Goal: Entertainment & Leisure: Consume media (video, audio)

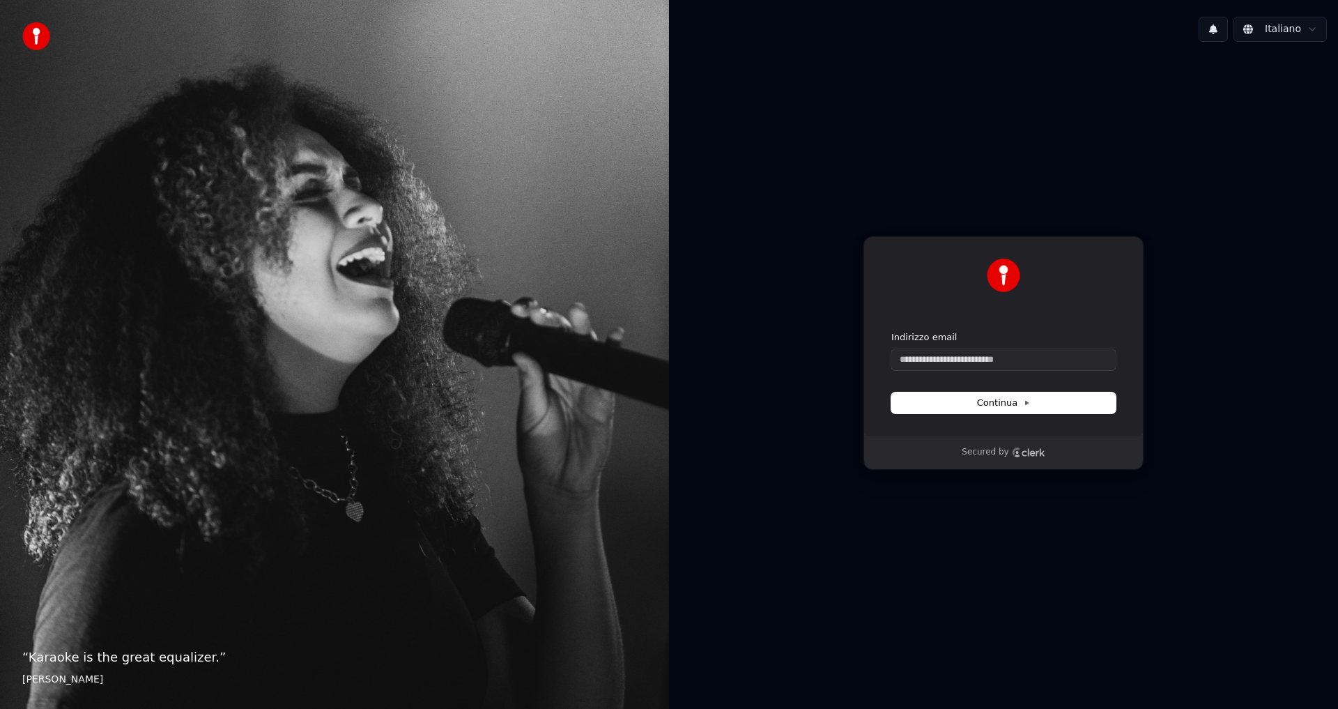
click at [967, 346] on div "Indirizzo email" at bounding box center [1004, 350] width 224 height 39
click at [962, 358] on input "Indirizzo email" at bounding box center [1004, 359] width 224 height 21
click at [892, 331] on button "submit" at bounding box center [892, 331] width 0 height 0
type input "**********"
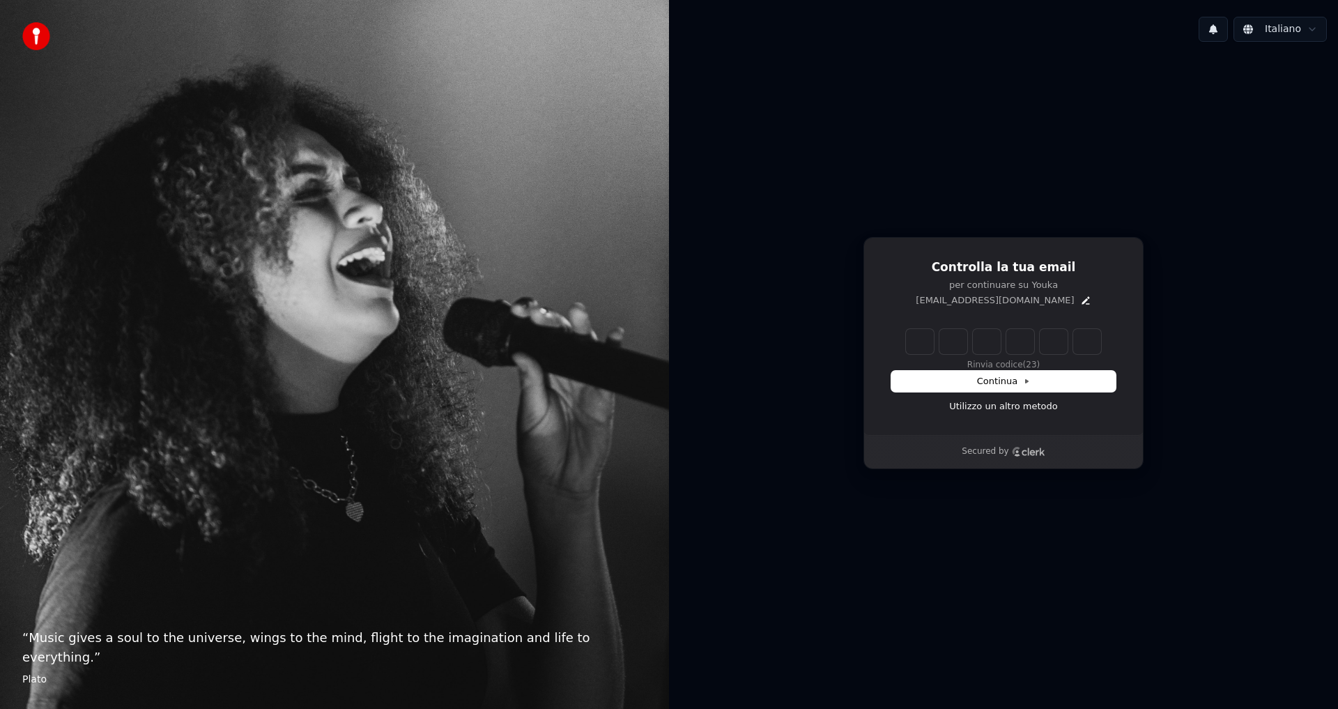
click at [920, 342] on input "Enter verification code" at bounding box center [1003, 341] width 195 height 25
type input "******"
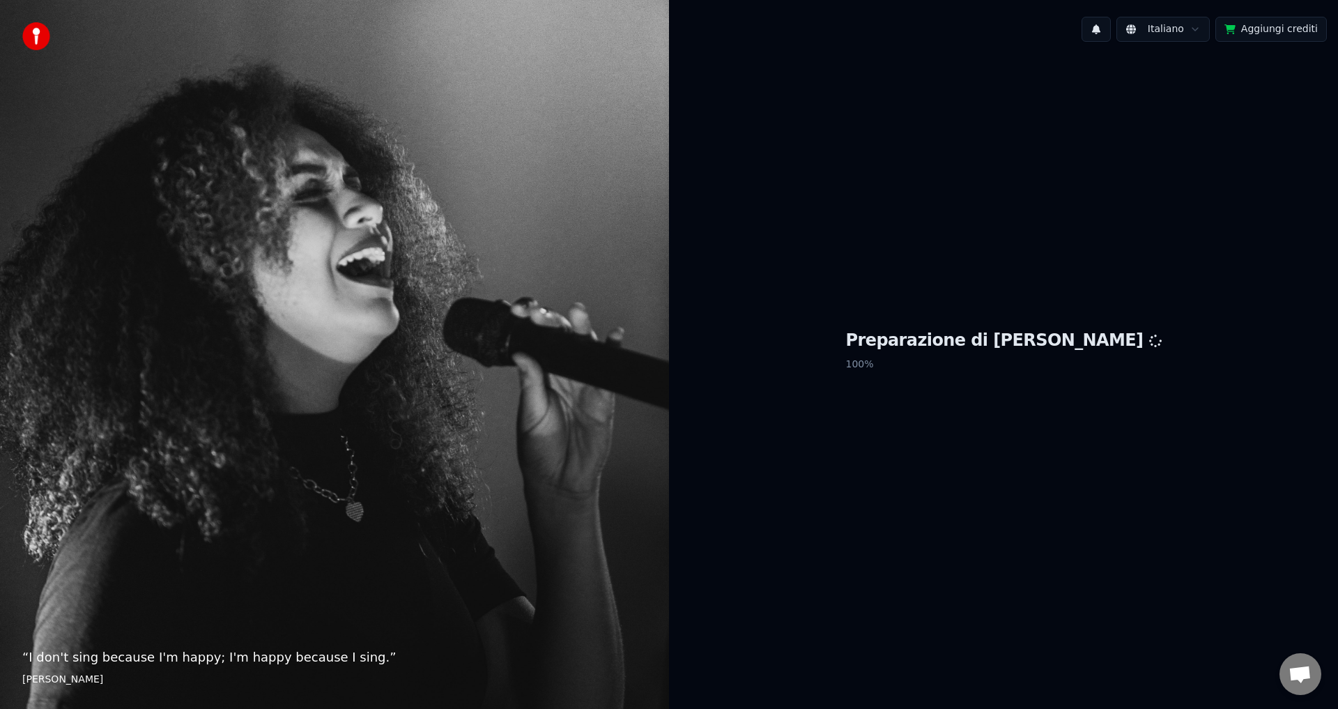
scroll to position [427, 0]
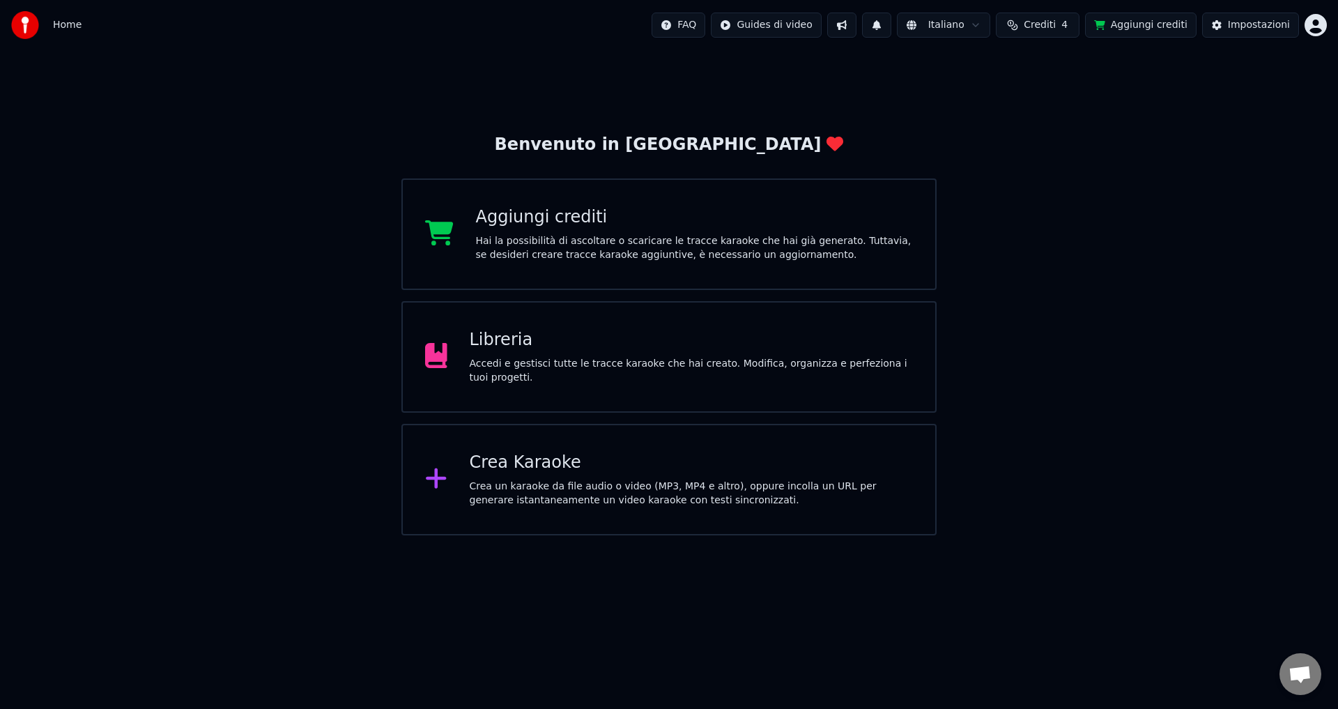
click at [578, 247] on div "Hai la possibilità di ascoltare o scaricare le tracce karaoke che hai già gener…" at bounding box center [695, 248] width 438 height 28
click at [530, 351] on div "Libreria" at bounding box center [692, 340] width 444 height 22
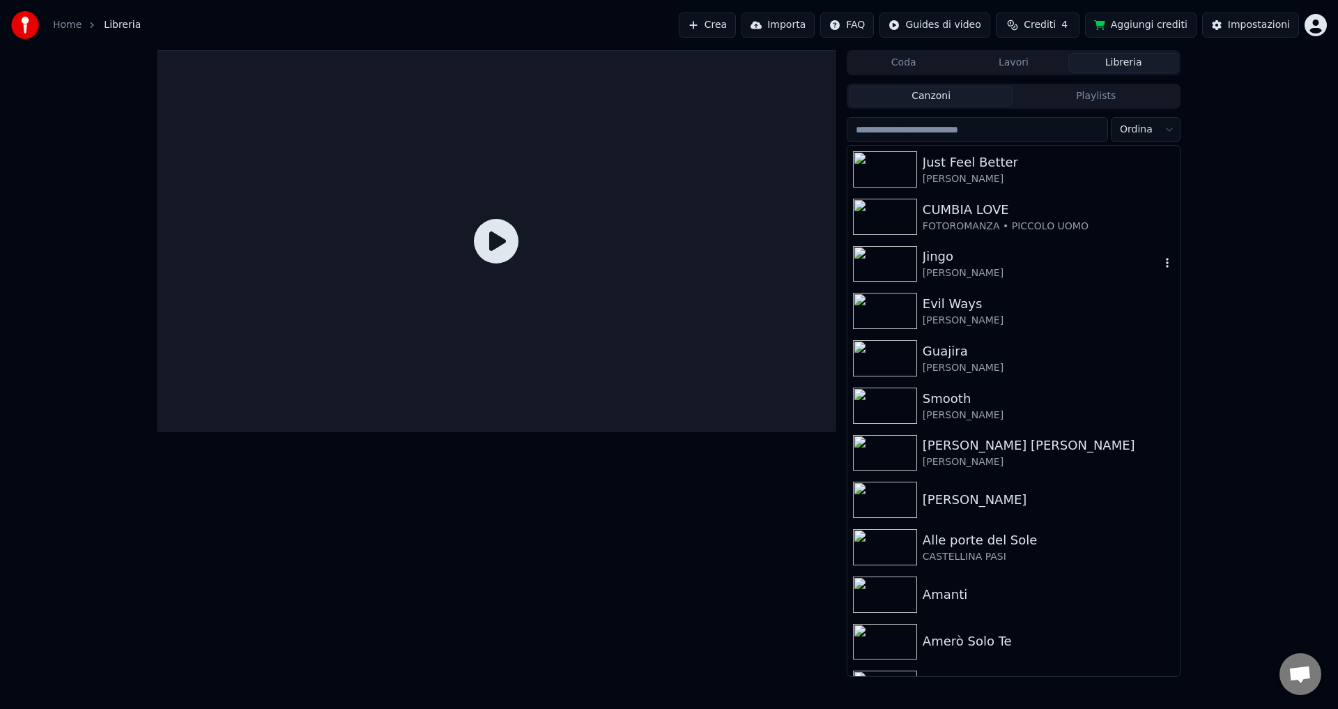
click at [924, 257] on div "Jingo" at bounding box center [1042, 257] width 238 height 20
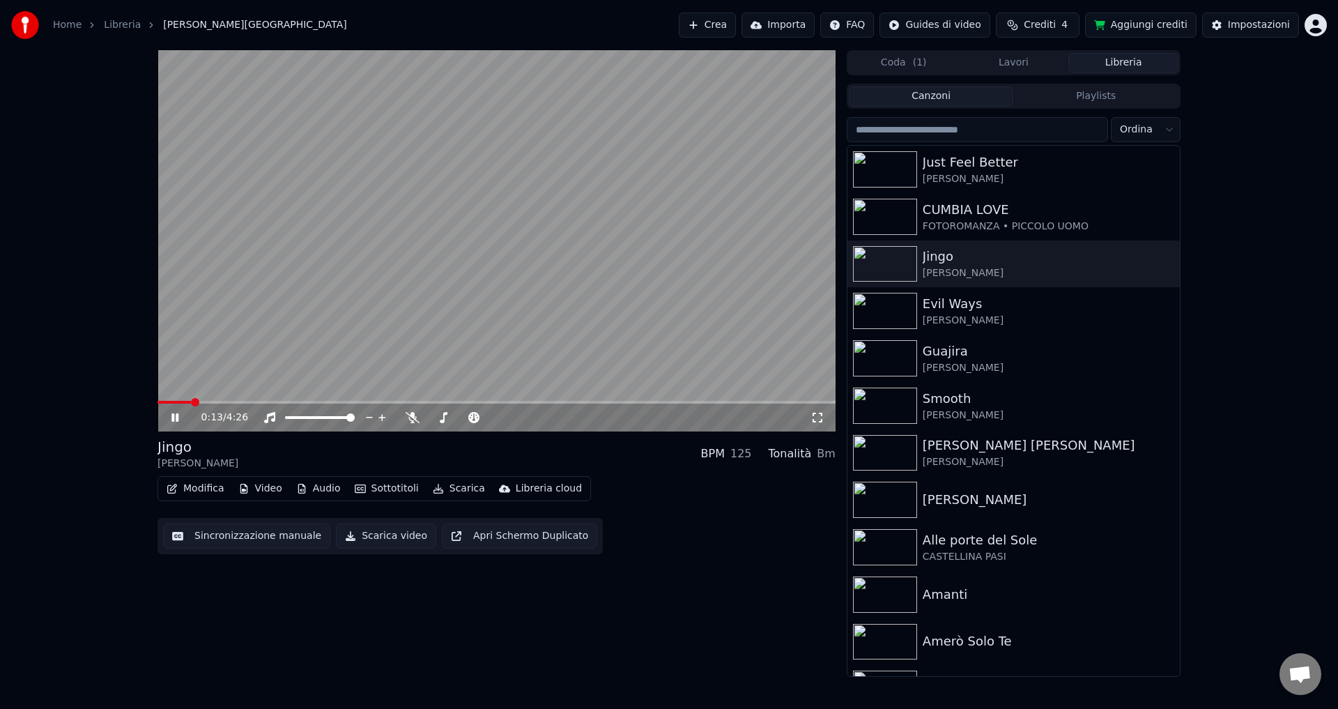
click at [236, 537] on button "Sincronizzazione manuale" at bounding box center [246, 536] width 167 height 25
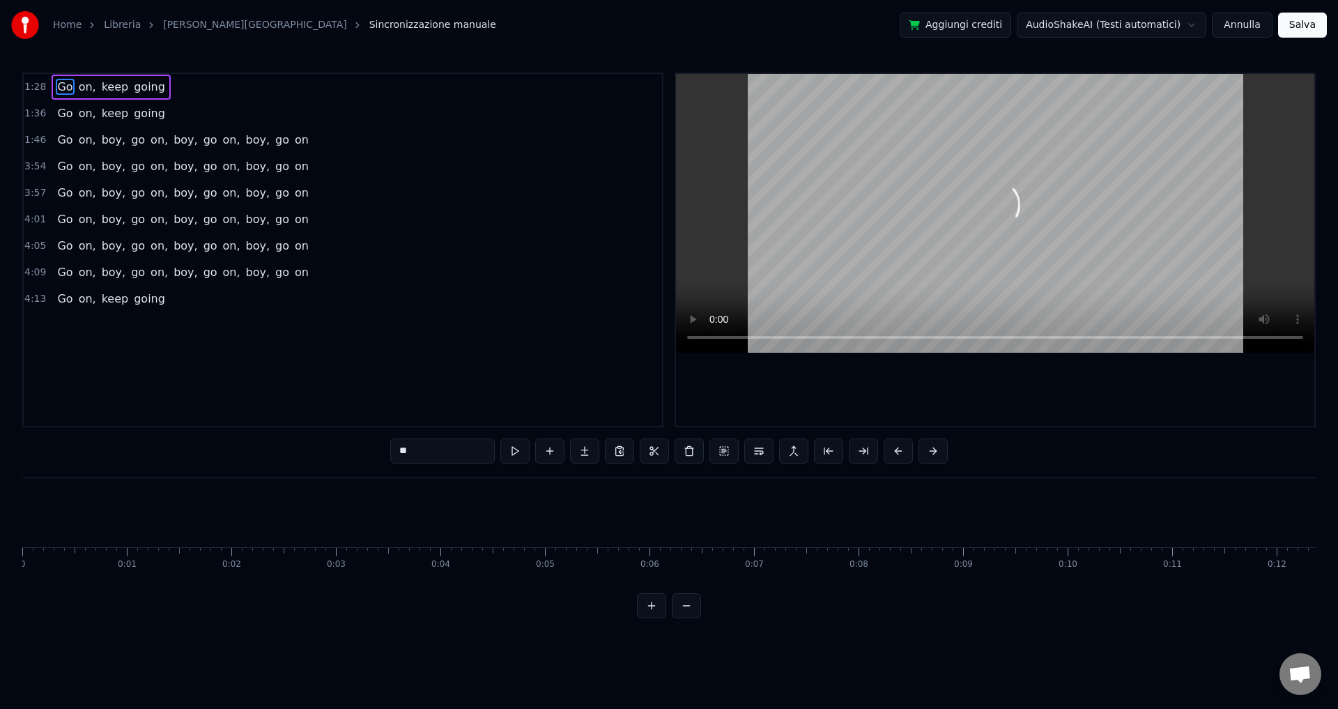
scroll to position [0, 9182]
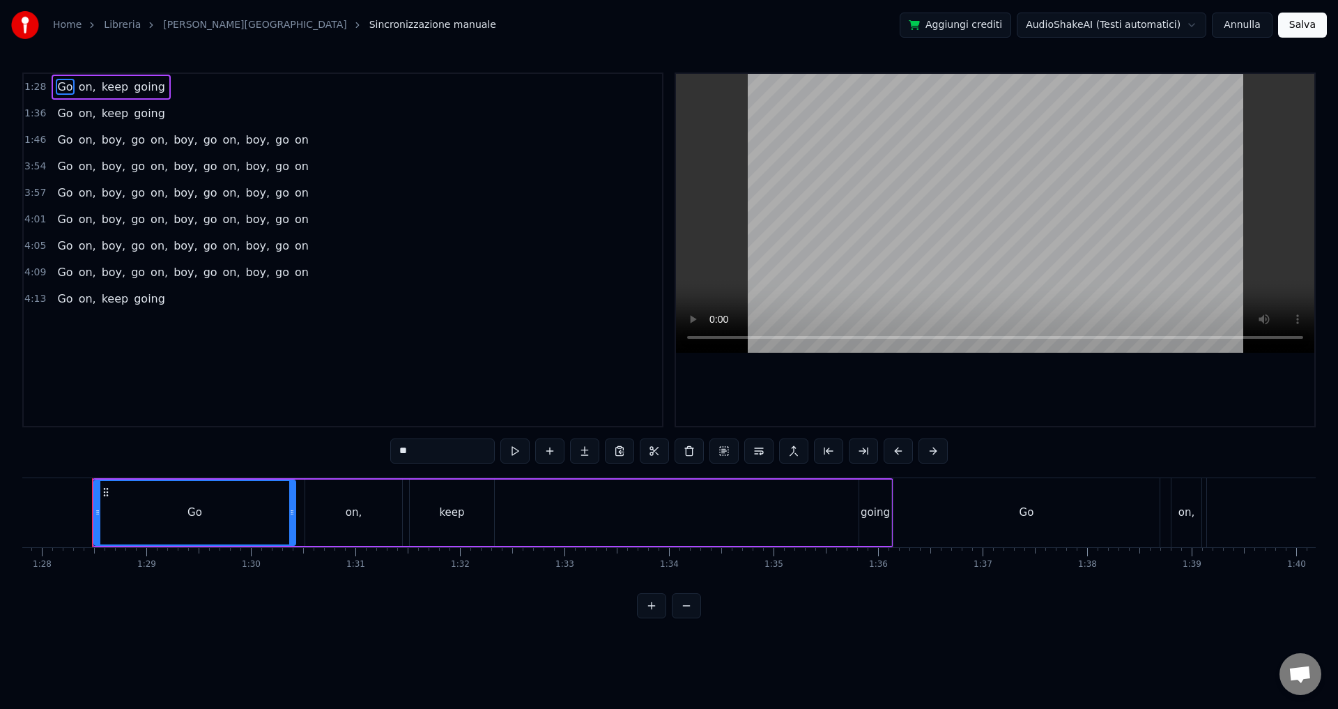
click at [208, 511] on div "Go" at bounding box center [195, 512] width 200 height 63
type input "***"
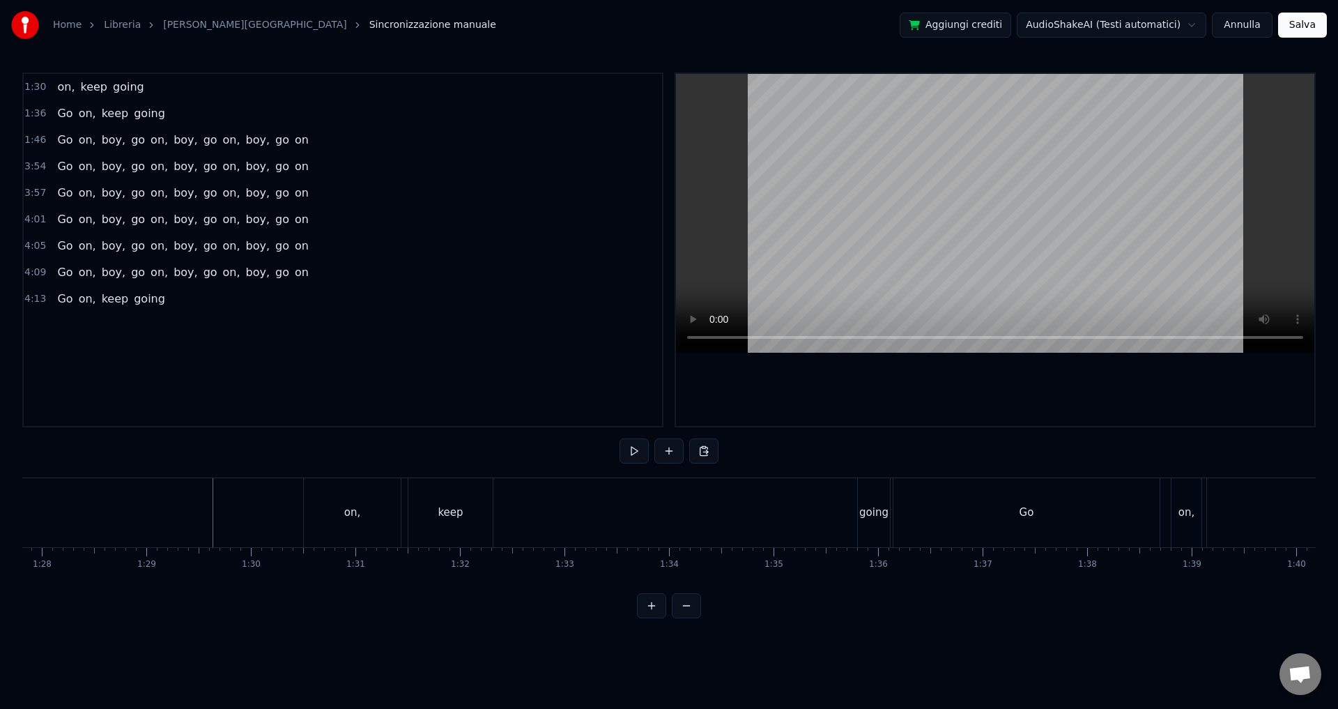
click at [1237, 26] on button "Annulla" at bounding box center [1242, 25] width 61 height 25
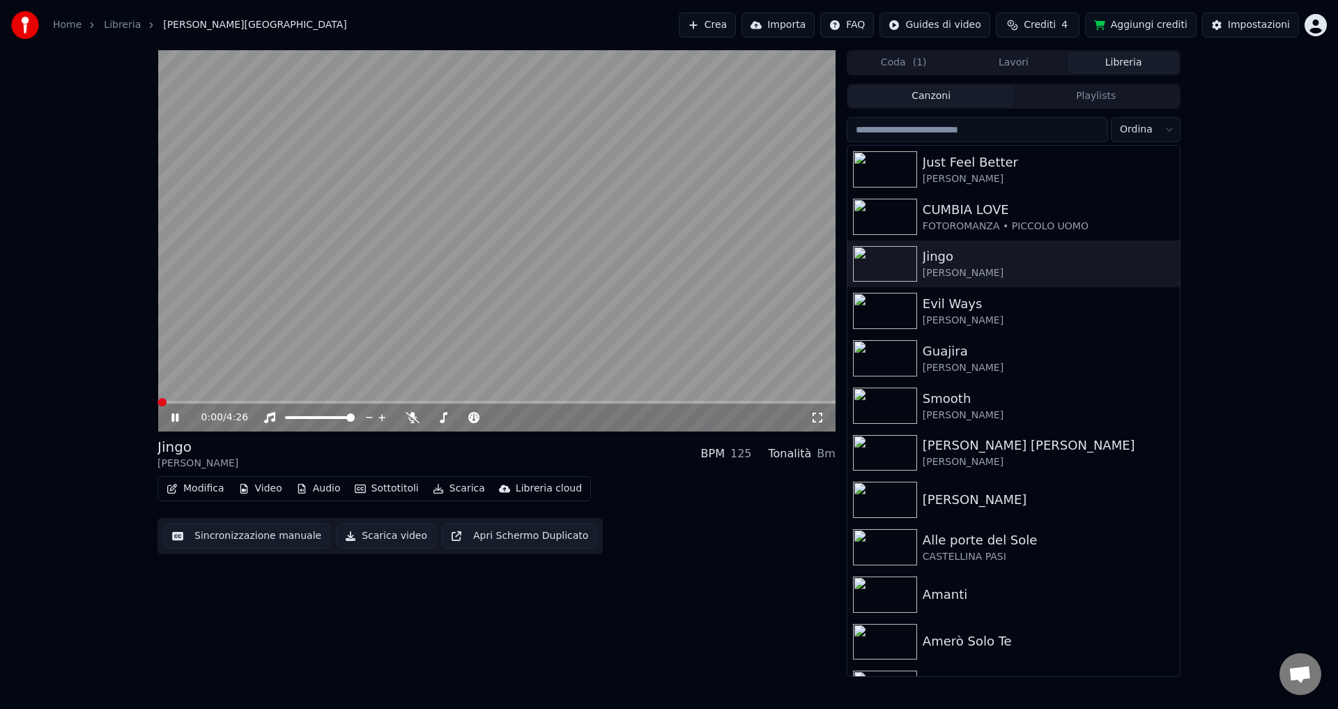
click at [222, 534] on button "Sincronizzazione manuale" at bounding box center [246, 536] width 167 height 25
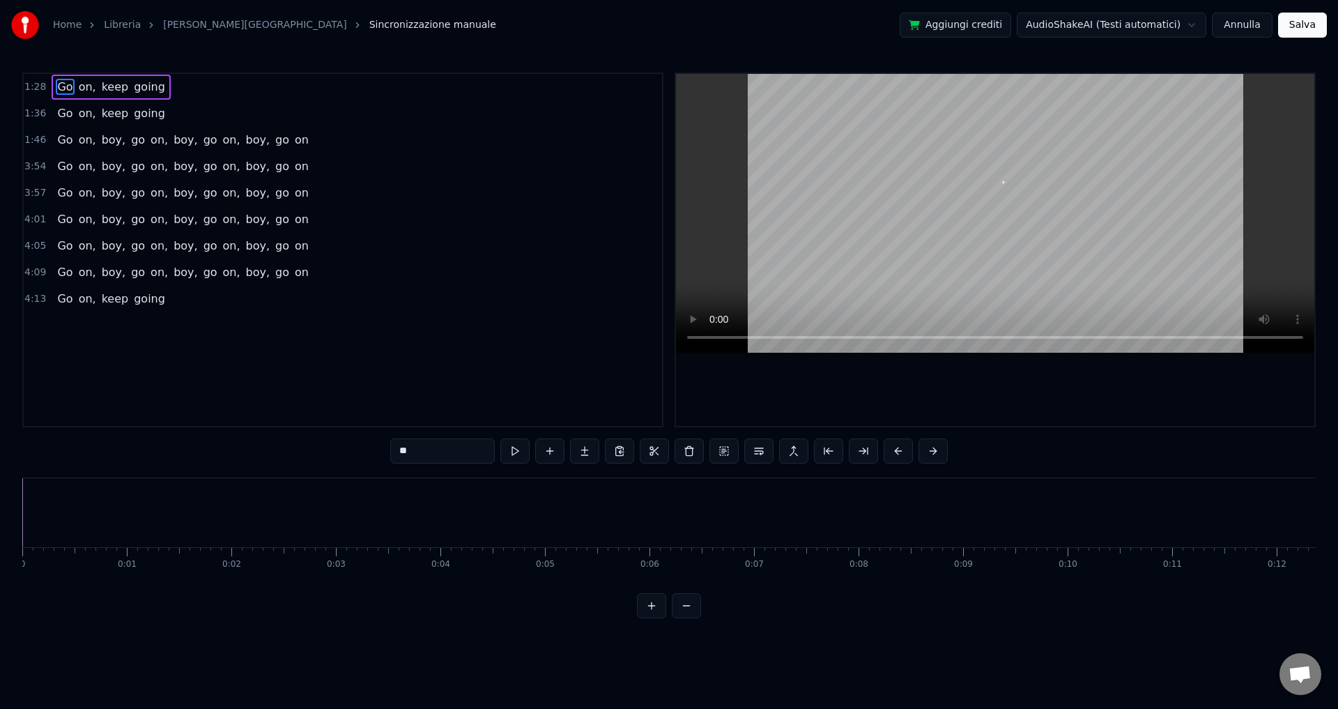
scroll to position [0, 9182]
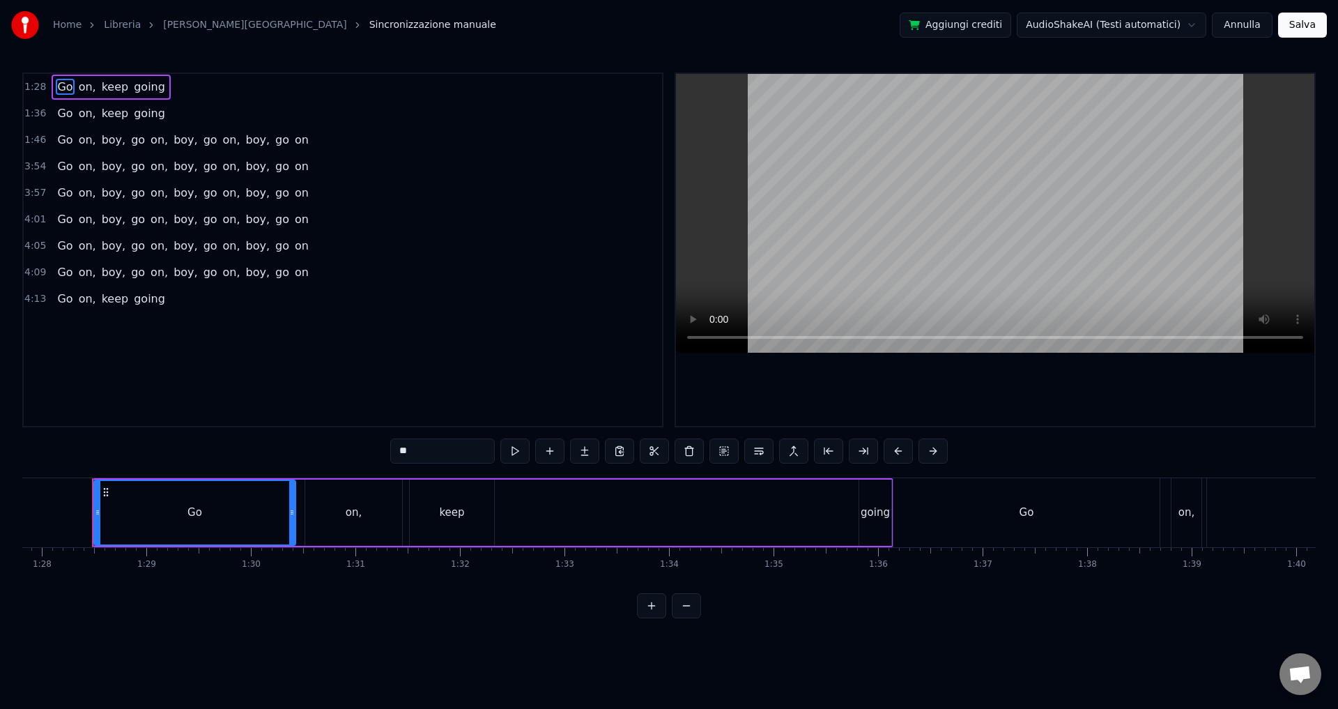
click at [213, 514] on div "Go" at bounding box center [195, 512] width 200 height 63
drag, startPoint x: 425, startPoint y: 452, endPoint x: 393, endPoint y: 451, distance: 31.4
click at [393, 451] on input "**" at bounding box center [442, 450] width 105 height 25
click at [199, 514] on div "JINGO BA" at bounding box center [195, 513] width 48 height 16
click at [203, 510] on div "JINGO BA" at bounding box center [195, 513] width 48 height 16
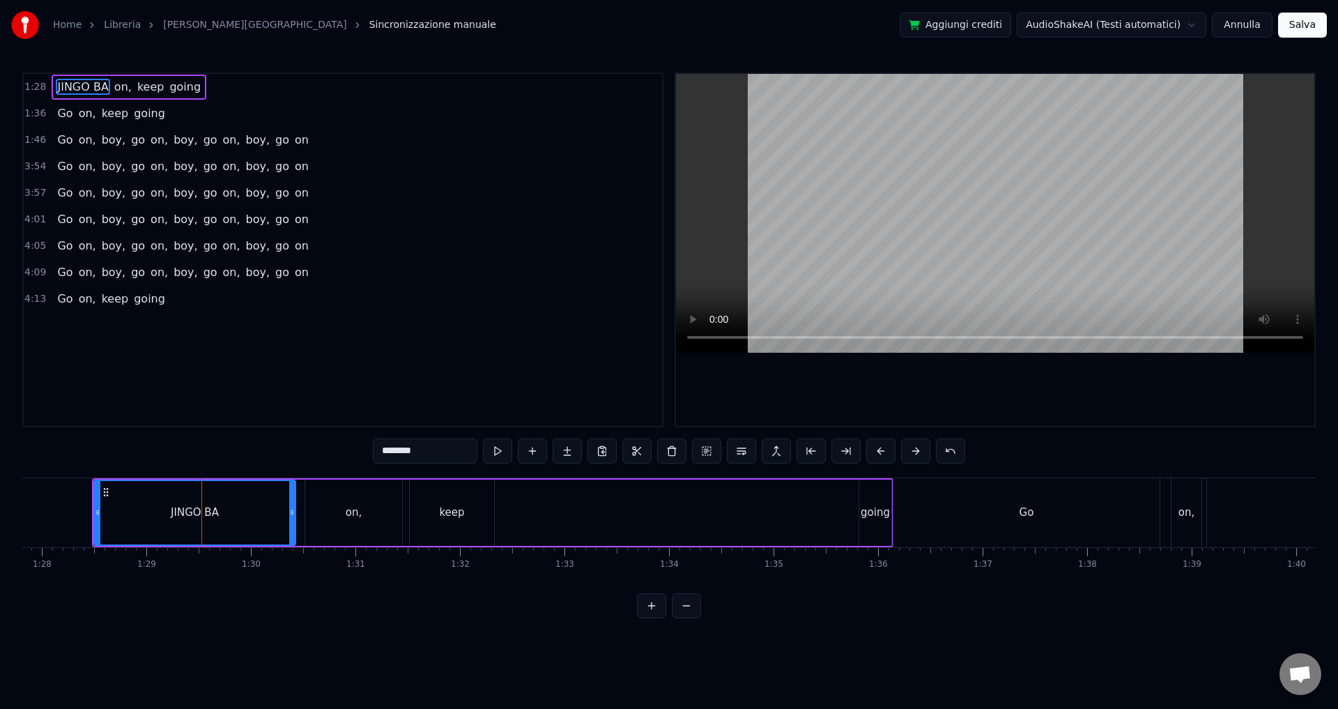
click at [431, 454] on input "********" at bounding box center [425, 450] width 105 height 25
click at [409, 446] on input "********" at bounding box center [425, 450] width 105 height 25
click at [415, 446] on input "*********" at bounding box center [425, 450] width 105 height 25
click at [407, 448] on input "**********" at bounding box center [425, 450] width 119 height 25
click at [417, 452] on input "**********" at bounding box center [425, 450] width 112 height 25
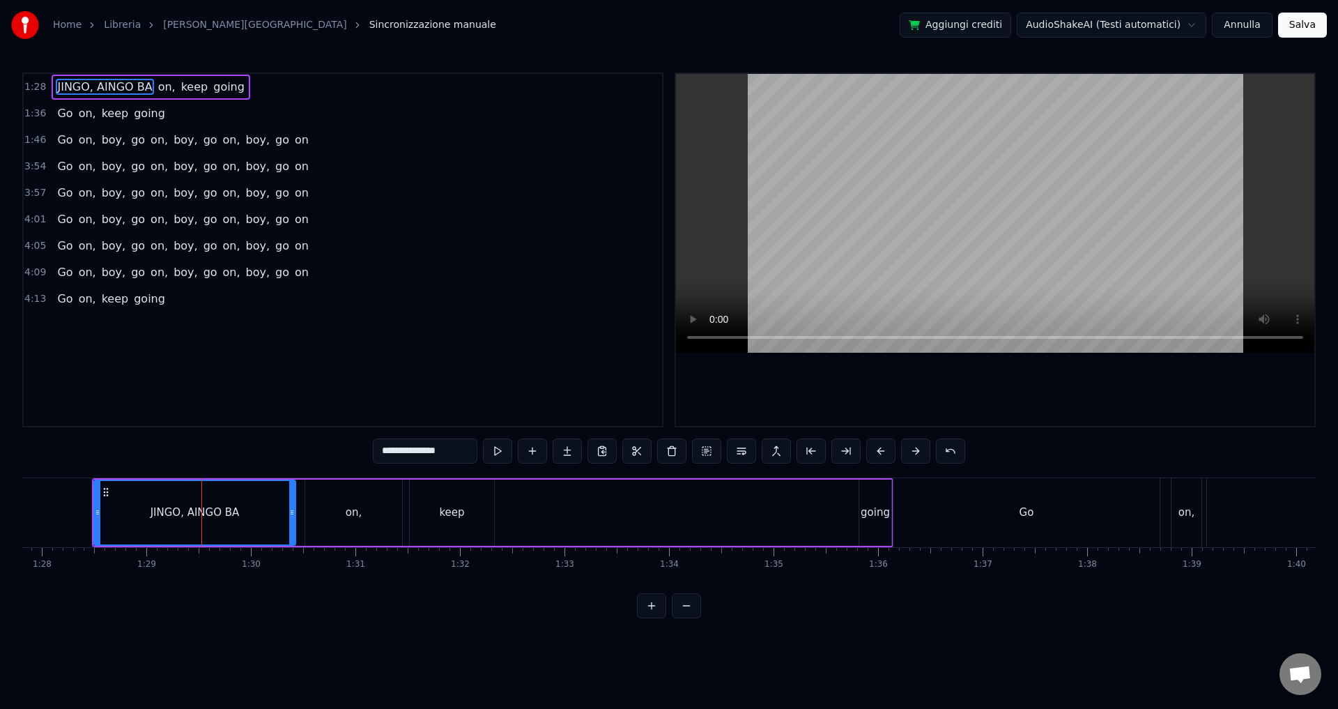
click at [181, 503] on div "JINGO, AINGO BA" at bounding box center [195, 512] width 200 height 63
click at [188, 513] on div "JINGO, AINGO BA" at bounding box center [195, 513] width 89 height 16
click at [412, 448] on input "**********" at bounding box center [425, 450] width 105 height 25
click at [356, 534] on div "on," at bounding box center [353, 513] width 97 height 66
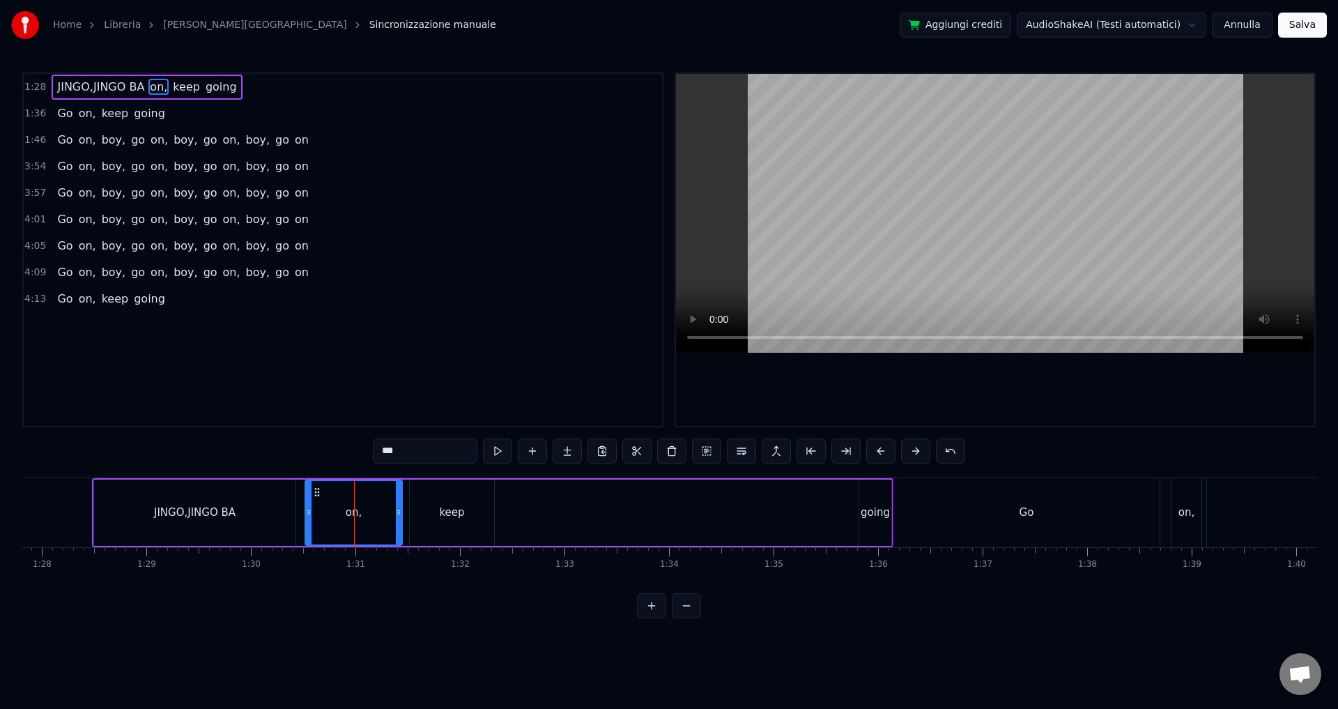
click at [344, 521] on div "on," at bounding box center [354, 512] width 96 height 63
drag, startPoint x: 406, startPoint y: 455, endPoint x: 375, endPoint y: 448, distance: 32.0
click at [375, 448] on input "***" at bounding box center [425, 450] width 105 height 25
click at [406, 452] on input "**********" at bounding box center [425, 450] width 119 height 25
click at [415, 452] on input "**********" at bounding box center [425, 450] width 119 height 25
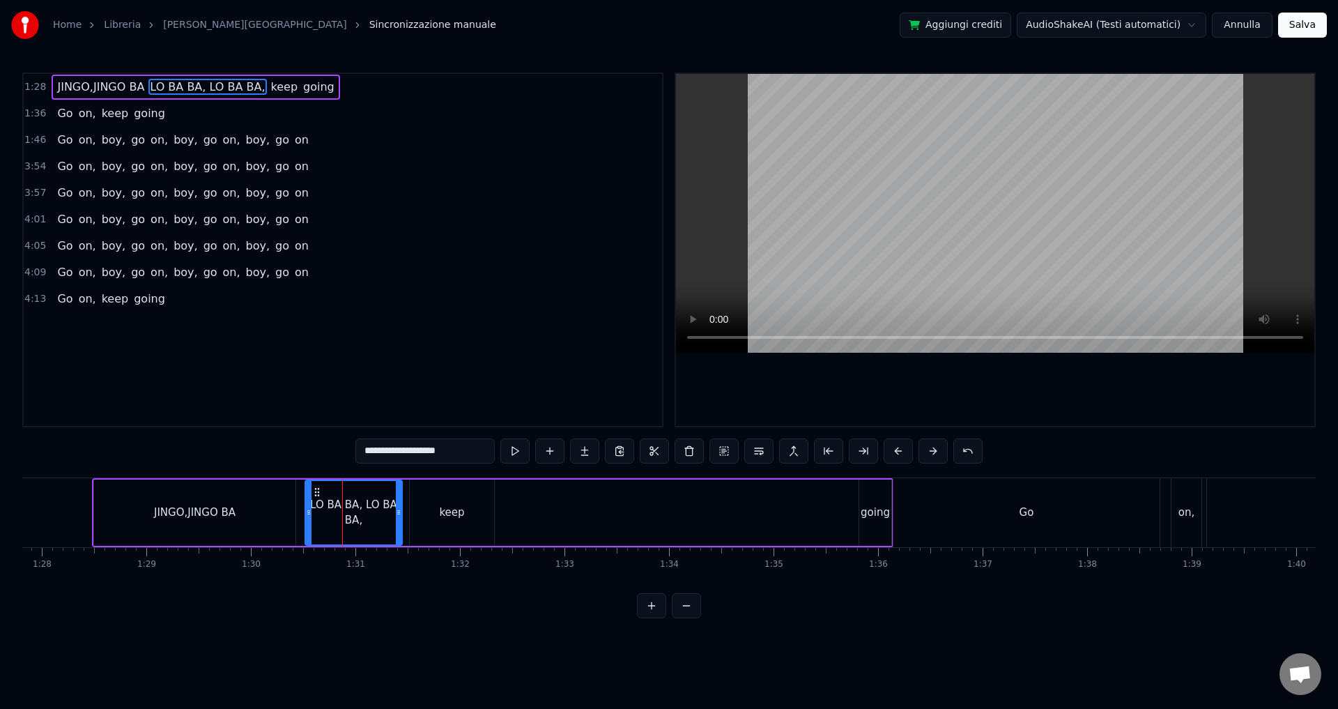
click at [428, 450] on input "**********" at bounding box center [425, 450] width 139 height 25
click at [445, 454] on input "**********" at bounding box center [425, 450] width 146 height 25
drag, startPoint x: 398, startPoint y: 510, endPoint x: 415, endPoint y: 508, distance: 16.8
click at [415, 508] on icon at bounding box center [416, 512] width 6 height 11
click at [448, 517] on div "keep" at bounding box center [451, 513] width 25 height 16
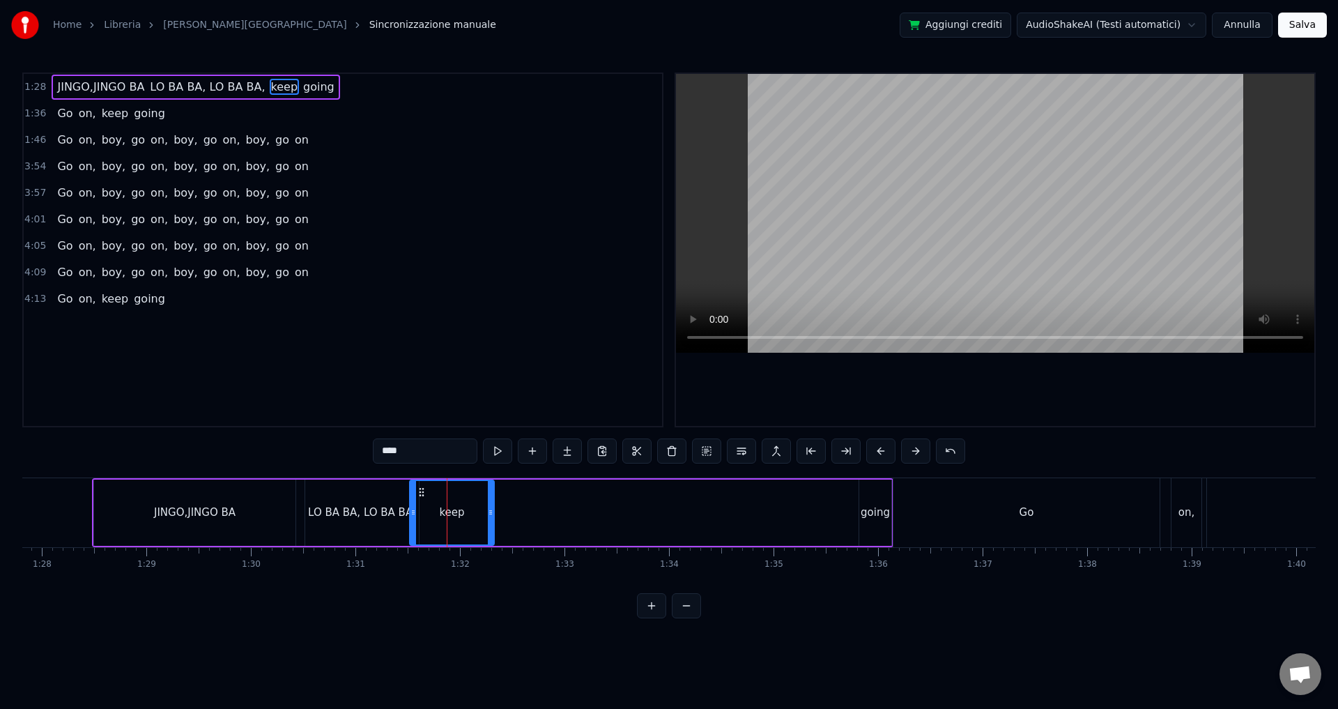
drag, startPoint x: 413, startPoint y: 457, endPoint x: 355, endPoint y: 451, distance: 58.8
click at [355, 450] on div "1:28 JINGO,JINGO BA LO BA BA, LO BA BA, keep going 1:36 Go on, keep going 1:46 …" at bounding box center [669, 345] width 1294 height 546
click at [869, 514] on div "going" at bounding box center [875, 513] width 29 height 16
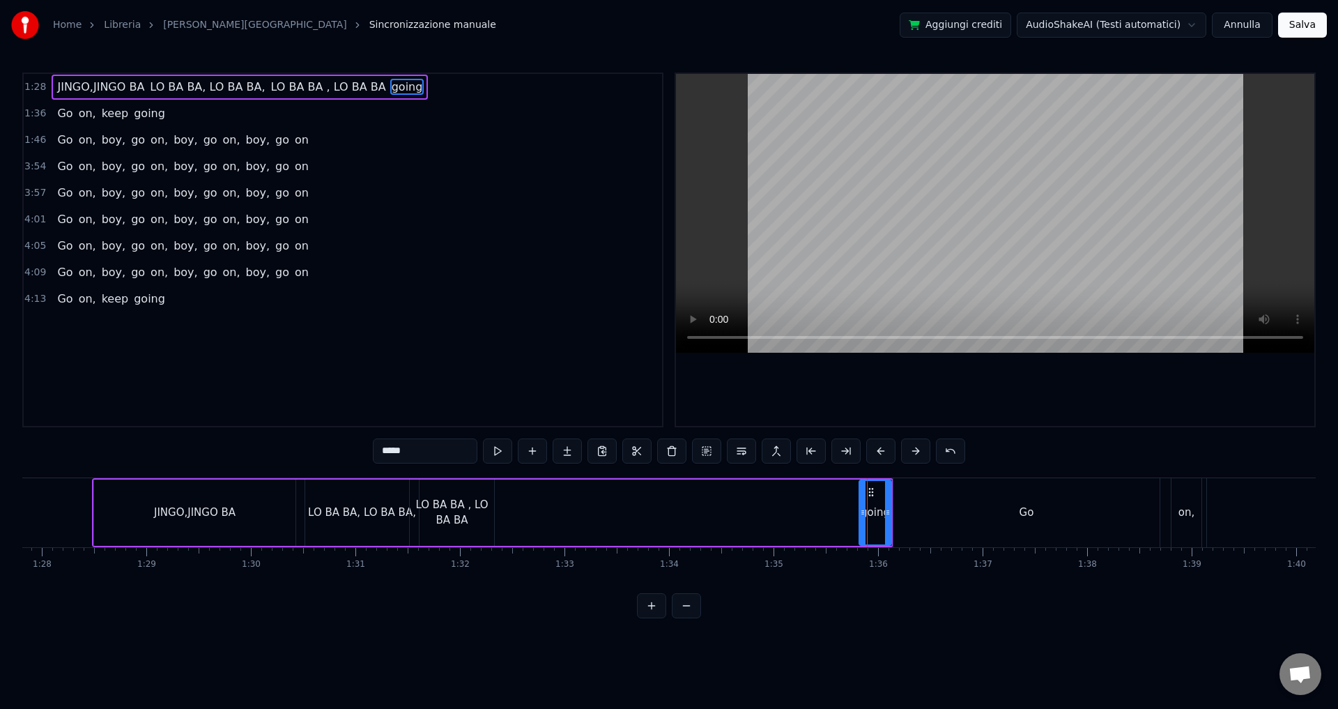
type input "**"
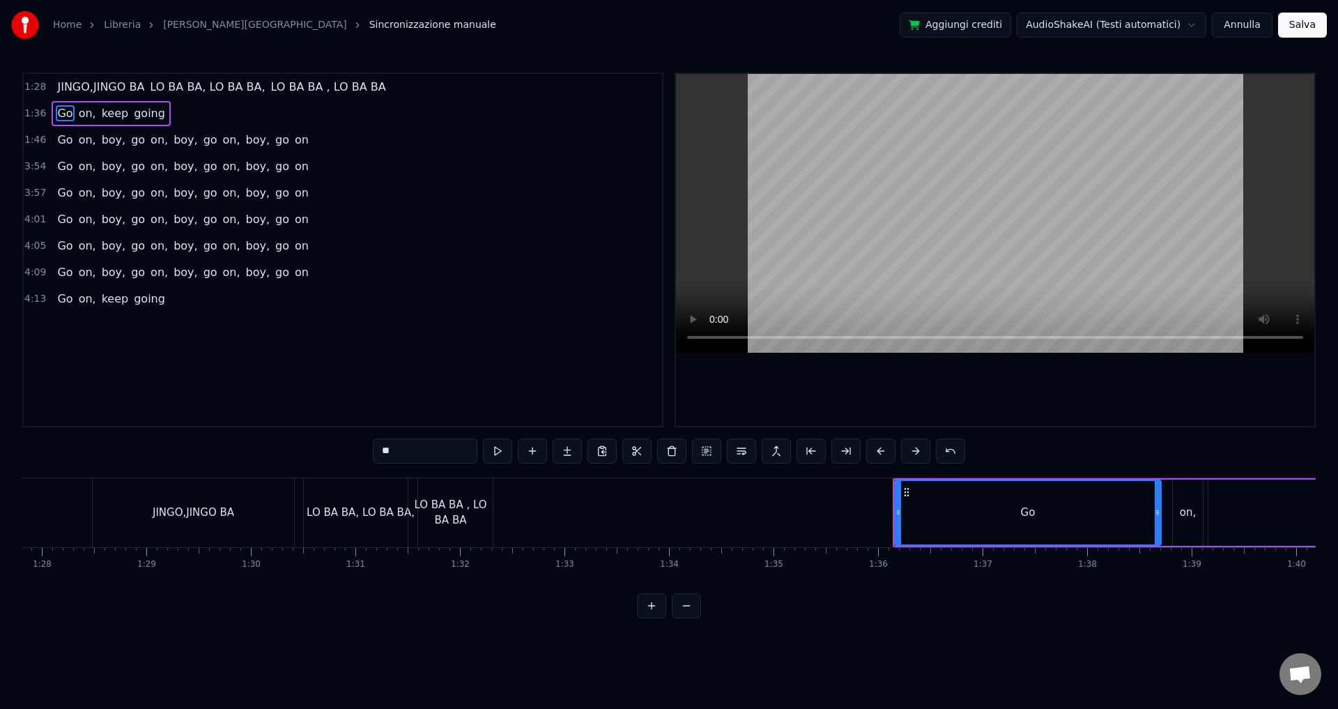
click at [495, 507] on div "JINGO,JINGO BA LO BA BA, LO BA BA, LO BA BA , LO BA BA" at bounding box center [294, 512] width 404 height 69
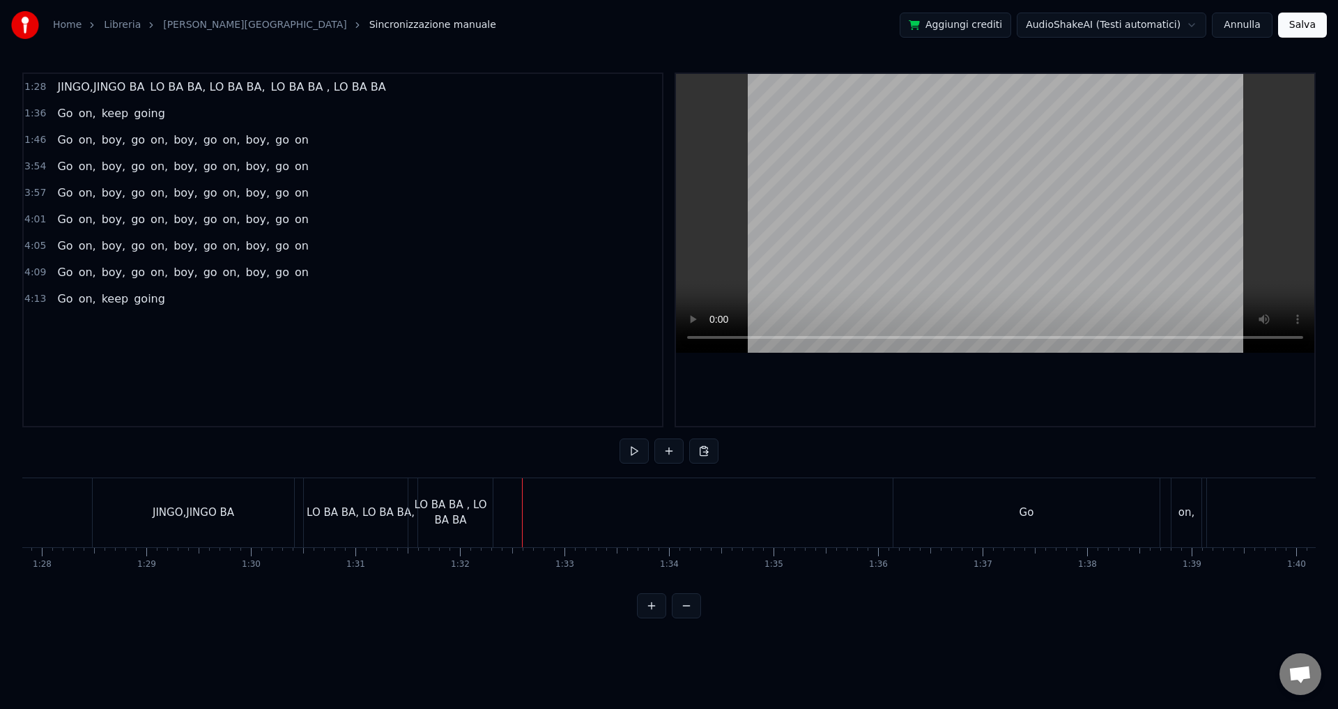
click at [470, 515] on div "LO BA BA , LO BA BA" at bounding box center [450, 512] width 84 height 31
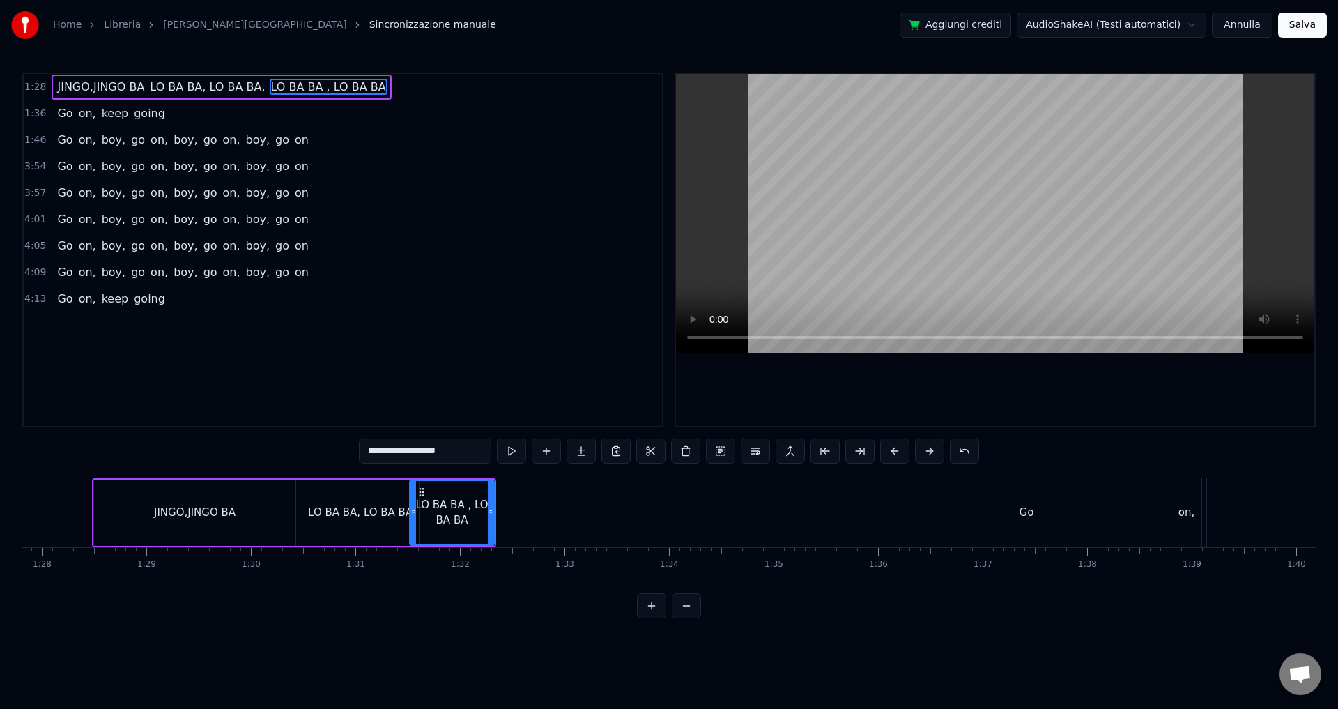
click at [494, 514] on div "LO BA BA , LO BA BA" at bounding box center [452, 513] width 86 height 66
drag, startPoint x: 491, startPoint y: 516, endPoint x: 541, endPoint y: 519, distance: 50.3
click at [541, 519] on div at bounding box center [541, 512] width 6 height 63
drag, startPoint x: 413, startPoint y: 508, endPoint x: 421, endPoint y: 512, distance: 9.4
click at [421, 512] on icon at bounding box center [422, 512] width 6 height 11
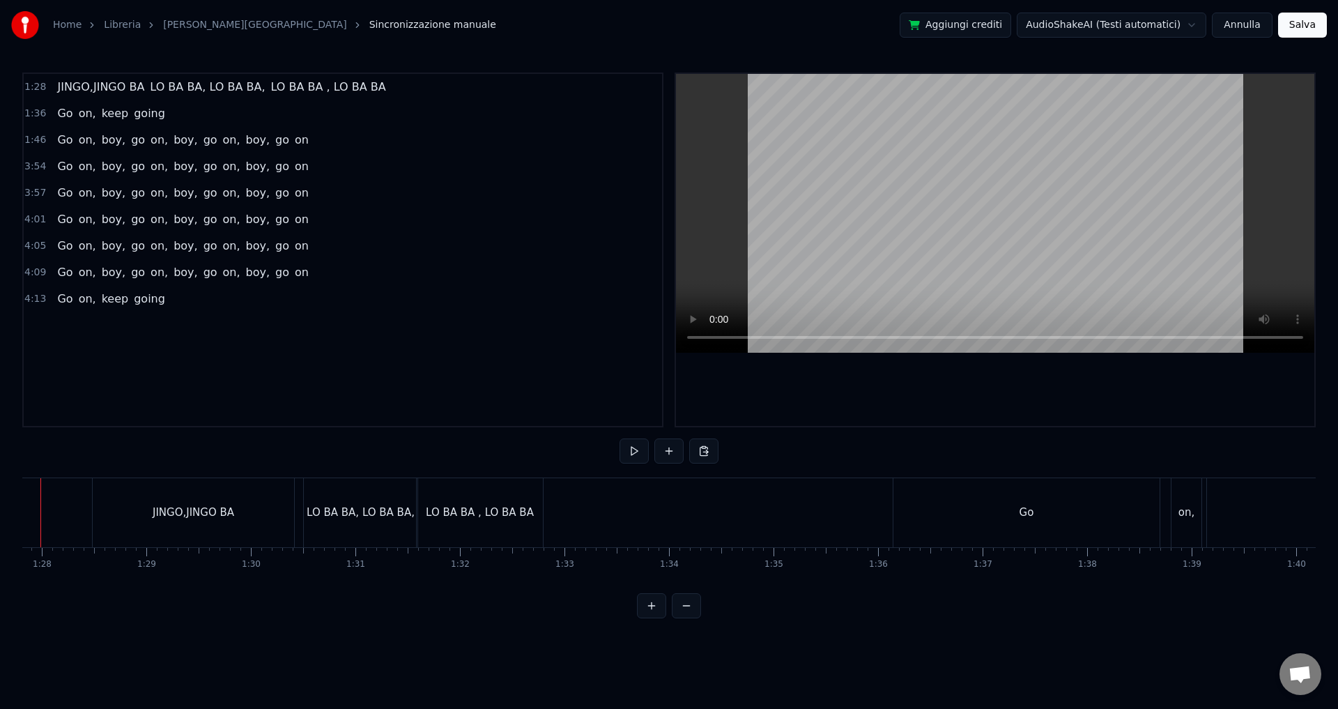
scroll to position [0, 9131]
click at [1235, 23] on button "Annulla" at bounding box center [1242, 25] width 61 height 25
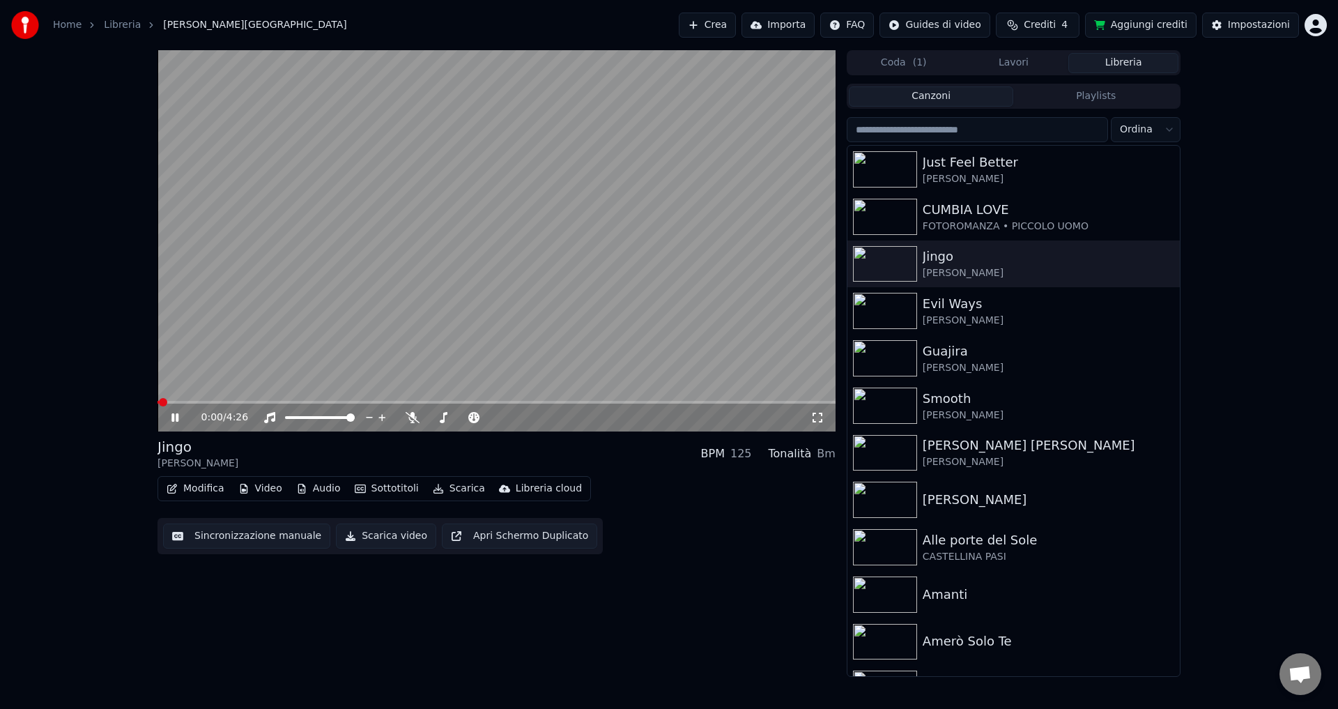
click at [215, 538] on button "Sincronizzazione manuale" at bounding box center [246, 536] width 167 height 25
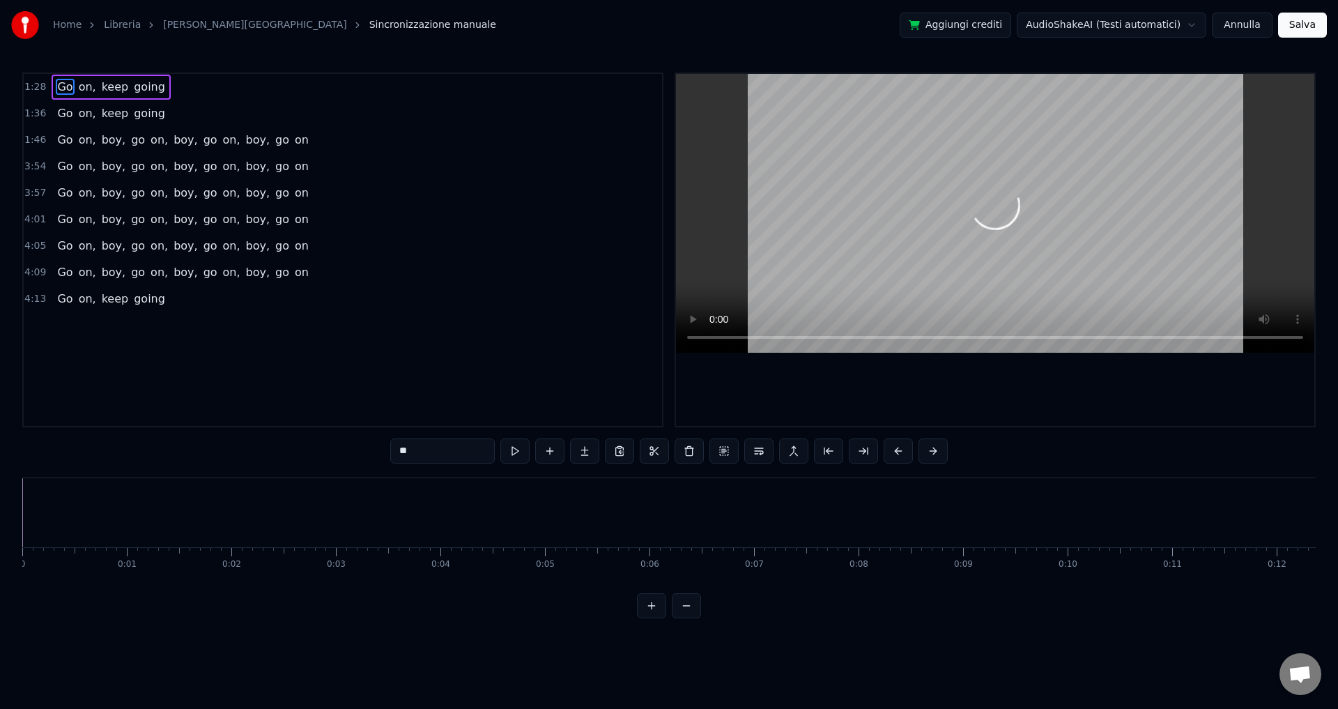
scroll to position [0, 9182]
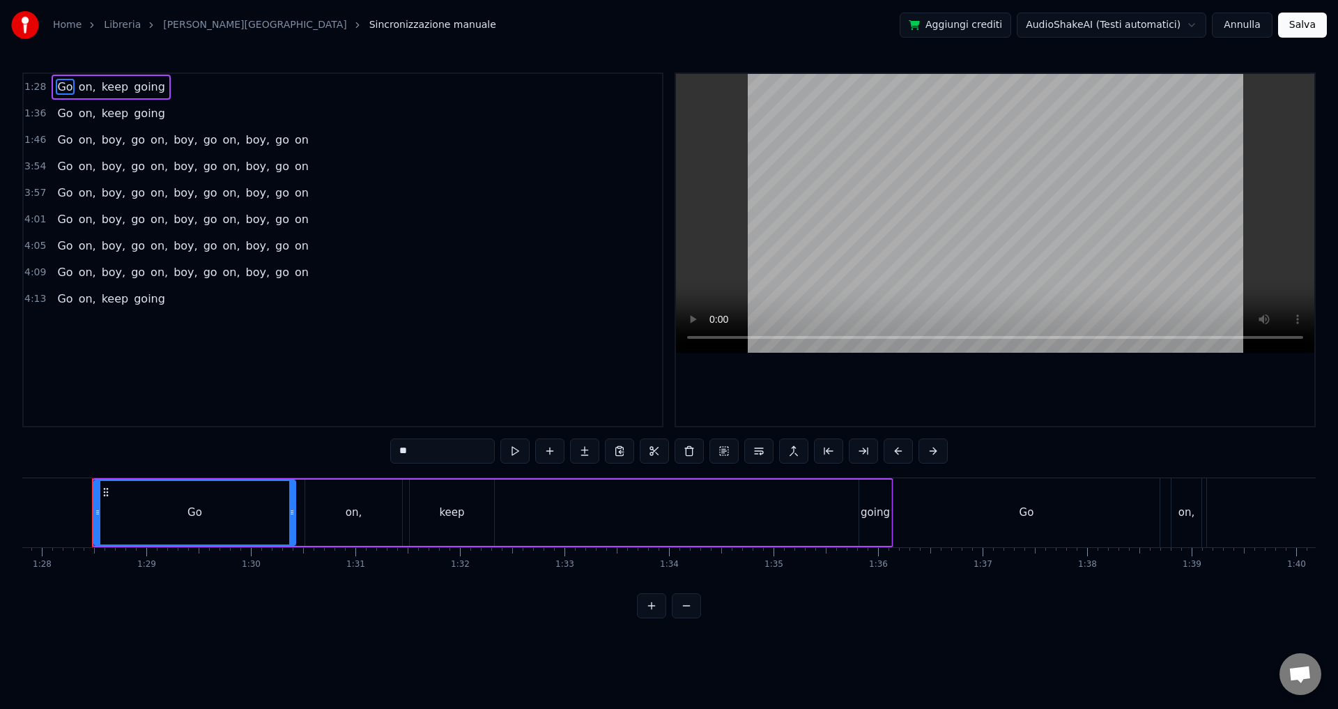
click at [192, 511] on div "Go" at bounding box center [195, 513] width 15 height 16
drag, startPoint x: 415, startPoint y: 450, endPoint x: 383, endPoint y: 446, distance: 33.0
click at [383, 446] on div "1:28 Go on, keep going 1:36 Go on, keep going 1:46 Go on, boy, go on, boy, go o…" at bounding box center [669, 345] width 1294 height 546
click at [211, 509] on div "JINGO" at bounding box center [195, 512] width 200 height 63
click at [425, 457] on input "*****" at bounding box center [425, 450] width 105 height 25
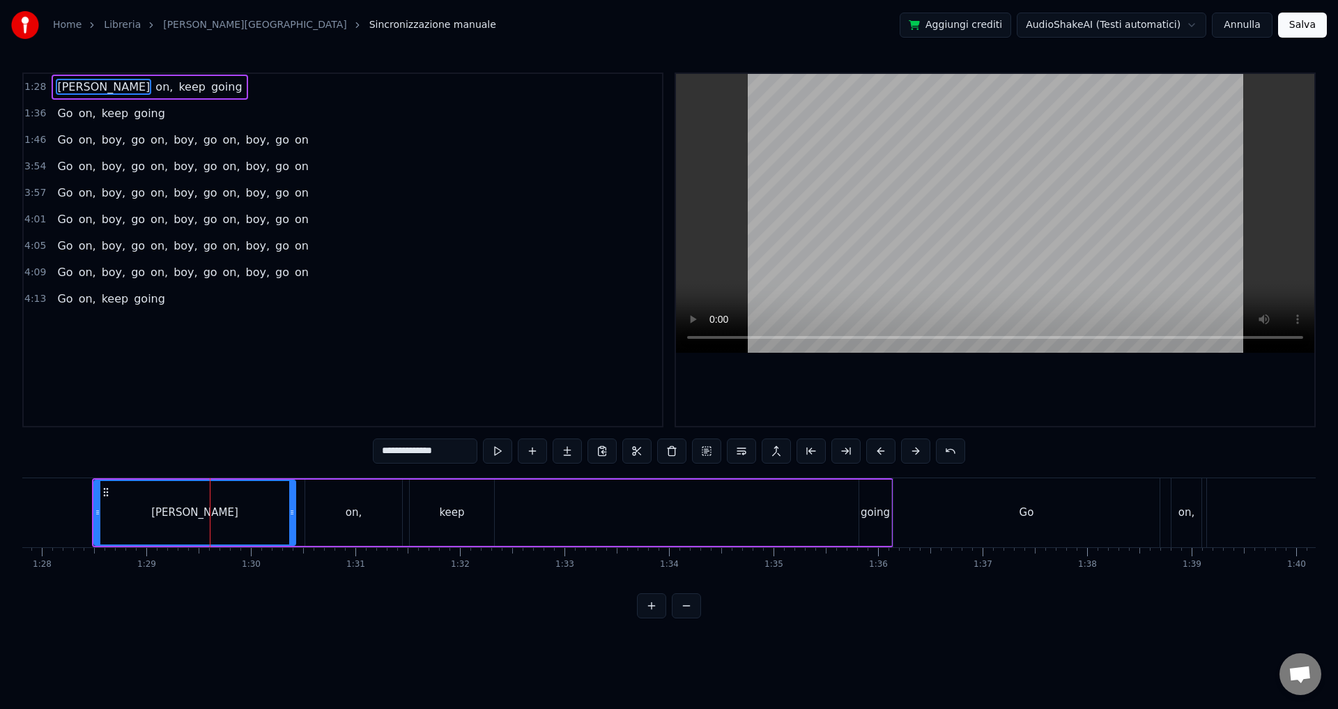
click at [374, 519] on div "on," at bounding box center [353, 513] width 97 height 66
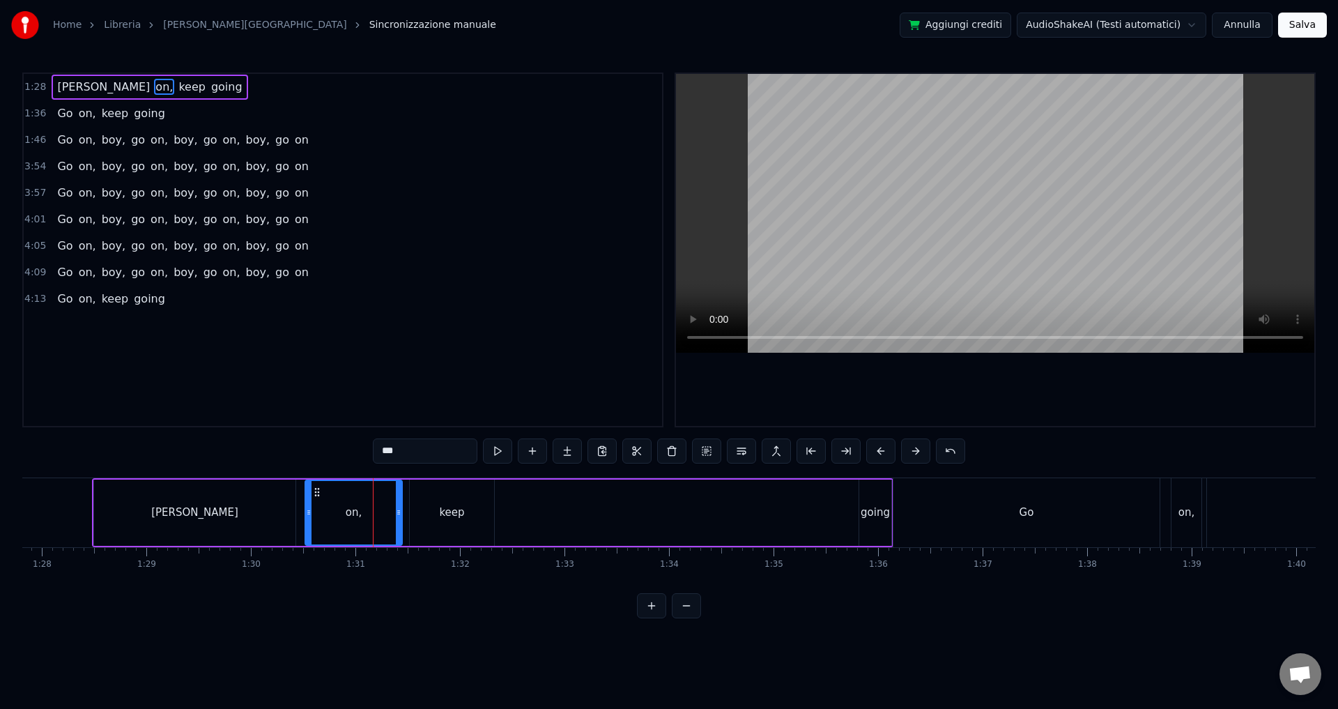
click at [402, 448] on input "***" at bounding box center [425, 450] width 105 height 25
type input "*"
click at [443, 519] on div "keep" at bounding box center [451, 513] width 25 height 16
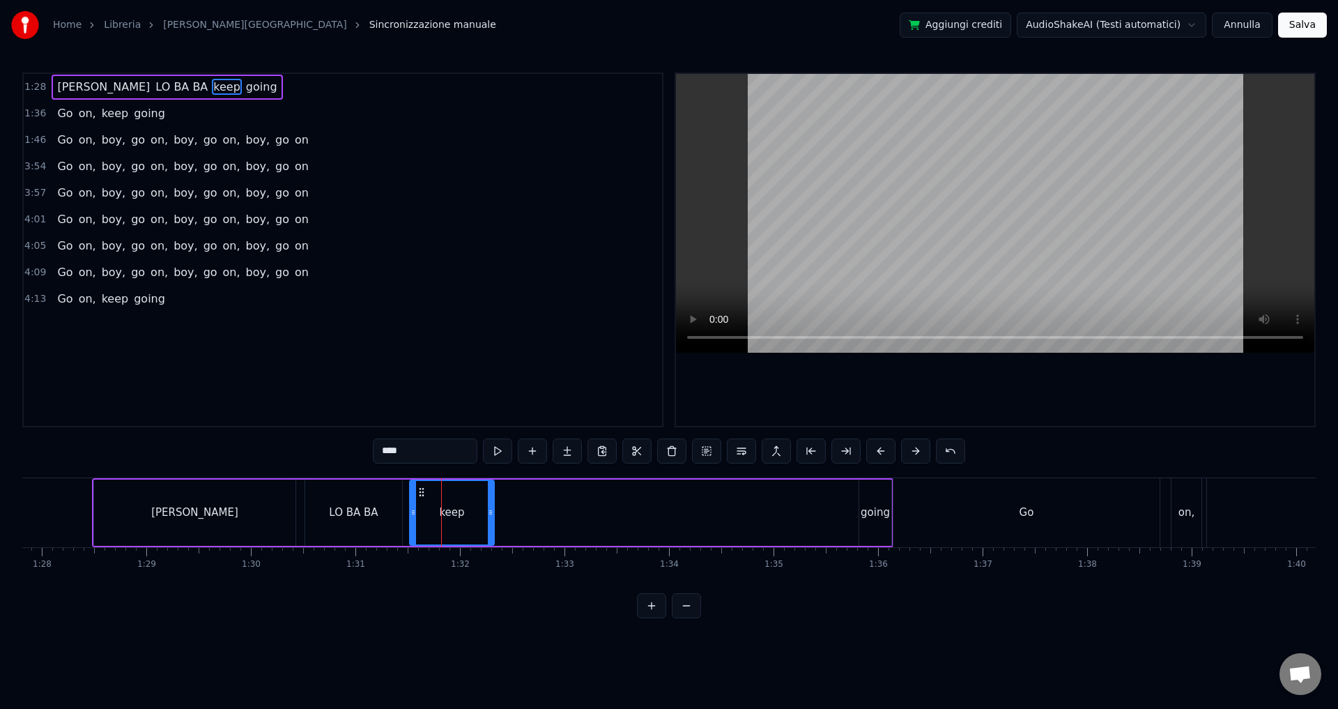
drag, startPoint x: 408, startPoint y: 453, endPoint x: 315, endPoint y: 441, distance: 93.6
click at [315, 441] on div "1:28 [PERSON_NAME] BA LO BA BA keep going 1:36 Go on, keep going 1:46 Go on, bo…" at bounding box center [669, 345] width 1294 height 546
type input "********"
click at [636, 519] on div "[PERSON_NAME] BA LO BA BA LO BA BA going" at bounding box center [493, 512] width 802 height 69
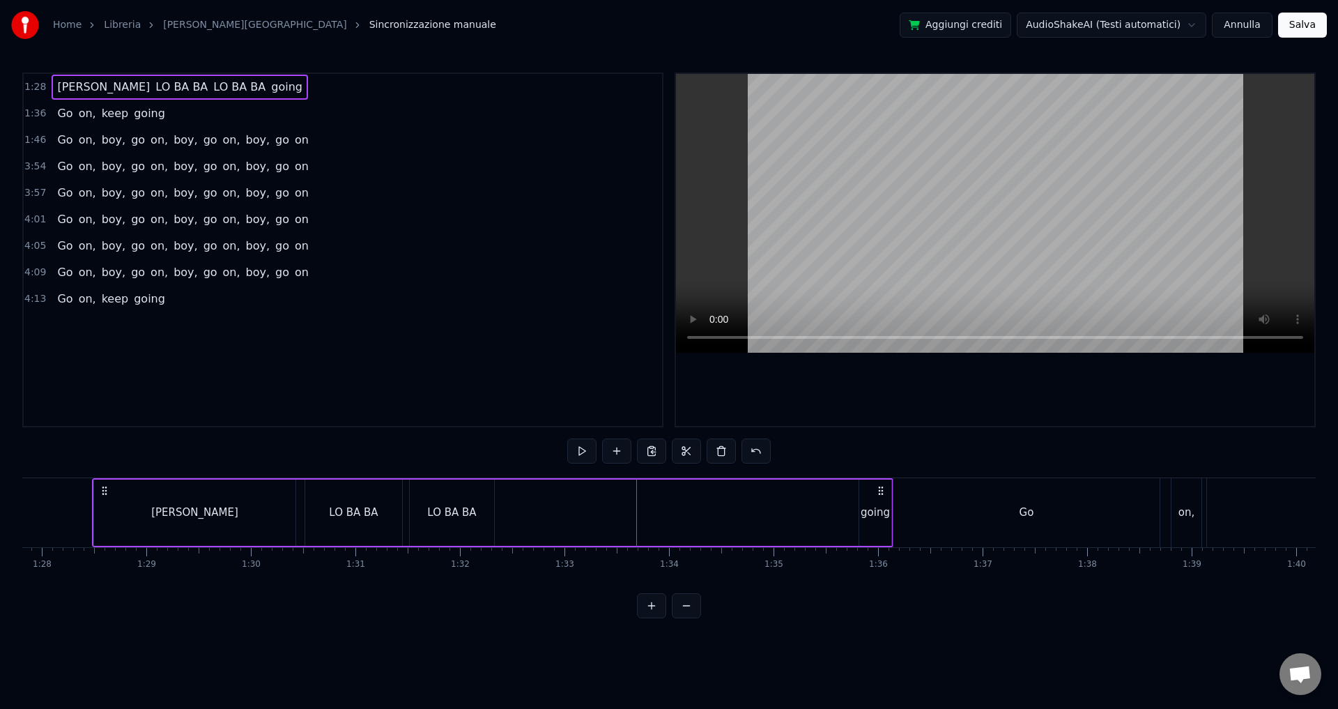
click at [866, 515] on div "going" at bounding box center [875, 513] width 29 height 16
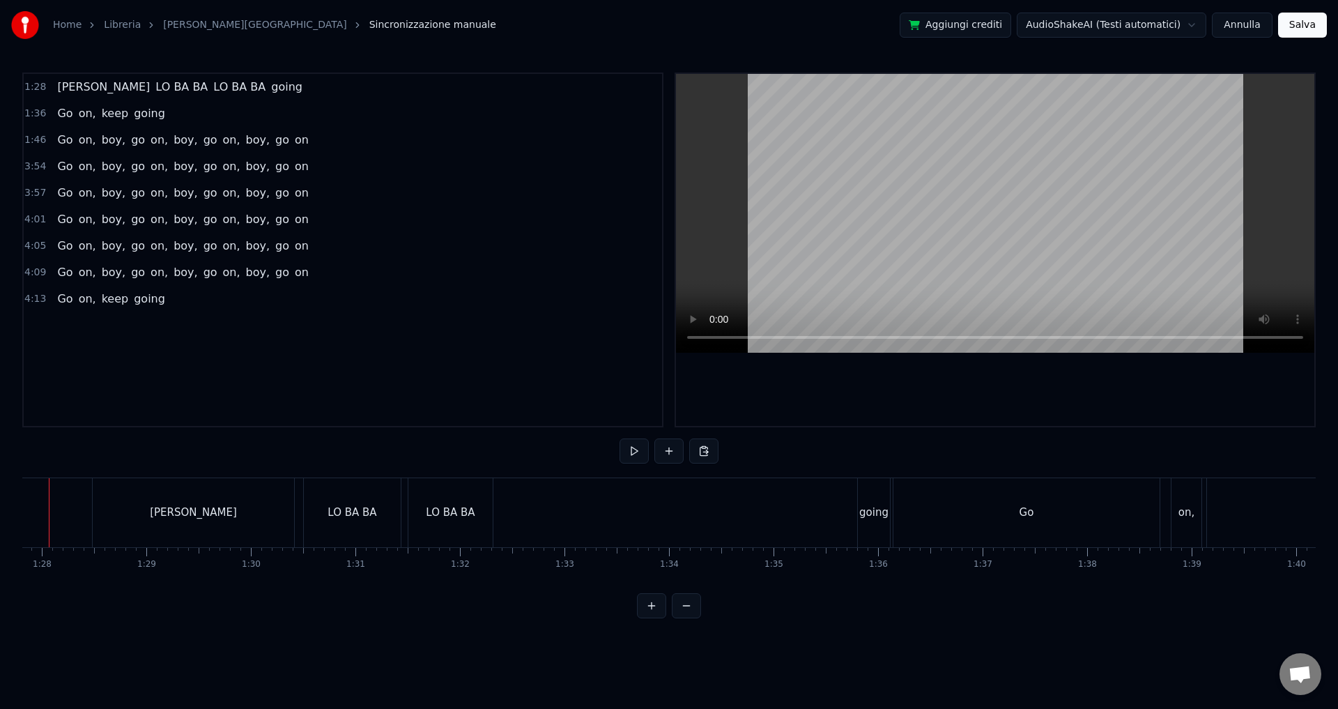
scroll to position [0, 9139]
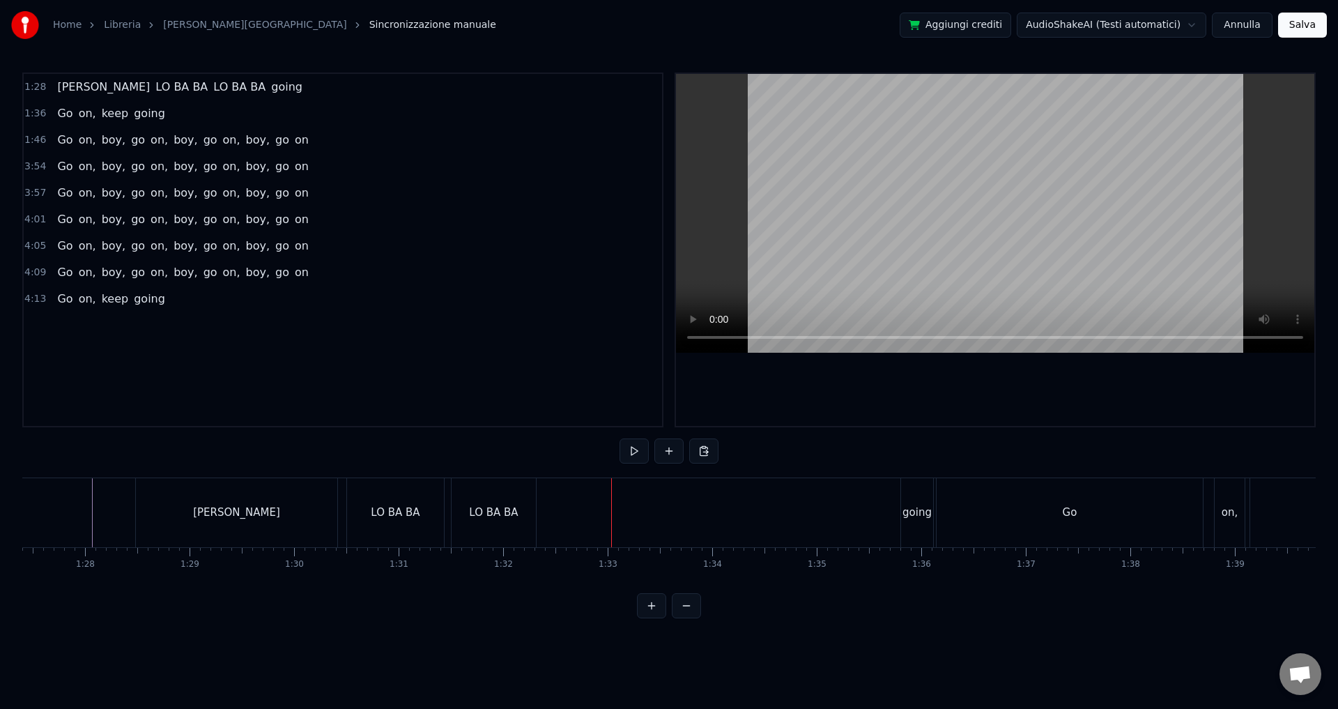
click at [234, 515] on div "[PERSON_NAME]" at bounding box center [236, 513] width 87 height 16
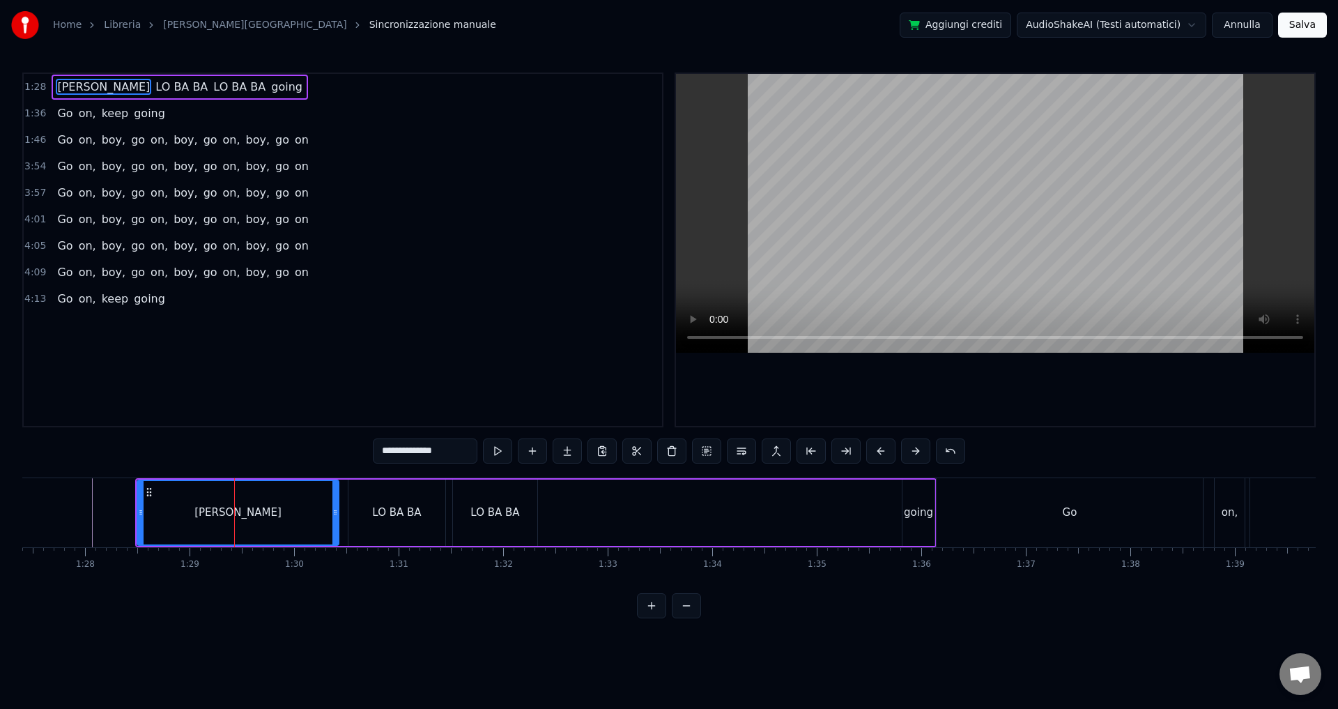
click at [465, 455] on input "**********" at bounding box center [425, 450] width 105 height 25
click at [406, 510] on div "LO BA BA" at bounding box center [396, 513] width 49 height 16
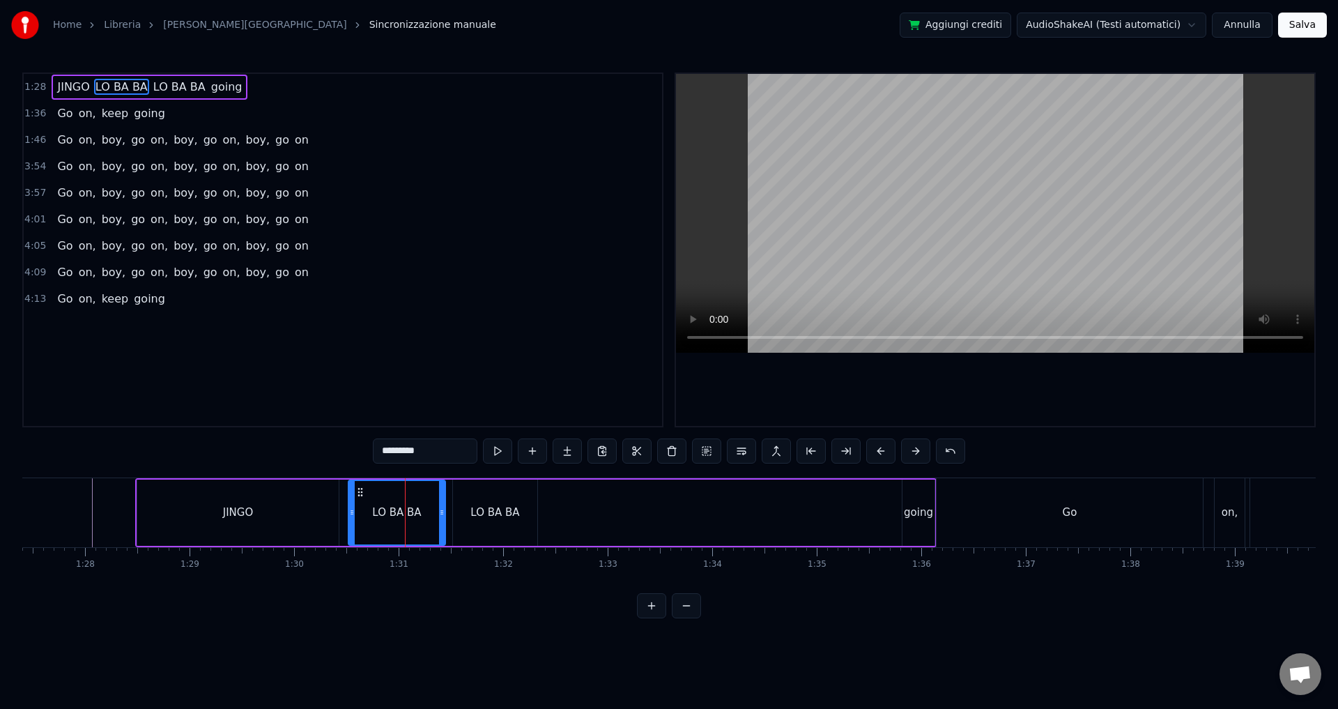
drag, startPoint x: 432, startPoint y: 443, endPoint x: 346, endPoint y: 443, distance: 85.0
click at [346, 443] on div "1:28 JINGO LO BA BA LO BA BA going 1:36 Go on, keep going 1:46 Go on, boy, go o…" at bounding box center [669, 345] width 1294 height 546
type input "********"
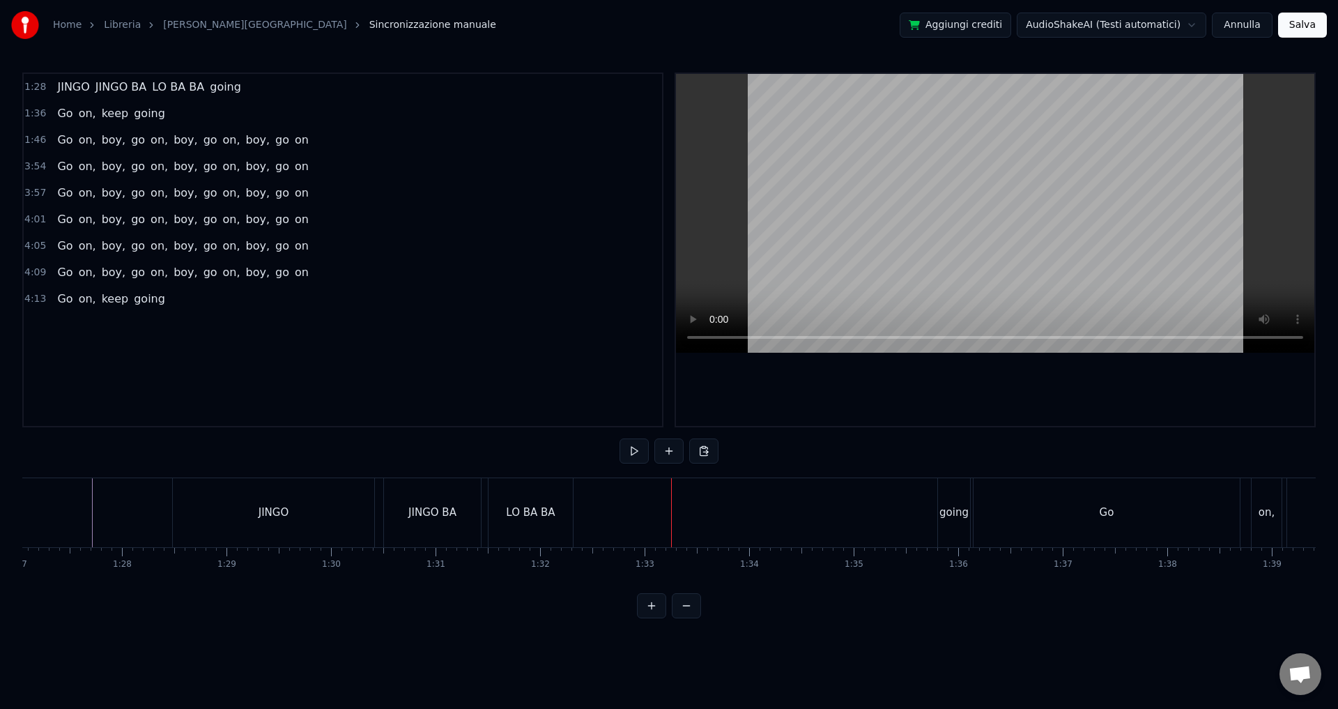
click at [436, 517] on div "JINGO BA" at bounding box center [432, 513] width 48 height 16
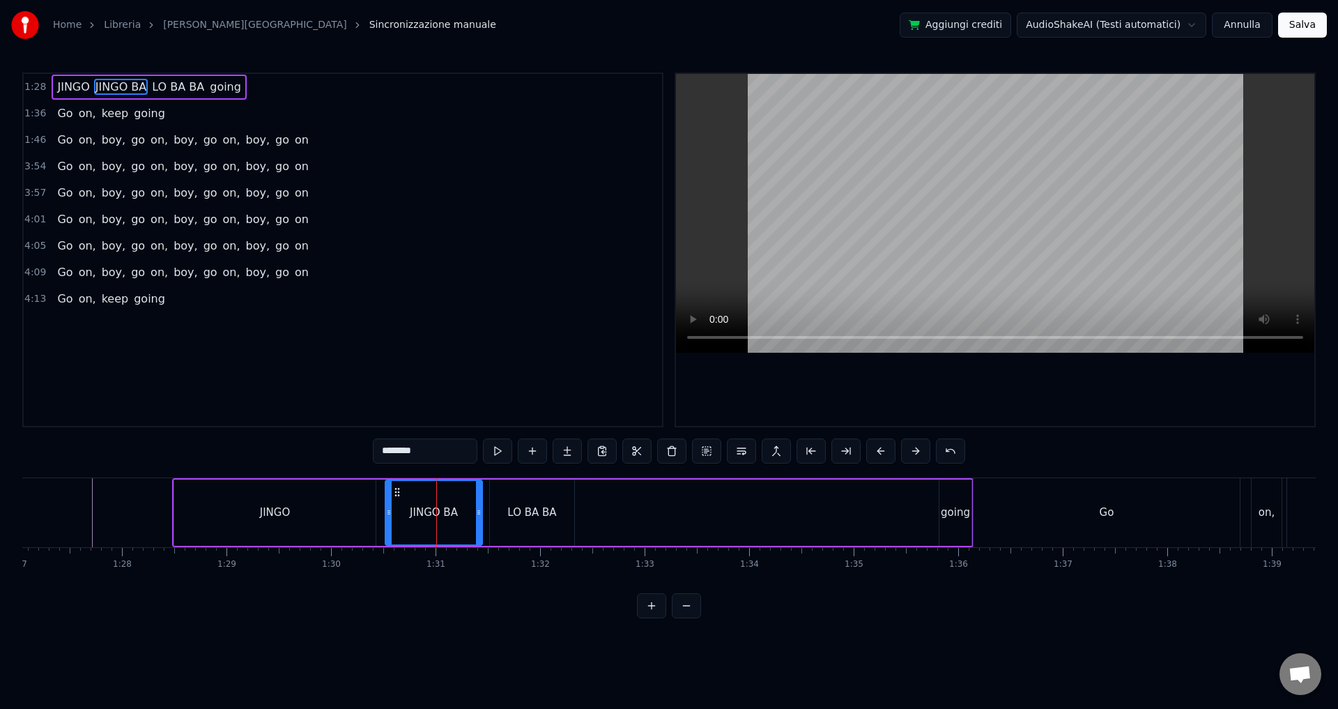
click at [442, 515] on div "JINGO BA" at bounding box center [434, 513] width 48 height 16
click at [541, 514] on div "LO BA BA" at bounding box center [531, 513] width 49 height 16
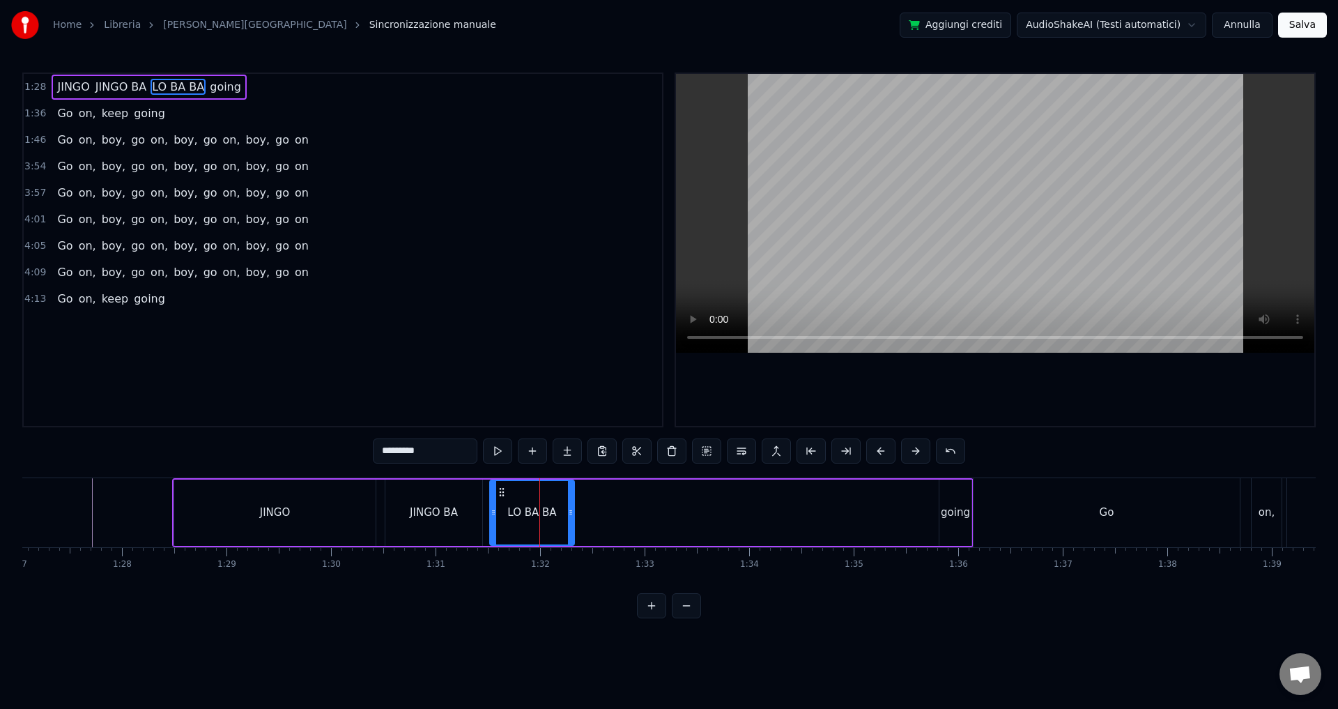
click at [438, 519] on div "JINGO BA" at bounding box center [434, 513] width 48 height 16
type input "********"
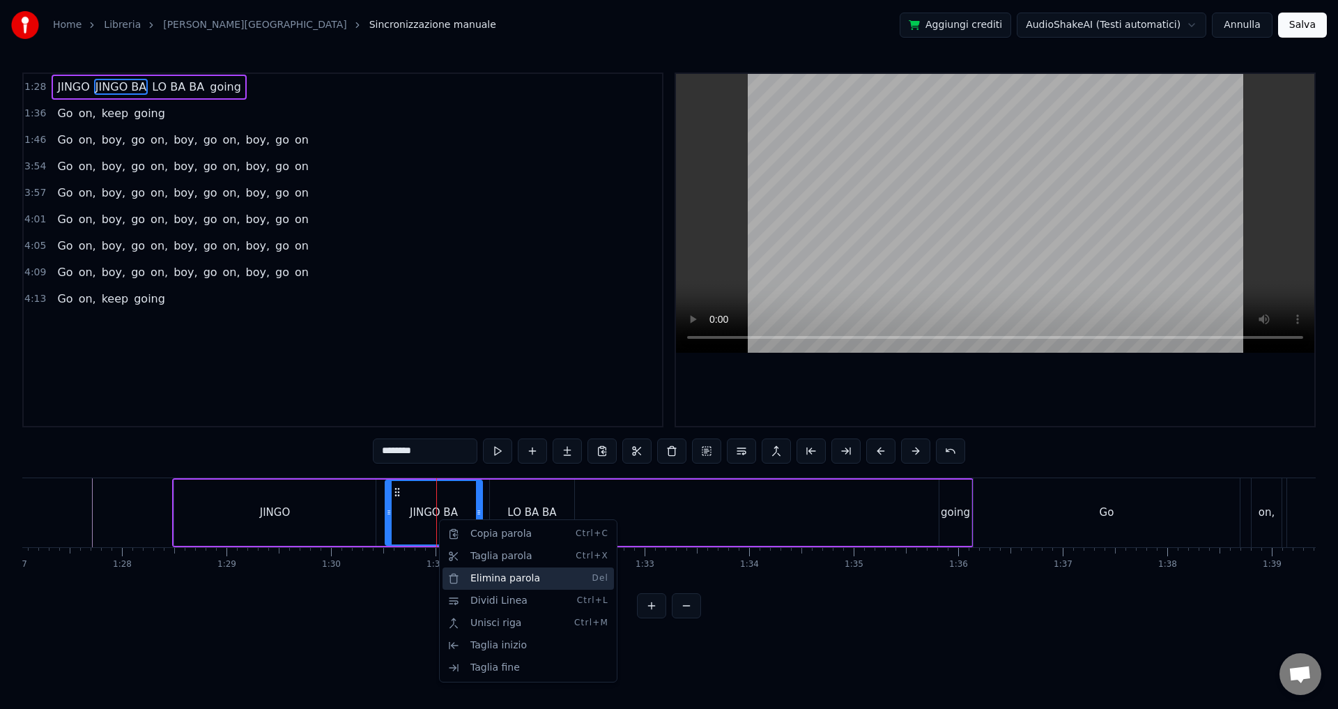
click at [451, 576] on div "Elimina parola Del" at bounding box center [528, 578] width 171 height 22
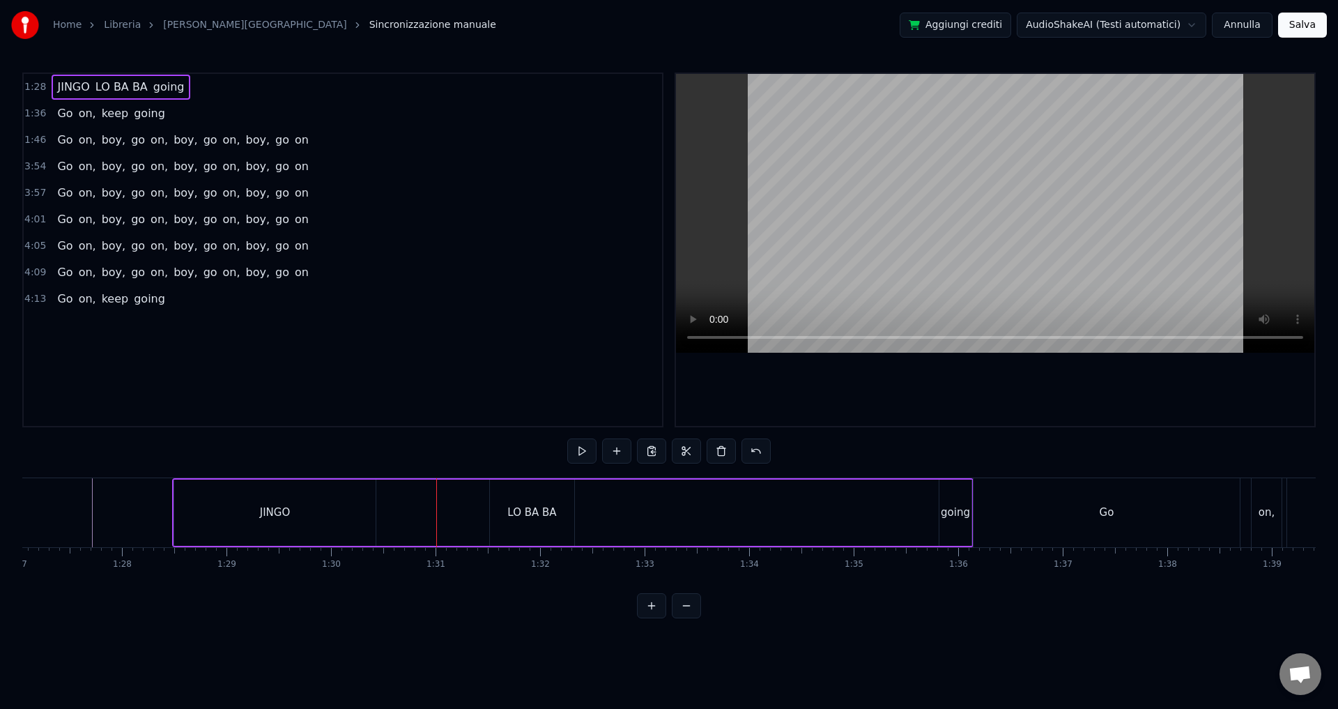
click at [516, 524] on div "LO BA BA" at bounding box center [532, 513] width 84 height 66
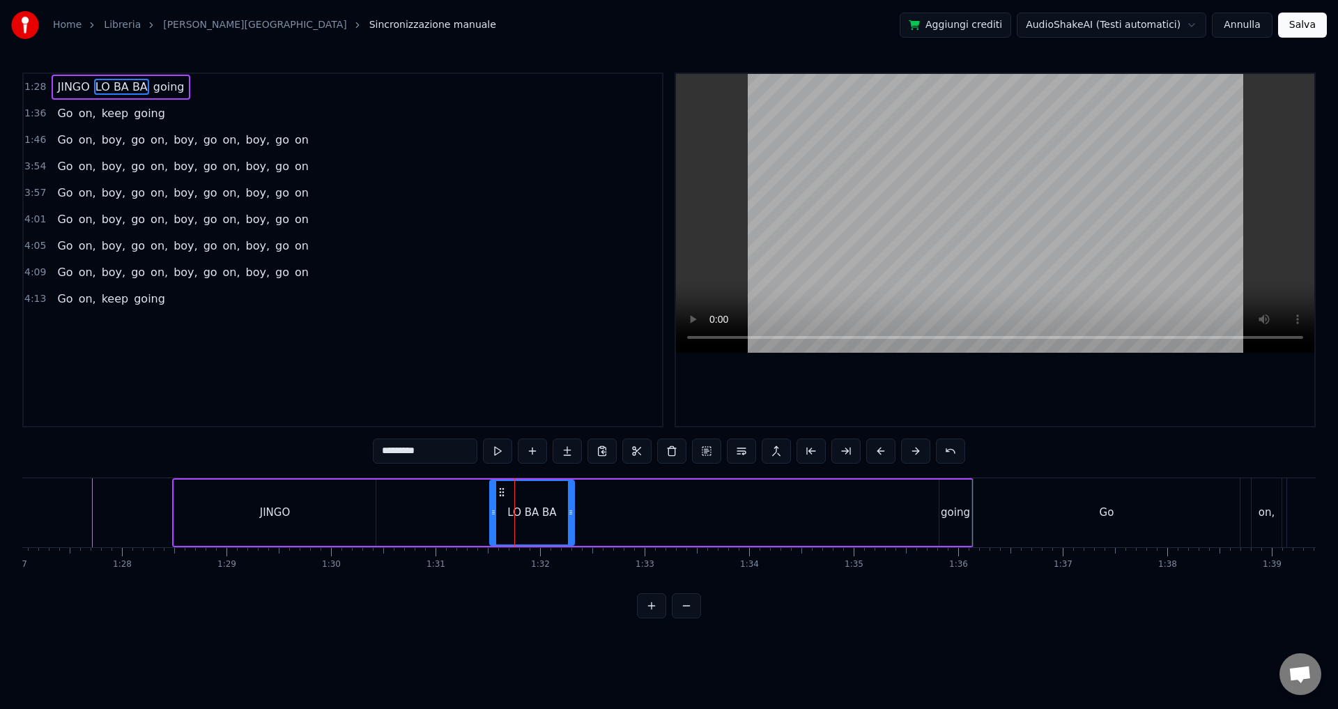
drag, startPoint x: 445, startPoint y: 449, endPoint x: 306, endPoint y: 448, distance: 139.4
click at [306, 448] on div "1:28 JINGO LO BA BA going 1:36 Go on, keep going 1:46 Go on, boy, go on, boy, g…" at bounding box center [669, 345] width 1294 height 546
type input "********"
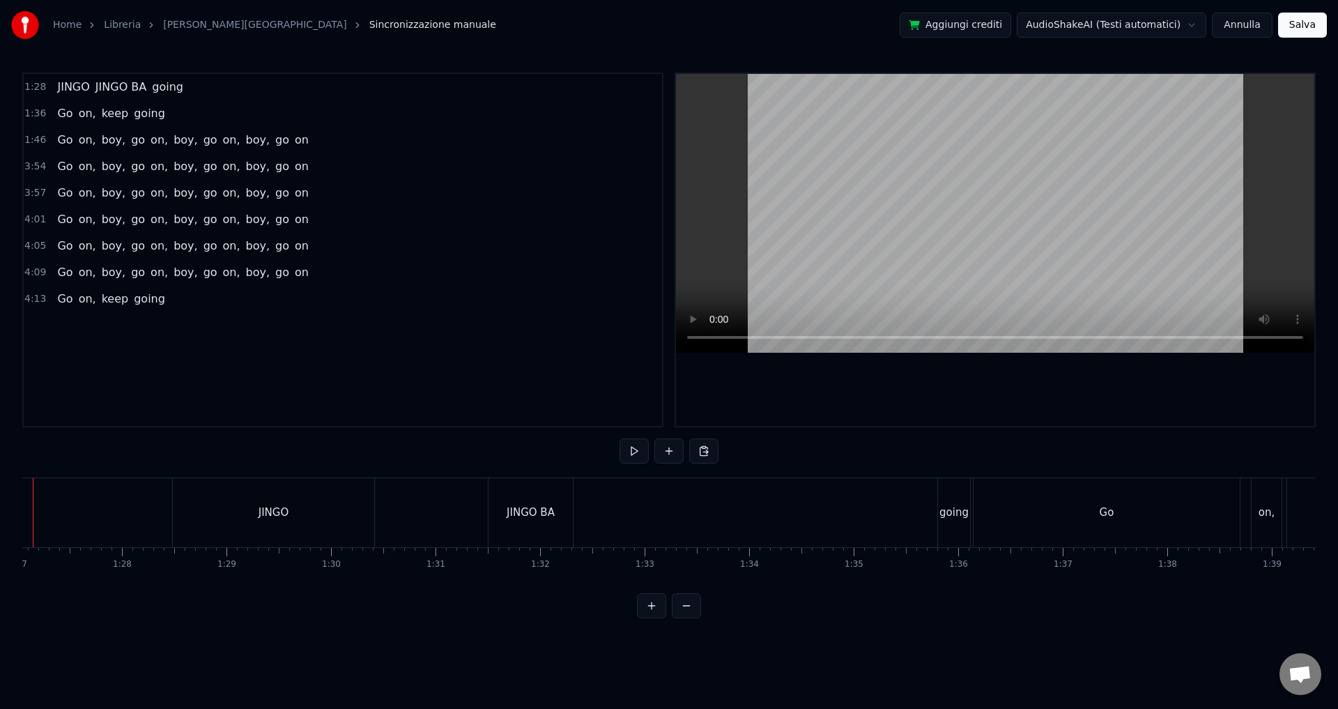
scroll to position [0, 9043]
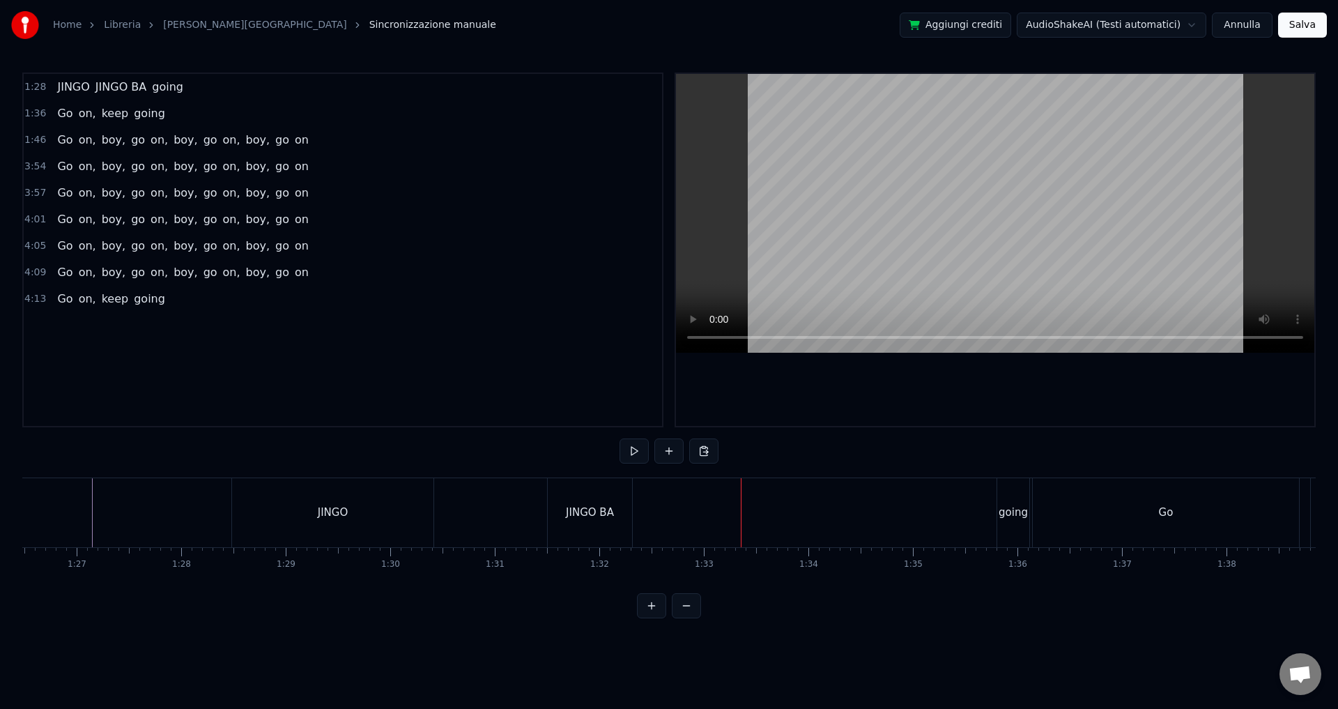
click at [1009, 514] on div "going" at bounding box center [1013, 513] width 29 height 16
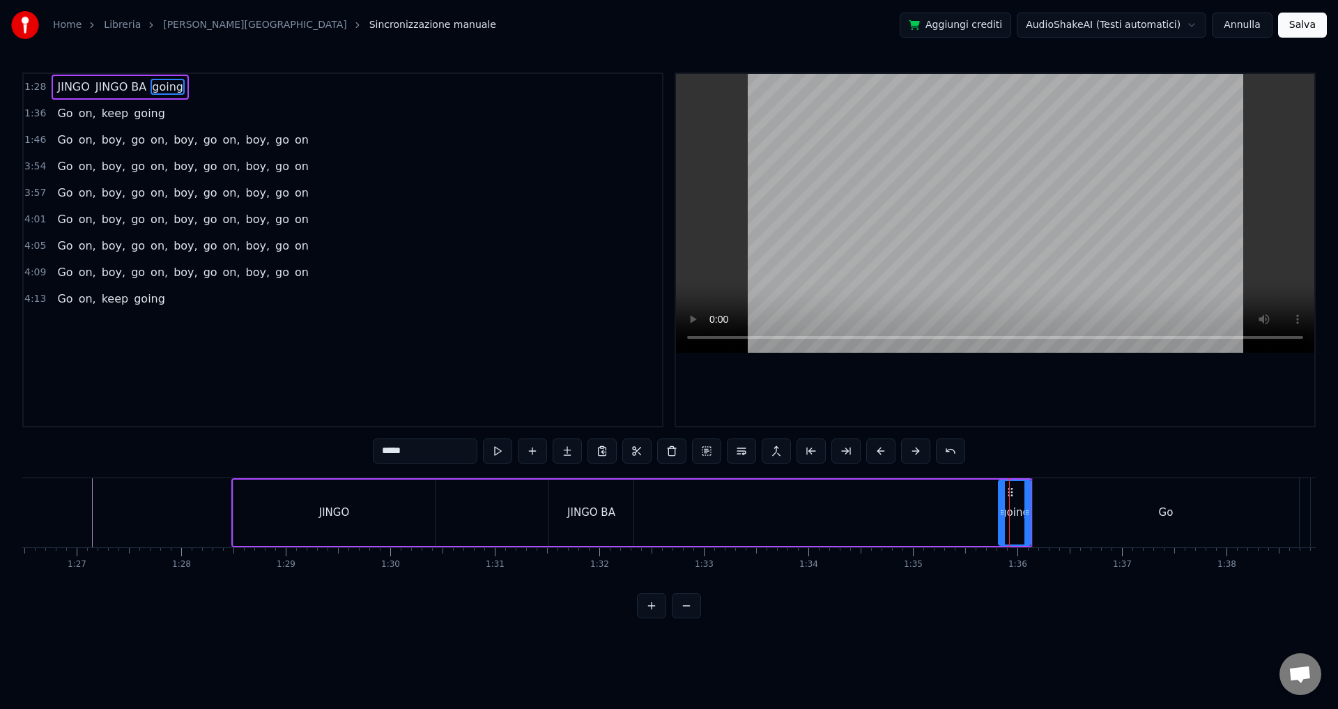
drag, startPoint x: 411, startPoint y: 448, endPoint x: 305, endPoint y: 446, distance: 106.0
click at [305, 446] on div "1:28 [PERSON_NAME] BA going 1:36 Go on, keep going 1:46 Go on, boy, go on, boy,…" at bounding box center [669, 345] width 1294 height 546
click at [873, 641] on html "Home Libreria [PERSON_NAME] Sincronizzazione manuale Aggiungi crediti AudioShak…" at bounding box center [669, 320] width 1338 height 641
click at [1125, 517] on div "Go" at bounding box center [1166, 512] width 266 height 69
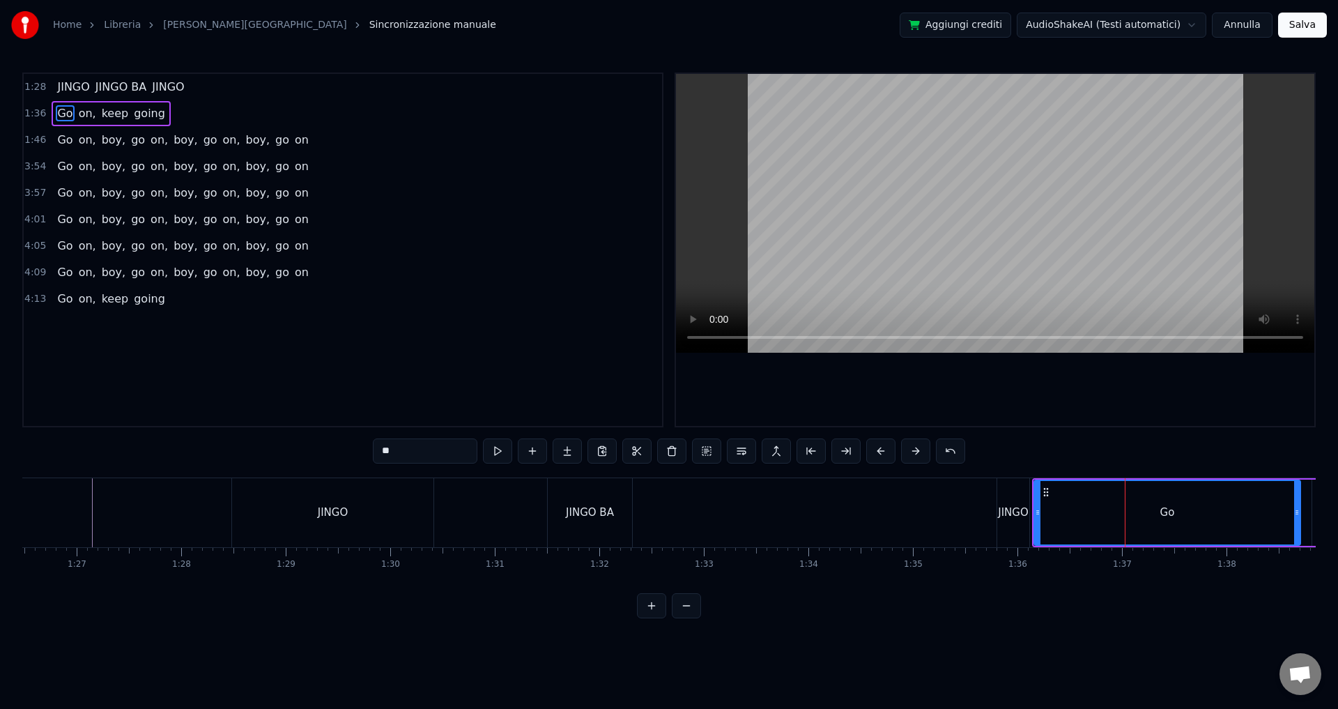
drag, startPoint x: 413, startPoint y: 449, endPoint x: 335, endPoint y: 436, distance: 79.1
click at [335, 436] on div "1:28 [PERSON_NAME] BA JINGO 1:36 Go on, keep going 1:46 Go on, boy, go on, boy,…" at bounding box center [669, 345] width 1294 height 546
click at [972, 630] on html "Home Libreria Jingo • [PERSON_NAME] Sincronizzazione manuale Aggiungi crediti A…" at bounding box center [669, 320] width 1338 height 641
click at [684, 618] on button at bounding box center [686, 605] width 29 height 25
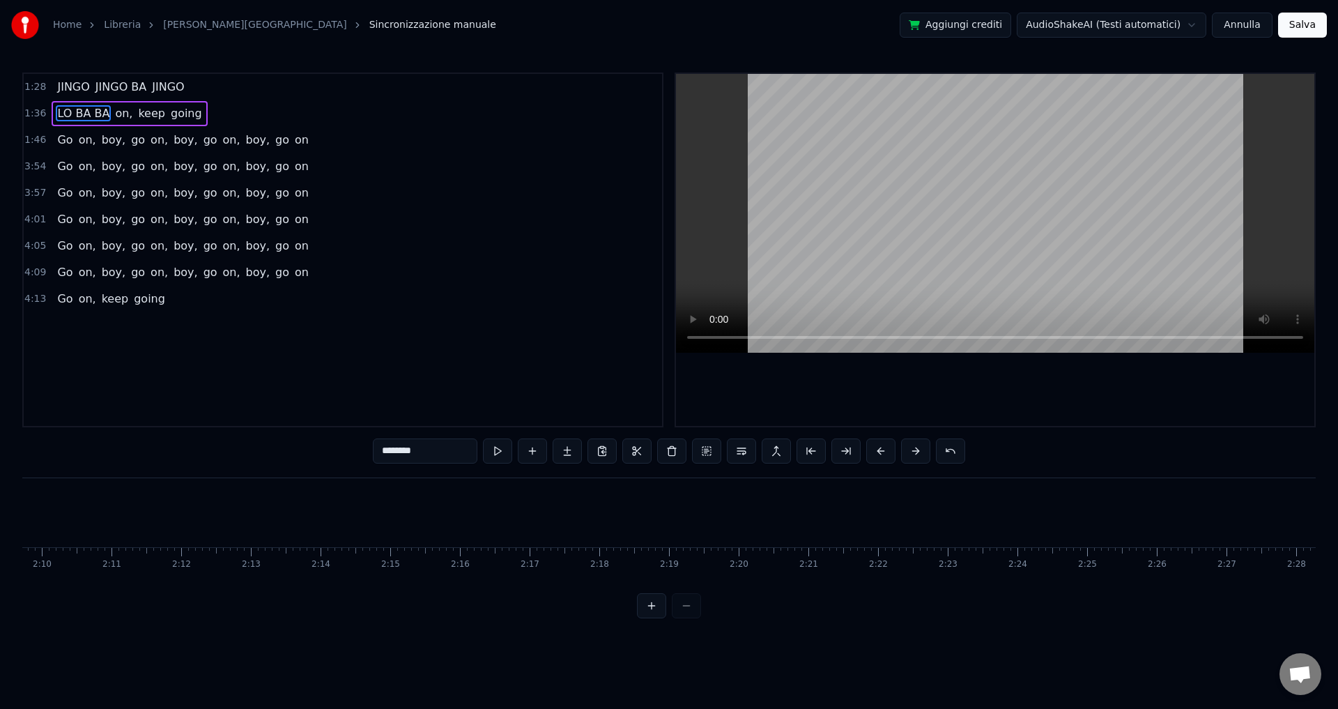
scroll to position [0, 6694]
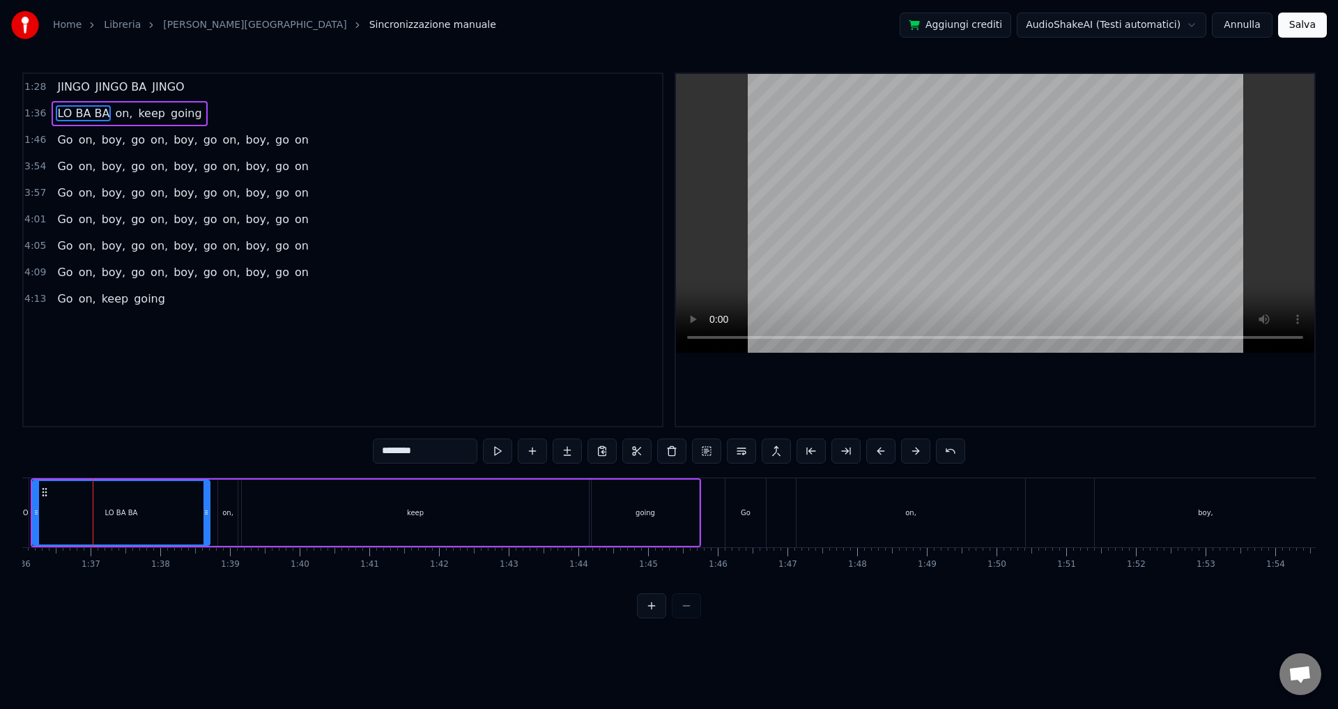
click at [231, 520] on div "on," at bounding box center [228, 513] width 20 height 66
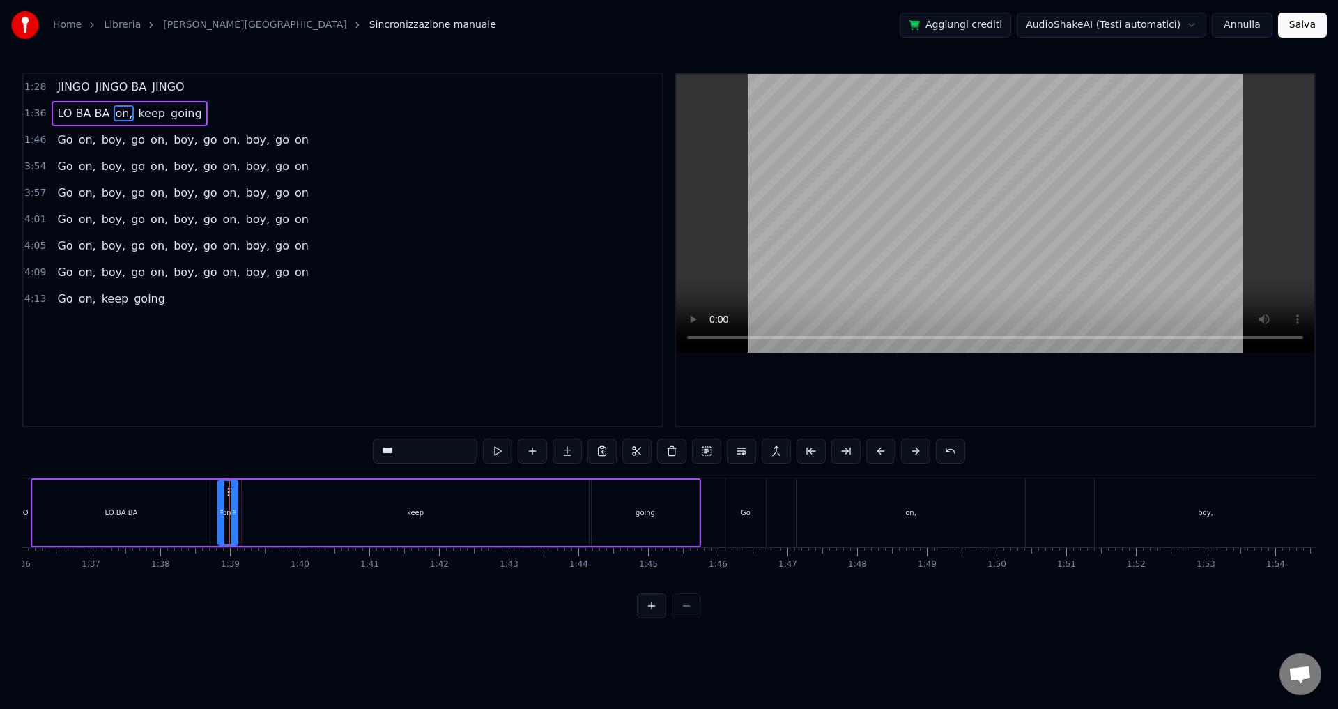
click at [650, 618] on button at bounding box center [651, 605] width 29 height 25
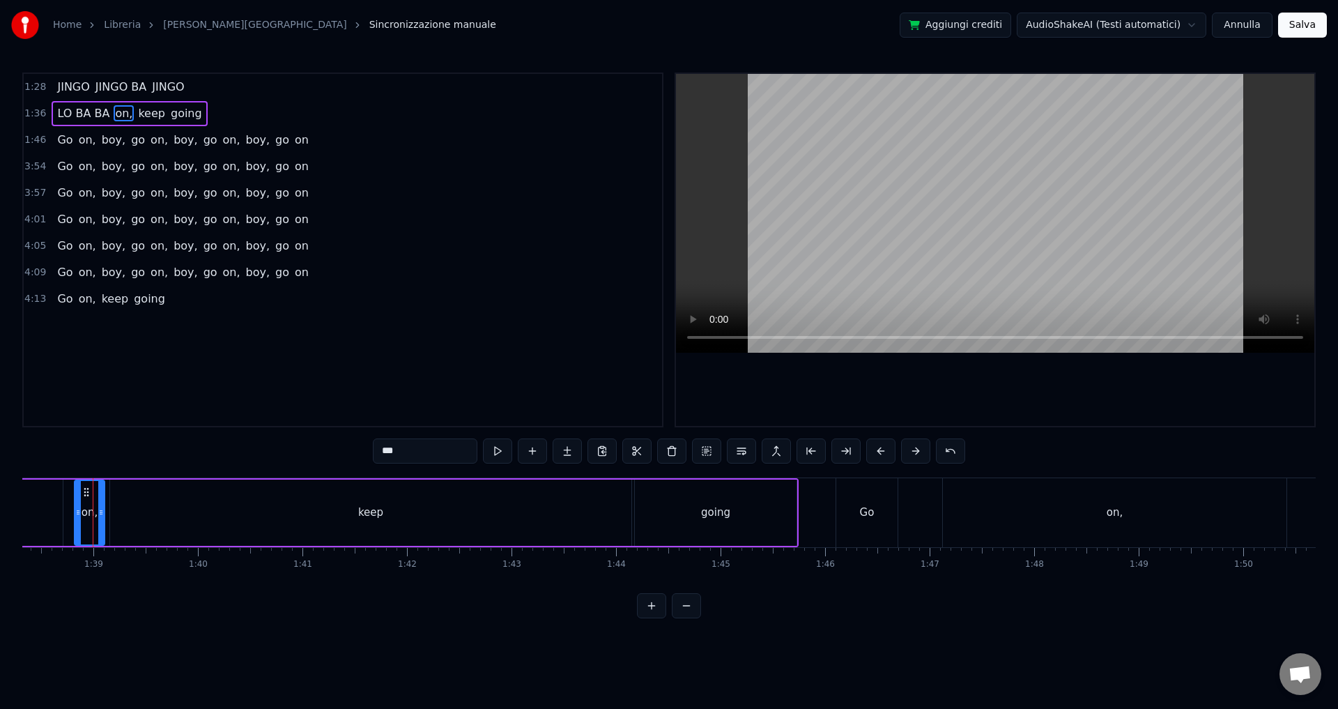
click at [650, 618] on button at bounding box center [651, 605] width 29 height 25
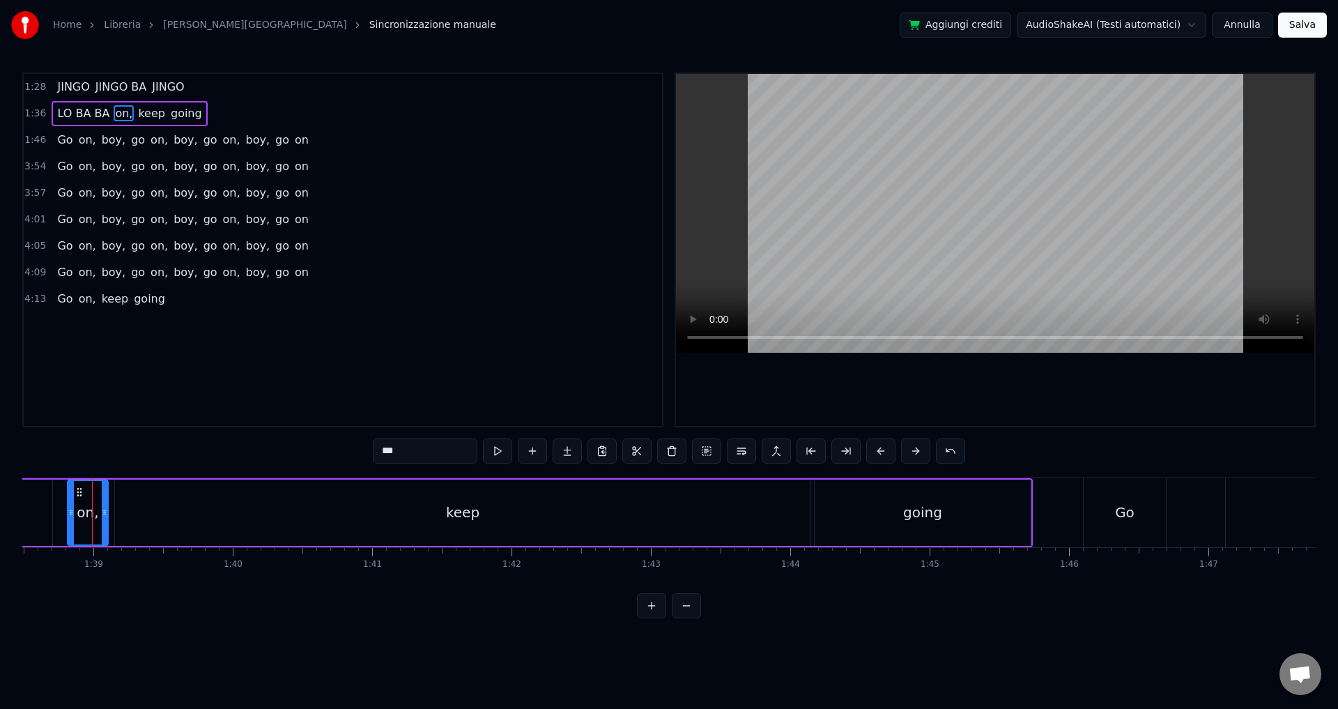
click at [650, 618] on button at bounding box center [651, 605] width 29 height 25
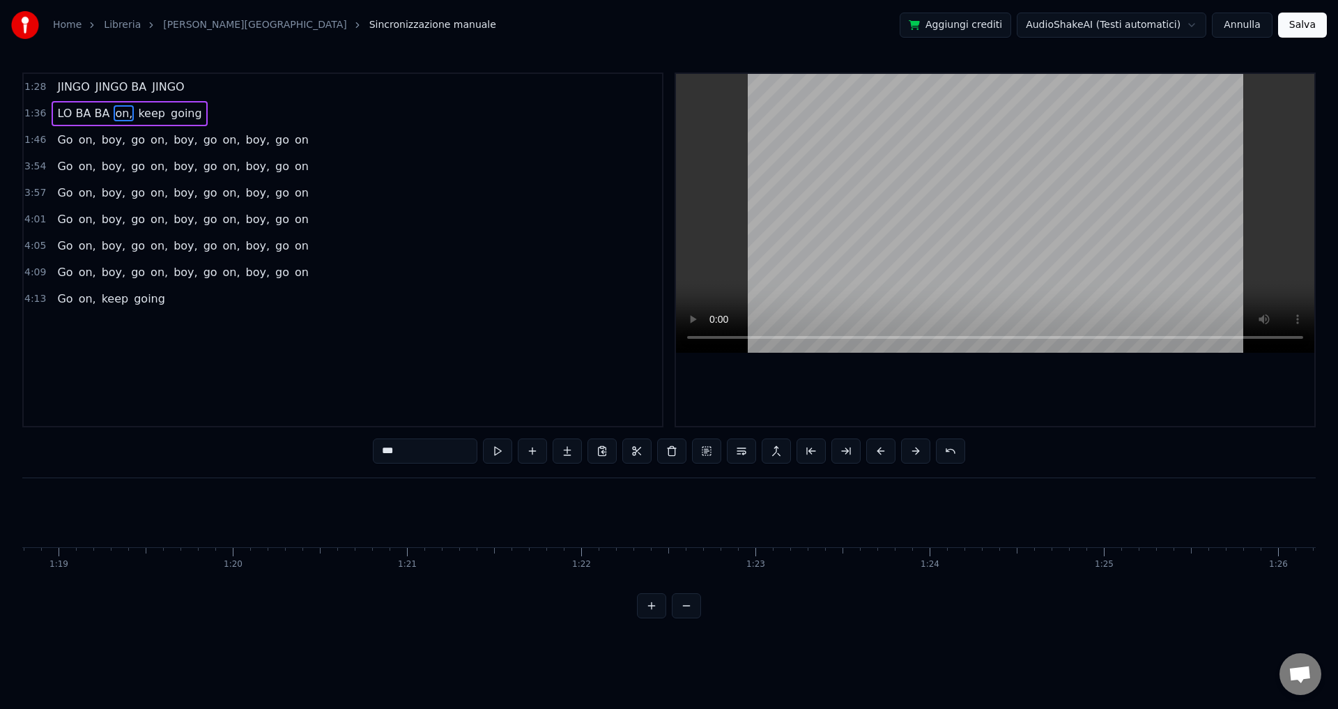
click at [650, 618] on button at bounding box center [651, 605] width 29 height 25
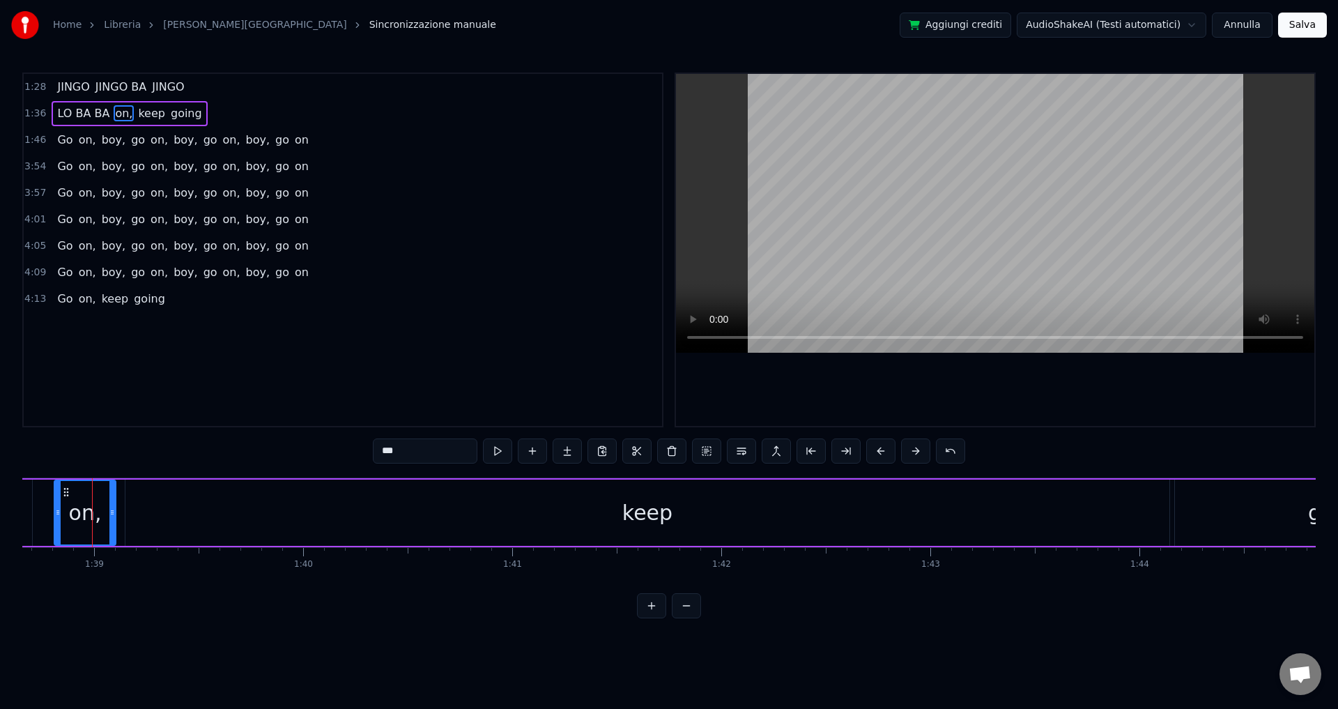
click at [400, 461] on input "***" at bounding box center [425, 450] width 105 height 25
type input "*"
click at [401, 512] on div "keep" at bounding box center [647, 513] width 1044 height 66
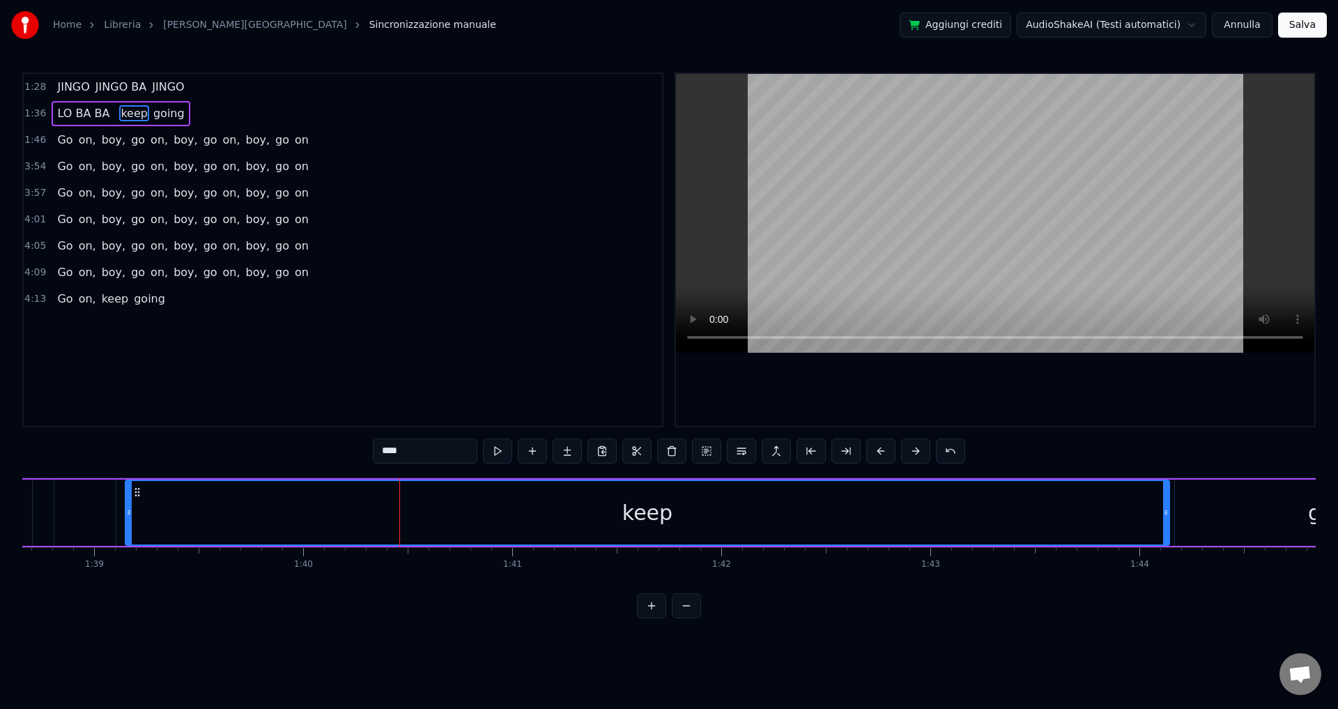
drag, startPoint x: 406, startPoint y: 446, endPoint x: 331, endPoint y: 446, distance: 75.3
click at [331, 446] on div "1:28 [PERSON_NAME] BA JINGO 1:36 LO BA BA keep going 1:46 Go on, boy, go on, bo…" at bounding box center [669, 345] width 1294 height 546
click at [222, 522] on div "LO BA BA" at bounding box center [647, 512] width 1043 height 63
click at [679, 618] on button at bounding box center [686, 605] width 29 height 25
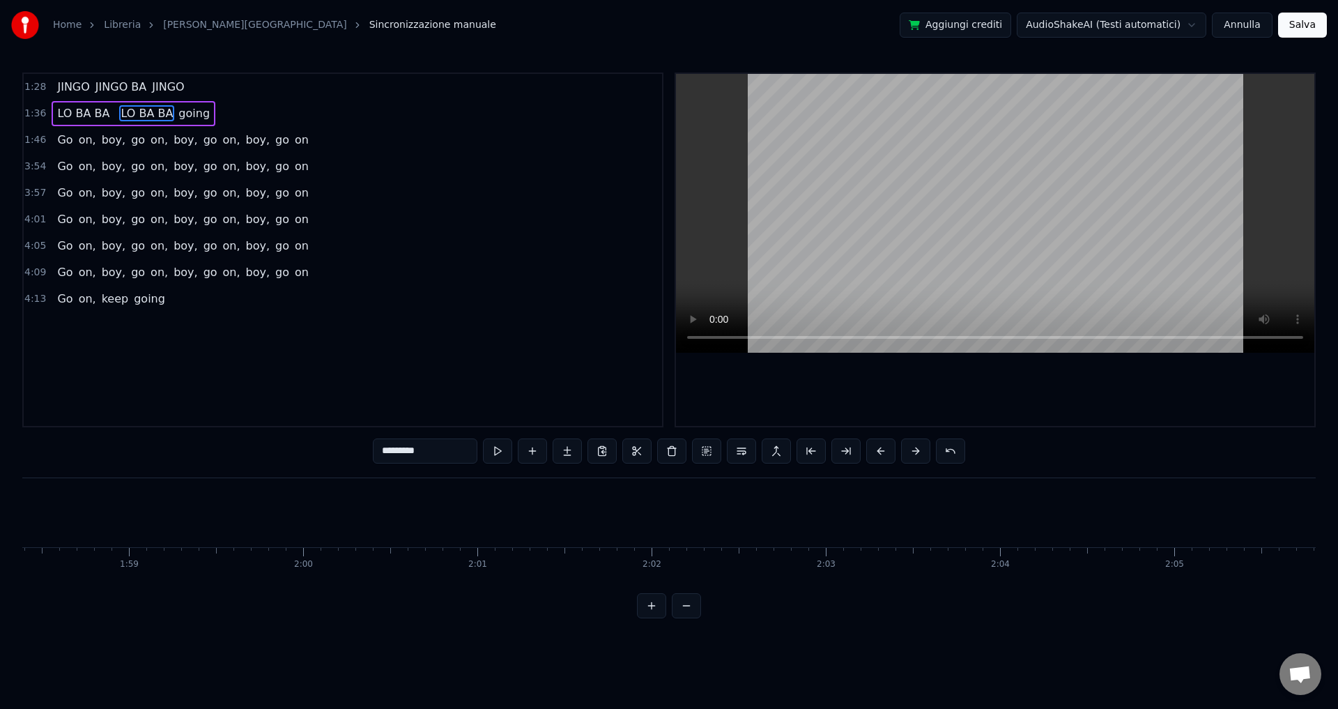
click at [679, 618] on button at bounding box center [686, 605] width 29 height 25
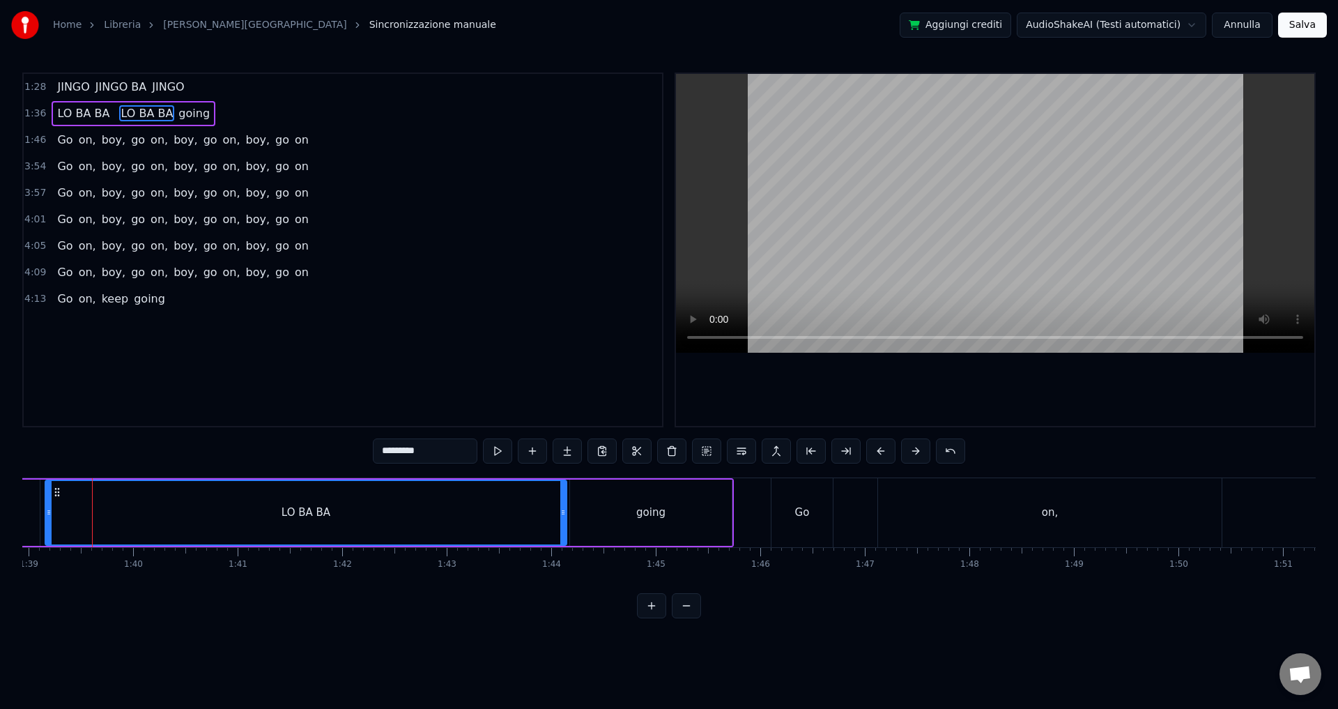
click at [679, 618] on button at bounding box center [686, 605] width 29 height 25
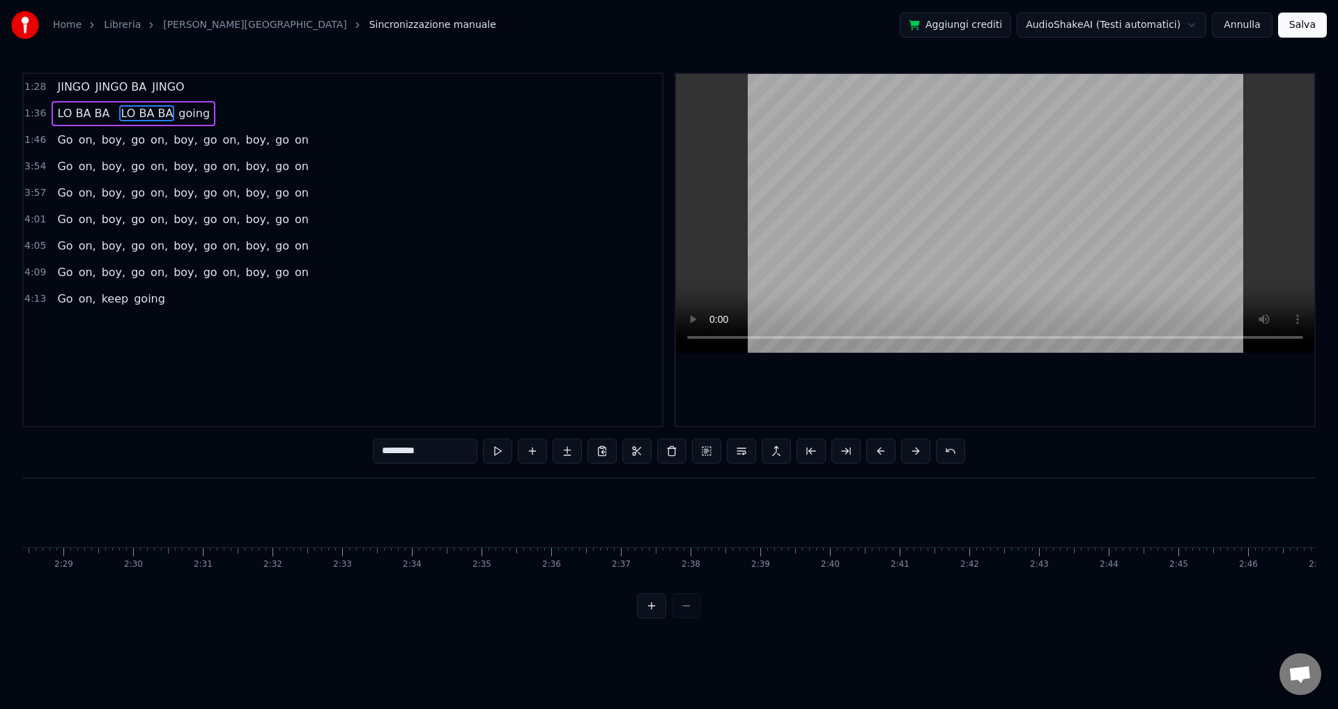
scroll to position [0, 6873]
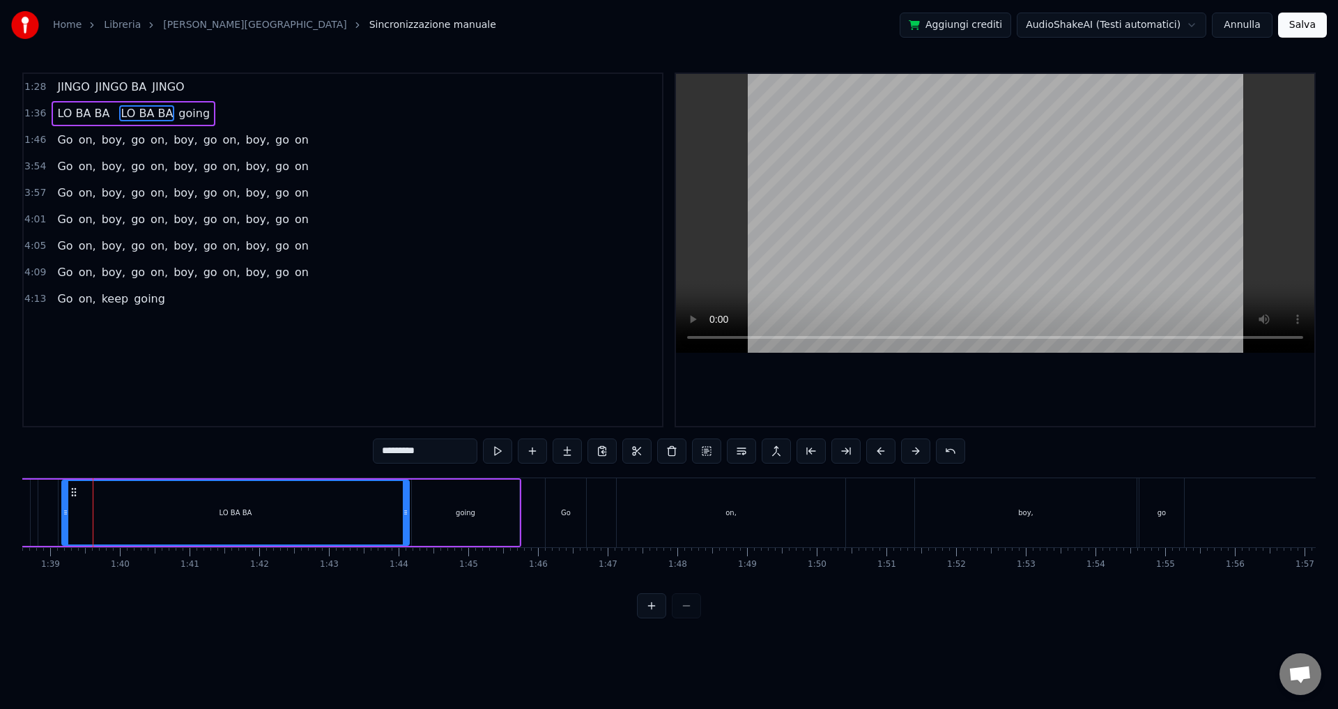
click at [679, 618] on div at bounding box center [669, 605] width 64 height 25
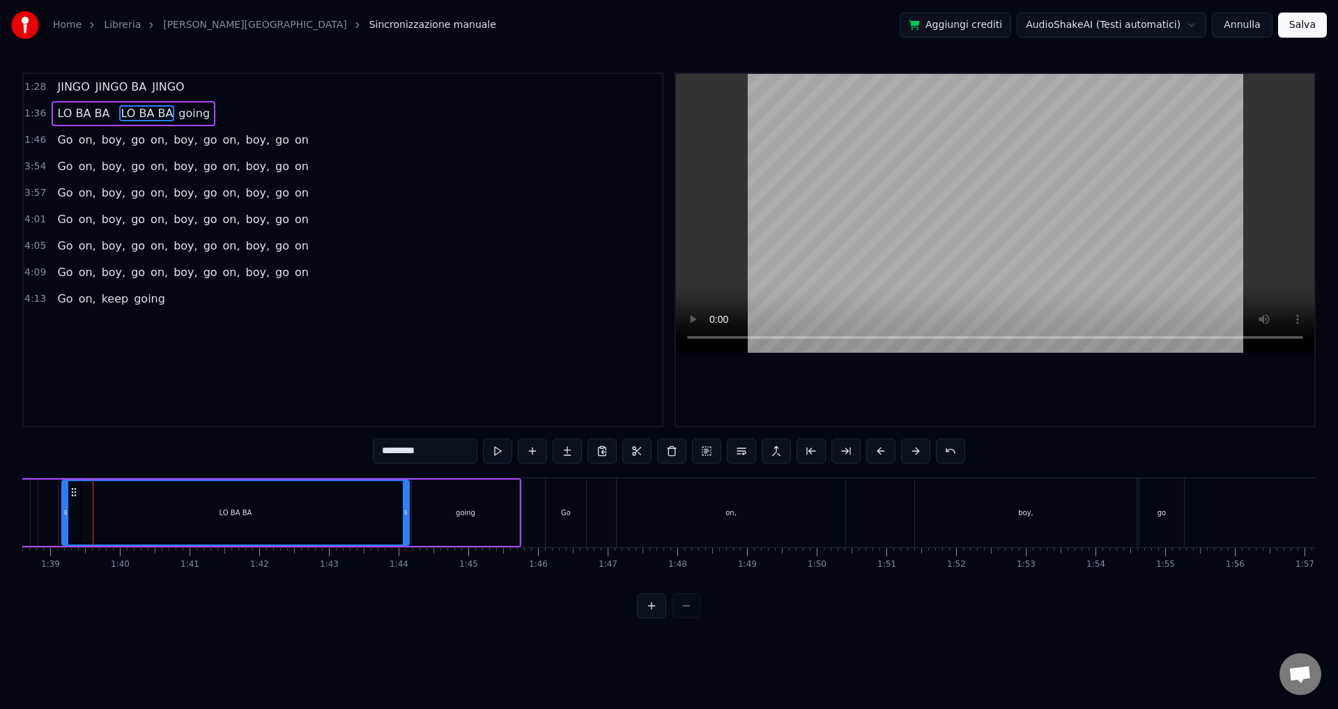
type input "********"
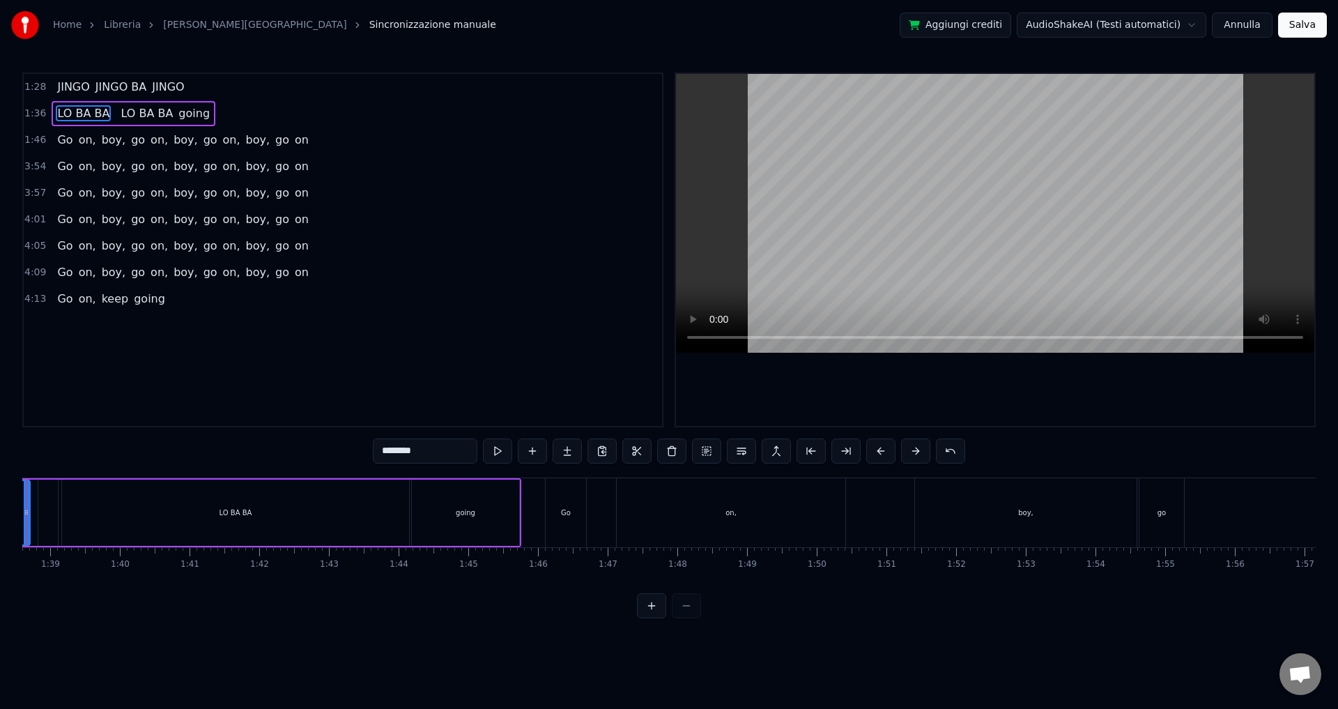
scroll to position [0, 6808]
click at [680, 613] on div at bounding box center [669, 605] width 64 height 25
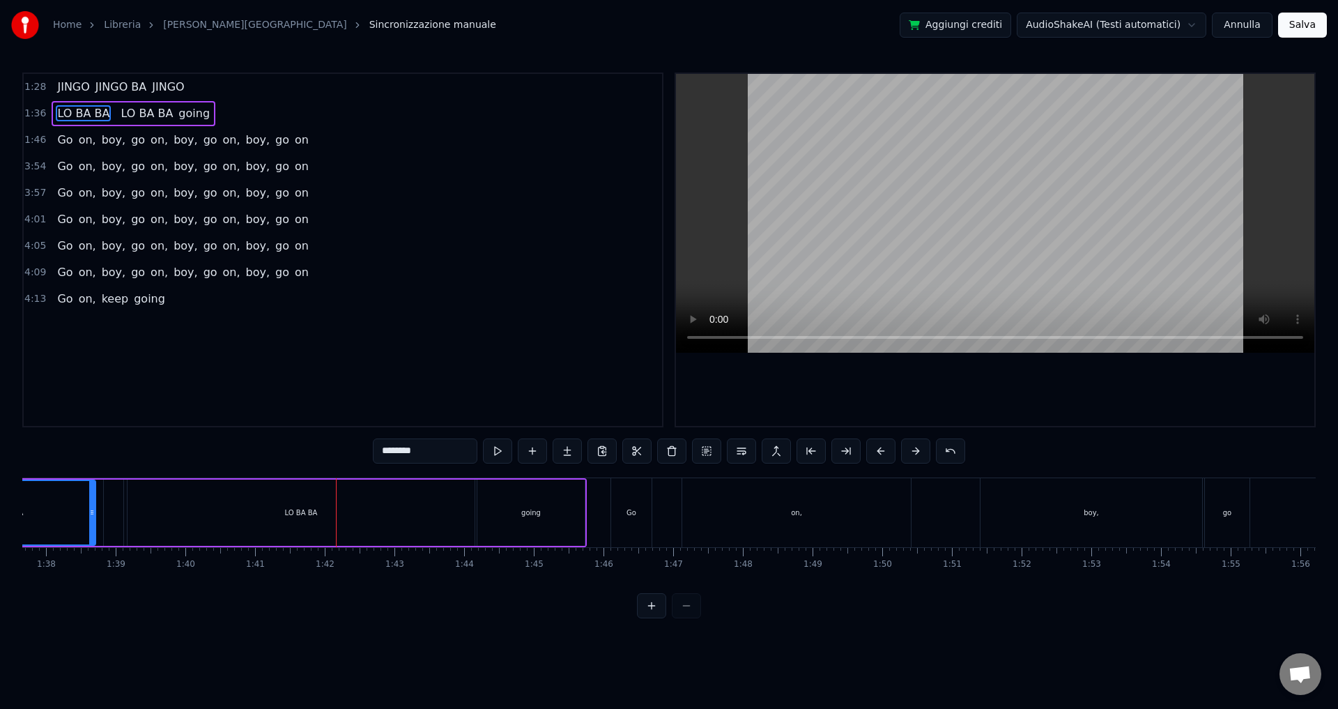
click at [680, 613] on div at bounding box center [669, 605] width 64 height 25
click at [19, 504] on div "Home Libreria Jingo • [PERSON_NAME] Sincronizzazione manuale Aggiungi crediti A…" at bounding box center [669, 309] width 1338 height 618
click at [31, 506] on div "LO BA BA" at bounding box center [7, 512] width 176 height 63
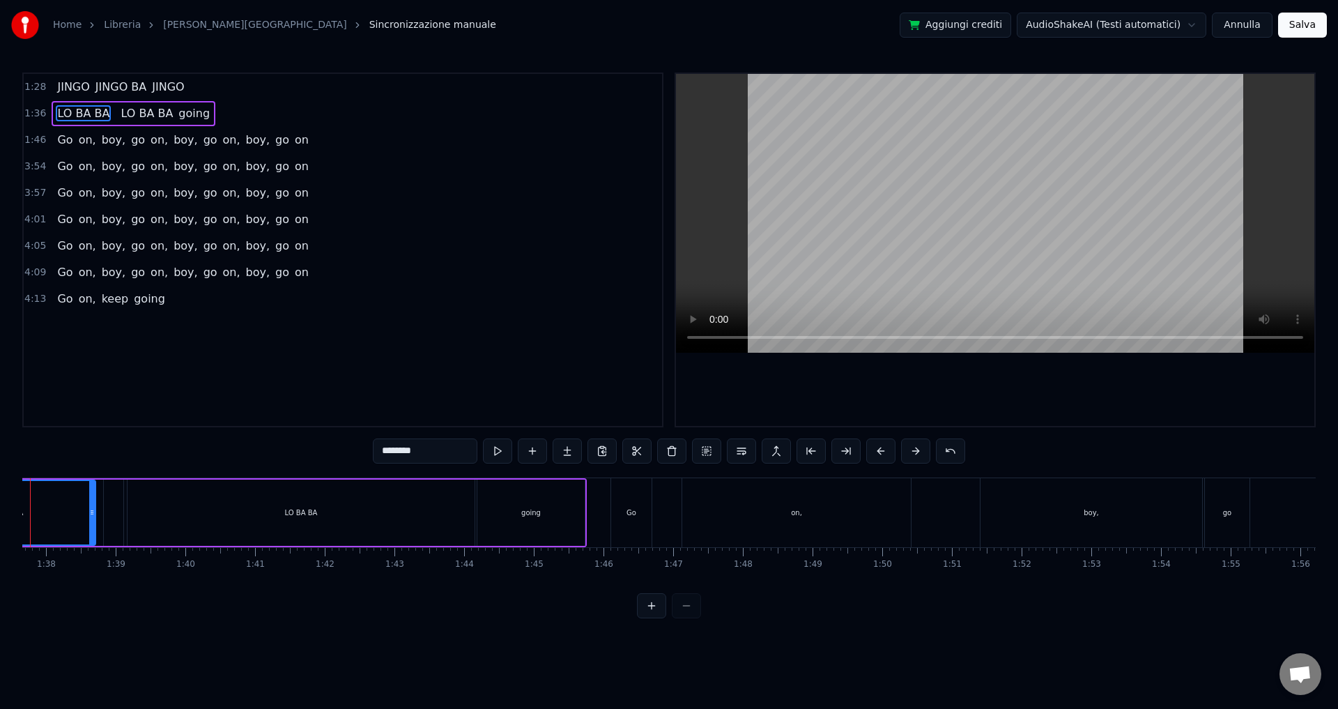
click at [31, 506] on div "LO BA BA" at bounding box center [7, 512] width 176 height 63
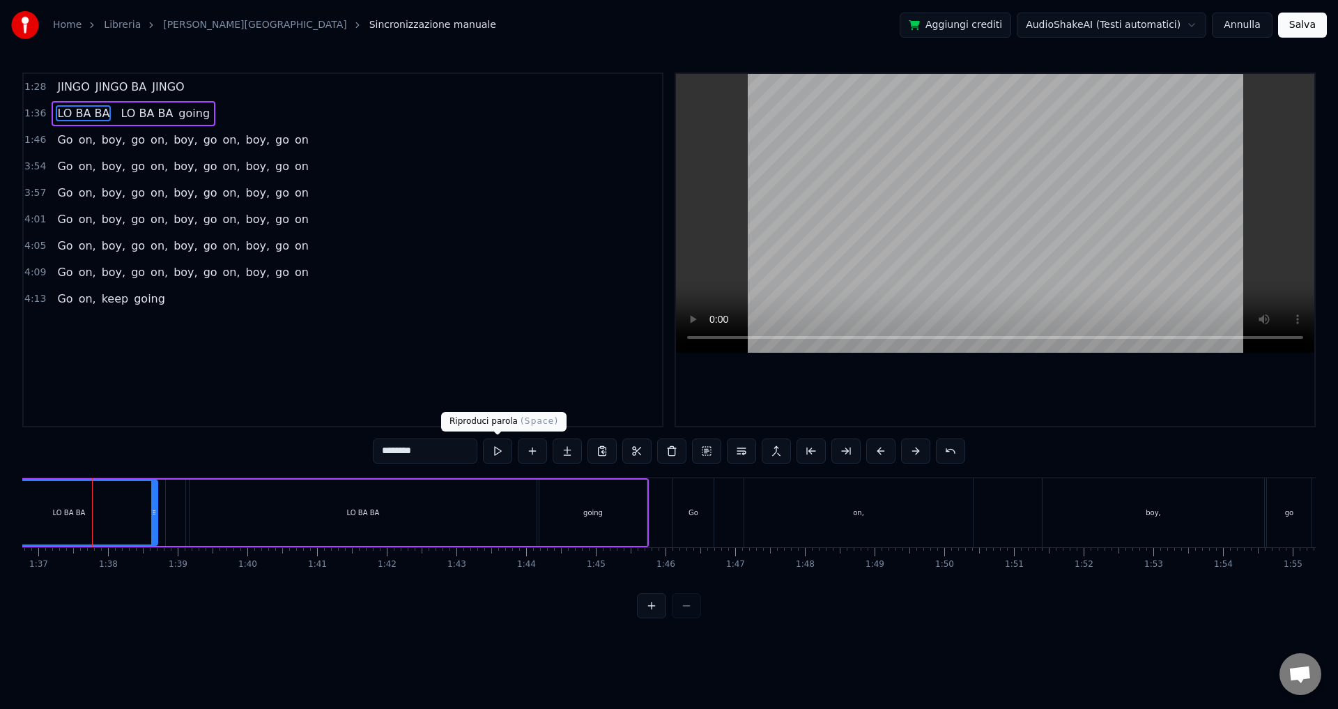
click at [492, 452] on button at bounding box center [497, 450] width 29 height 25
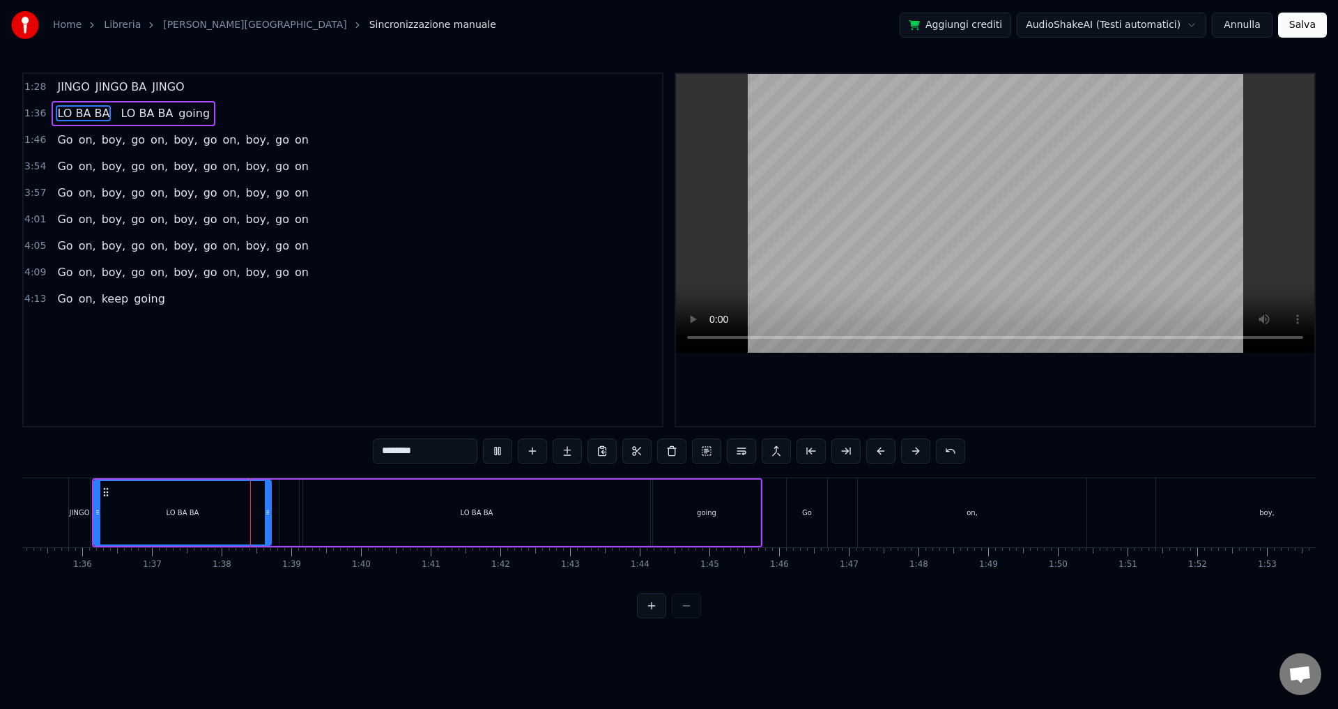
click at [492, 452] on button at bounding box center [497, 450] width 29 height 25
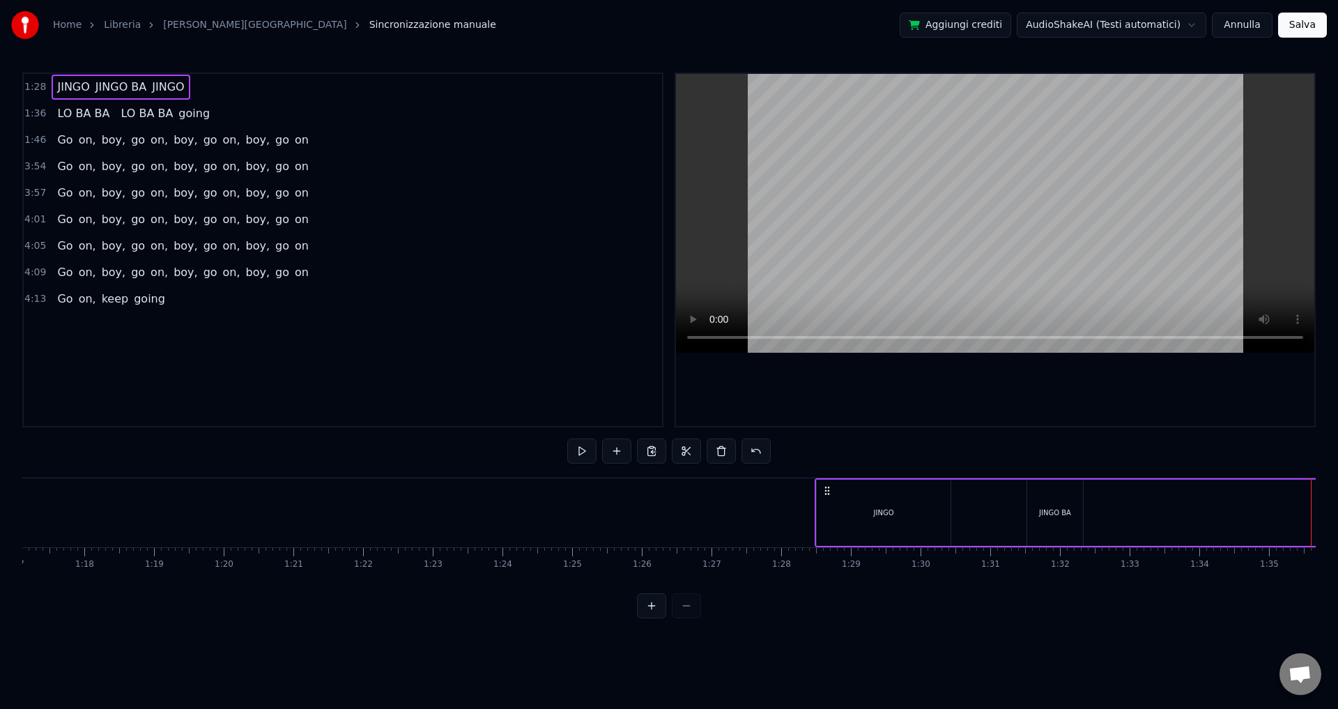
scroll to position [0, 5365]
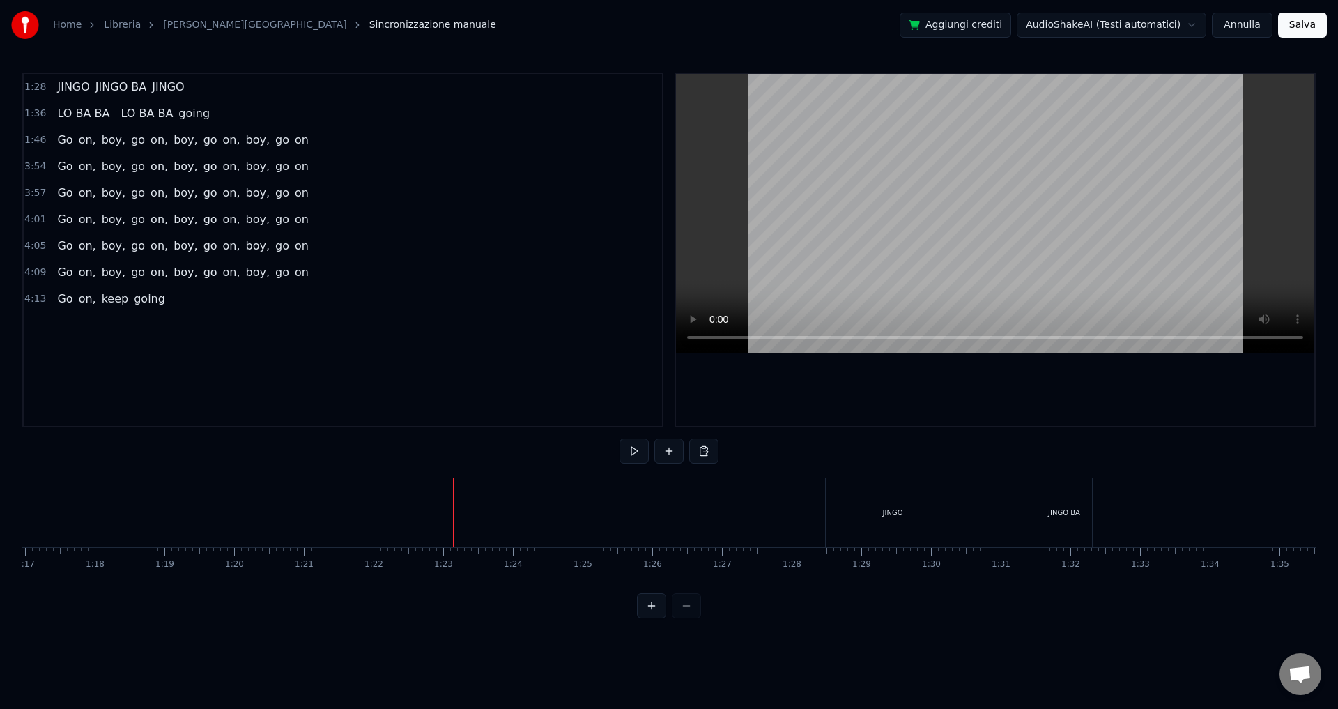
click at [653, 618] on button at bounding box center [651, 605] width 29 height 25
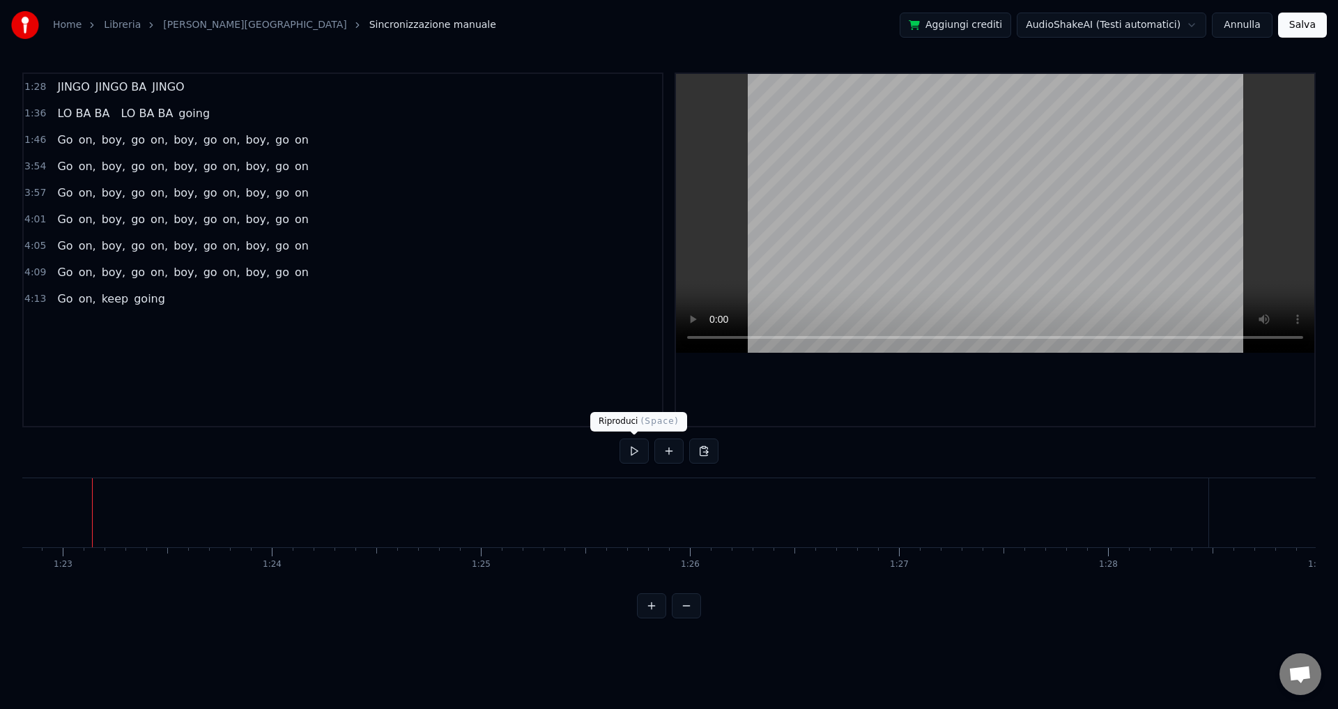
click at [635, 448] on button at bounding box center [634, 450] width 29 height 25
click at [717, 511] on div "LO BA BA" at bounding box center [751, 512] width 98 height 31
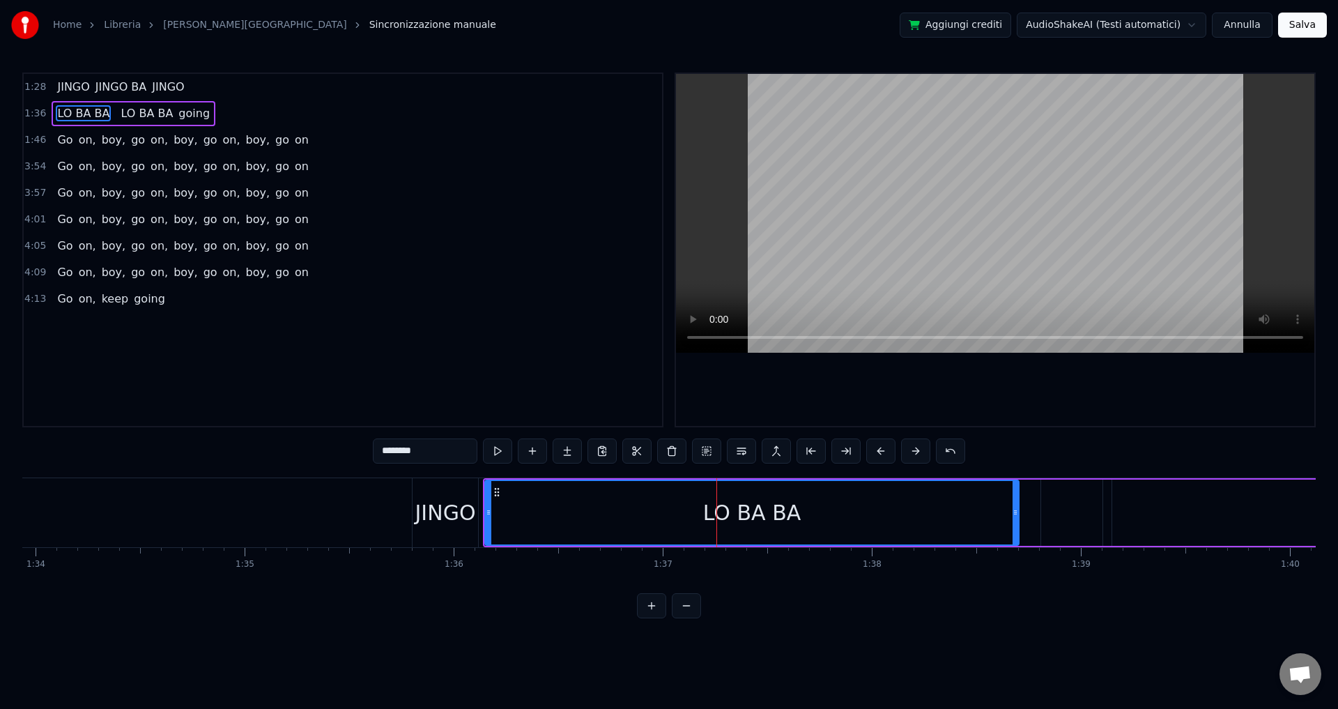
type input "********"
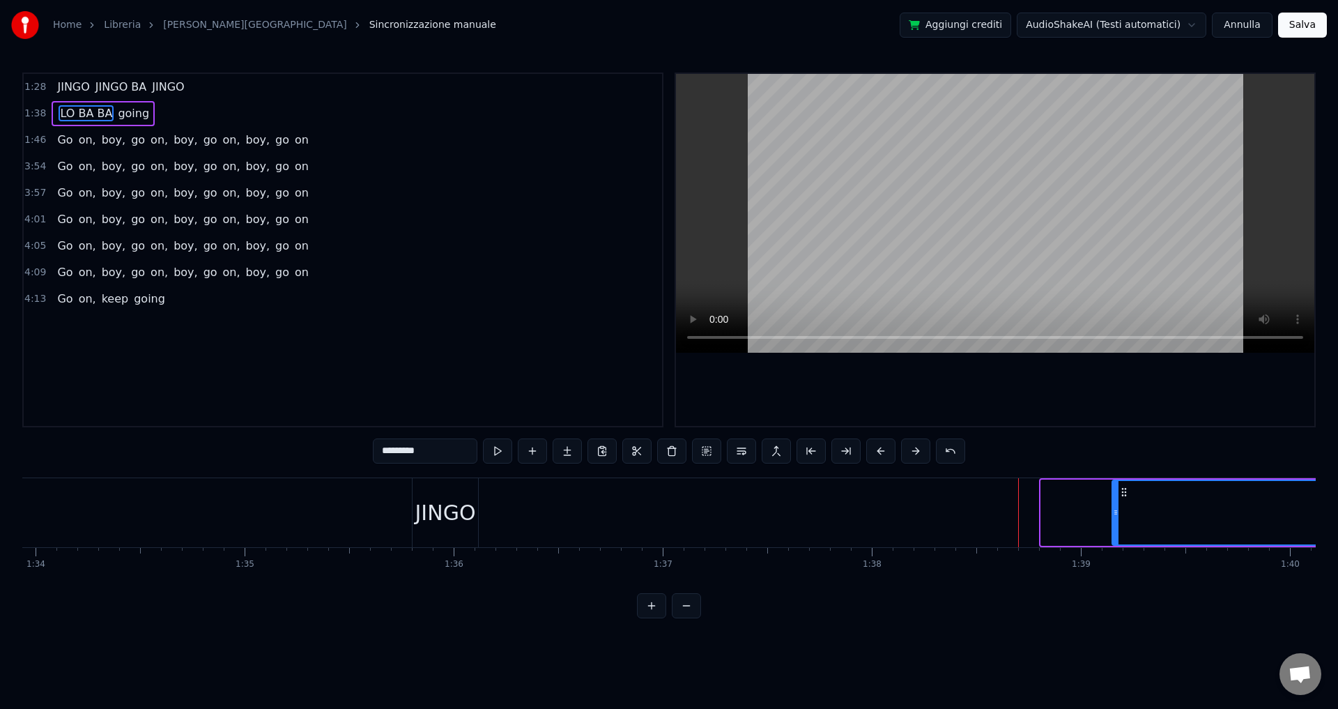
click at [1082, 522] on div at bounding box center [1072, 513] width 63 height 66
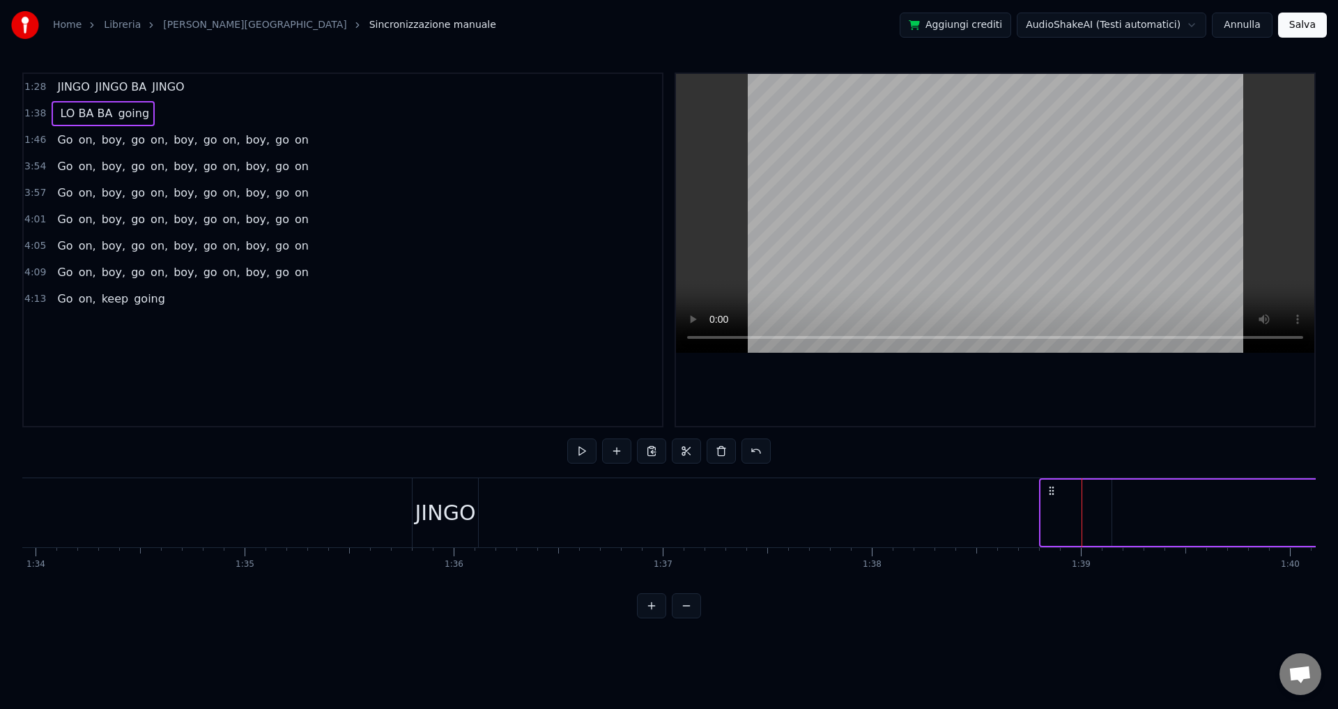
click at [1083, 518] on div at bounding box center [1072, 513] width 63 height 66
click at [1072, 519] on div at bounding box center [1072, 513] width 63 height 66
click at [698, 618] on button at bounding box center [686, 605] width 29 height 25
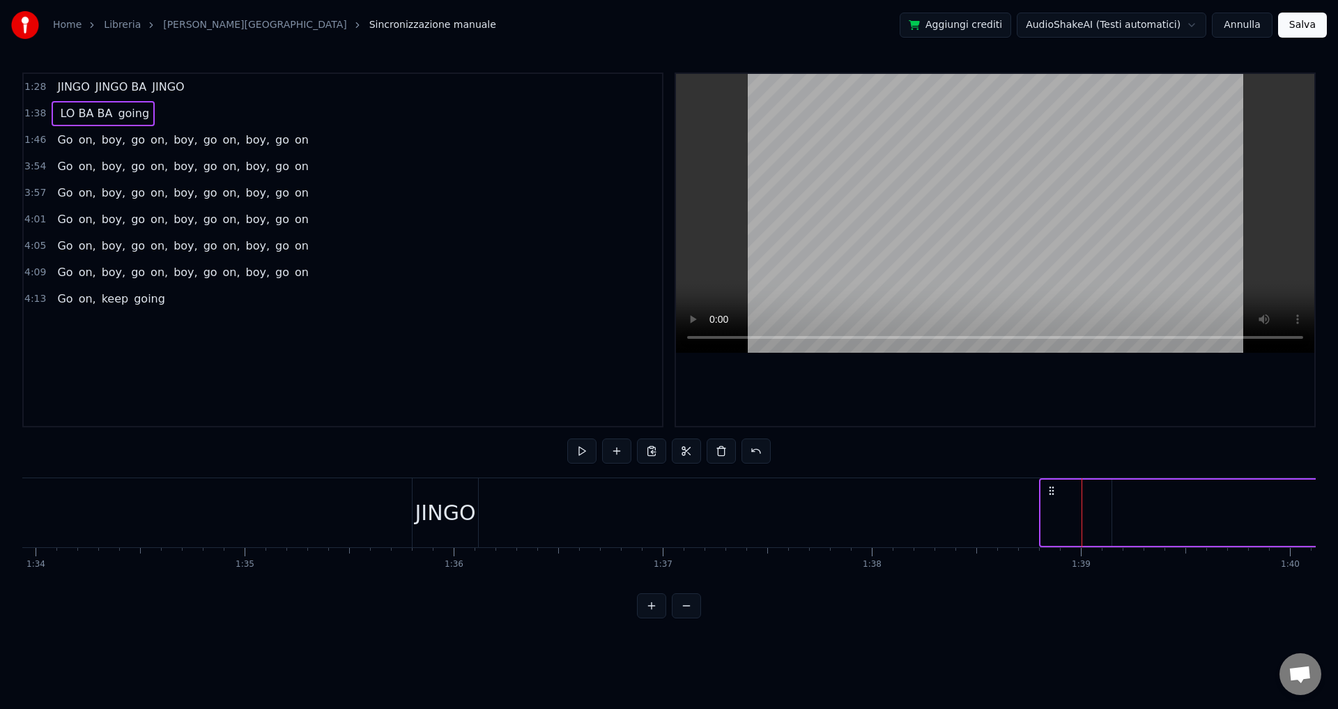
scroll to position [0, 17176]
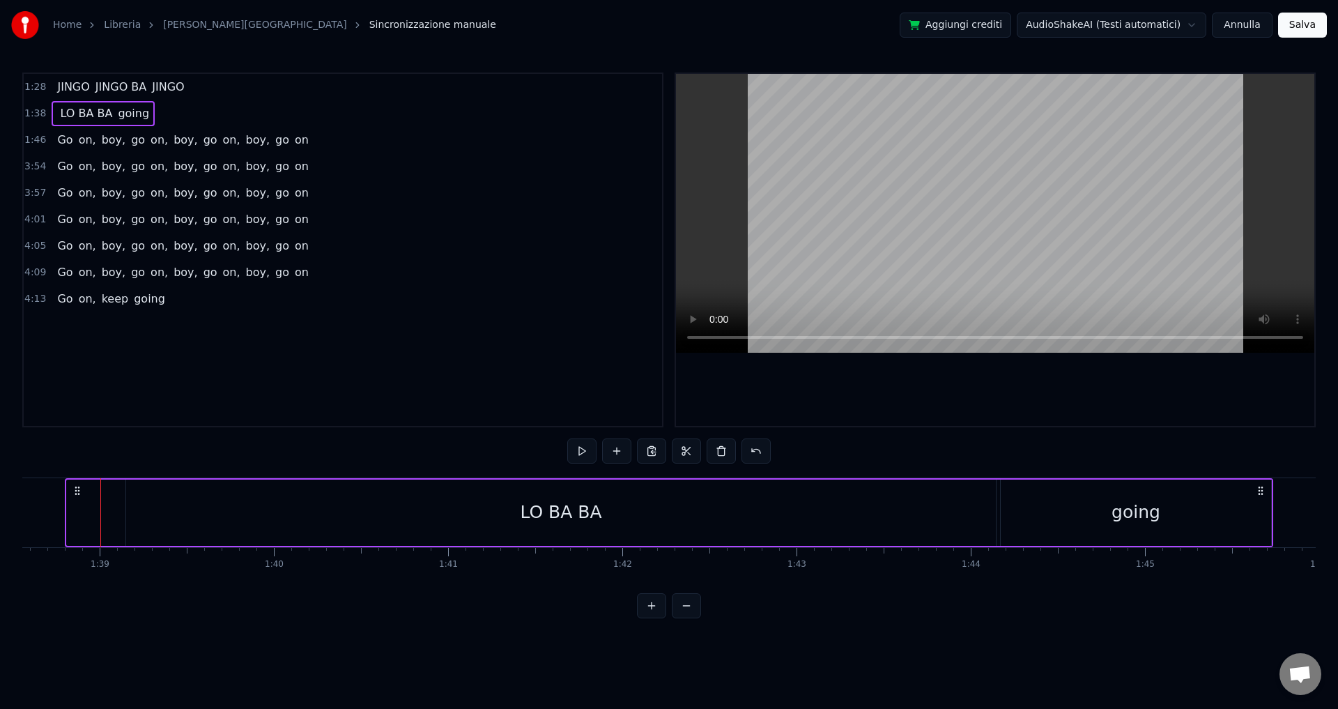
click at [691, 618] on button at bounding box center [686, 605] width 29 height 25
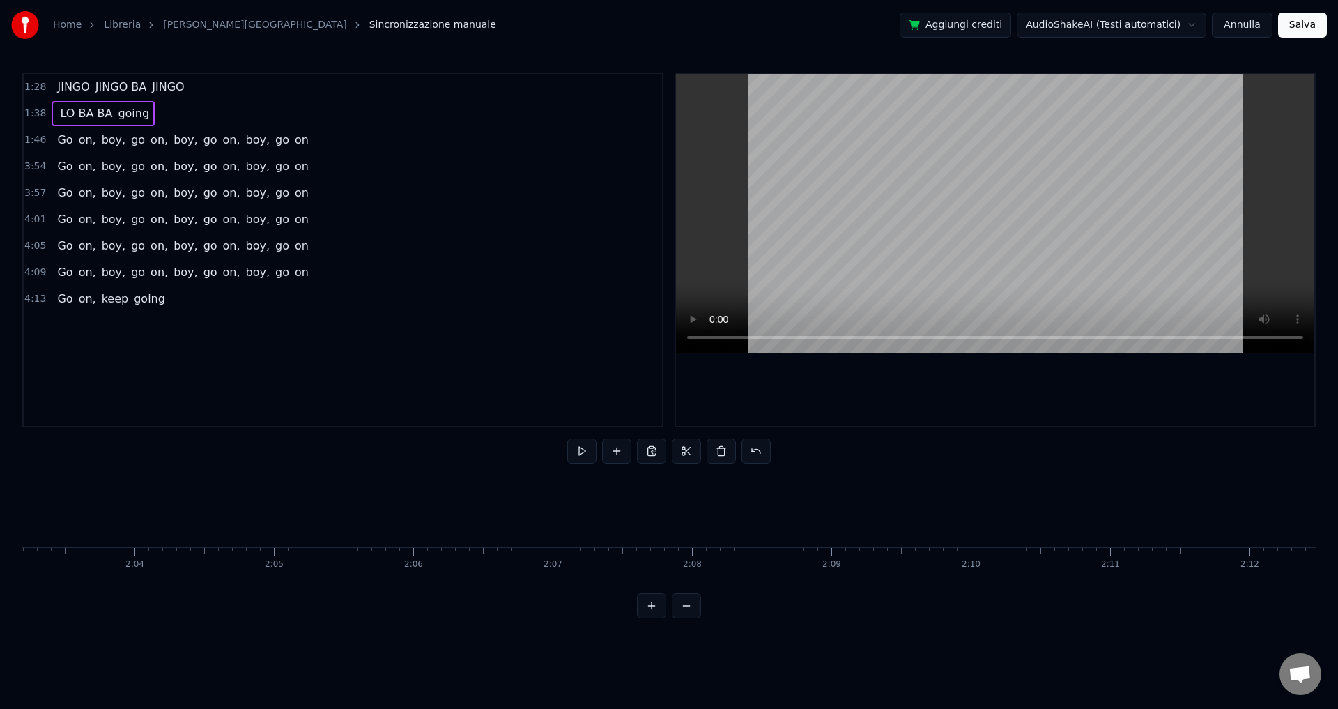
scroll to position [0, 13727]
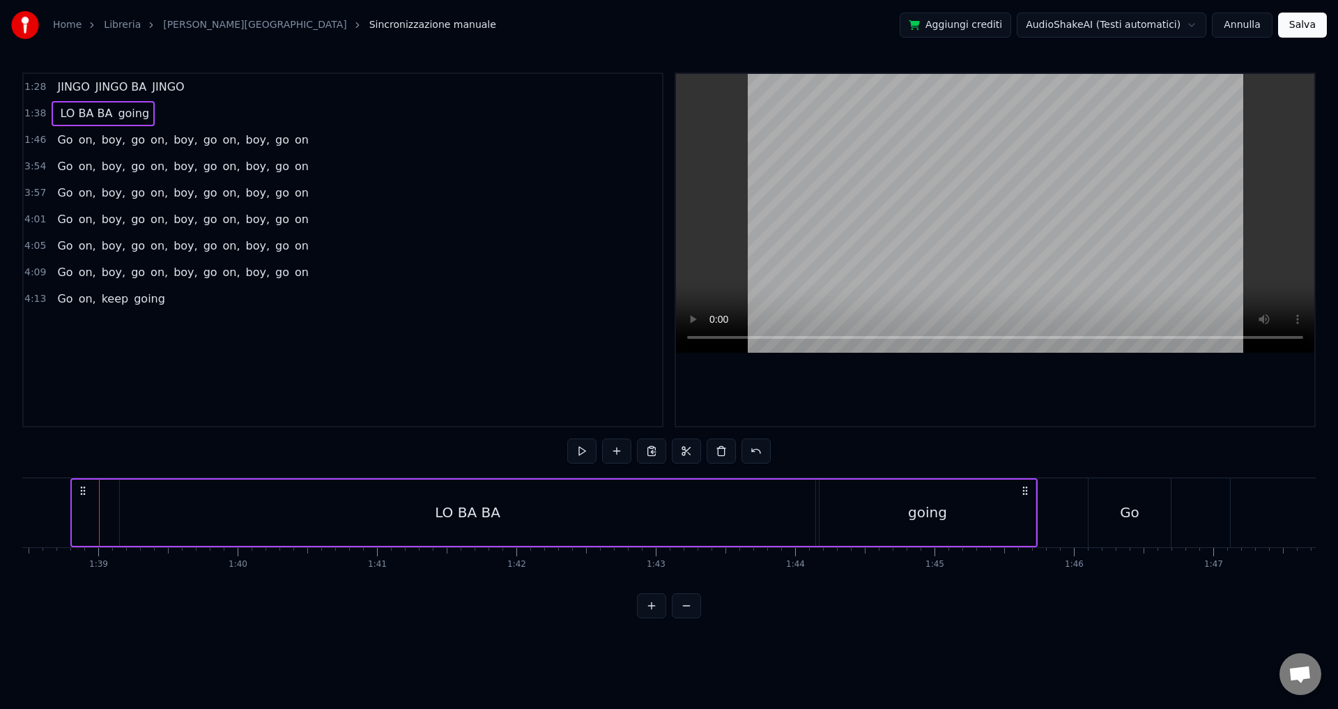
click at [482, 514] on div "LO BA BA" at bounding box center [468, 512] width 66 height 21
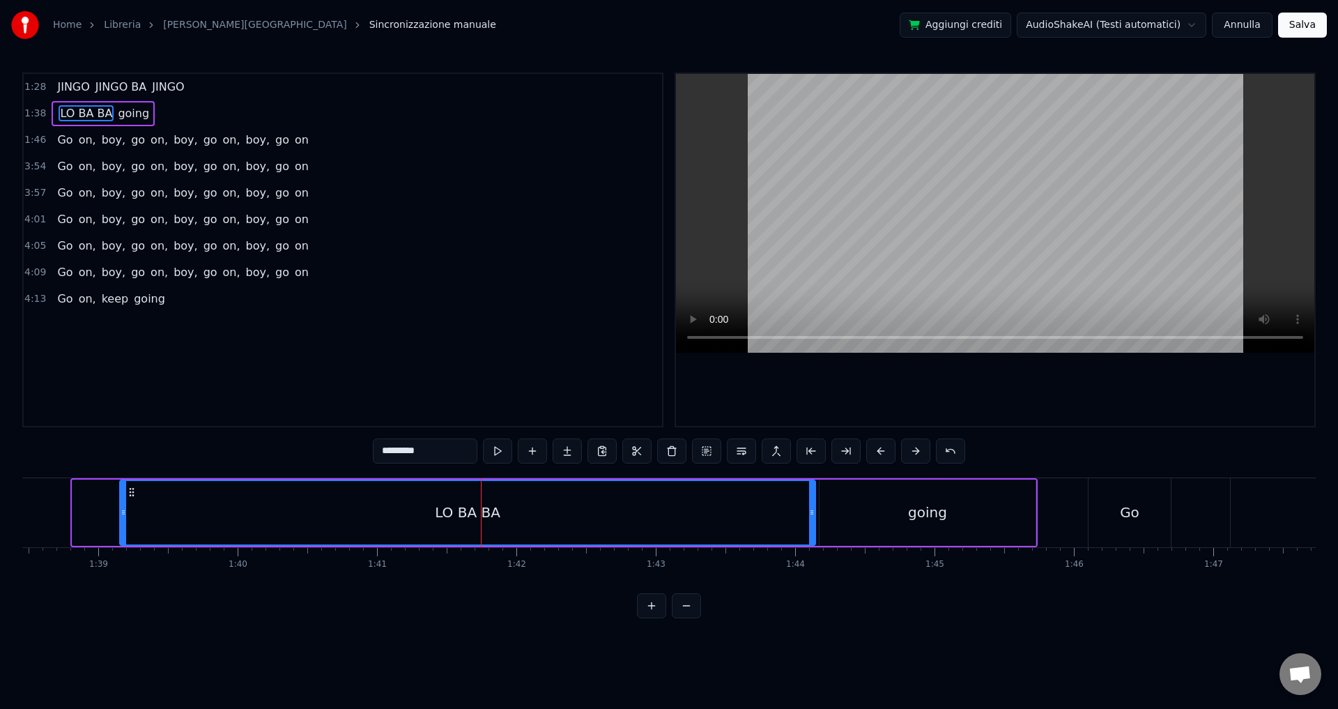
click at [504, 514] on div "LO BA BA" at bounding box center [468, 512] width 694 height 63
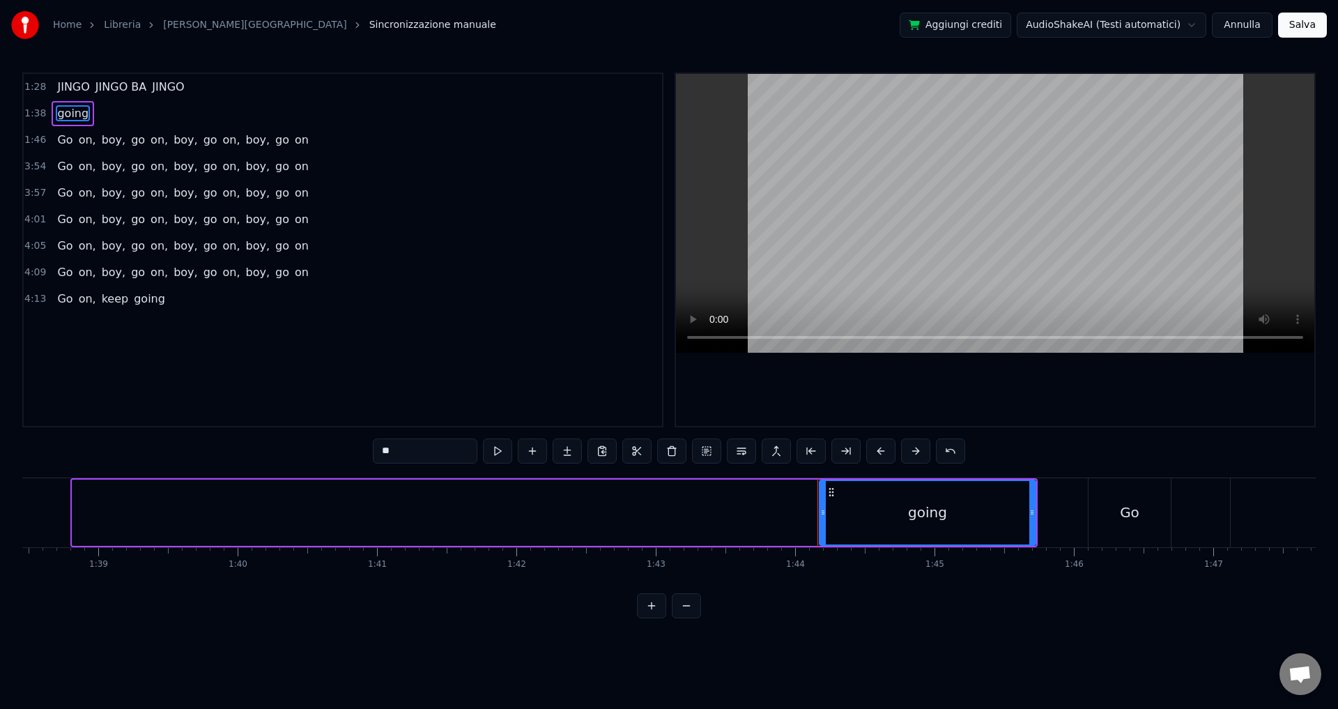
type input "***"
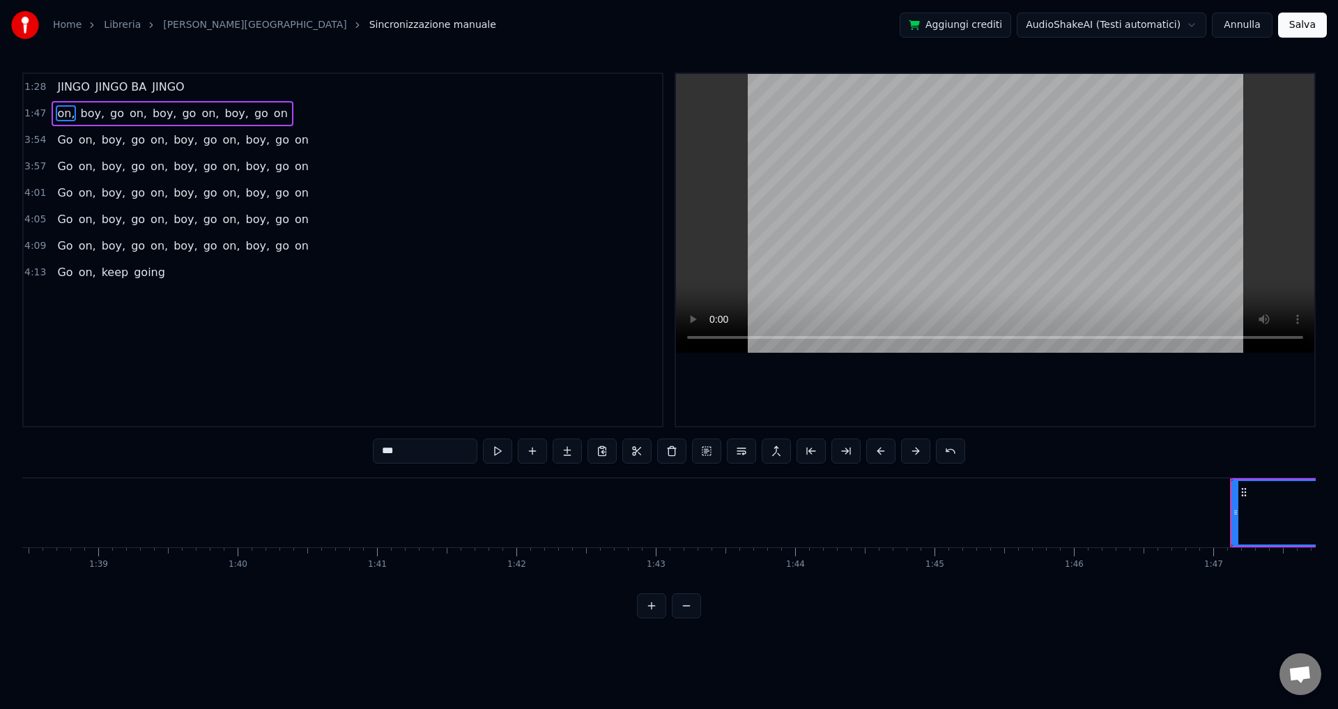
click at [1251, 24] on button "Annulla" at bounding box center [1242, 25] width 61 height 25
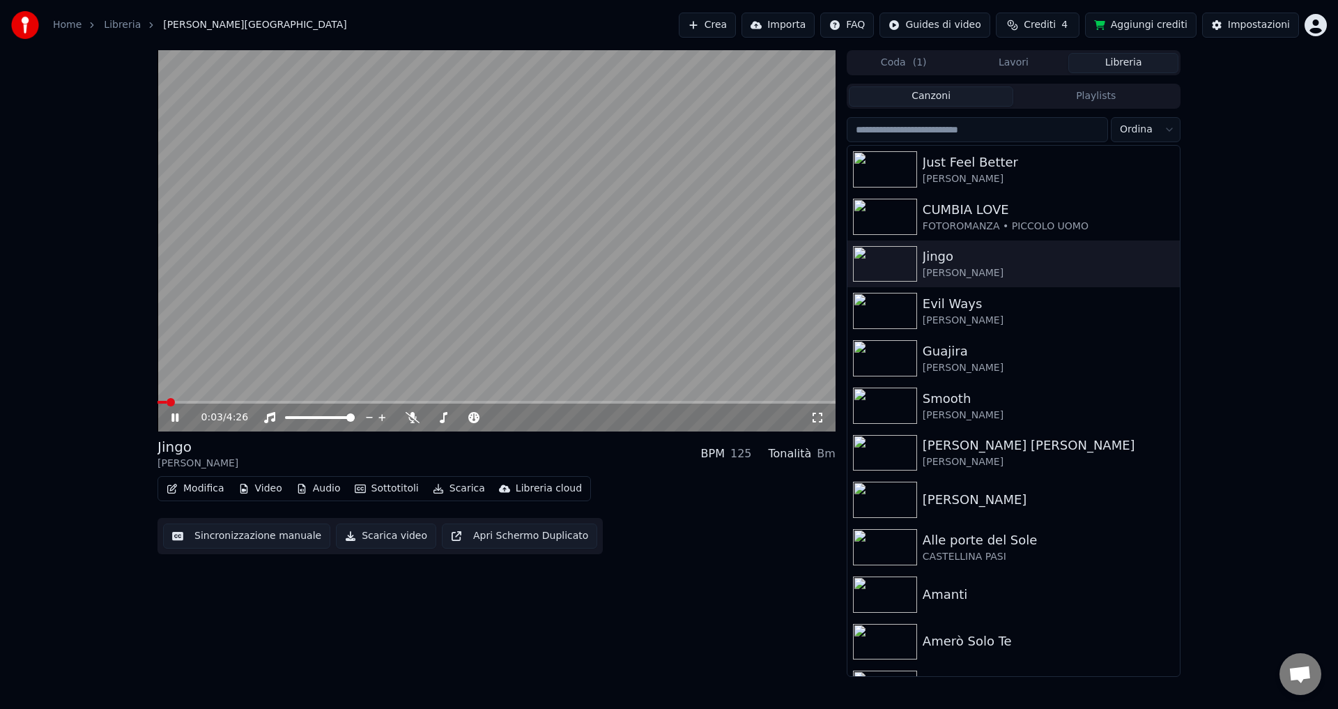
click at [174, 418] on icon at bounding box center [174, 417] width 7 height 8
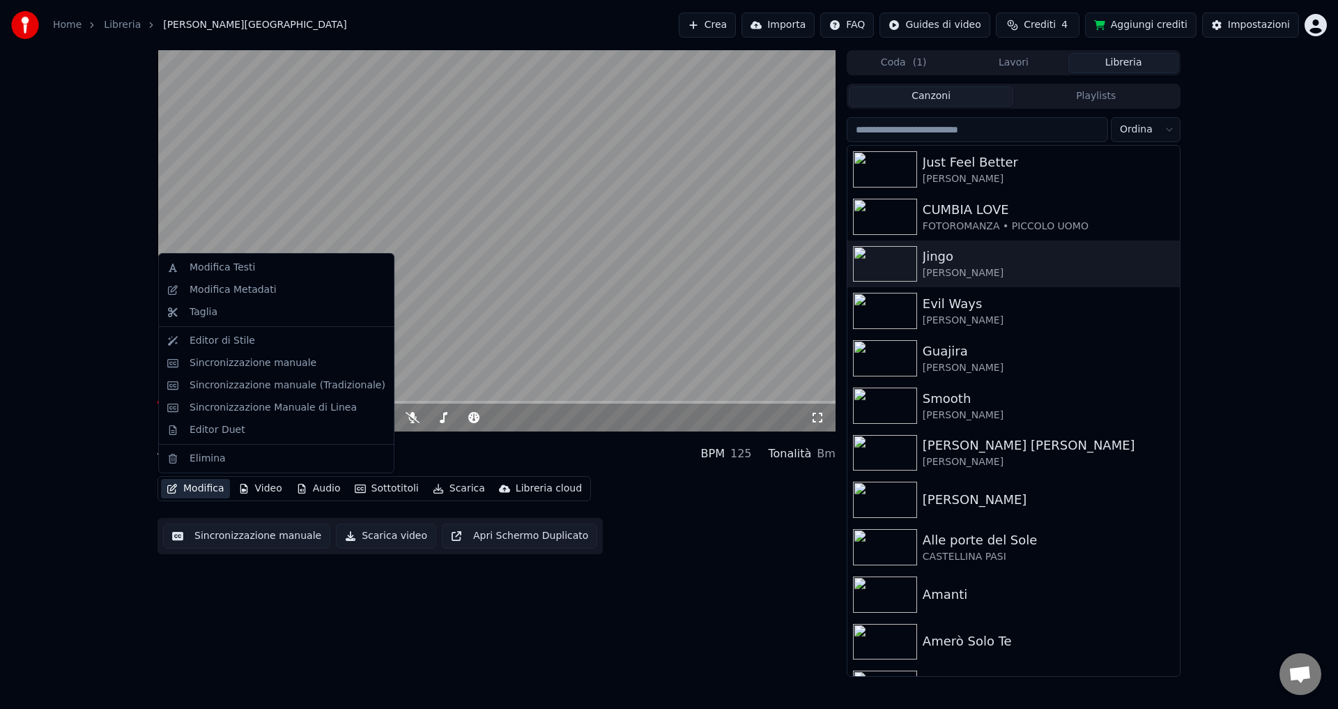
click at [194, 487] on button "Modifica" at bounding box center [195, 489] width 69 height 20
click at [216, 270] on div "Modifica Testi" at bounding box center [223, 268] width 66 height 14
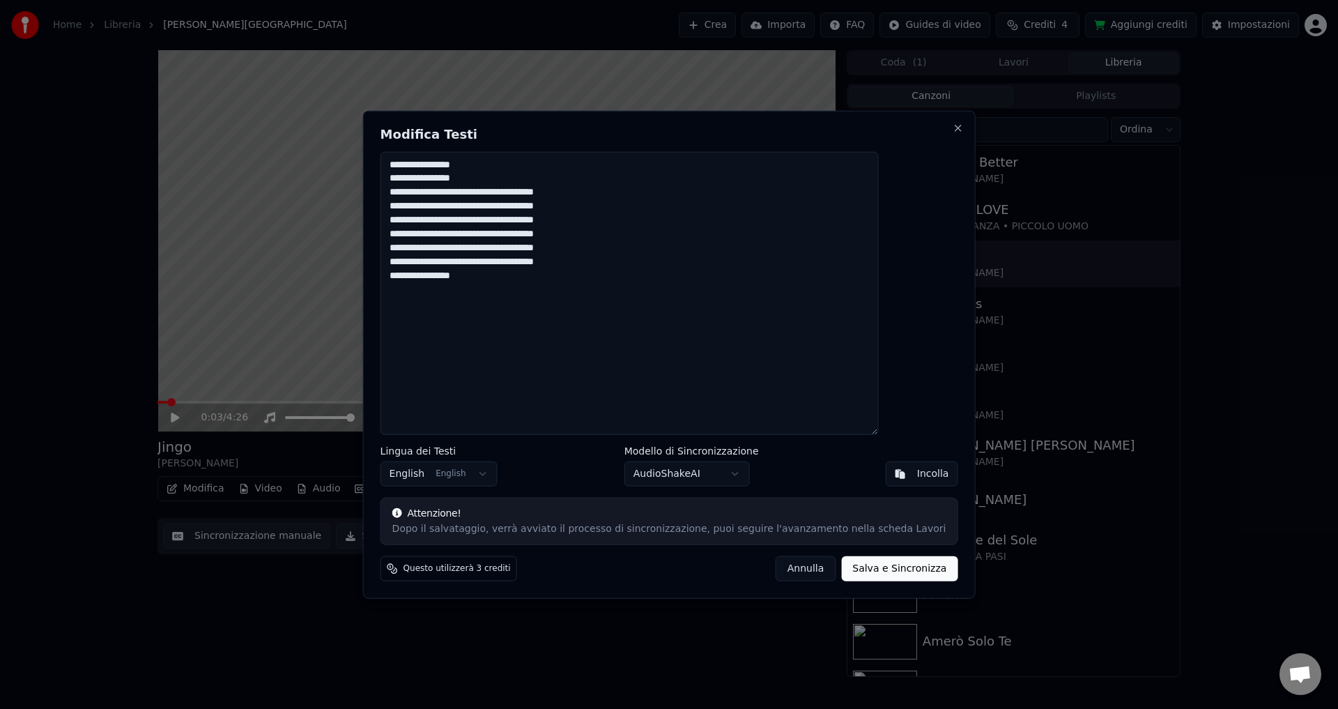
click at [455, 475] on button "English English" at bounding box center [439, 473] width 117 height 25
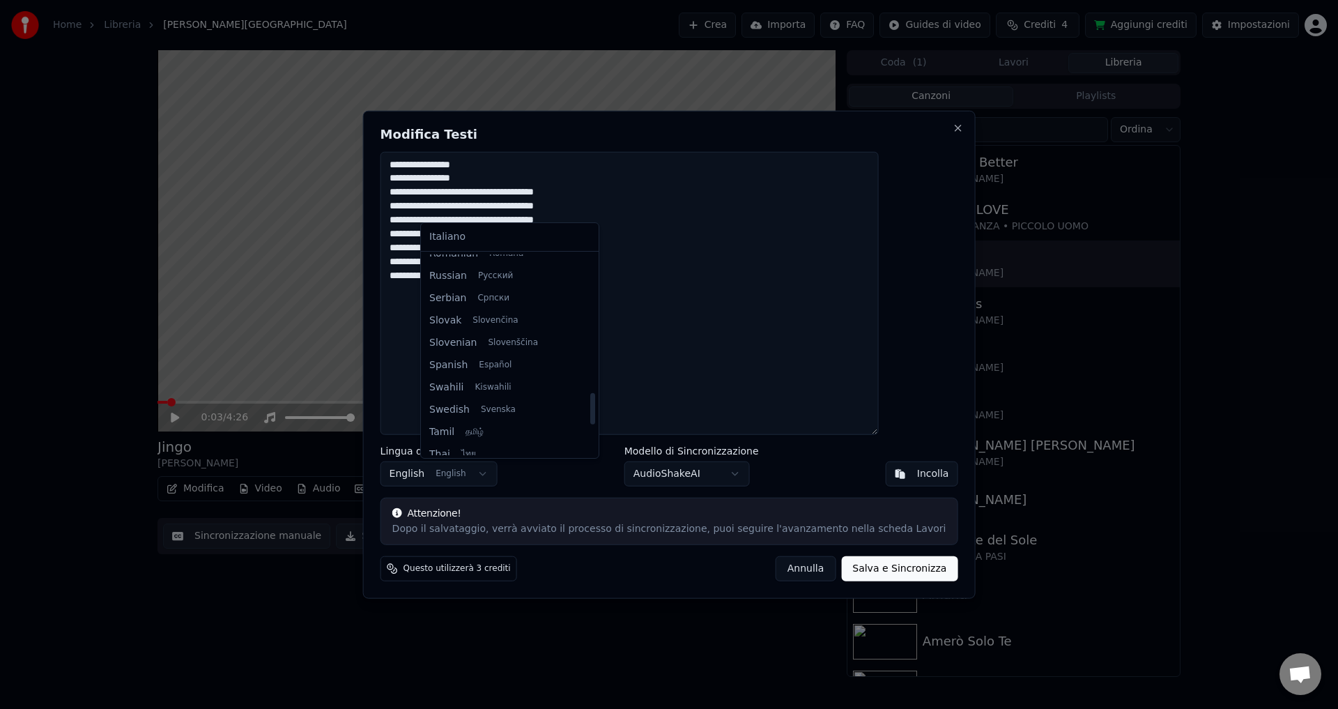
scroll to position [878, 0]
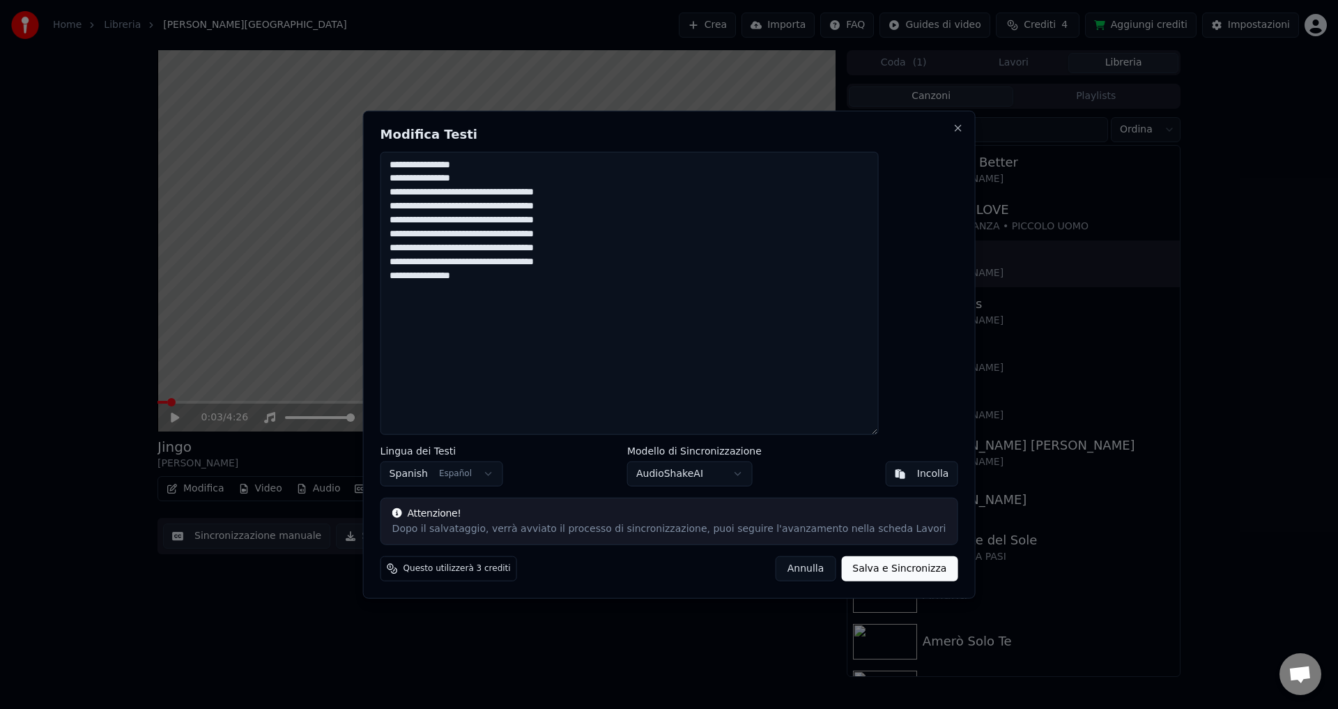
click at [658, 475] on body "Home Libreria [PERSON_NAME] Crea Importa FAQ Guides di video Crediti 4 Aggiungi…" at bounding box center [669, 354] width 1338 height 709
click at [843, 574] on button "Salva e Sincronizza" at bounding box center [899, 568] width 116 height 25
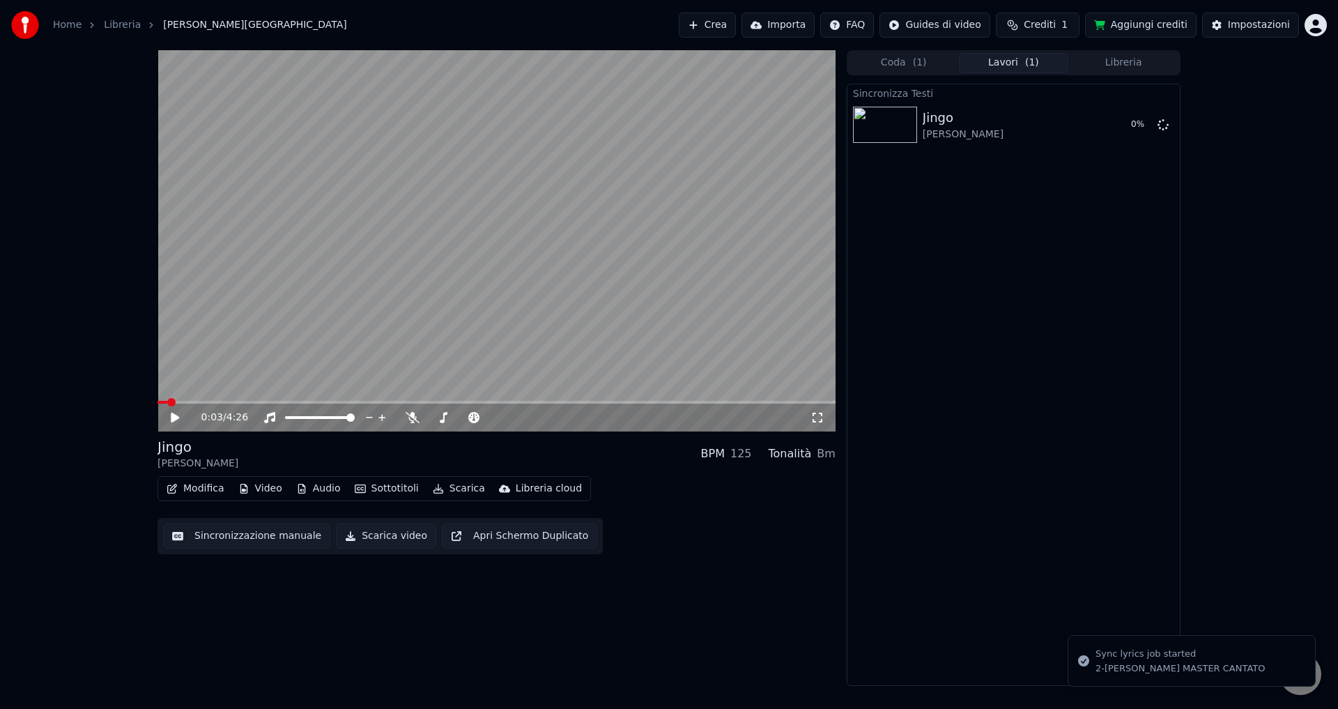
click at [169, 414] on icon at bounding box center [185, 417] width 33 height 11
click at [221, 404] on span at bounding box center [497, 402] width 678 height 3
click at [306, 401] on span at bounding box center [497, 402] width 678 height 3
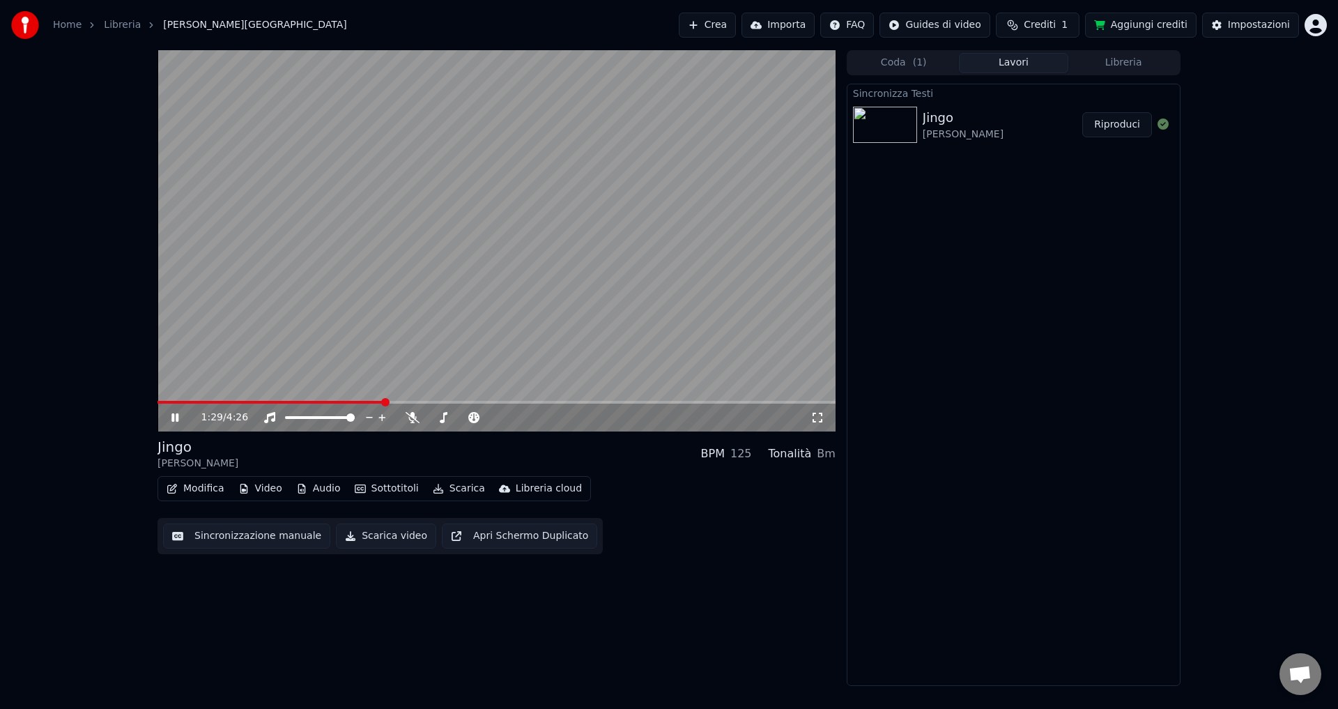
click at [167, 418] on div "1:29 / 4:26" at bounding box center [496, 418] width 667 height 14
click at [177, 417] on icon at bounding box center [174, 417] width 7 height 8
click at [252, 488] on button "Video" at bounding box center [260, 489] width 55 height 20
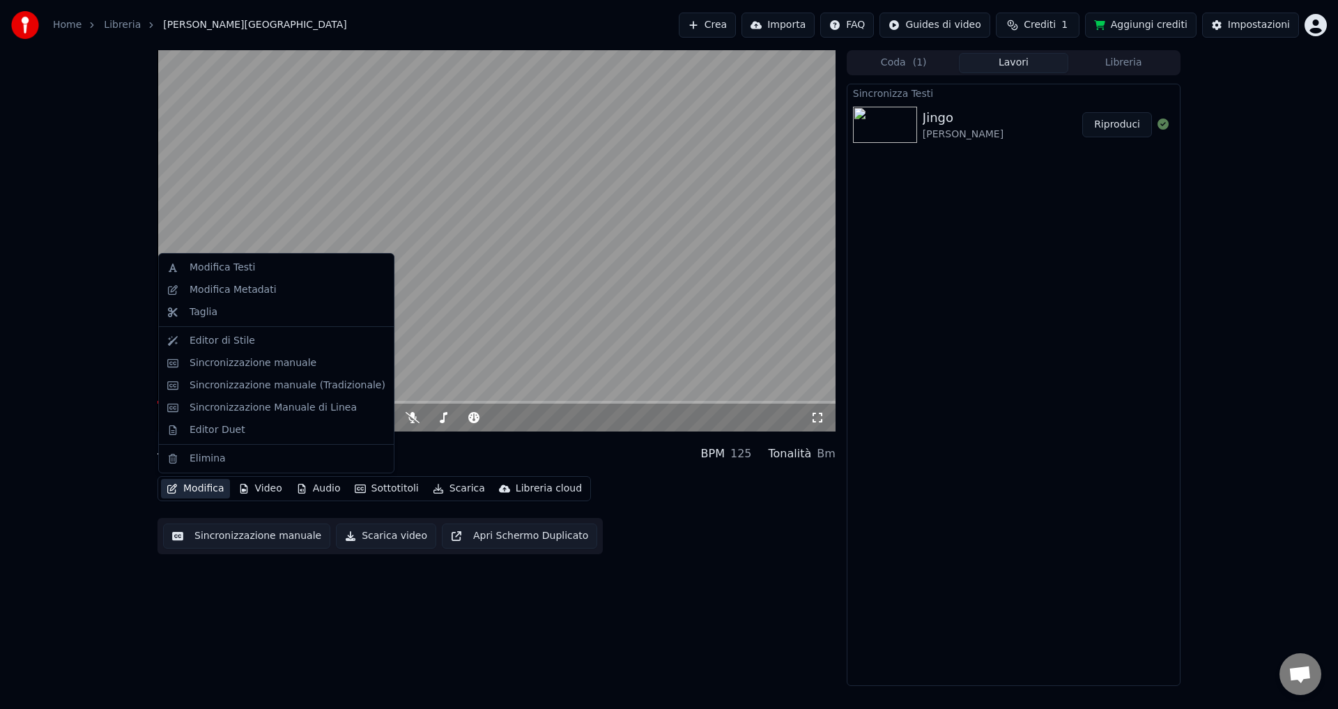
click at [181, 492] on button "Modifica" at bounding box center [195, 489] width 69 height 20
click at [223, 264] on div "Modifica Testi" at bounding box center [223, 268] width 66 height 14
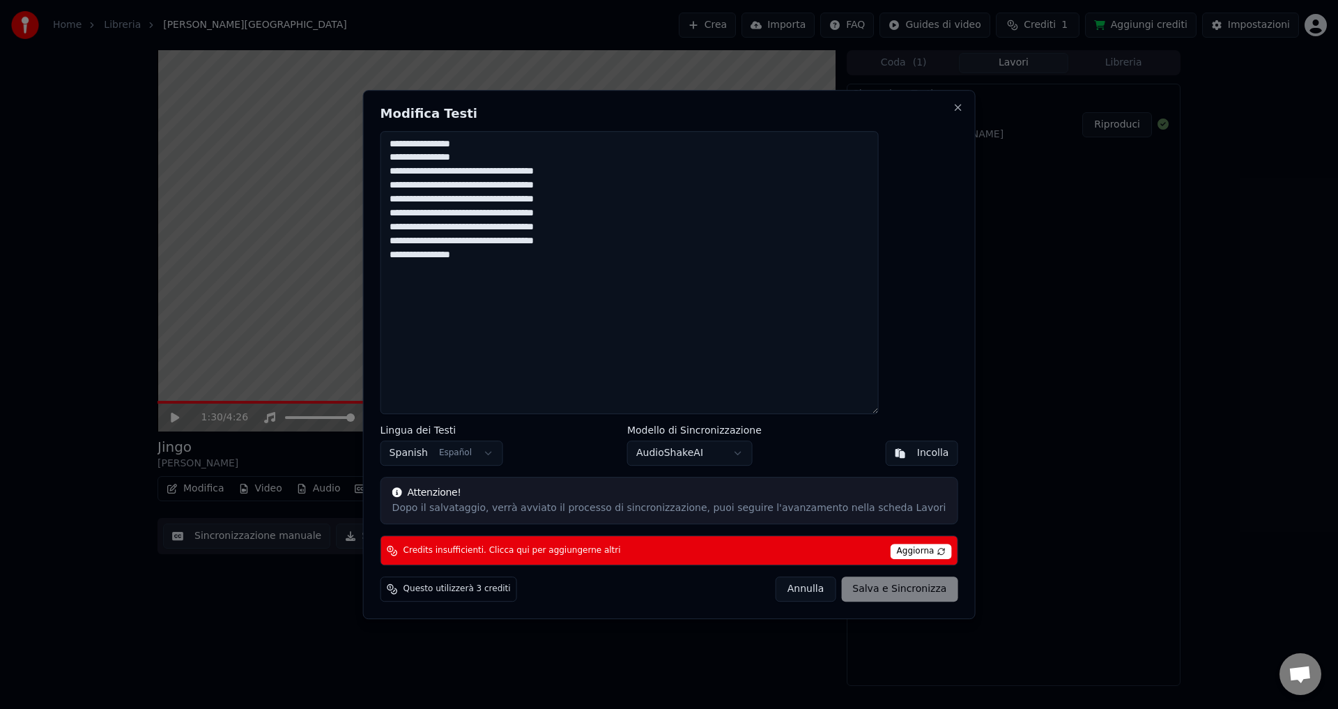
click at [458, 144] on textarea "**********" at bounding box center [630, 273] width 498 height 284
drag, startPoint x: 454, startPoint y: 146, endPoint x: 408, endPoint y: 145, distance: 46.0
click at [408, 145] on div "**********" at bounding box center [669, 355] width 613 height 530
click at [509, 143] on textarea "**********" at bounding box center [630, 273] width 498 height 284
click at [435, 160] on textarea "**********" at bounding box center [630, 273] width 498 height 284
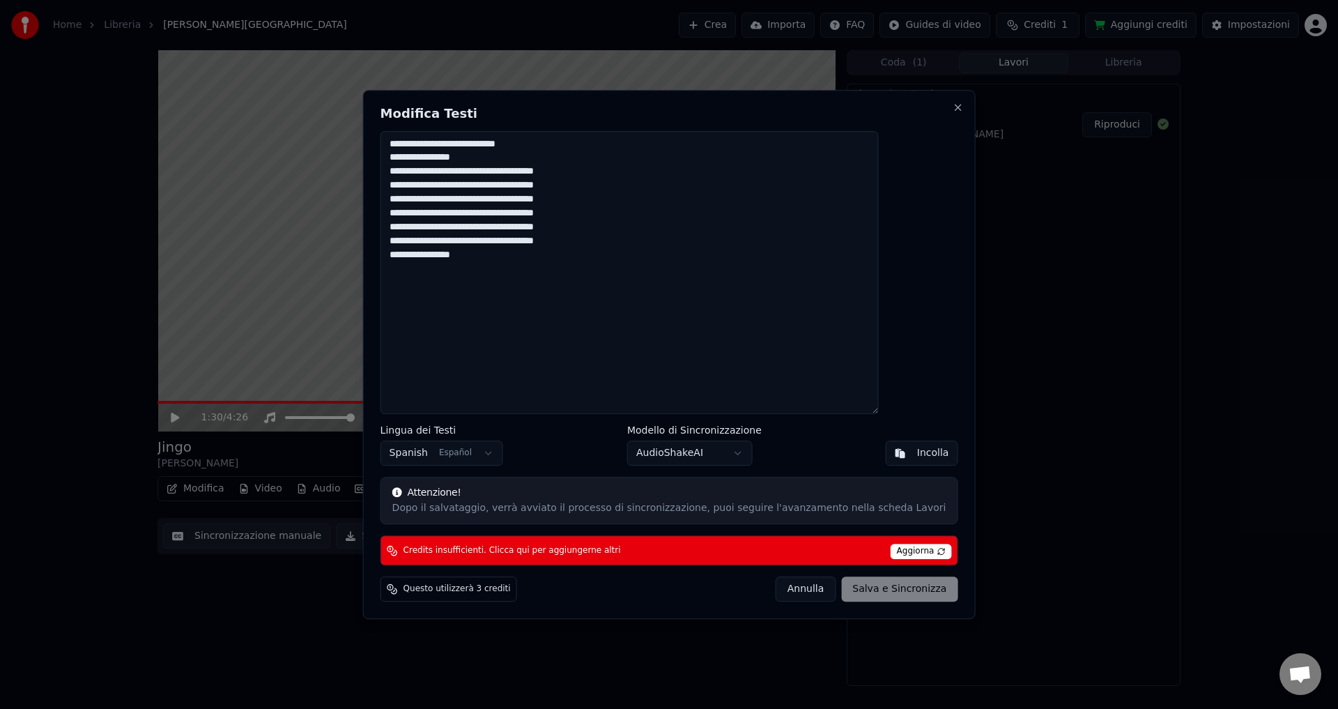
click at [509, 146] on textarea "**********" at bounding box center [630, 273] width 498 height 284
click at [429, 160] on textarea "**********" at bounding box center [630, 273] width 498 height 284
click at [432, 171] on textarea "**********" at bounding box center [630, 273] width 498 height 284
click at [525, 186] on textarea "**********" at bounding box center [630, 273] width 498 height 284
click at [432, 201] on textarea "**********" at bounding box center [630, 273] width 498 height 284
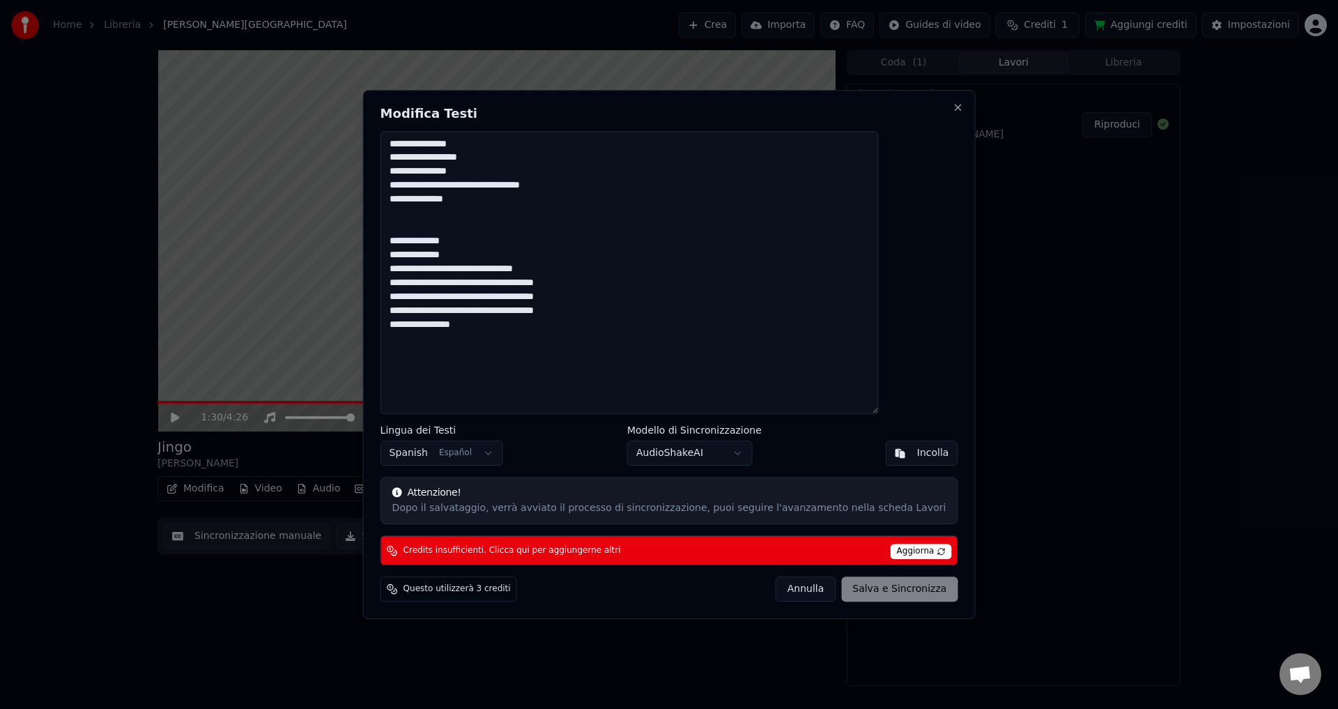
drag, startPoint x: 427, startPoint y: 154, endPoint x: 604, endPoint y: 188, distance: 180.2
click at [604, 188] on textarea "**********" at bounding box center [630, 273] width 498 height 284
drag, startPoint x: 433, startPoint y: 273, endPoint x: 526, endPoint y: 333, distance: 110.4
click at [526, 333] on textarea "**********" at bounding box center [630, 273] width 498 height 284
click at [429, 271] on textarea "**********" at bounding box center [630, 273] width 498 height 284
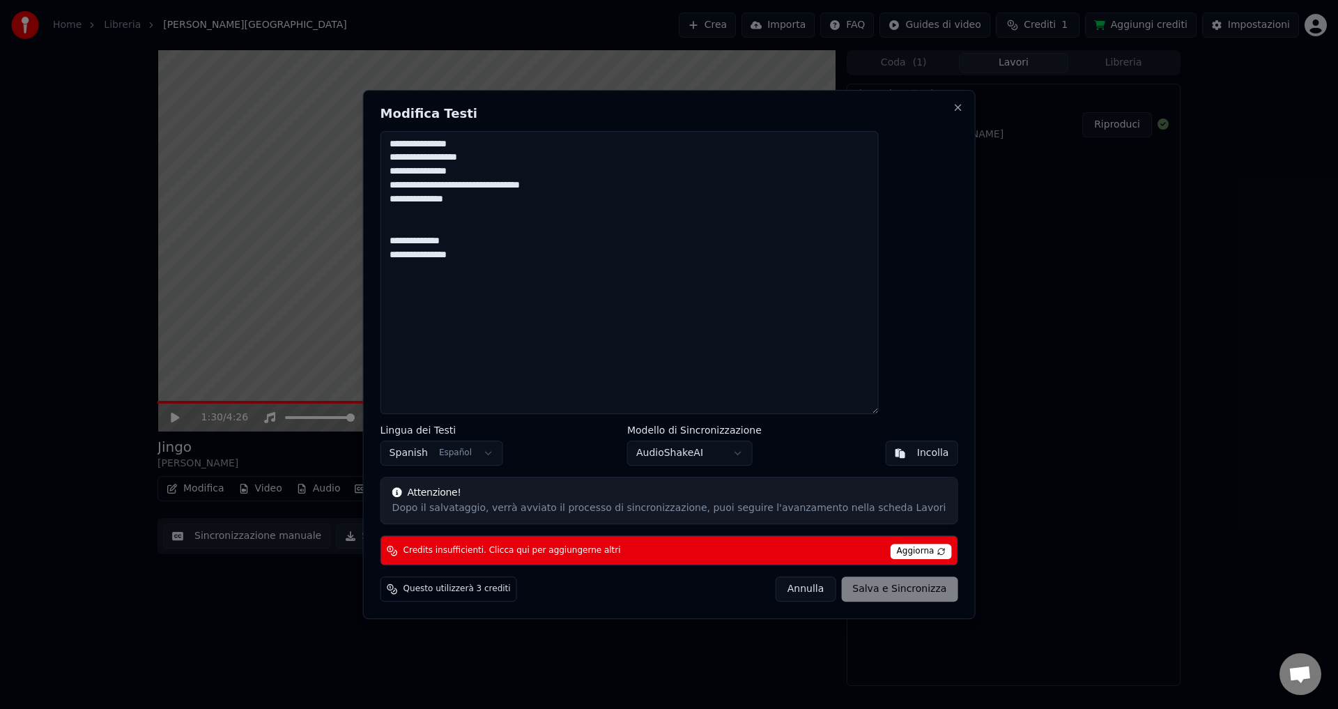
drag, startPoint x: 429, startPoint y: 157, endPoint x: 606, endPoint y: 181, distance: 178.6
click at [606, 181] on textarea "**********" at bounding box center [630, 273] width 498 height 284
click at [445, 275] on textarea "**********" at bounding box center [630, 273] width 498 height 284
click at [431, 269] on textarea "**********" at bounding box center [630, 273] width 498 height 284
click at [505, 287] on textarea "**********" at bounding box center [630, 273] width 498 height 284
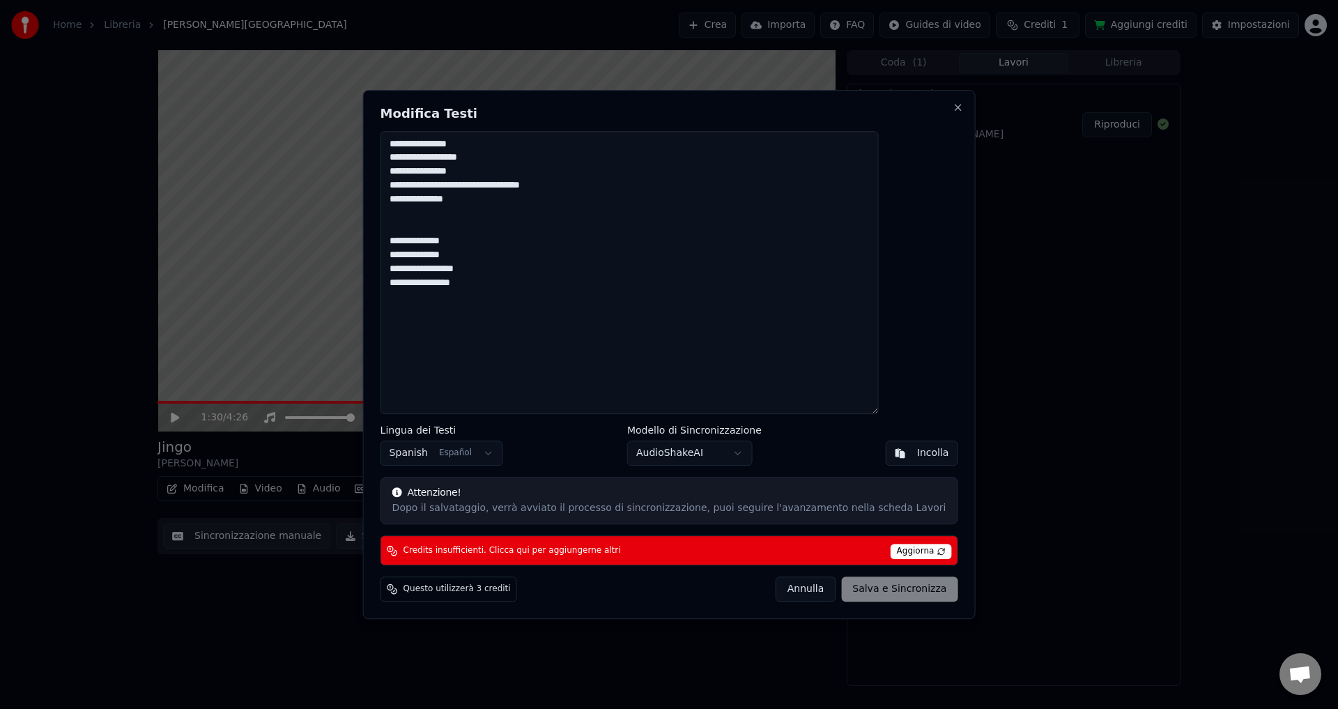
click at [508, 174] on textarea "**********" at bounding box center [630, 273] width 498 height 284
click at [438, 302] on textarea "**********" at bounding box center [630, 273] width 498 height 284
click at [517, 392] on textarea "**********" at bounding box center [630, 273] width 498 height 284
click at [428, 240] on textarea "**********" at bounding box center [630, 273] width 498 height 284
drag, startPoint x: 427, startPoint y: 310, endPoint x: 606, endPoint y: 335, distance: 181.0
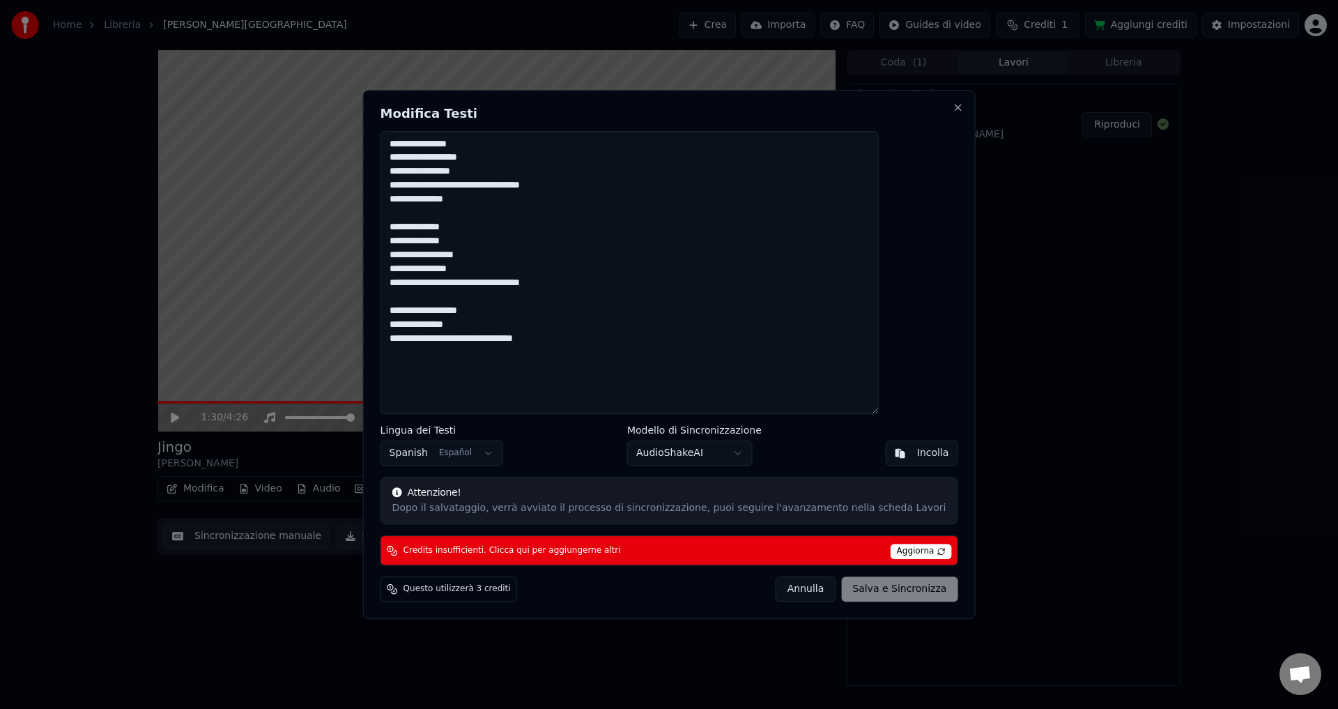
click at [606, 335] on textarea "**********" at bounding box center [630, 273] width 498 height 284
click at [608, 350] on textarea "**********" at bounding box center [630, 273] width 498 height 284
click at [841, 592] on div "[PERSON_NAME] e Sincronizza" at bounding box center [867, 588] width 183 height 25
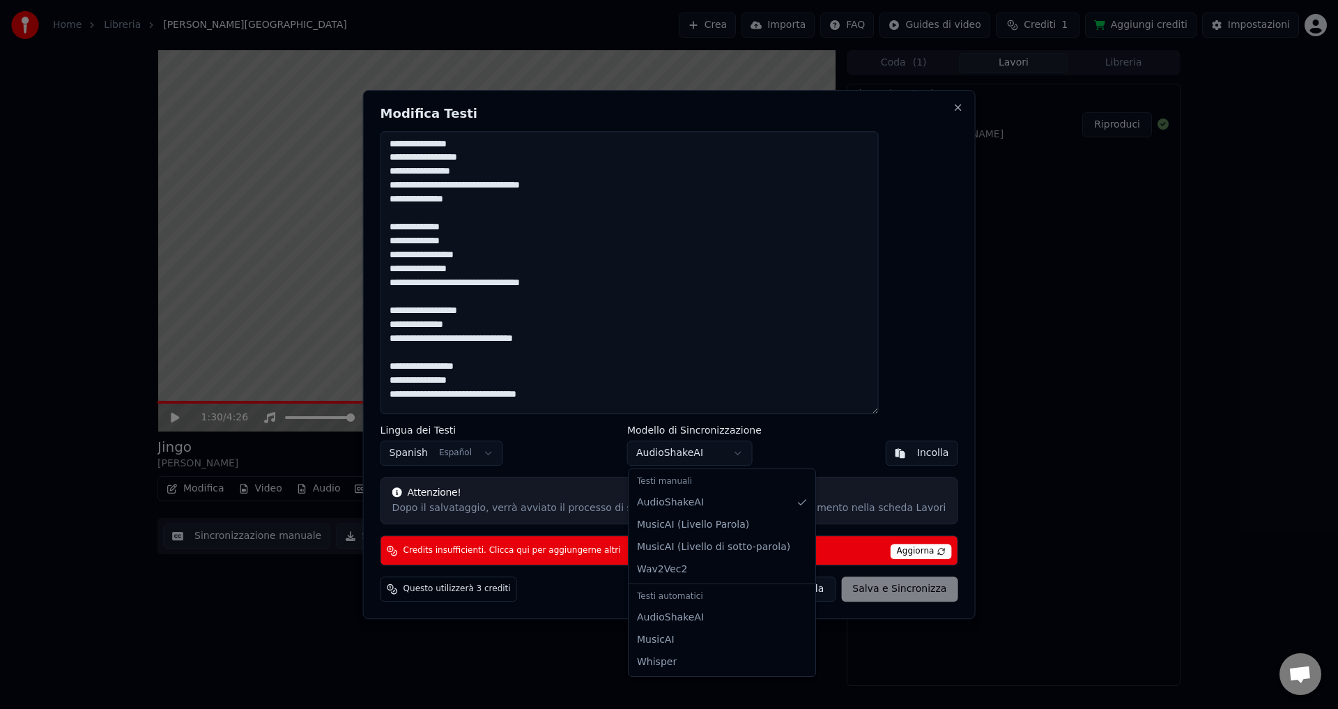
click at [684, 452] on body "Home Libreria Jingo • [PERSON_NAME] Crea Importa FAQ Guides di video Crediti 1 …" at bounding box center [669, 354] width 1338 height 709
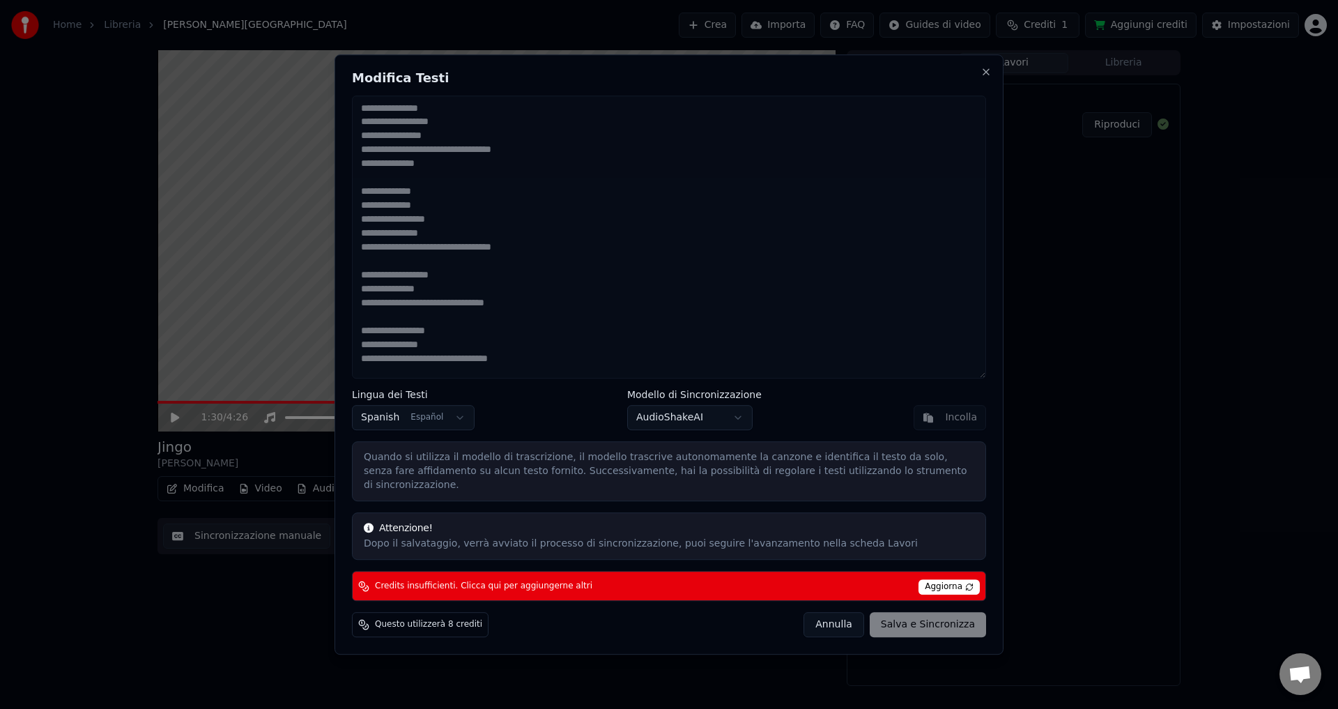
click at [901, 617] on div "[PERSON_NAME] e Sincronizza" at bounding box center [895, 624] width 183 height 25
click at [947, 571] on div "Credits insufficienti. Clicca qui per aggiungerne altri Aggiorna" at bounding box center [669, 586] width 634 height 30
click at [951, 420] on div "Incolla" at bounding box center [950, 417] width 72 height 25
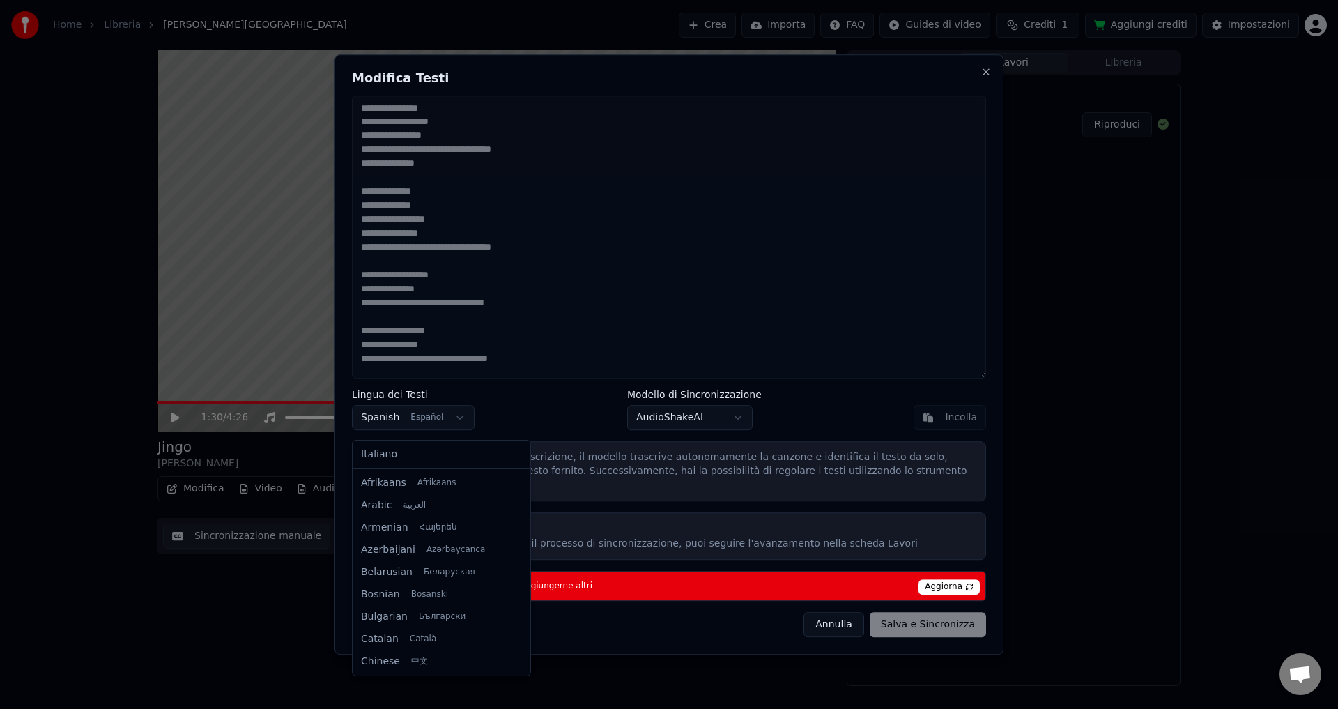
click at [386, 413] on body "Home Libreria Jingo • [PERSON_NAME] Crea Importa FAQ Guides di video Crediti 1 …" at bounding box center [669, 354] width 1338 height 709
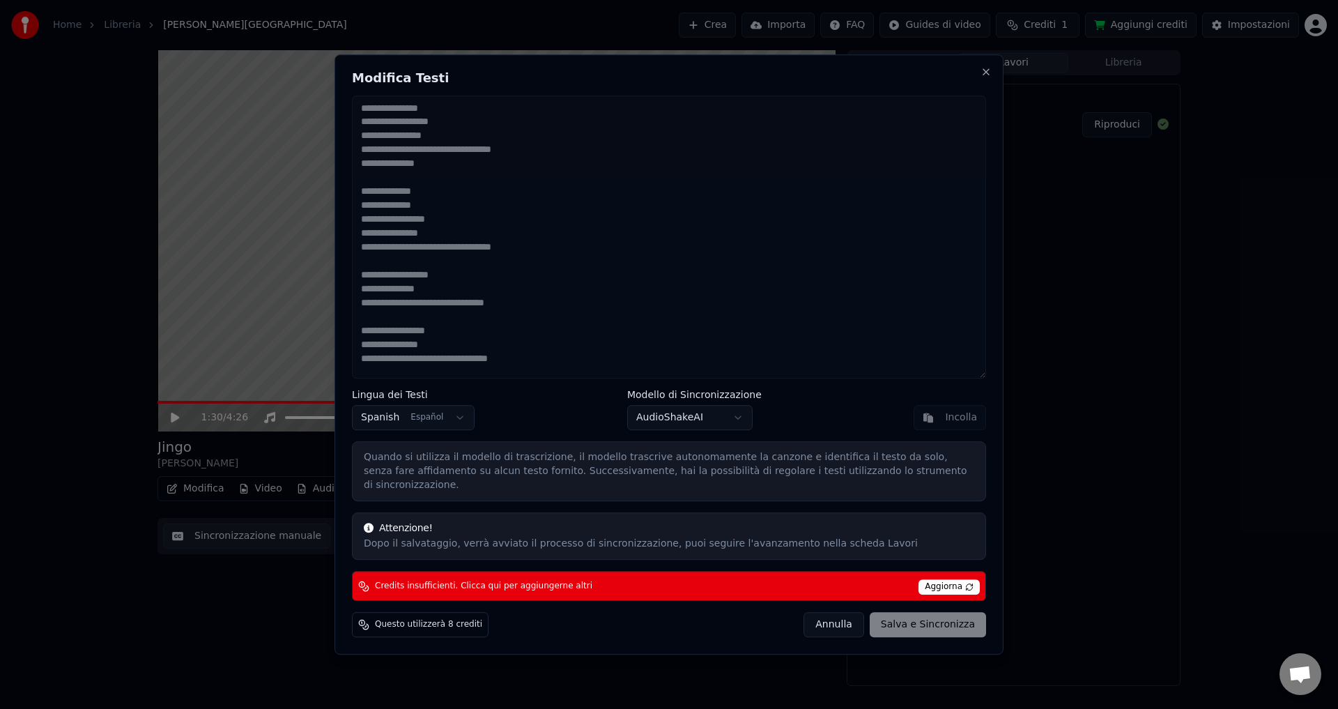
click at [696, 671] on div at bounding box center [669, 354] width 1338 height 709
click at [959, 429] on div "Incolla" at bounding box center [950, 417] width 72 height 25
click at [929, 586] on span "Aggiorna" at bounding box center [949, 586] width 61 height 15
click at [931, 581] on span "Aggiorna" at bounding box center [949, 586] width 61 height 15
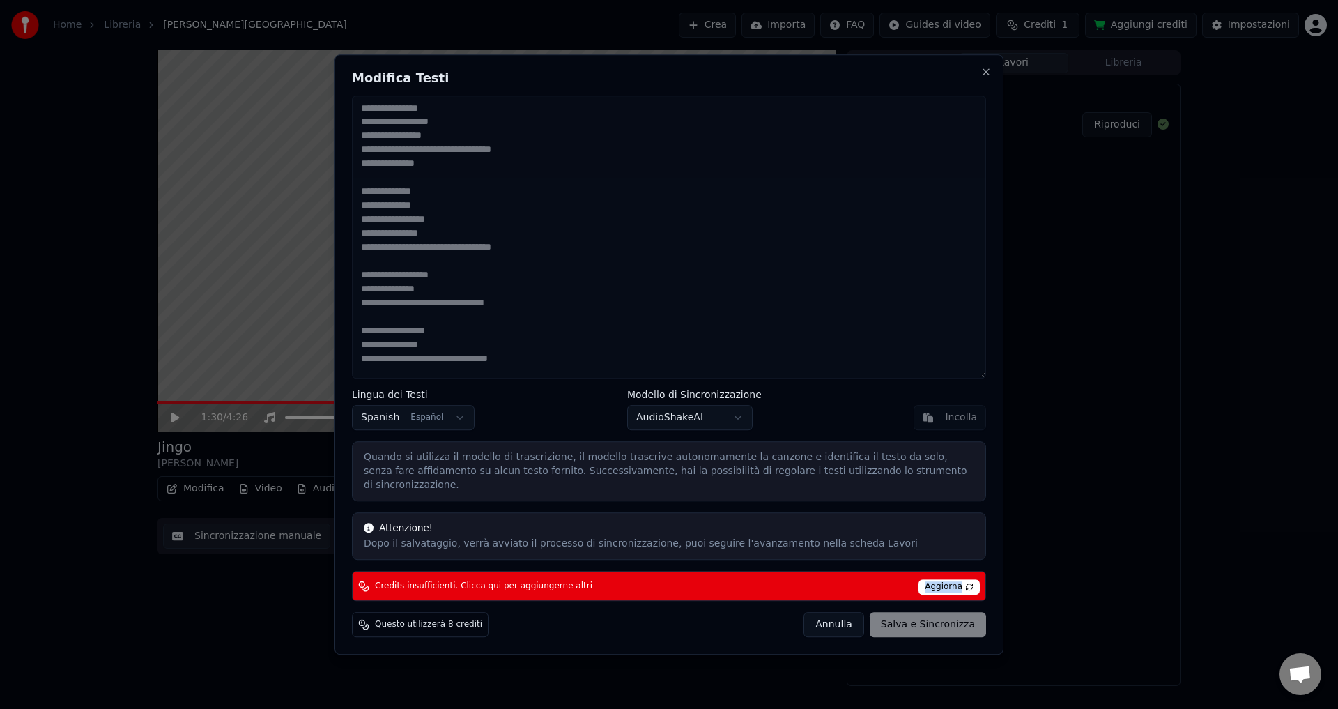
click at [931, 581] on span "Aggiorna" at bounding box center [949, 586] width 61 height 15
click at [938, 612] on div "[PERSON_NAME] e Sincronizza" at bounding box center [895, 624] width 183 height 25
click at [415, 424] on body "Home Libreria Jingo • [PERSON_NAME] Crea Importa FAQ Guides di video Crediti 1 …" at bounding box center [669, 354] width 1338 height 709
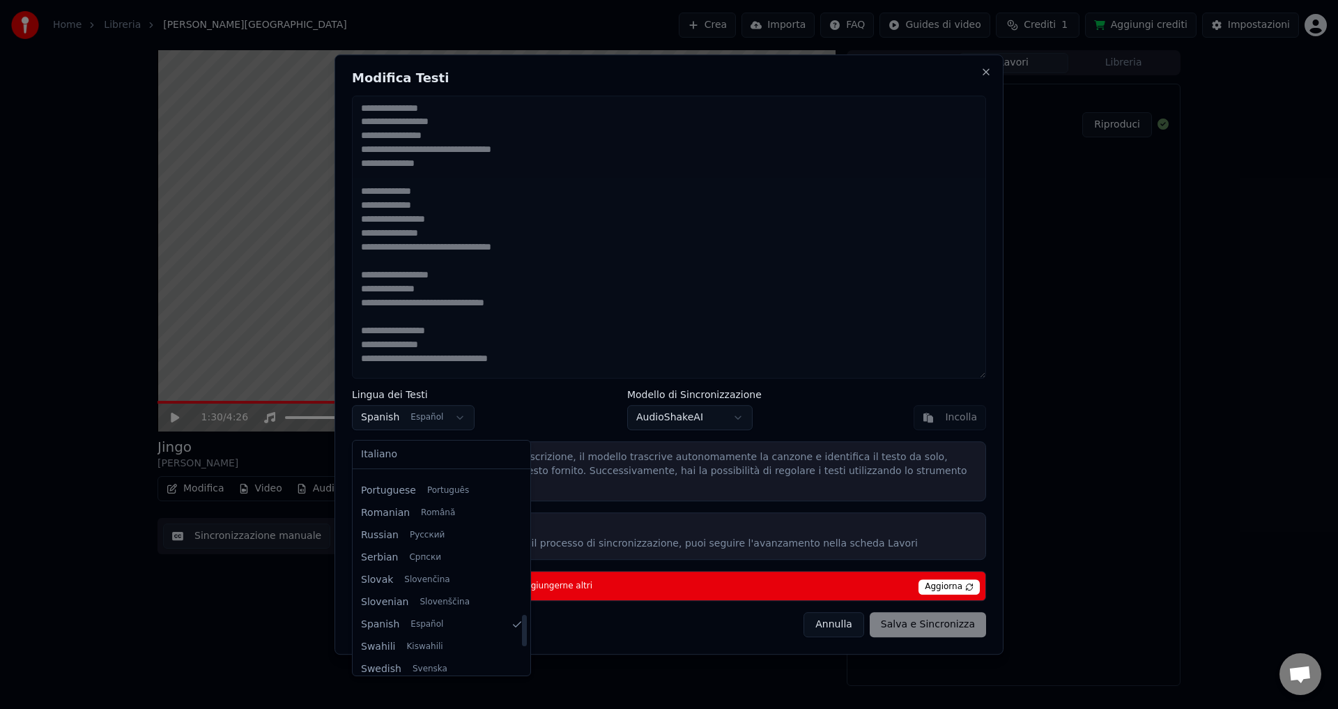
scroll to position [976, 0]
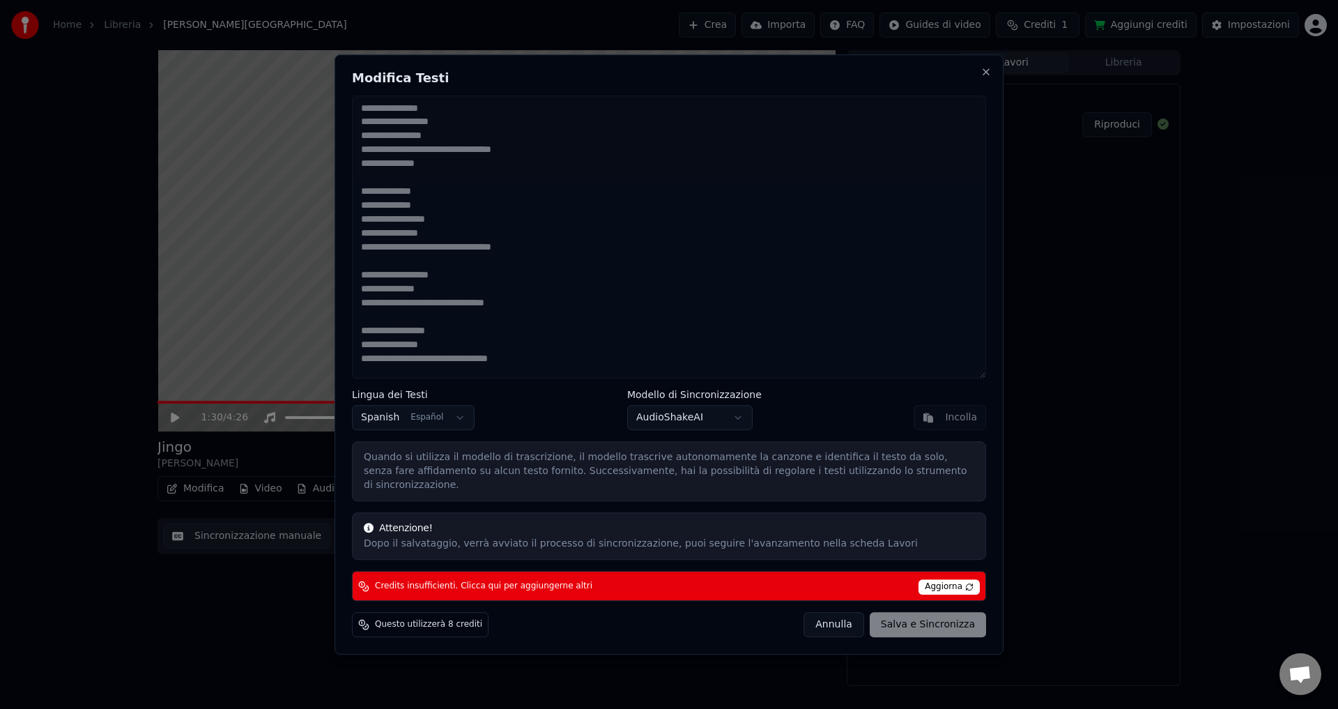
click at [711, 692] on div at bounding box center [669, 354] width 1338 height 709
click at [703, 537] on div "Dopo il salvataggio, verrà avviato il processo di sincronizzazione, puoi seguir…" at bounding box center [669, 544] width 611 height 14
click at [525, 571] on div "Credits insufficienti. Clicca qui per aggiungerne altri Aggiorna" at bounding box center [669, 586] width 634 height 30
click at [525, 584] on span "Credits insufficienti. Clicca qui per aggiungerne altri" at bounding box center [483, 586] width 217 height 11
type textarea "**********"
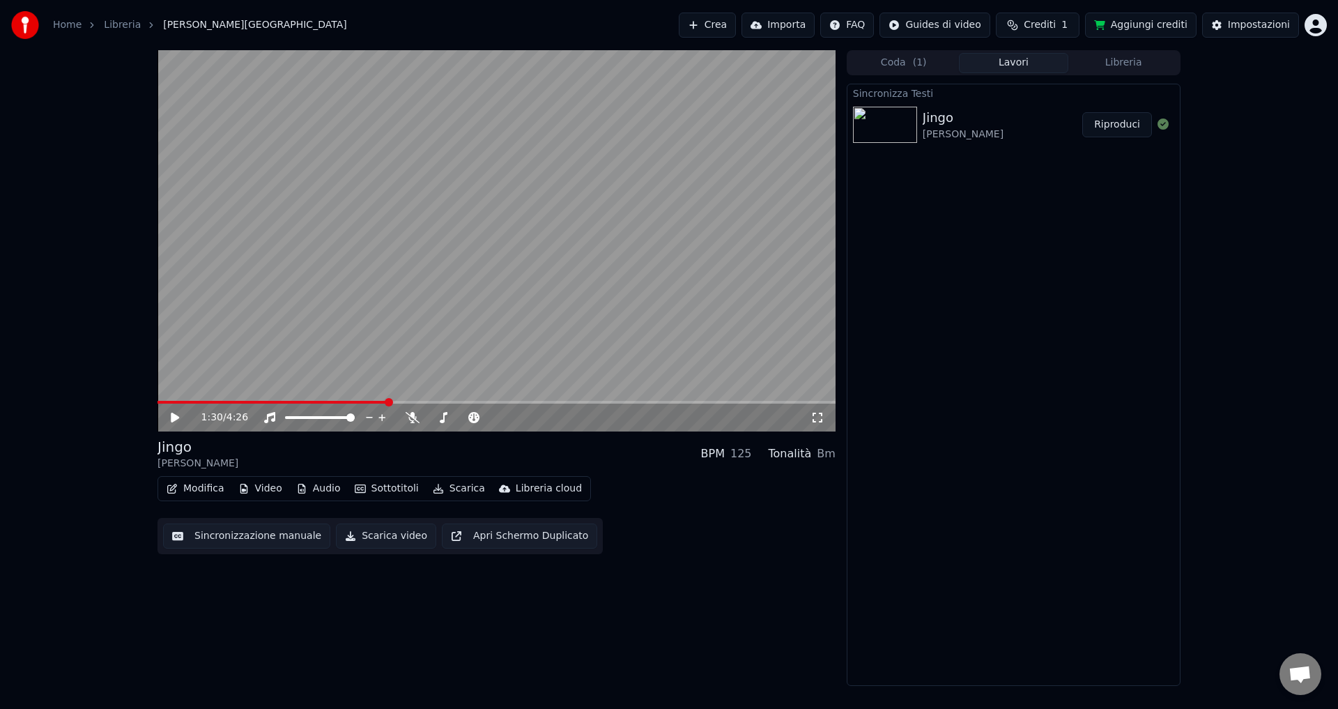
click at [1044, 17] on button "Crediti 1" at bounding box center [1038, 25] width 84 height 25
click at [1066, 155] on button "Aggiorna" at bounding box center [1050, 167] width 79 height 25
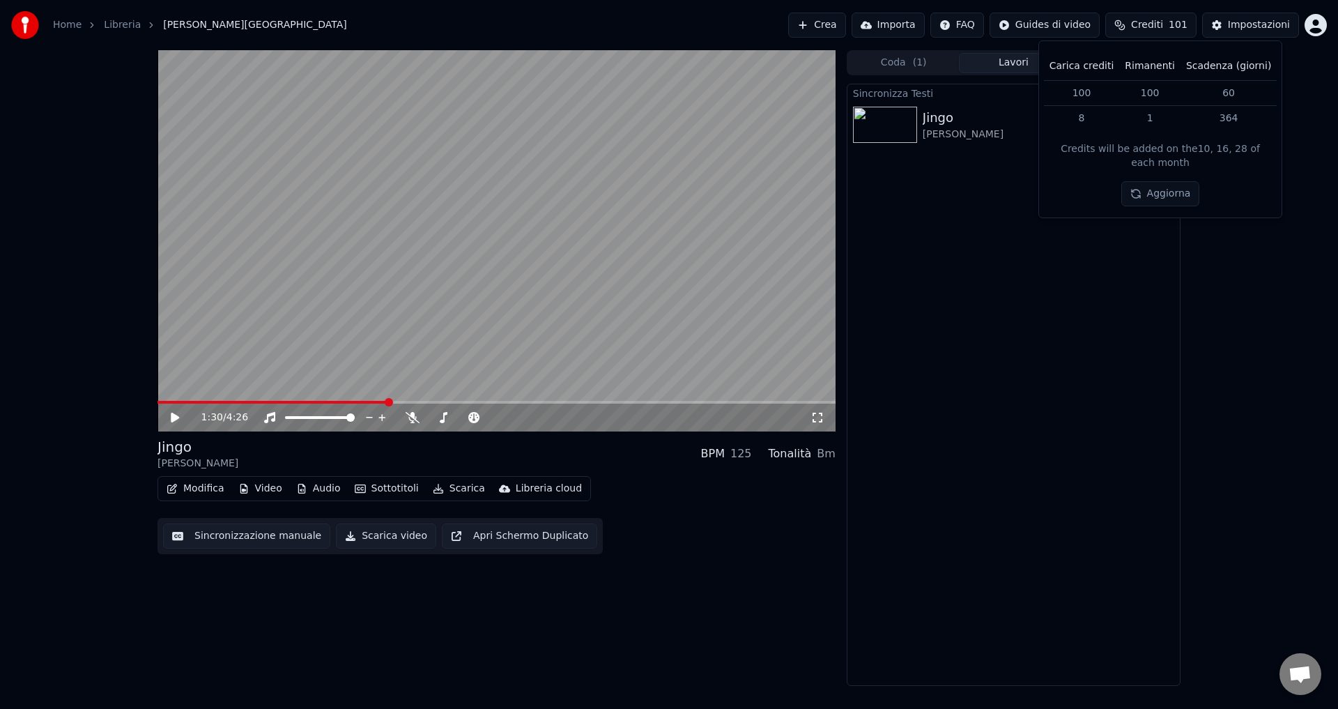
click at [1147, 185] on button "Aggiorna" at bounding box center [1161, 193] width 79 height 25
click at [771, 552] on div "Modifica Video Audio Sottotitoli Scarica Libreria cloud Sincronizzazione manual…" at bounding box center [497, 515] width 678 height 78
click at [237, 535] on button "Sincronizzazione manuale" at bounding box center [246, 536] width 167 height 25
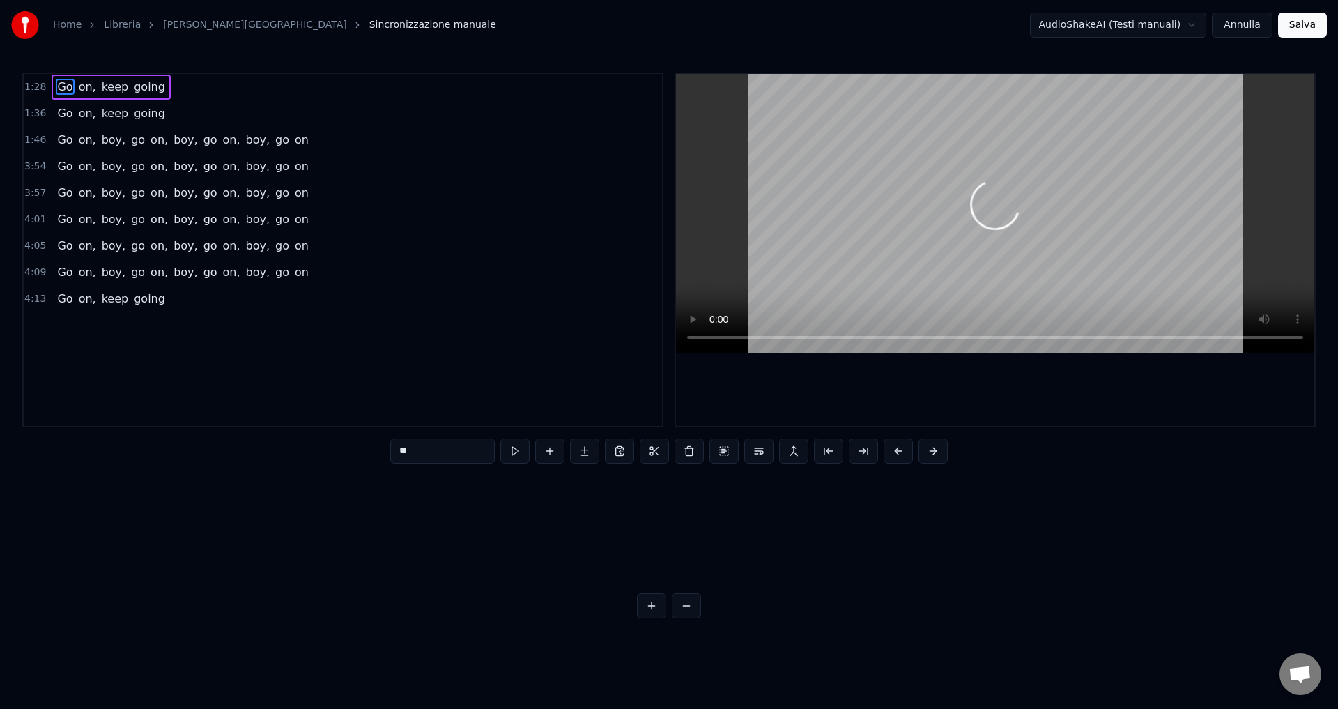
scroll to position [0, 12266]
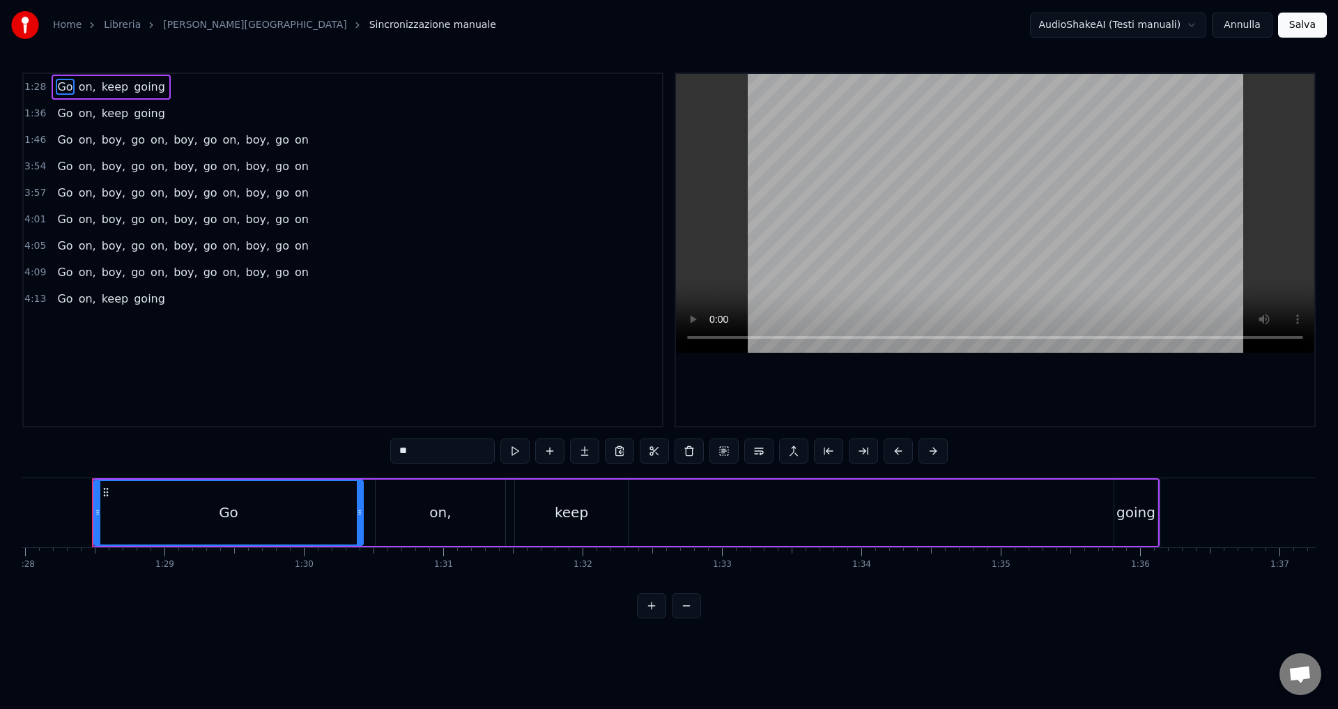
click at [1251, 24] on button "Annulla" at bounding box center [1242, 25] width 61 height 25
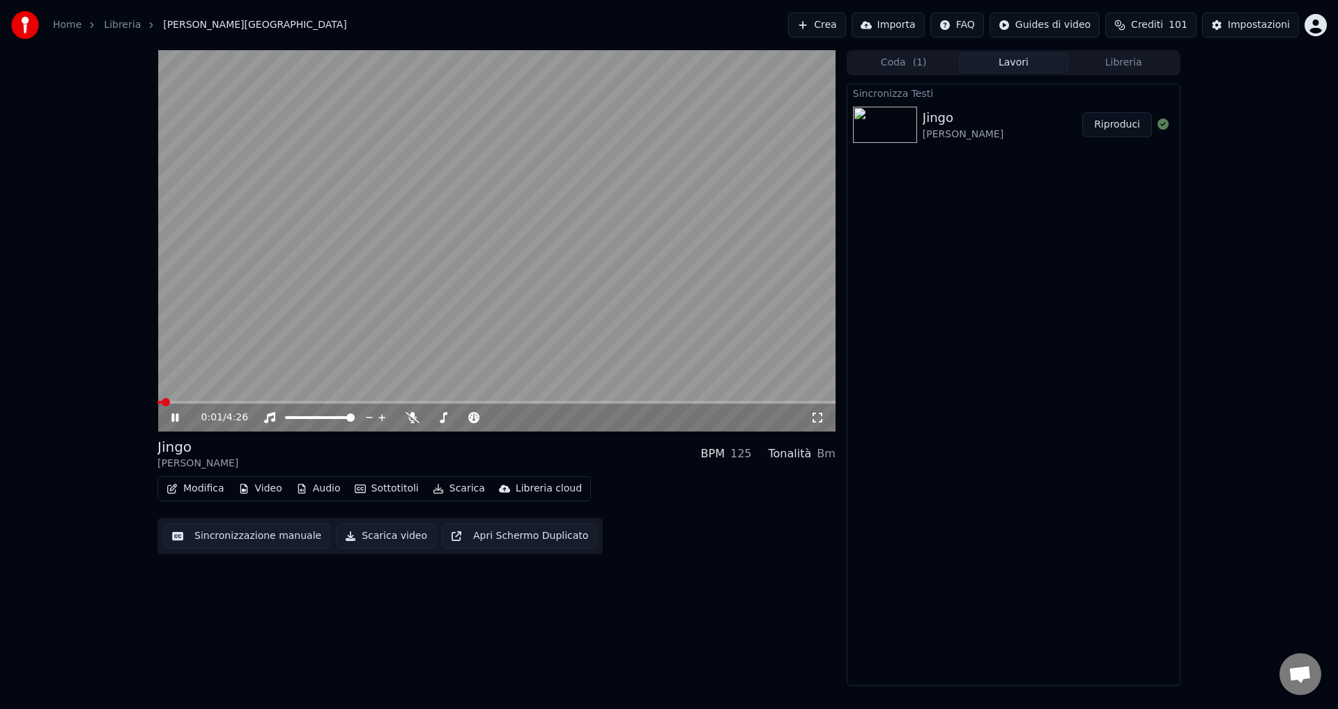
click at [174, 415] on icon at bounding box center [174, 417] width 7 height 8
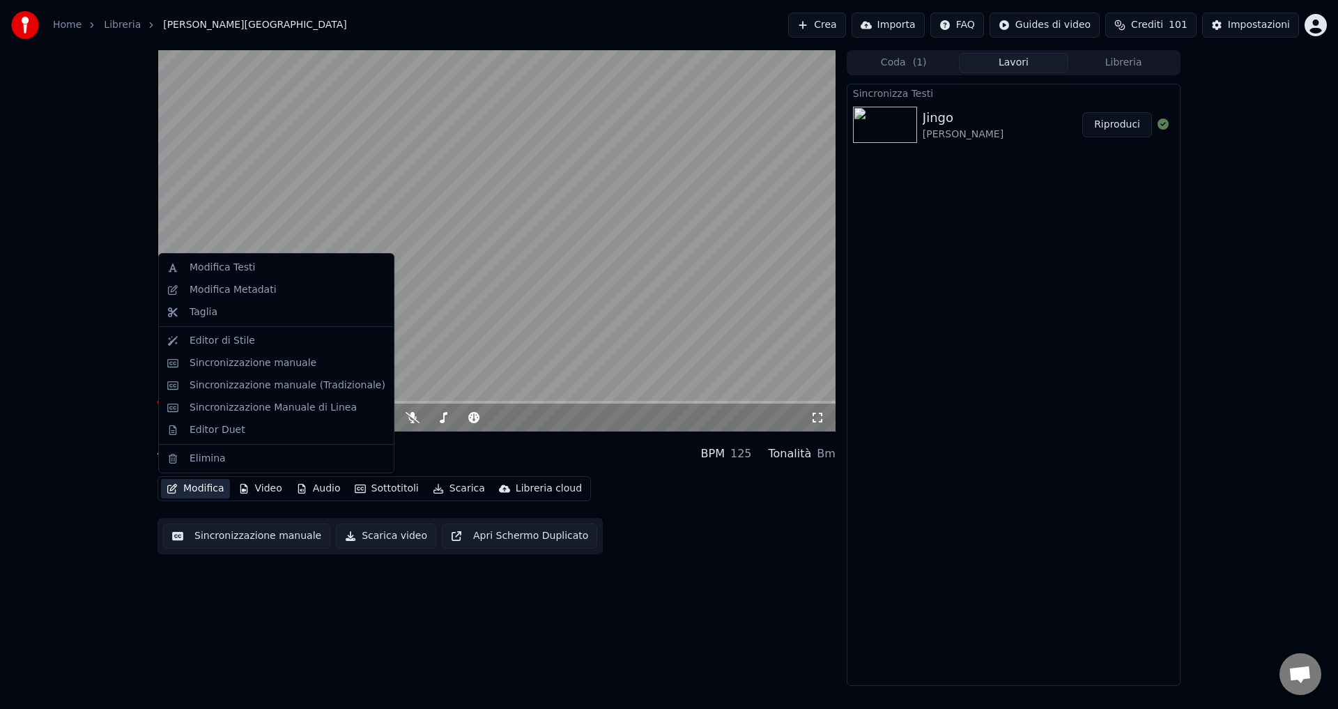
click at [195, 486] on button "Modifica" at bounding box center [195, 489] width 69 height 20
click at [197, 266] on div "Modifica Testi" at bounding box center [223, 268] width 66 height 14
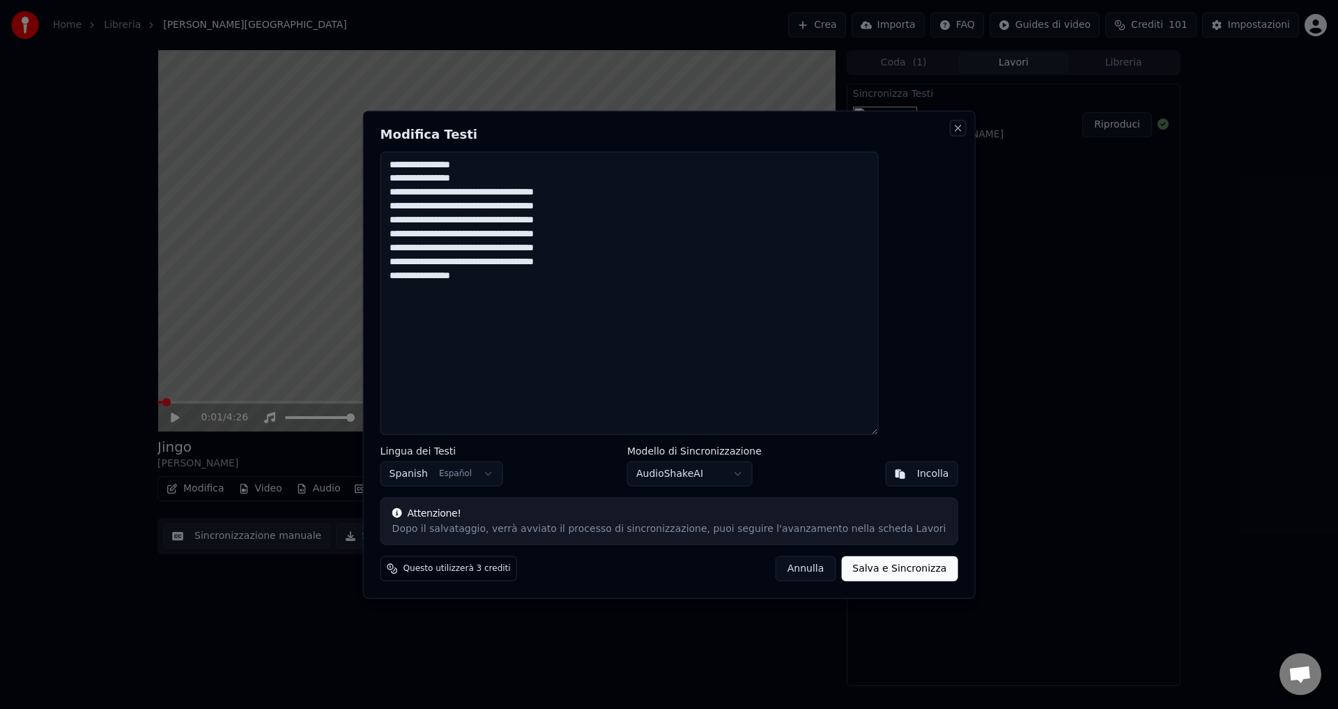
click at [952, 130] on button "Close" at bounding box center [957, 127] width 11 height 11
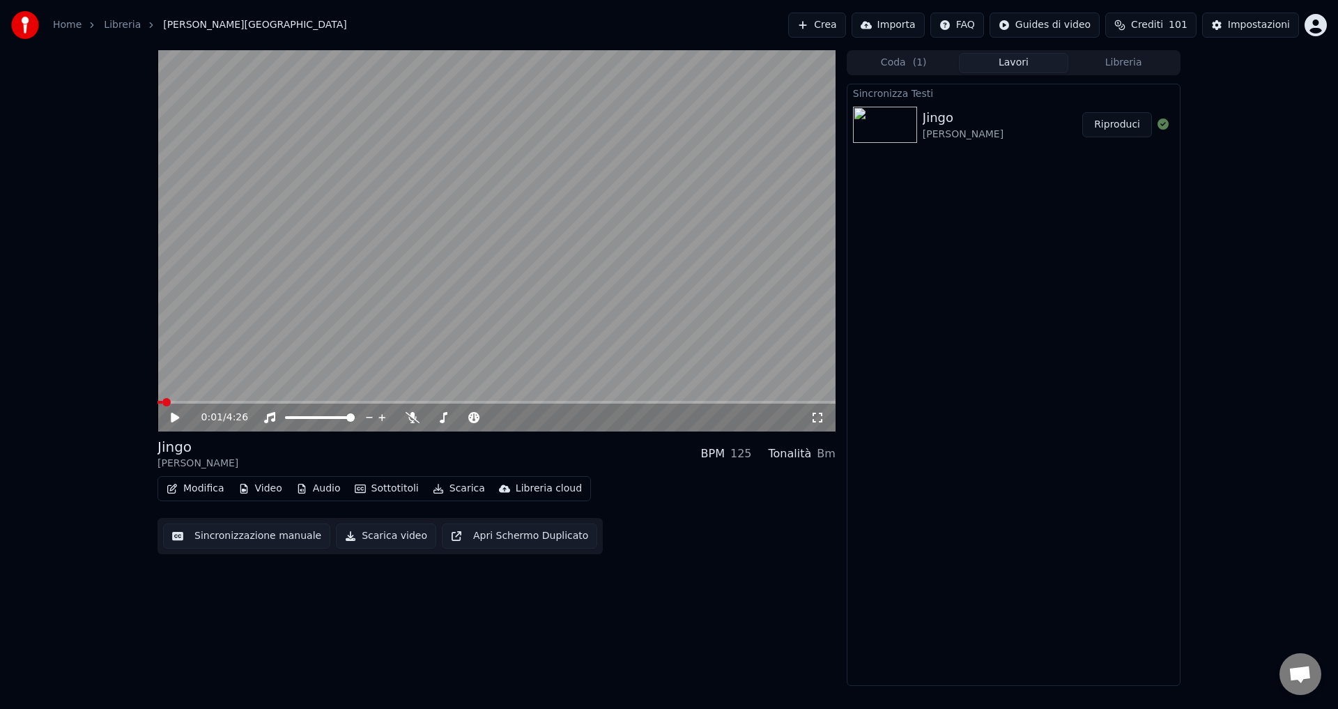
click at [950, 303] on div "Sincronizza Testi [PERSON_NAME] Riproduci" at bounding box center [1014, 385] width 334 height 602
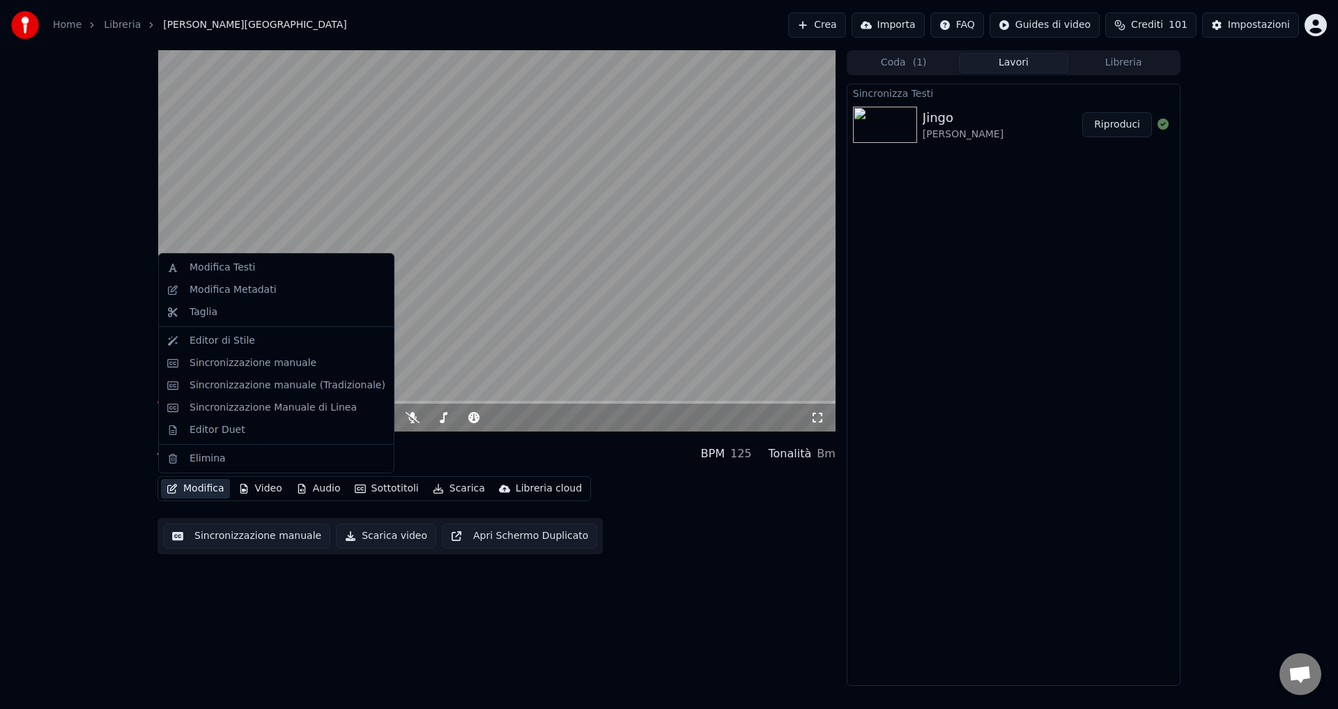
click at [206, 489] on button "Modifica" at bounding box center [195, 489] width 69 height 20
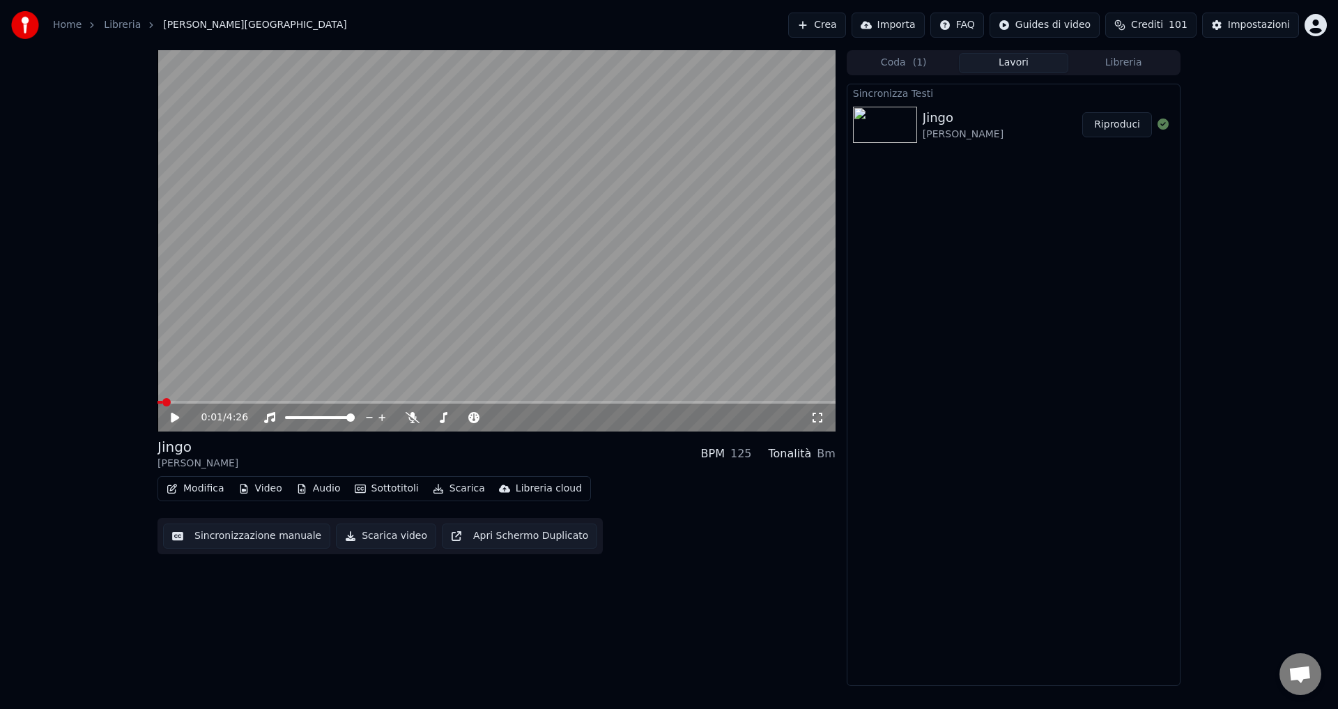
click at [362, 640] on div "0:01 / 4:26 [PERSON_NAME] BPM 125 Tonalità Bm Modifica Video Audio Sottotitoli …" at bounding box center [497, 368] width 678 height 636
click at [841, 17] on button "Crea" at bounding box center [816, 25] width 57 height 25
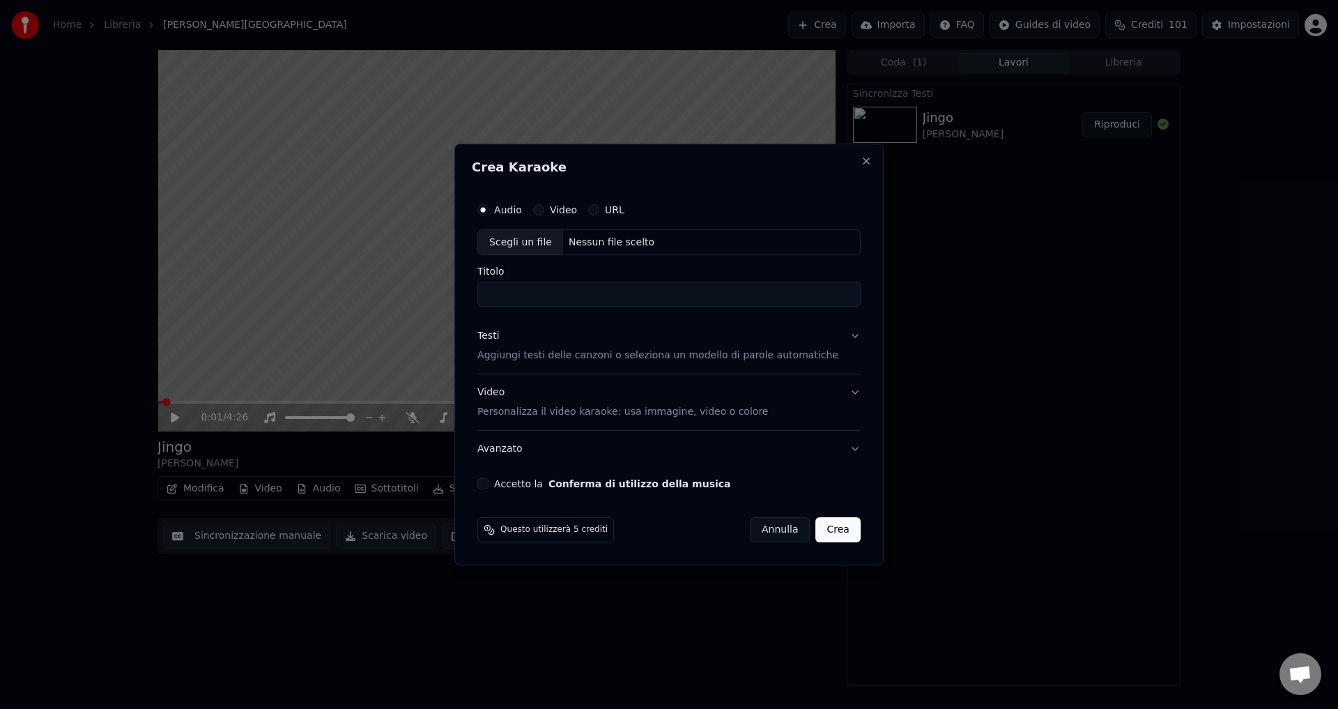
click at [614, 245] on div "Nessun file scelto" at bounding box center [611, 243] width 97 height 14
type input "**********"
click at [500, 355] on p "Aggiungi testi delle canzoni o seleziona un modello di parole automatiche" at bounding box center [658, 356] width 361 height 14
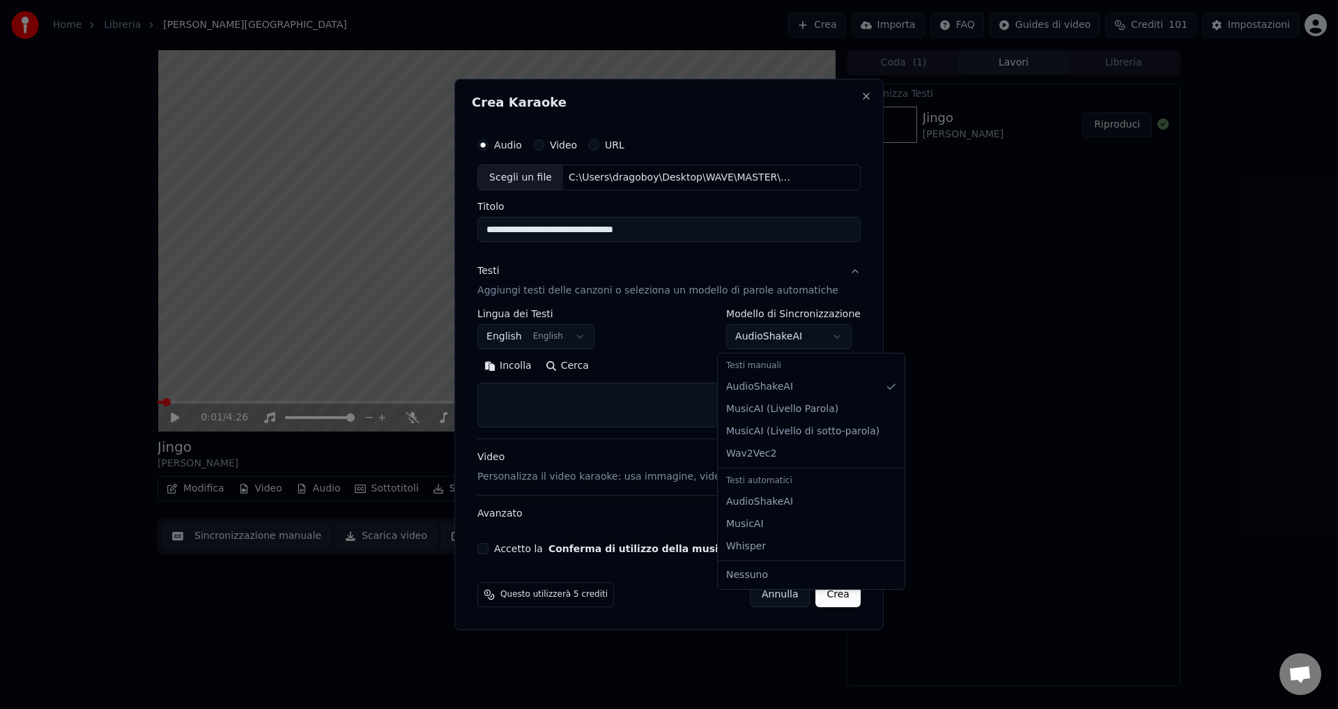
click at [761, 336] on body "Home Libreria Jingo • [PERSON_NAME] Crea Importa FAQ Guides di video Crediti 10…" at bounding box center [669, 354] width 1338 height 709
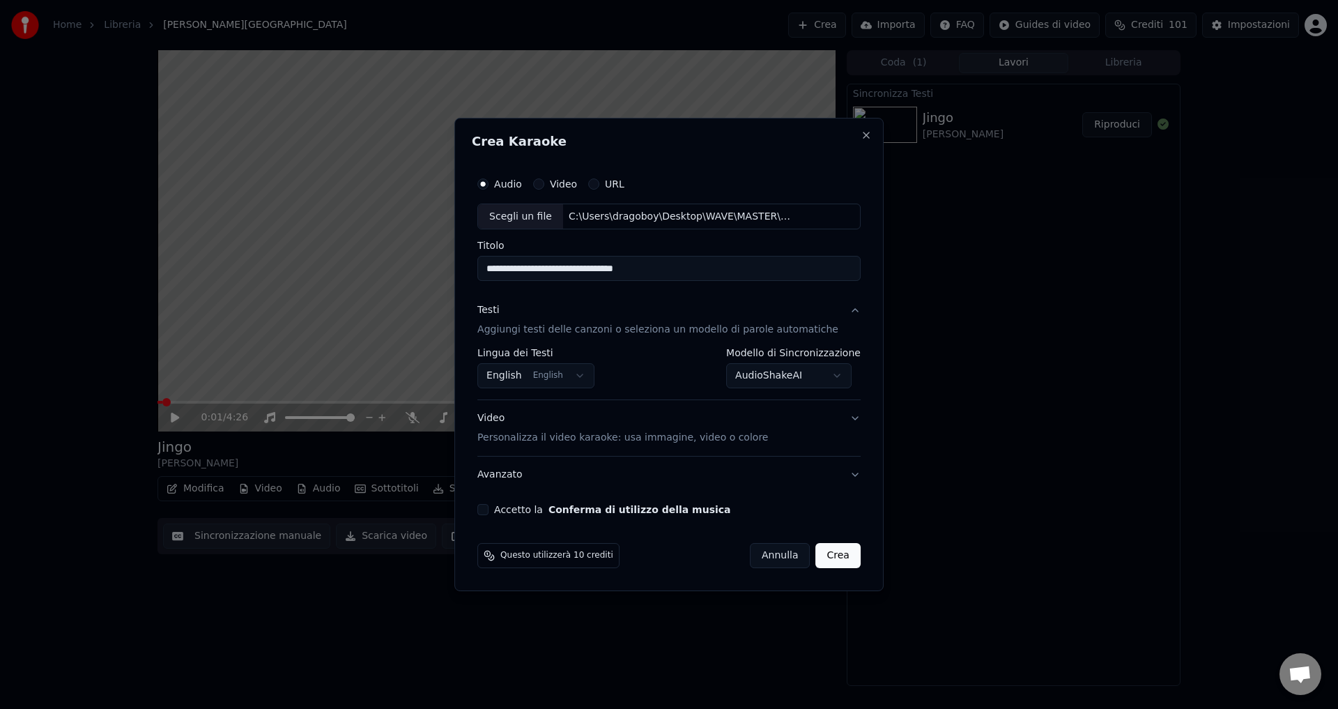
click at [489, 512] on button "Accetto la Conferma di utilizzo della musica" at bounding box center [483, 509] width 11 height 11
click at [821, 556] on button "Crea" at bounding box center [838, 555] width 45 height 25
select select "**********"
select select
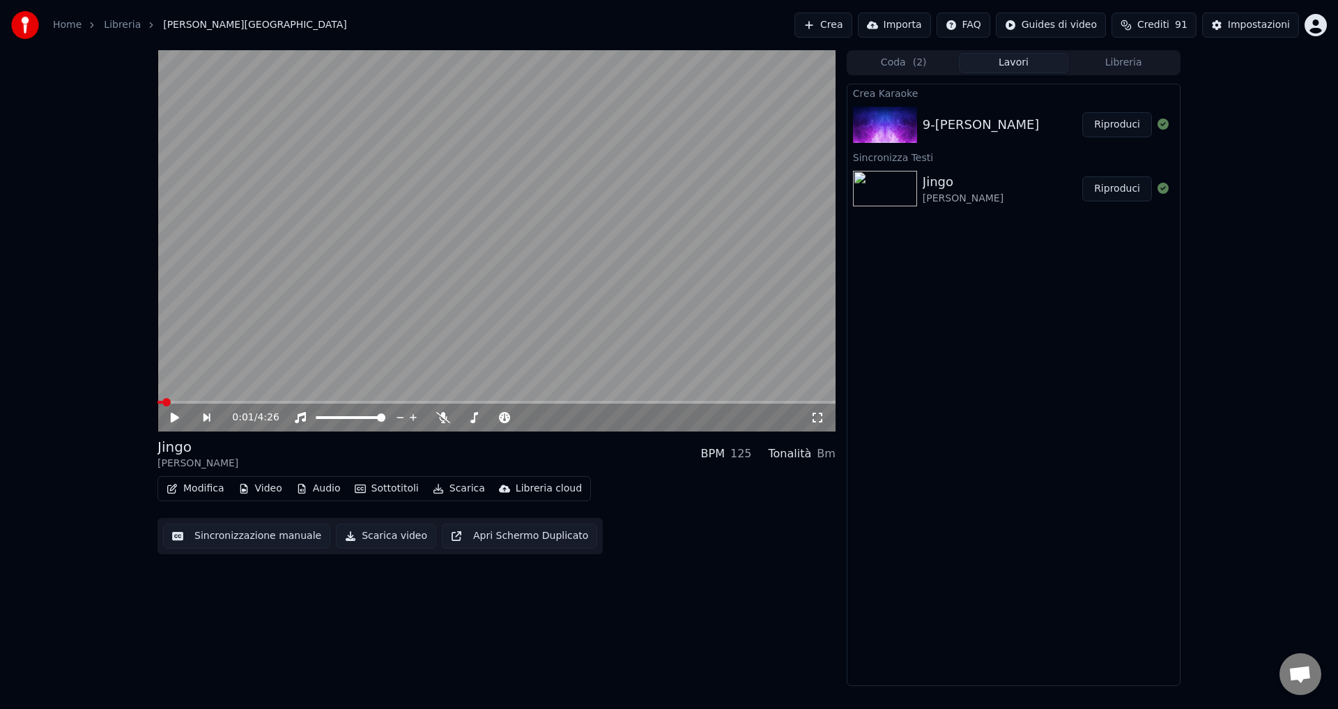
click at [1118, 125] on button "Riproduci" at bounding box center [1118, 124] width 70 height 25
click at [175, 417] on icon at bounding box center [185, 417] width 33 height 11
click at [172, 419] on icon at bounding box center [175, 418] width 8 height 10
click at [172, 419] on icon at bounding box center [174, 417] width 7 height 8
click at [852, 23] on button "Crea" at bounding box center [823, 25] width 57 height 25
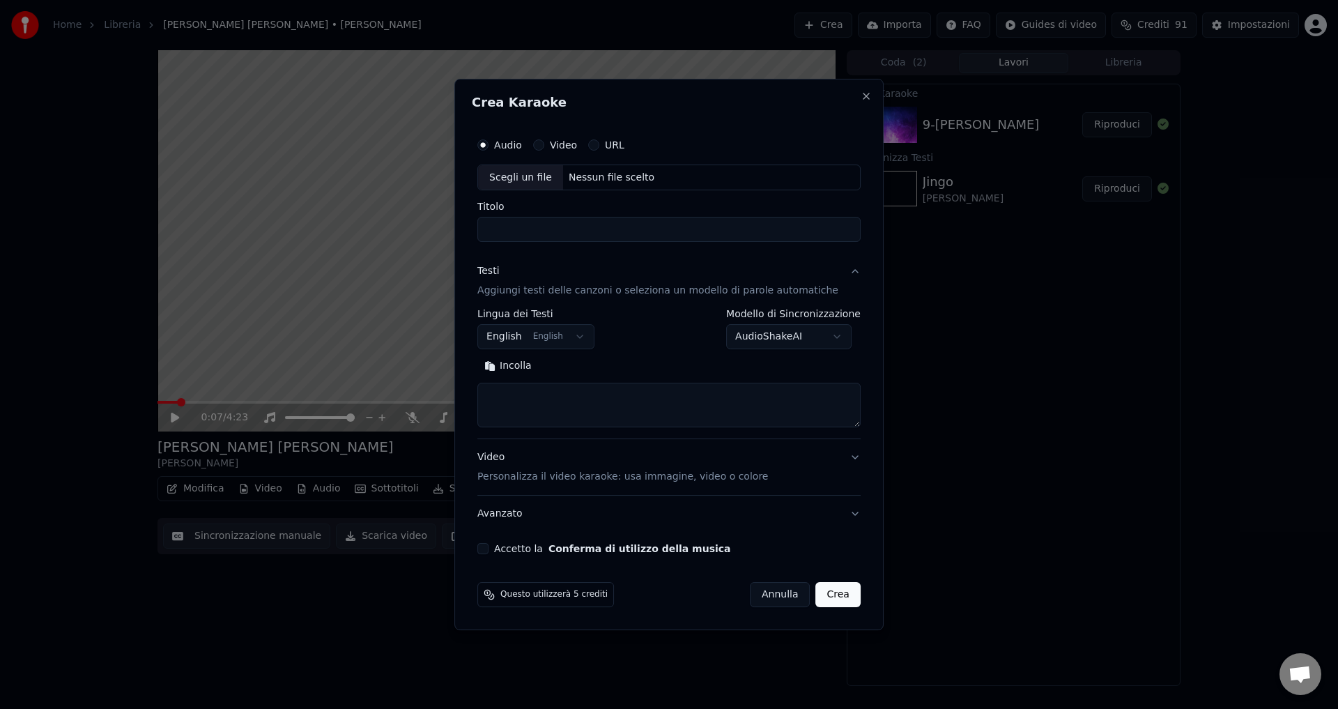
click at [591, 179] on div "Nessun file scelto" at bounding box center [611, 178] width 97 height 14
type input "**********"
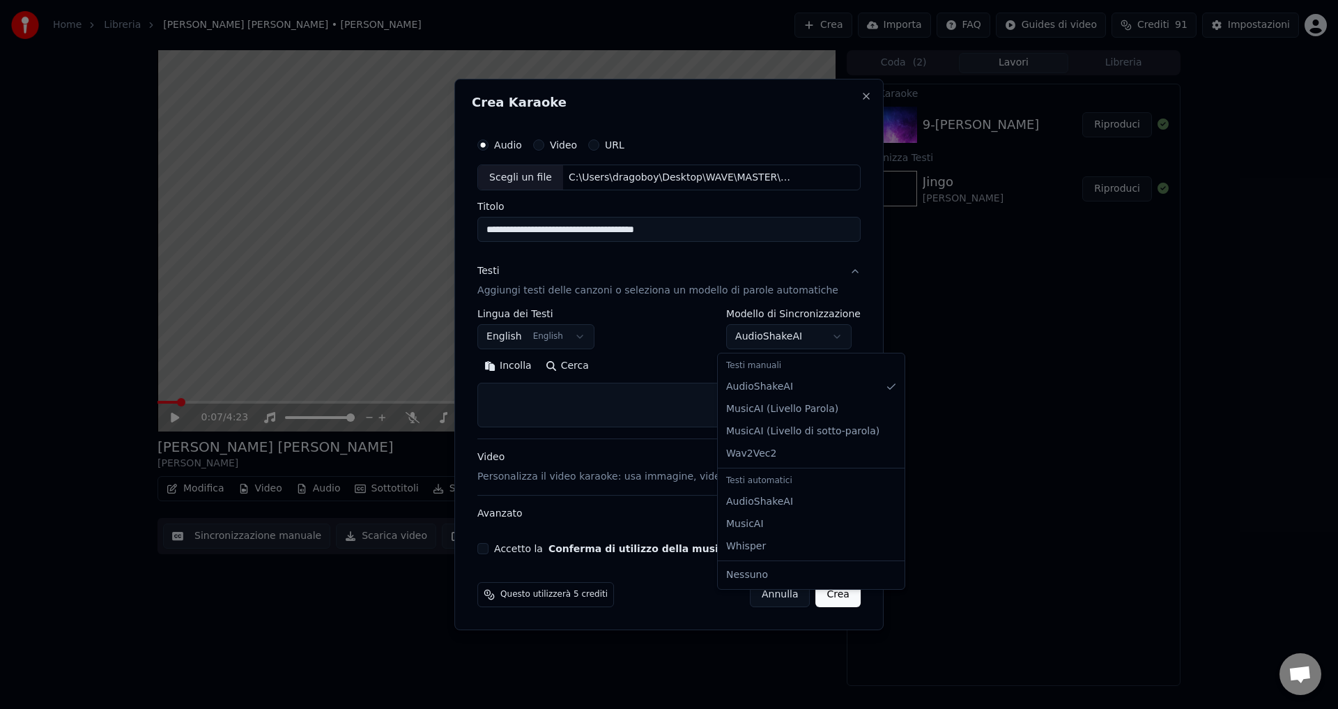
click at [746, 336] on body "Home Libreria [PERSON_NAME] [PERSON_NAME] • [PERSON_NAME] Crea Importa FAQ Guid…" at bounding box center [669, 354] width 1338 height 709
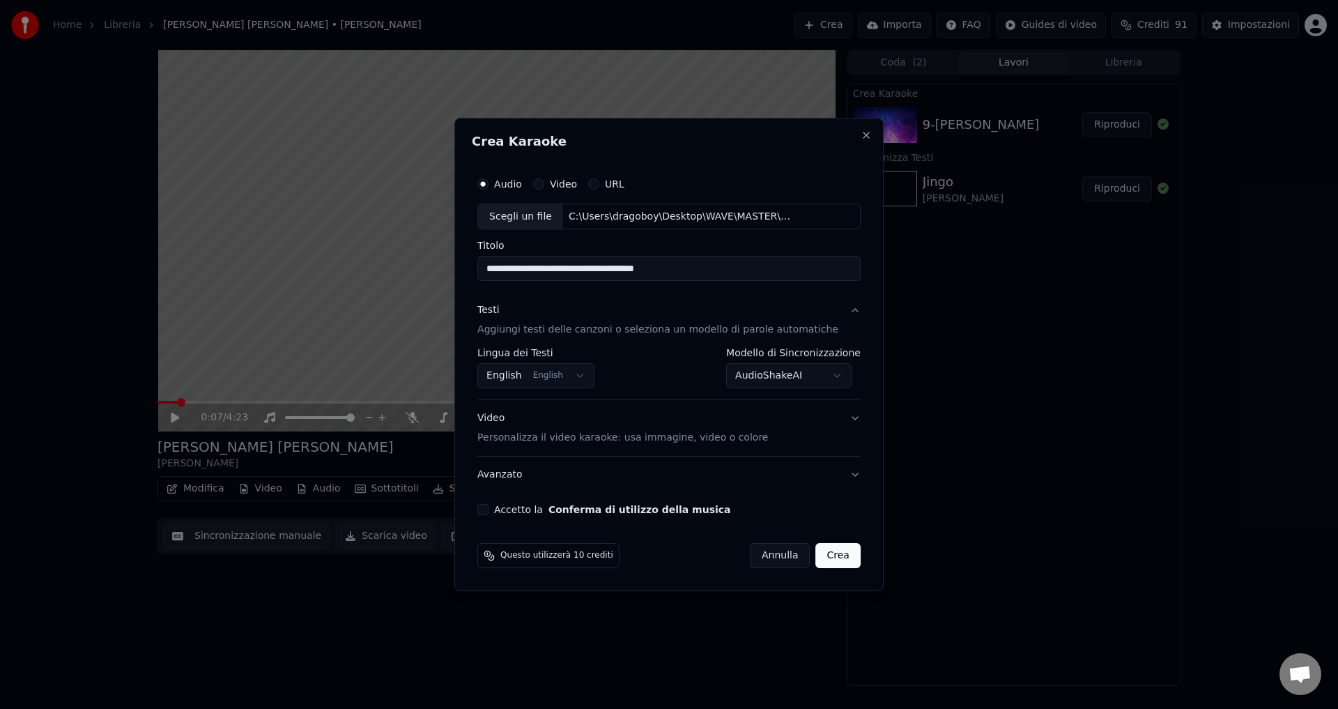
click at [489, 509] on button "Accetto la Conferma di utilizzo della musica" at bounding box center [483, 509] width 11 height 11
click at [828, 556] on button "Crea" at bounding box center [838, 555] width 45 height 25
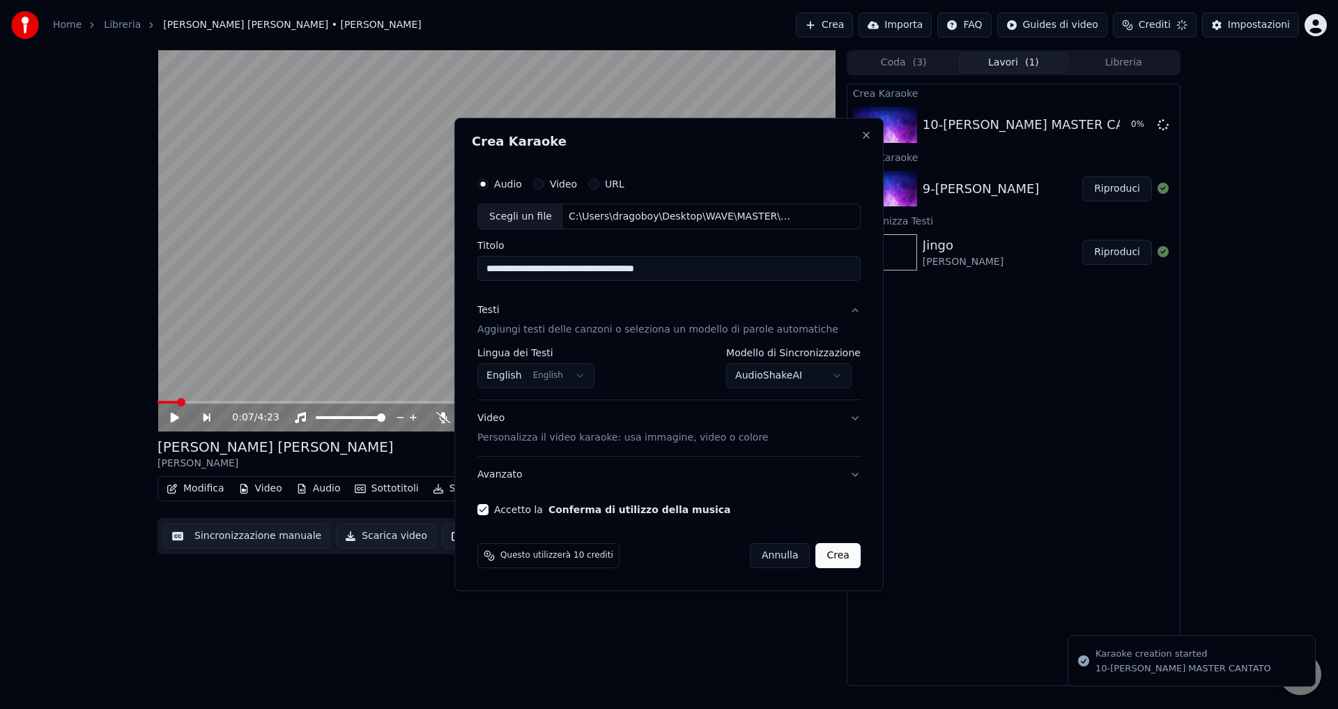
select select "**********"
select select
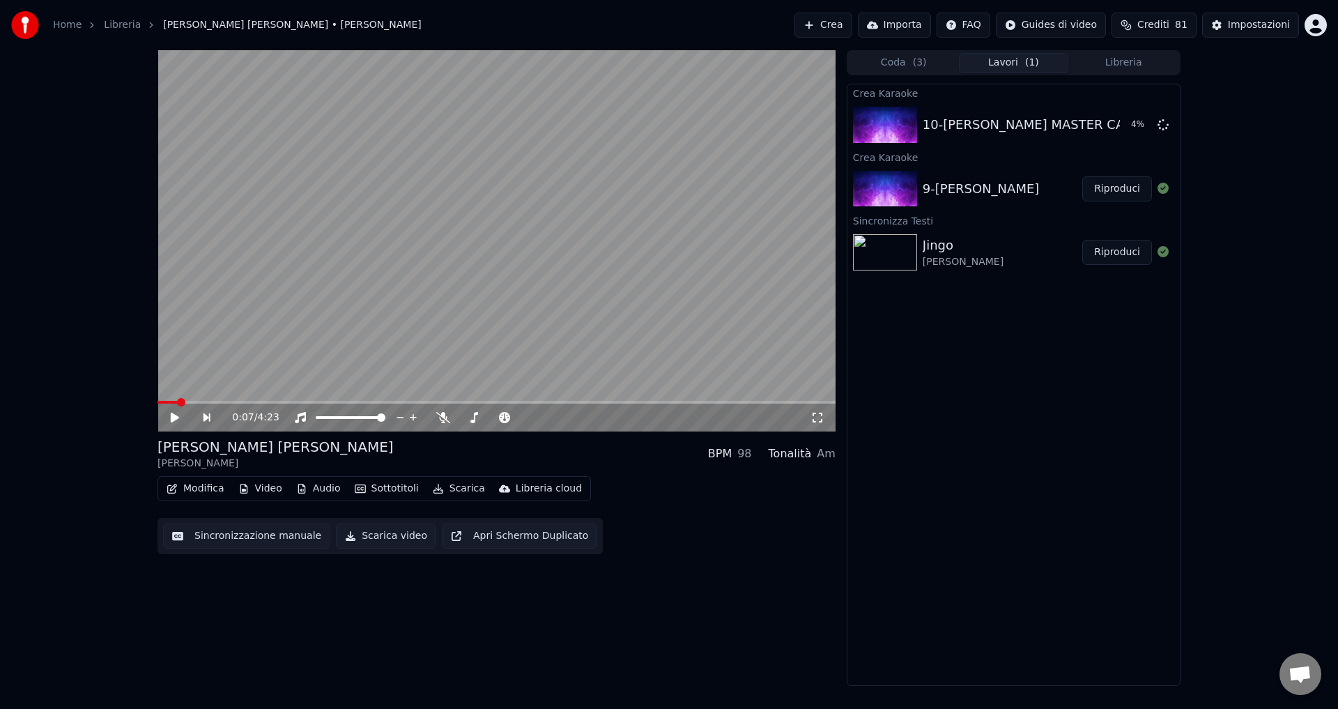
click at [1306, 683] on span "Aprire la chat" at bounding box center [1300, 676] width 23 height 20
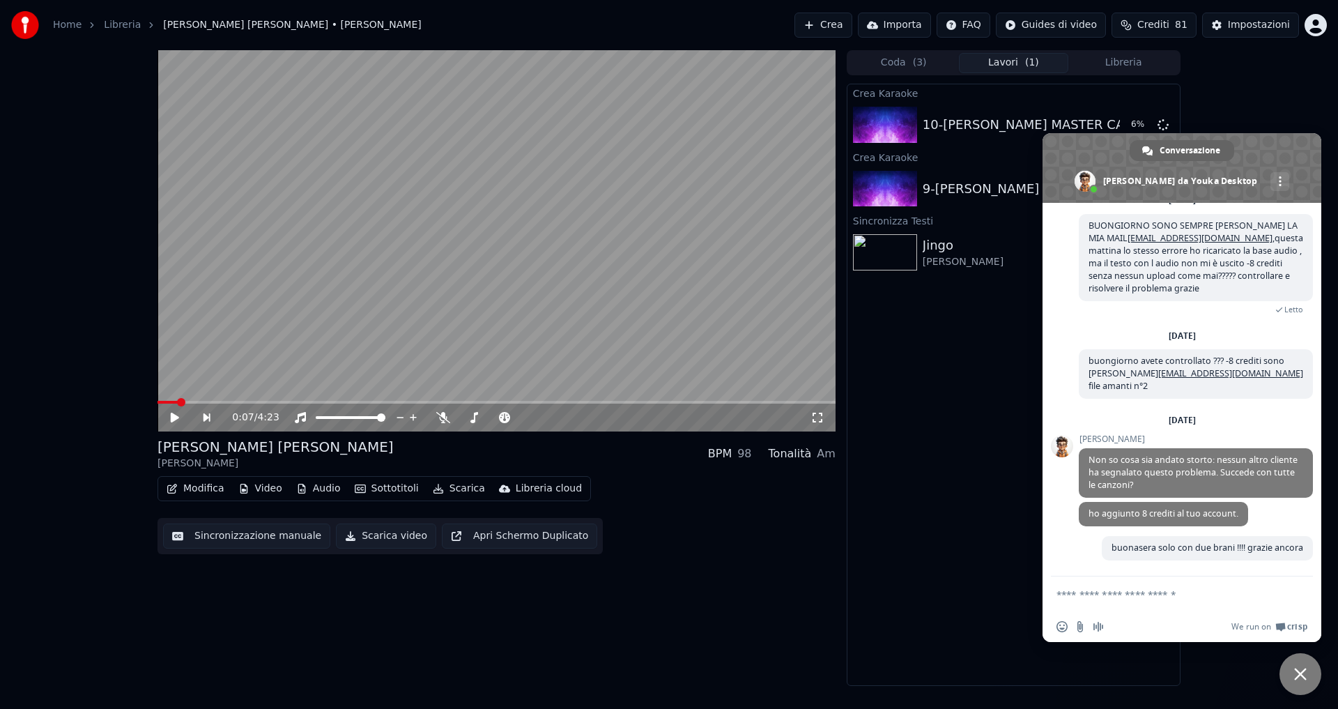
click at [1306, 683] on span "Chiudere la chat" at bounding box center [1301, 674] width 42 height 42
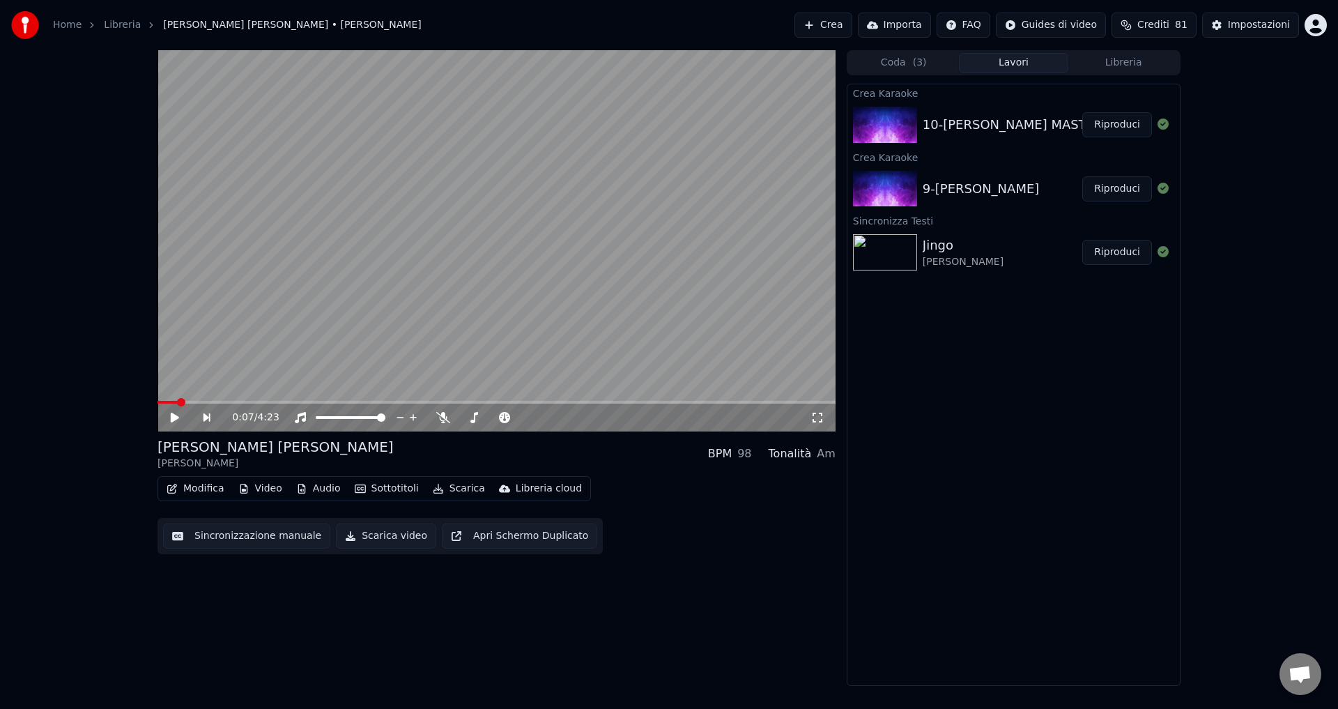
click at [1098, 110] on div "10-[PERSON_NAME] MASTER CANTATO Riproduci" at bounding box center [1014, 124] width 333 height 47
click at [1104, 127] on button "Riproduci" at bounding box center [1118, 124] width 70 height 25
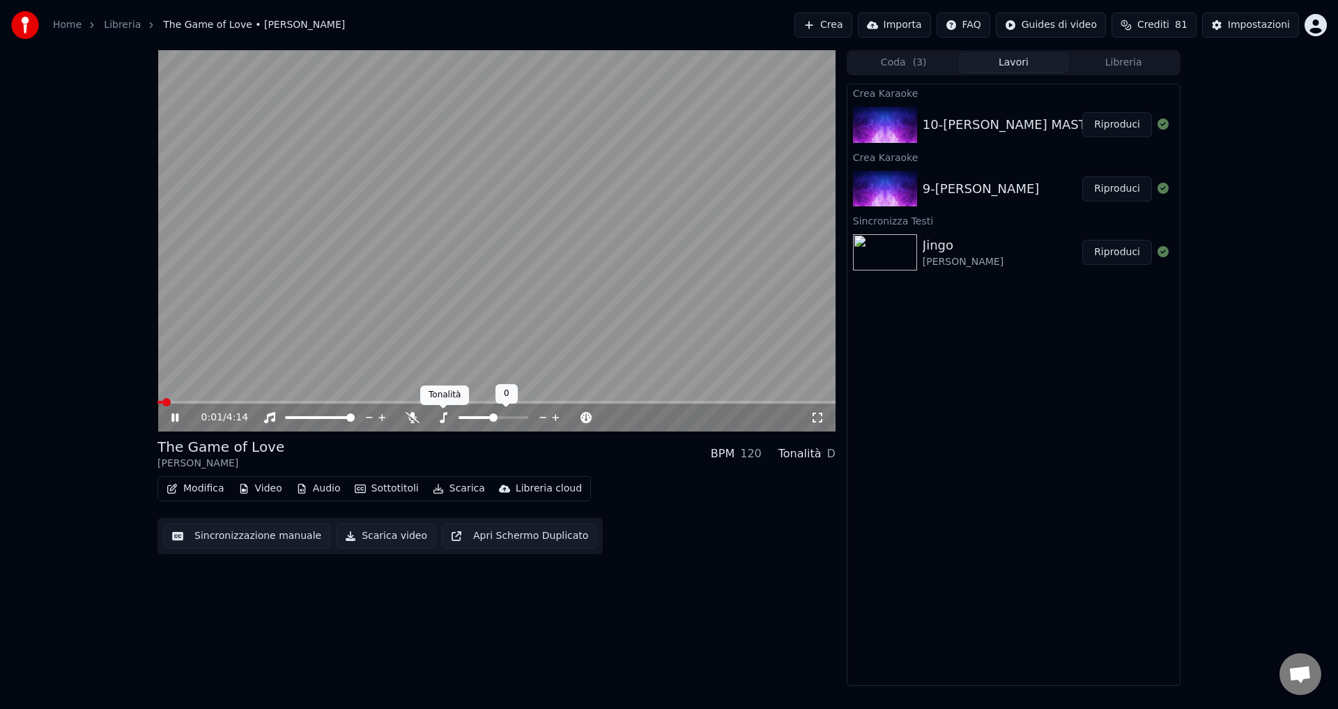
click at [444, 421] on icon at bounding box center [444, 417] width 8 height 11
click at [409, 416] on icon at bounding box center [413, 417] width 14 height 11
click at [362, 489] on button "Sottotitoli" at bounding box center [386, 489] width 75 height 20
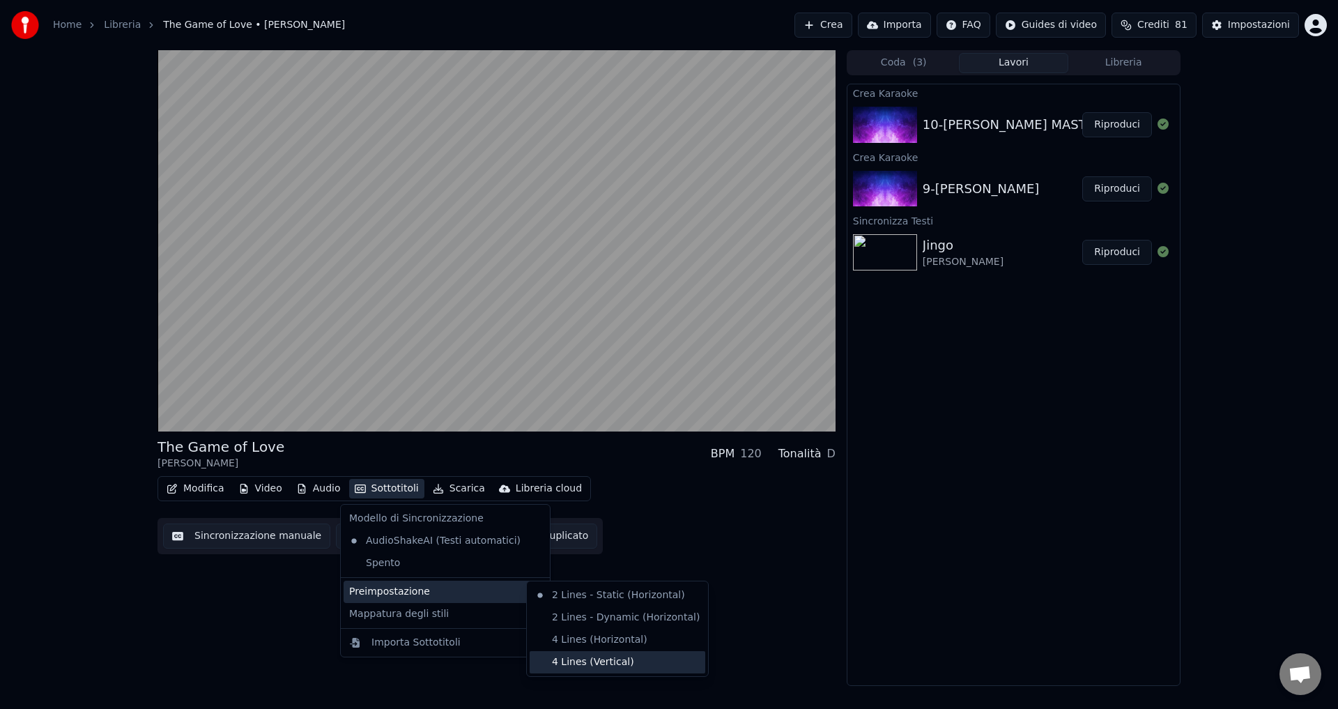
click at [588, 666] on div "4 Lines (Vertical)" at bounding box center [618, 662] width 176 height 22
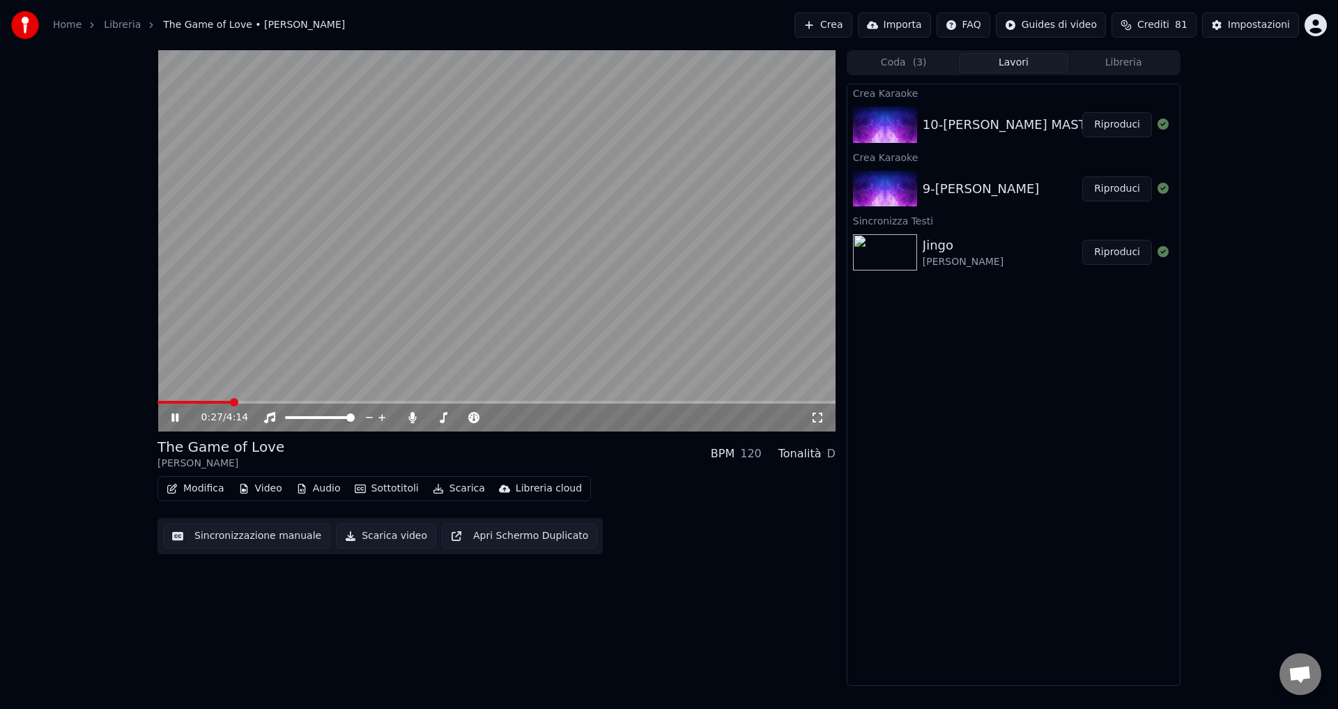
click at [178, 415] on icon at bounding box center [174, 417] width 7 height 8
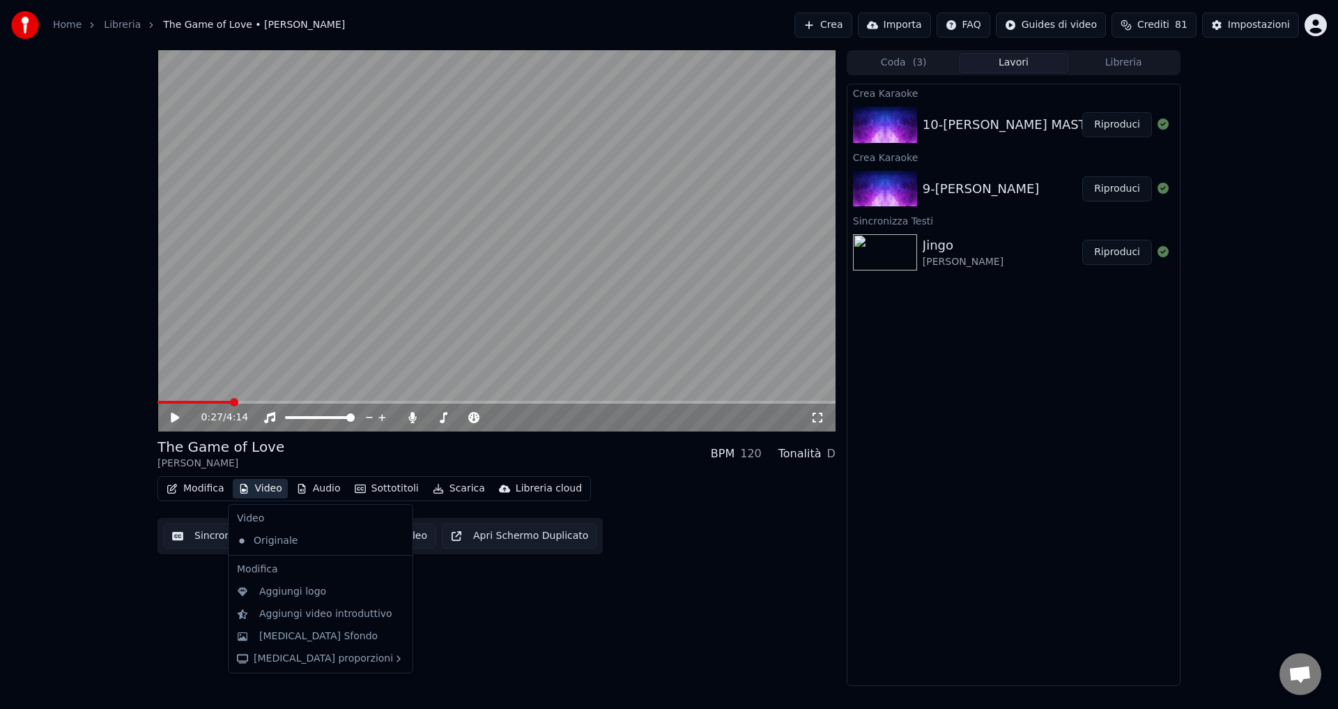
click at [256, 491] on button "Video" at bounding box center [260, 489] width 55 height 20
click at [319, 637] on div "[MEDICAL_DATA] Sfondo" at bounding box center [318, 636] width 119 height 14
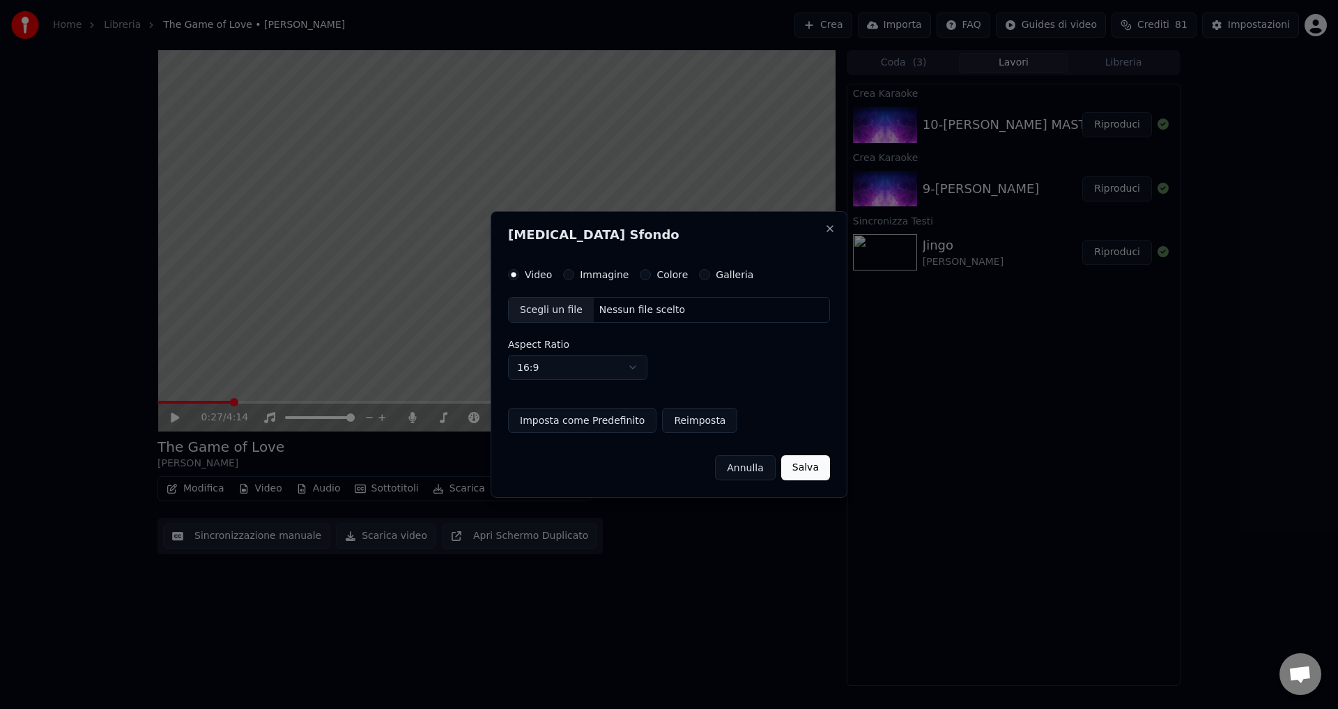
click at [640, 276] on button "Colore" at bounding box center [645, 274] width 11 height 11
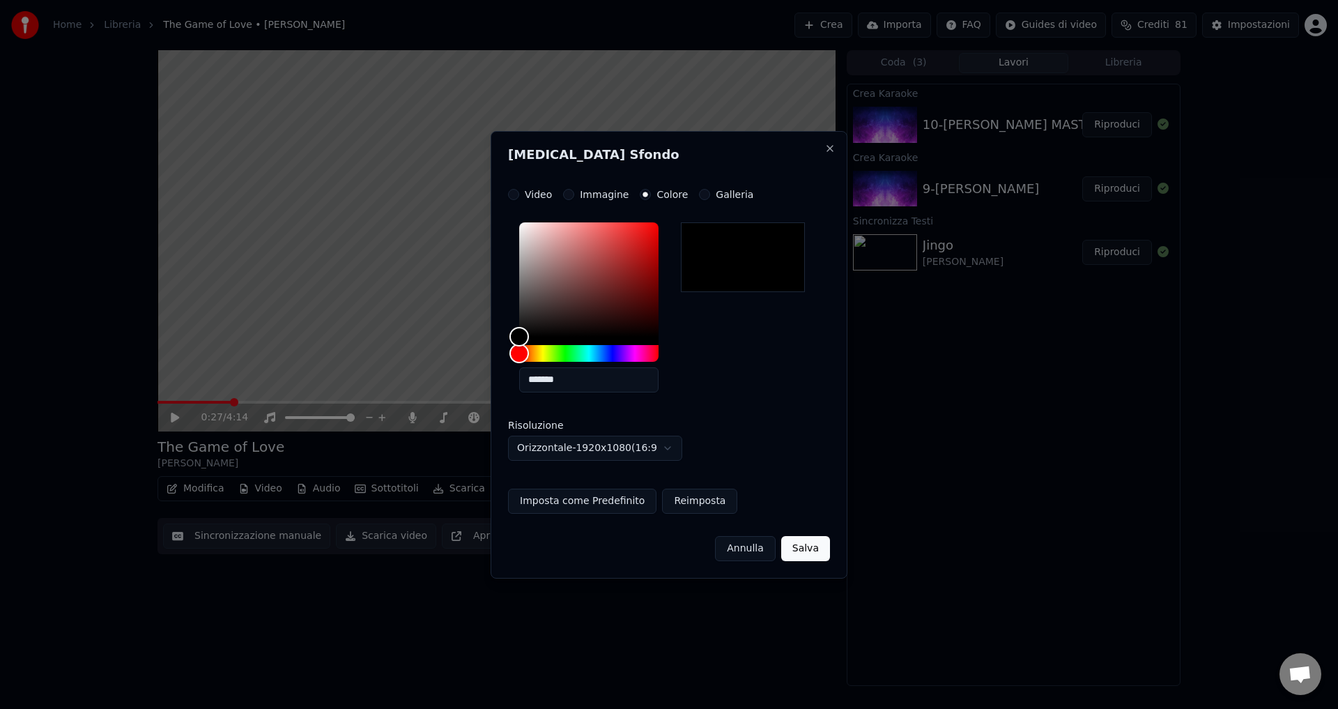
click at [806, 547] on button "Salva" at bounding box center [805, 548] width 49 height 25
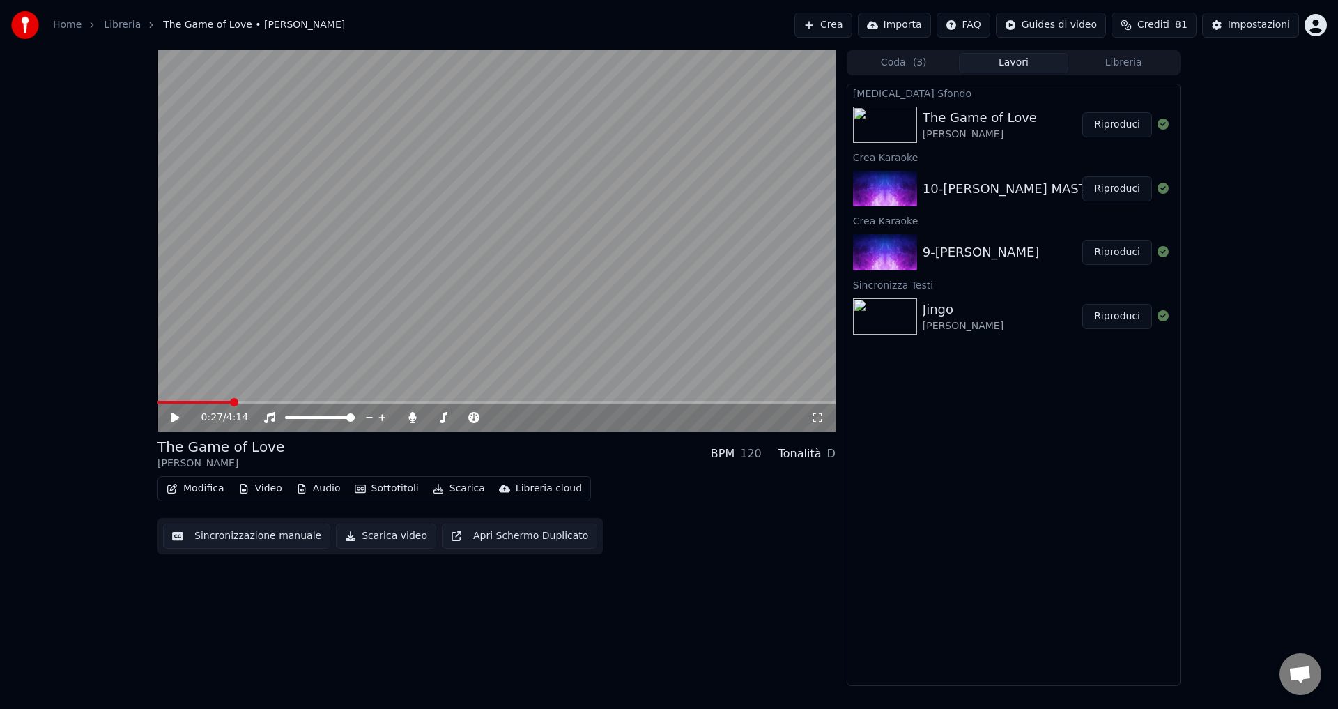
click at [1124, 124] on button "Riproduci" at bounding box center [1118, 124] width 70 height 25
click at [411, 415] on icon at bounding box center [412, 417] width 8 height 11
click at [174, 415] on icon at bounding box center [174, 417] width 7 height 8
click at [307, 492] on button "Audio" at bounding box center [319, 489] width 56 height 20
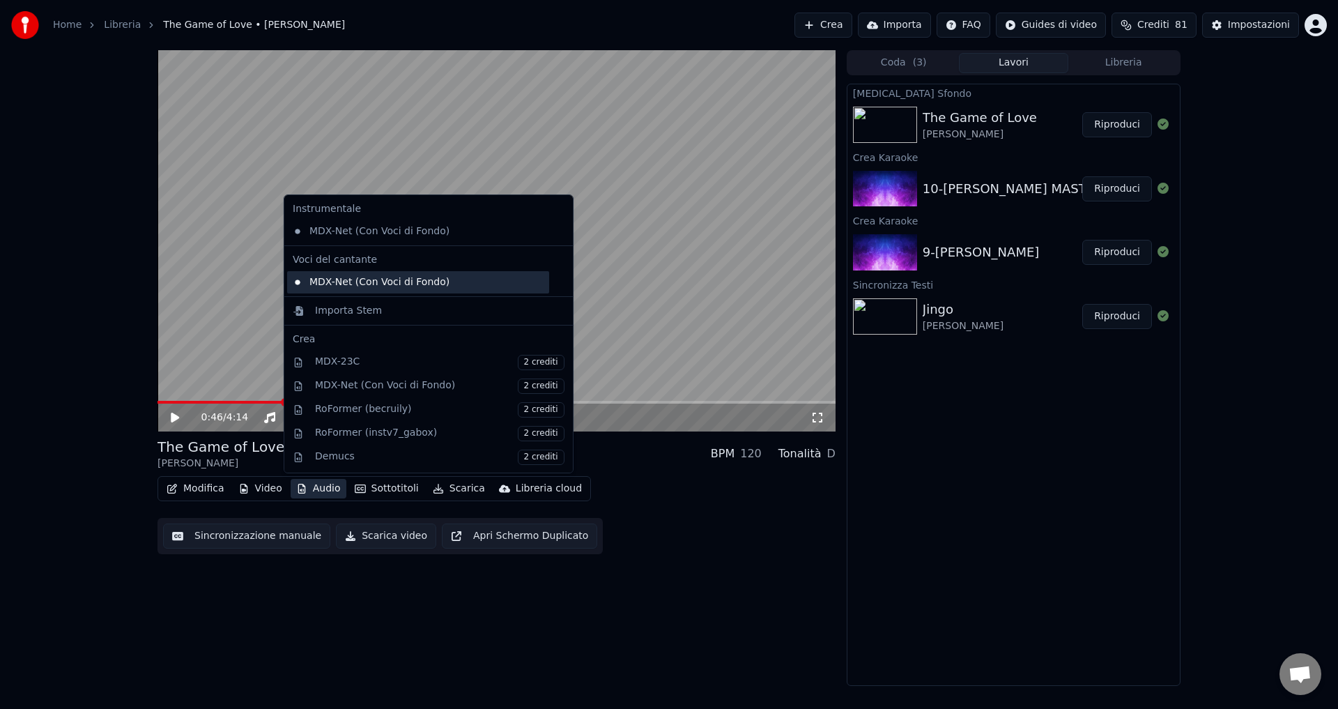
click at [332, 280] on div "MDX-Net (Con Voci di Fondo)" at bounding box center [418, 282] width 262 height 22
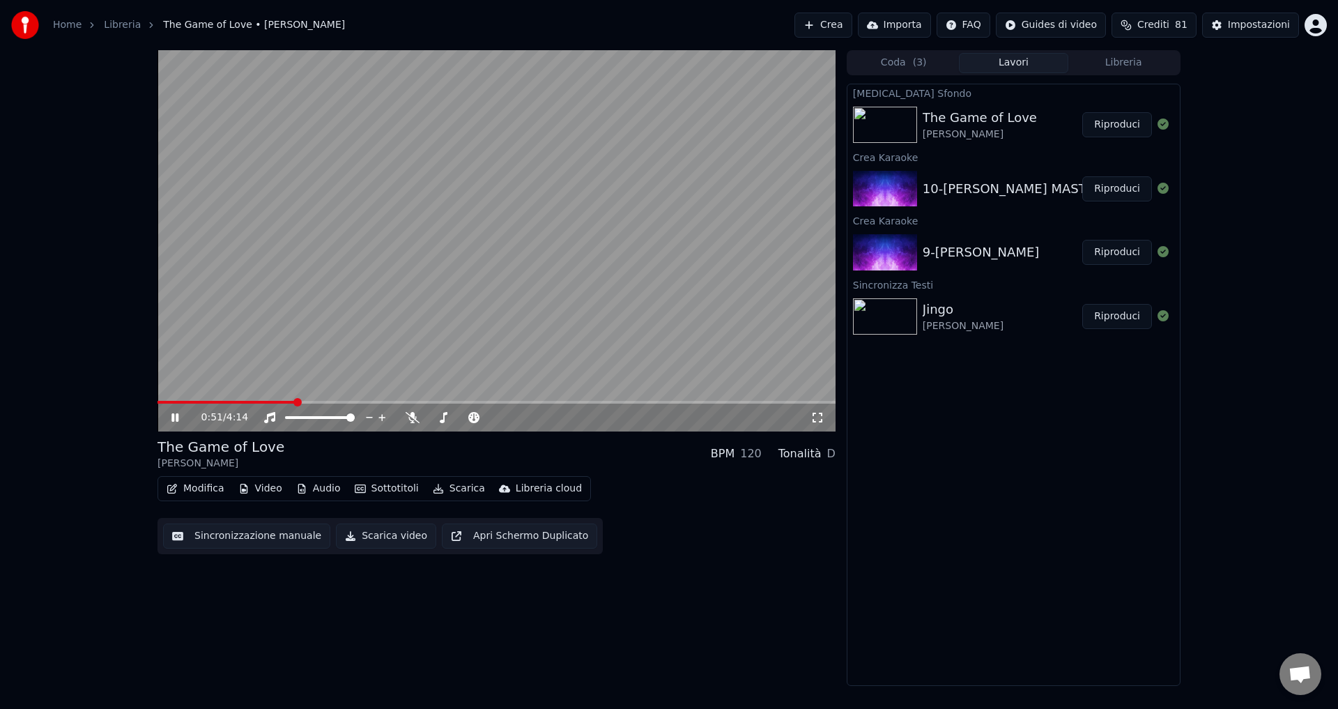
click at [319, 484] on button "Audio" at bounding box center [319, 489] width 56 height 20
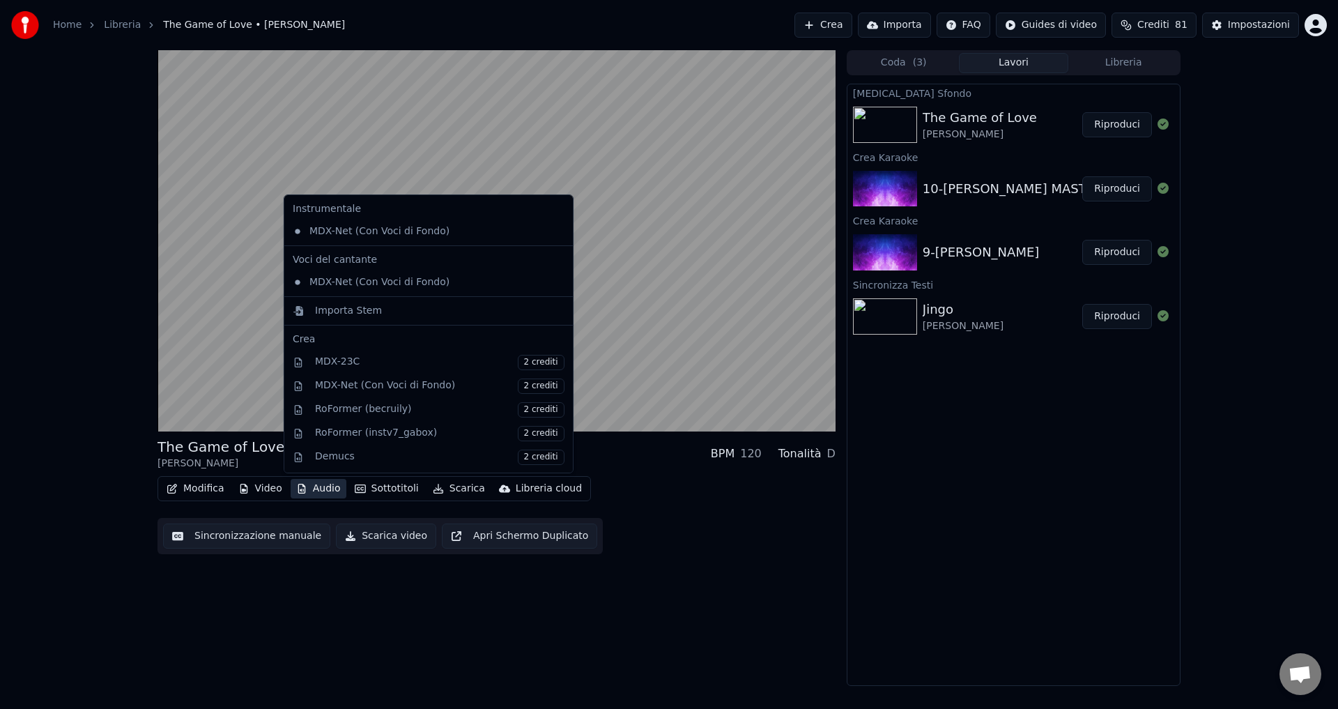
click at [226, 636] on div "The Game of Love [PERSON_NAME] BPM 120 Tonalità D Modifica Video Audio Sottotit…" at bounding box center [497, 368] width 678 height 636
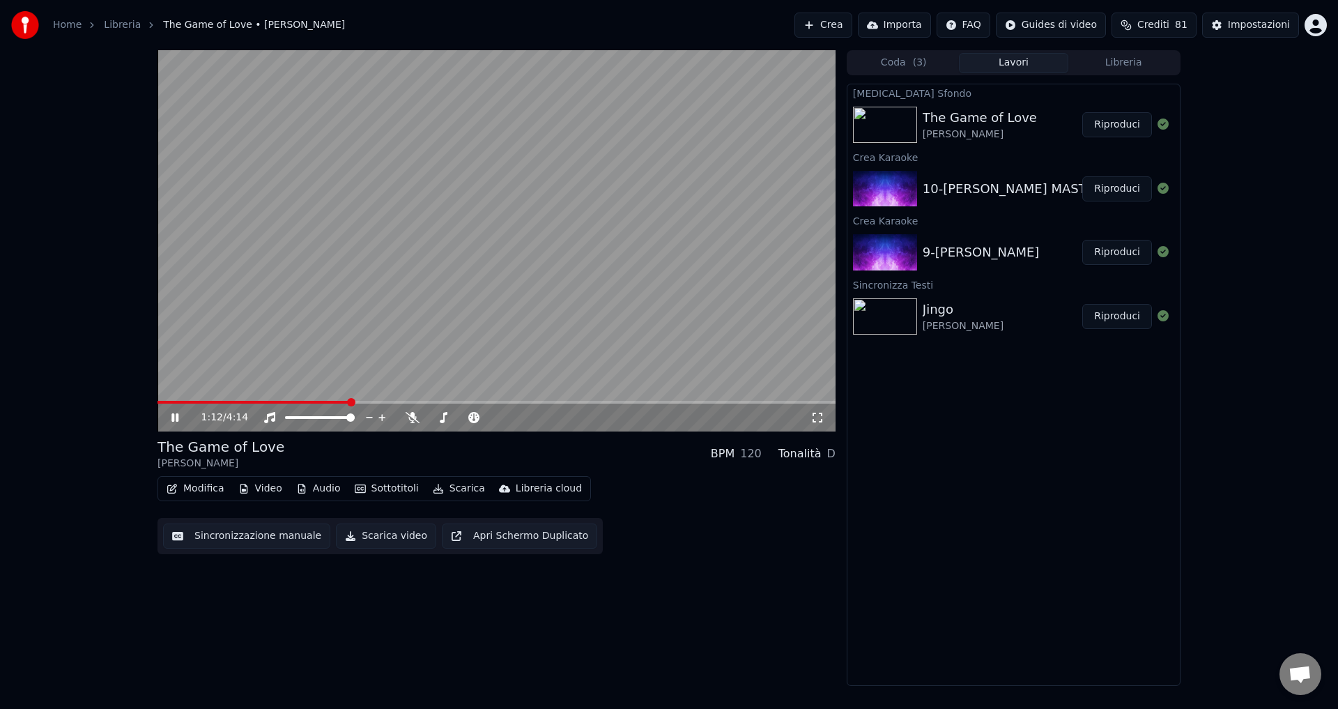
click at [170, 418] on icon at bounding box center [185, 417] width 33 height 11
click at [365, 537] on button "Scarica video" at bounding box center [386, 536] width 100 height 25
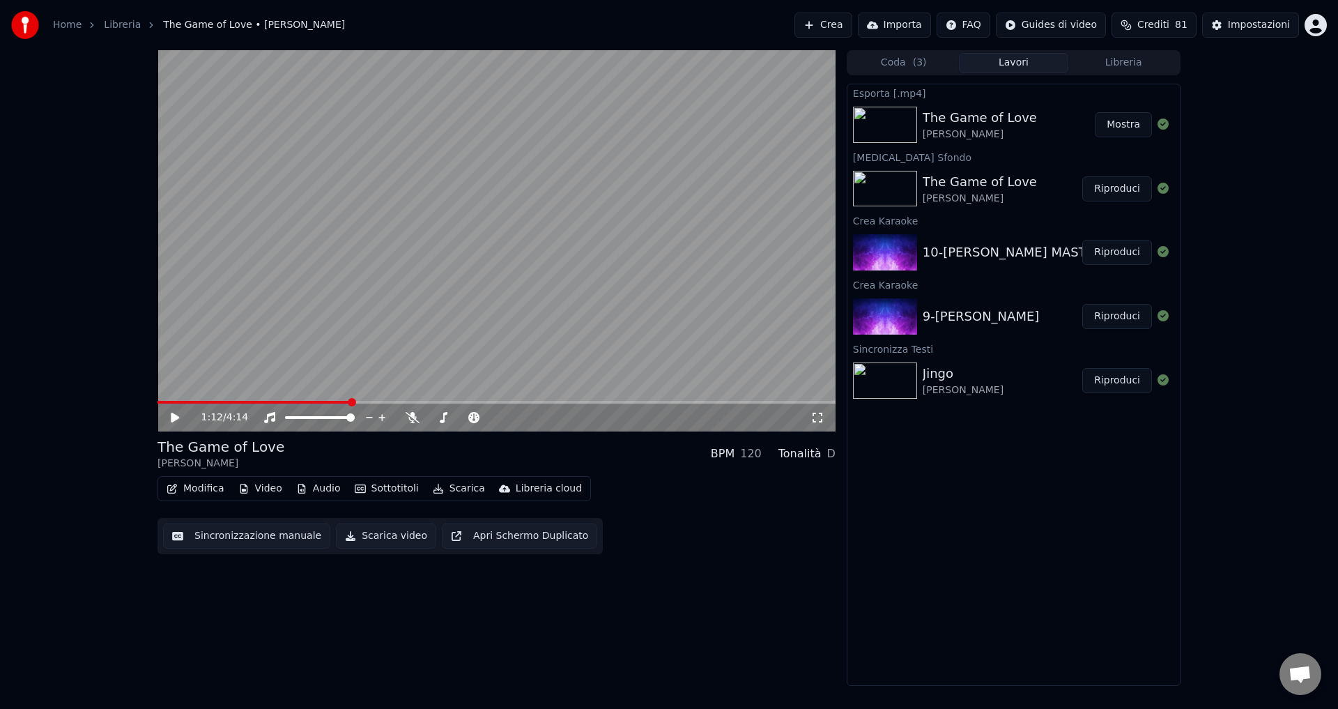
click at [1140, 128] on button "Mostra" at bounding box center [1123, 124] width 57 height 25
click at [830, 22] on button "Crea" at bounding box center [823, 25] width 57 height 25
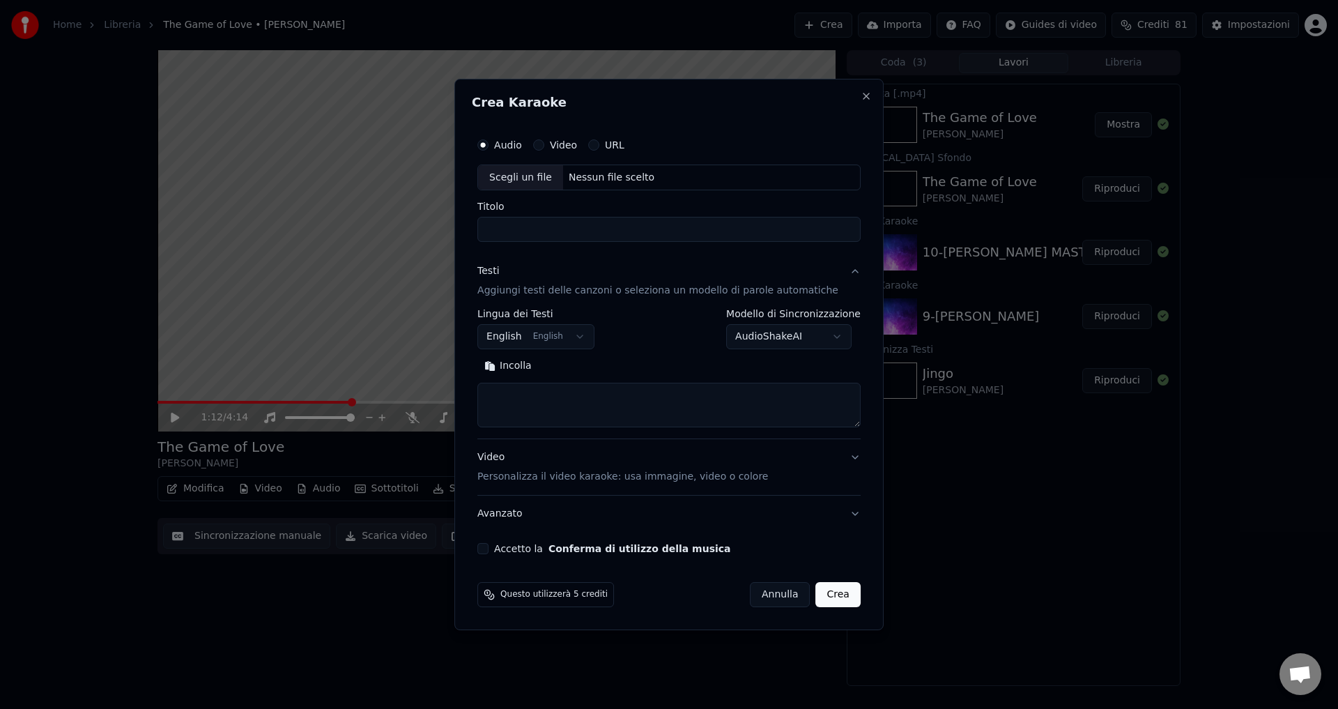
click at [585, 182] on div "Nessun file scelto" at bounding box center [611, 178] width 97 height 14
type input "**********"
click at [767, 337] on body "Home Libreria The Game of Love • [PERSON_NAME] Crea Importa FAQ Guides di video…" at bounding box center [669, 354] width 1338 height 709
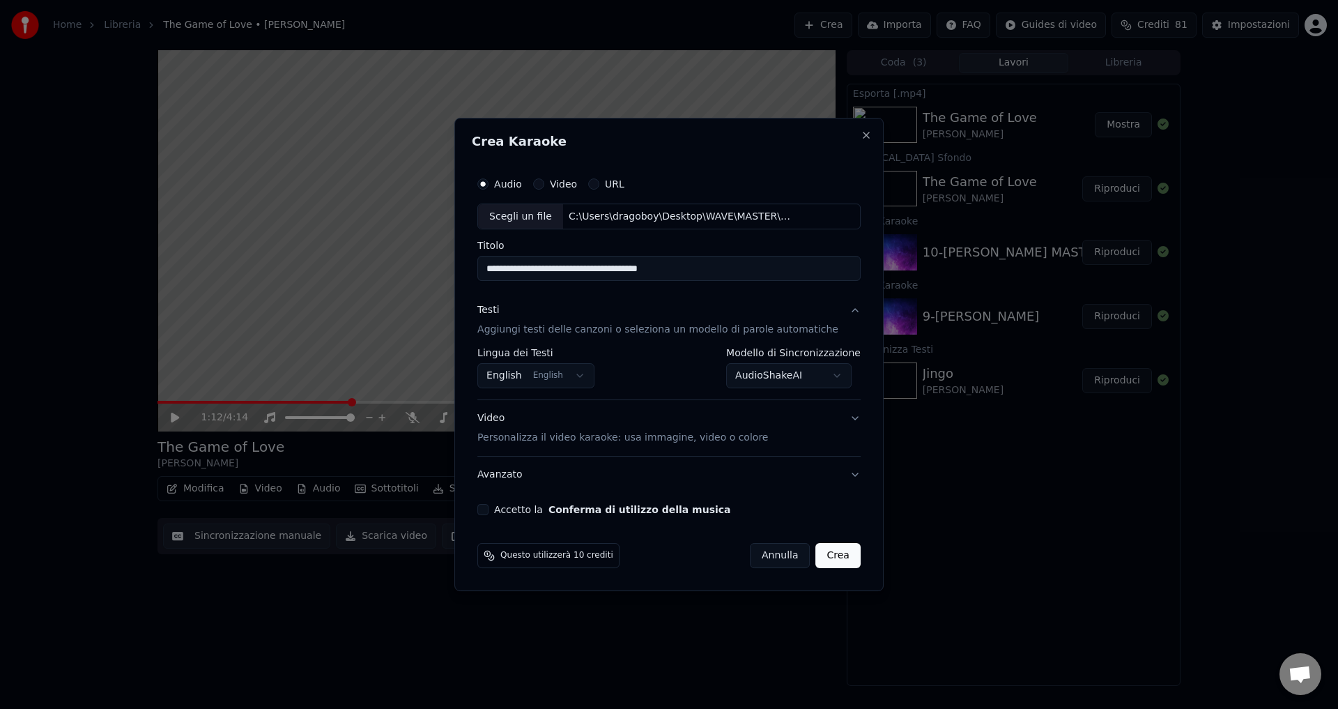
click at [489, 509] on button "Accetto la Conferma di utilizzo della musica" at bounding box center [483, 509] width 11 height 11
click at [825, 558] on button "Crea" at bounding box center [838, 555] width 45 height 25
select select "**********"
select select
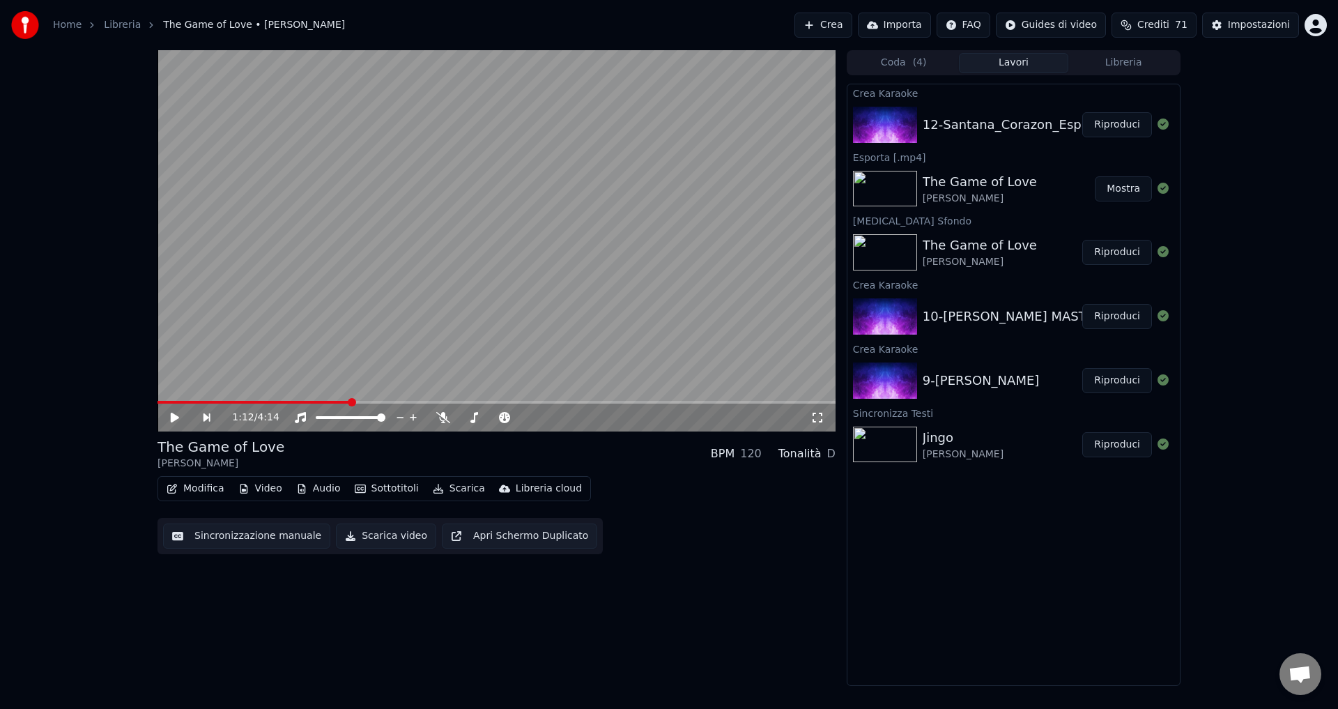
click at [1115, 125] on button "Riproduci" at bounding box center [1118, 124] width 70 height 25
click at [411, 416] on icon at bounding box center [413, 417] width 14 height 11
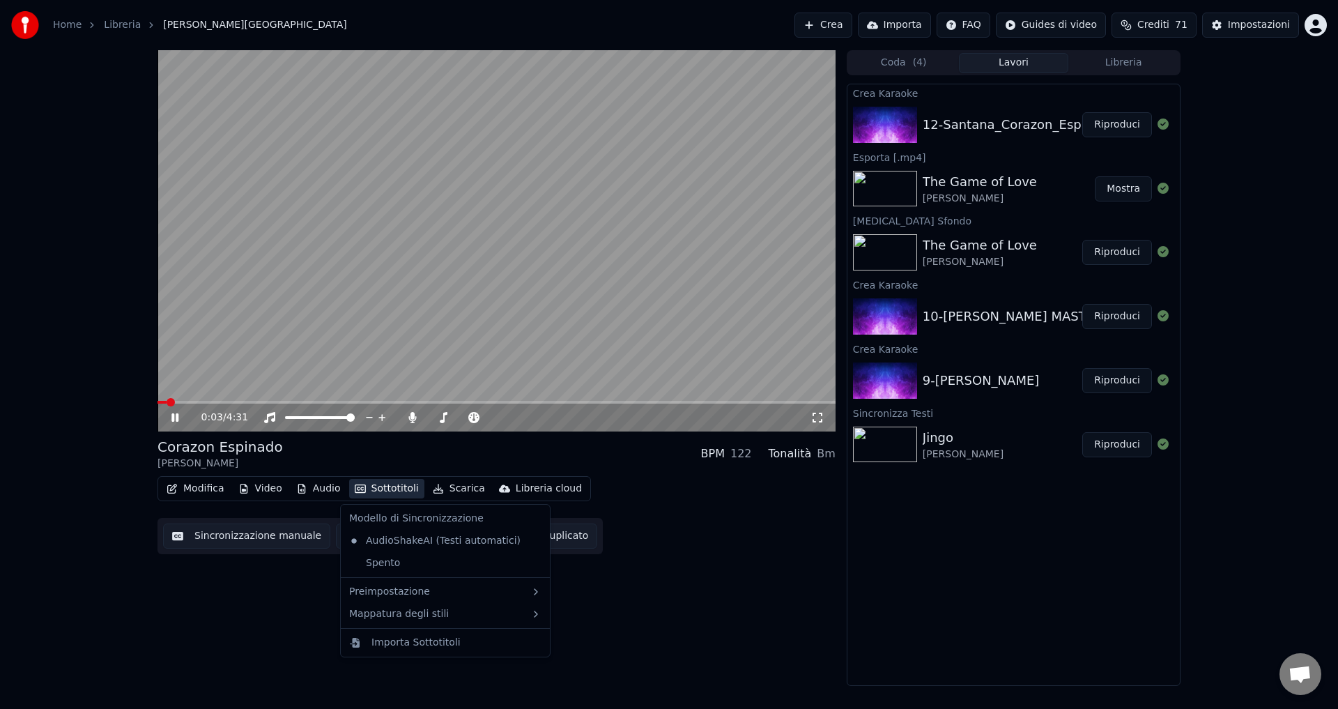
click at [376, 494] on button "Sottotitoli" at bounding box center [386, 489] width 75 height 20
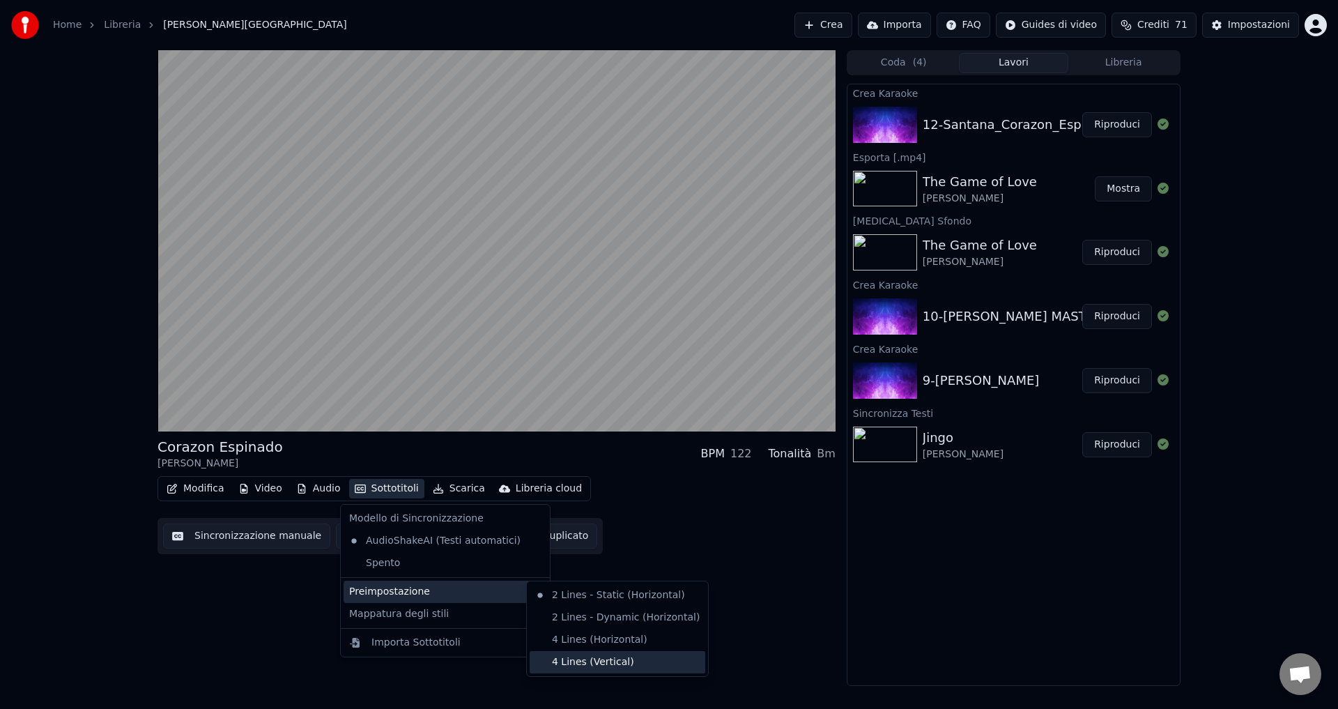
click at [570, 665] on div "4 Lines (Vertical)" at bounding box center [618, 662] width 176 height 22
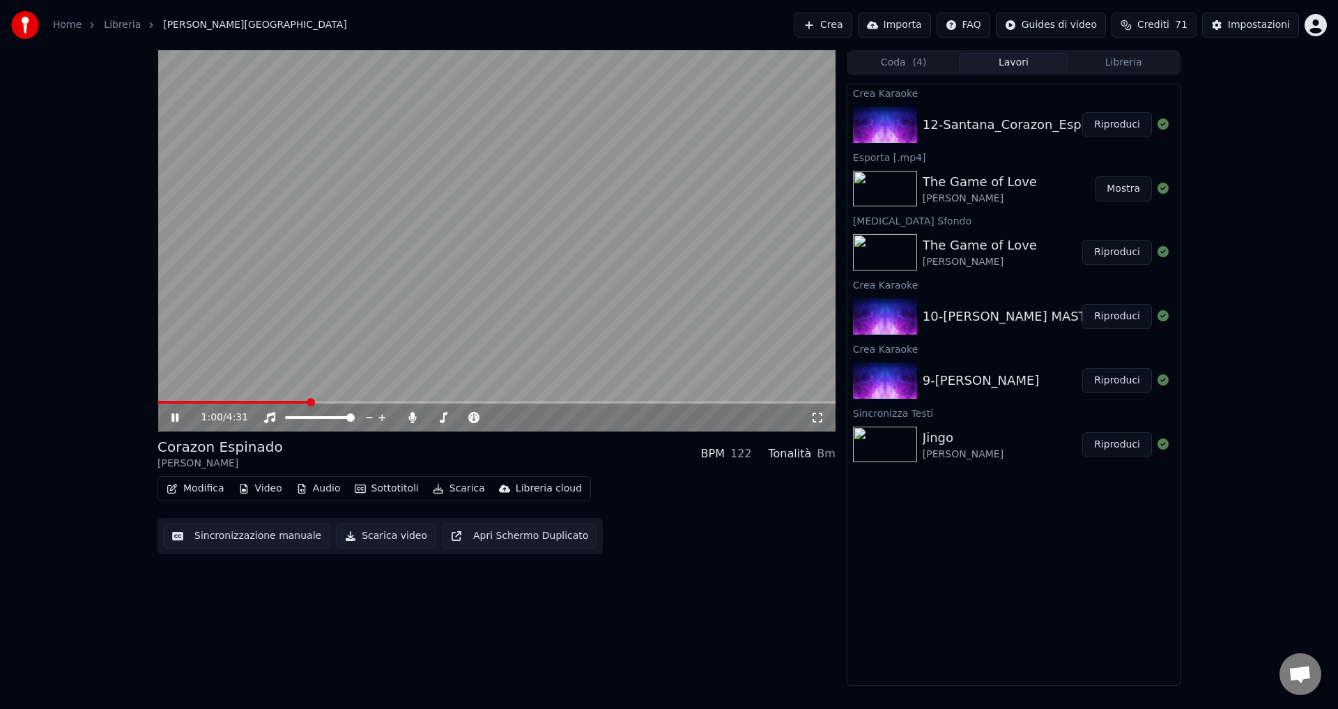
click at [171, 414] on icon at bounding box center [185, 417] width 33 height 11
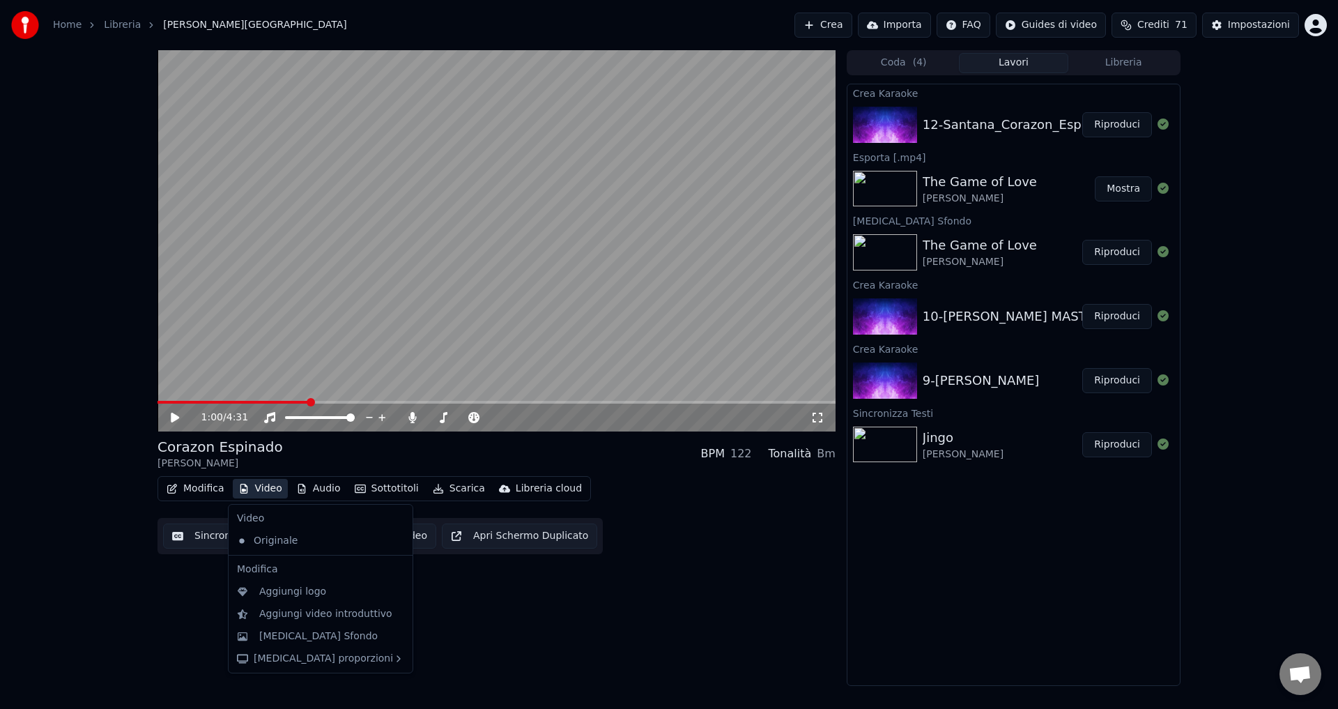
click at [258, 487] on button "Video" at bounding box center [260, 489] width 55 height 20
click at [318, 639] on div "[MEDICAL_DATA] Sfondo" at bounding box center [318, 636] width 119 height 14
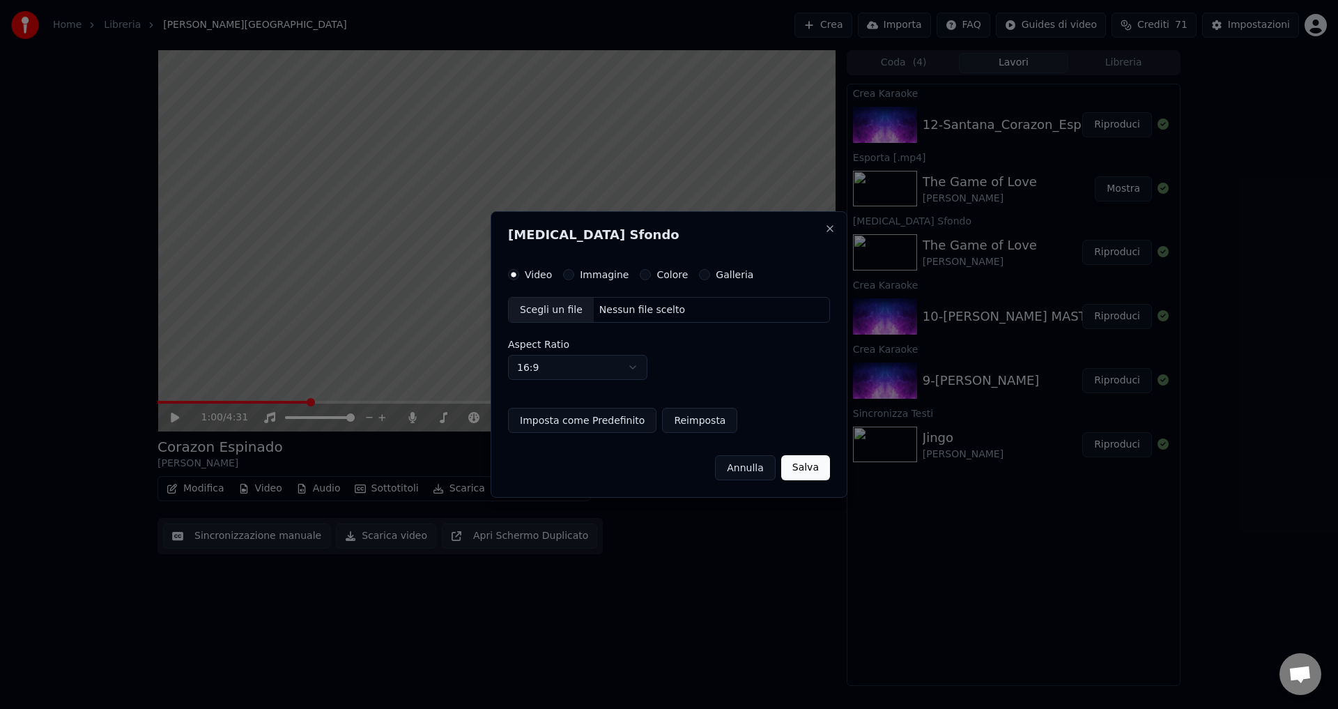
click at [640, 274] on button "Colore" at bounding box center [645, 274] width 11 height 11
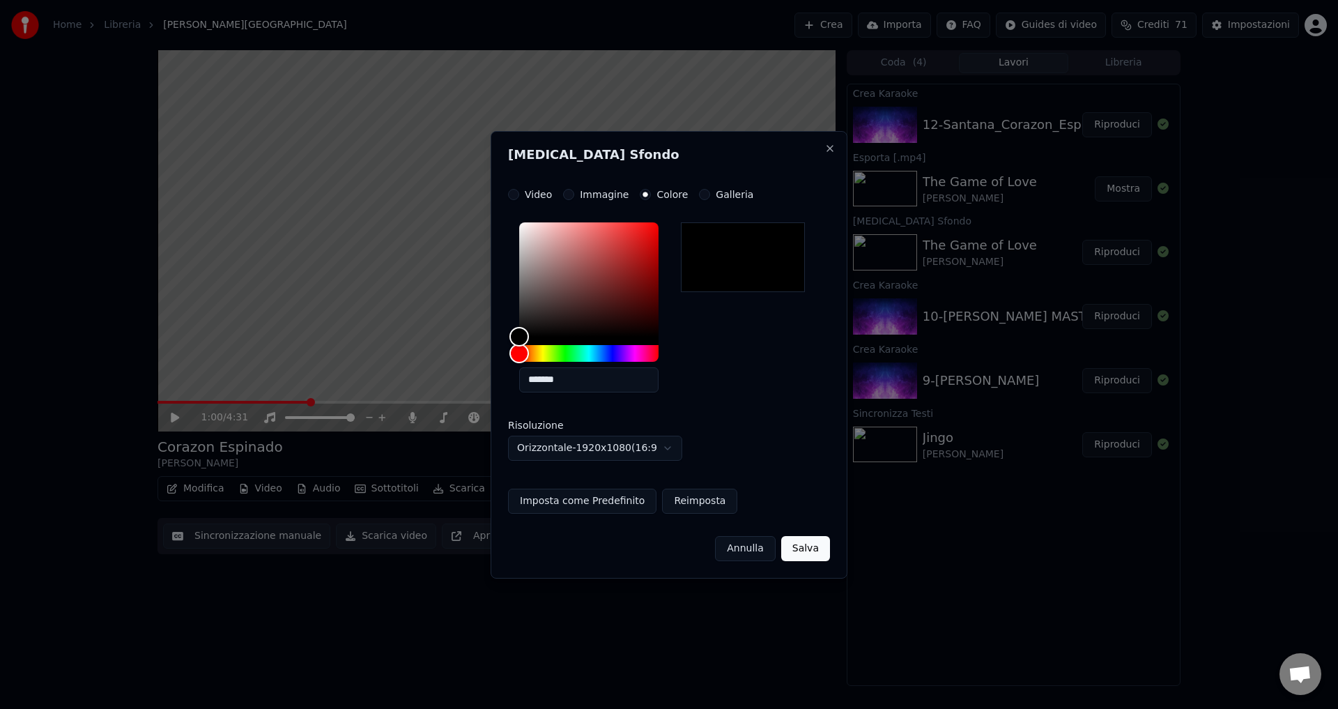
click at [798, 552] on button "Salva" at bounding box center [805, 548] width 49 height 25
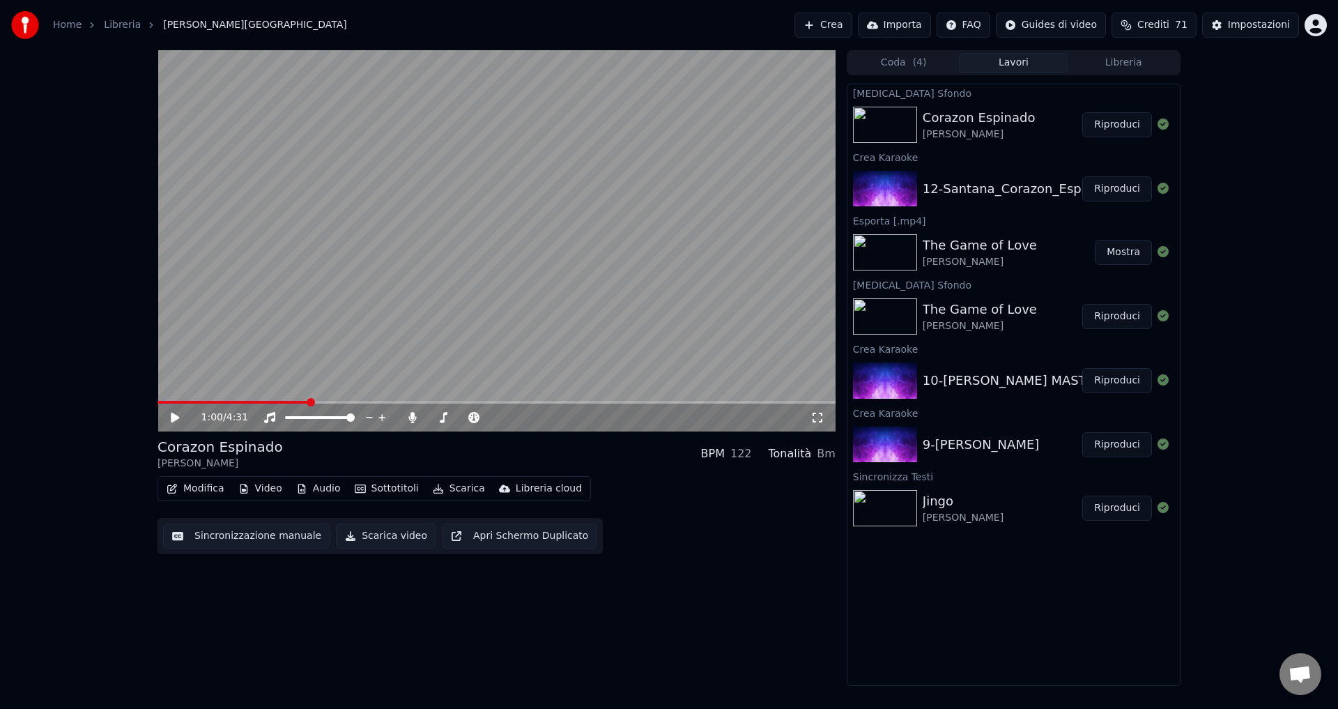
click at [1099, 128] on button "Riproduci" at bounding box center [1118, 124] width 70 height 25
click at [412, 414] on icon at bounding box center [412, 417] width 8 height 11
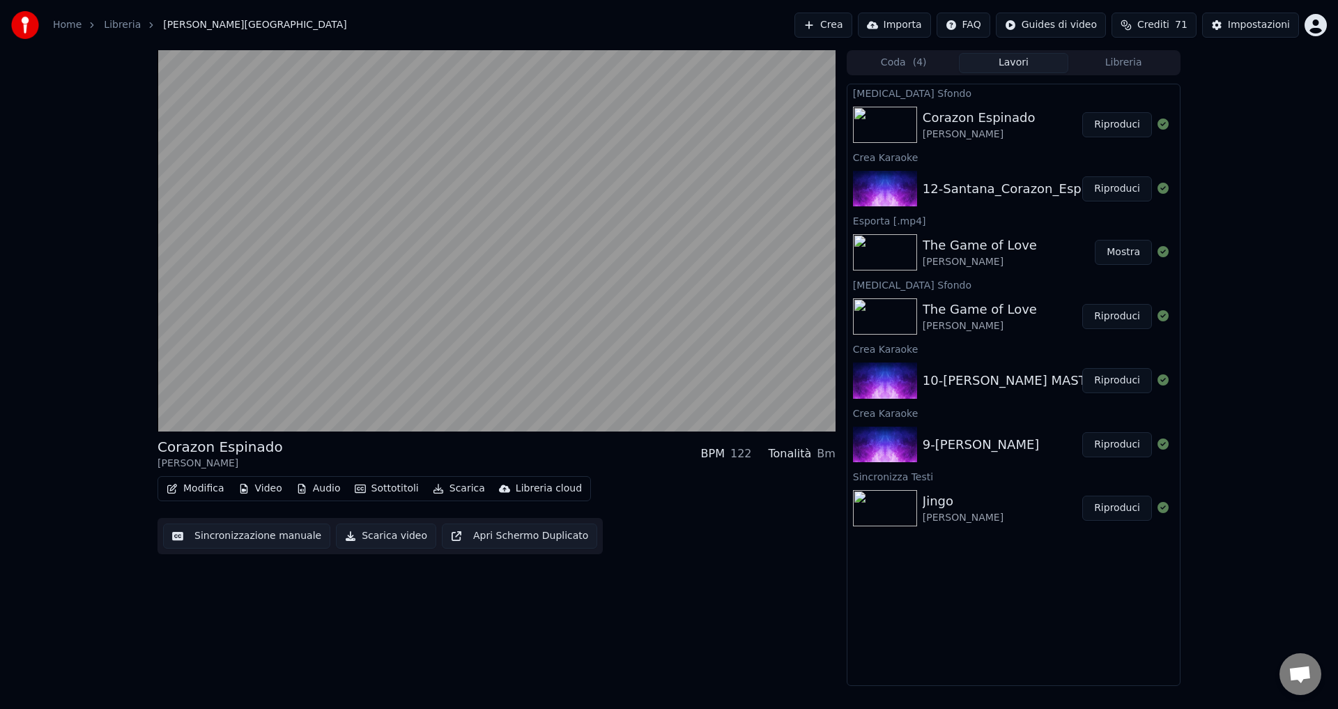
click at [266, 495] on button "Video" at bounding box center [260, 489] width 55 height 20
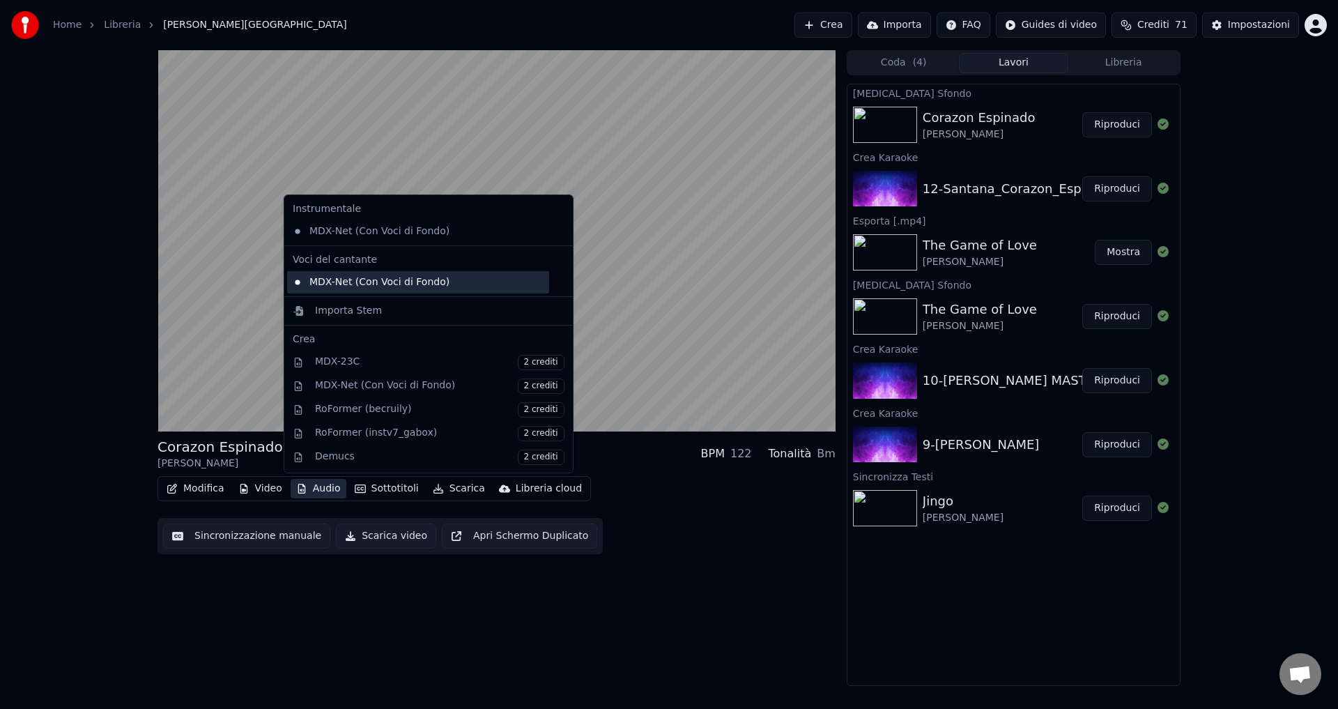
click at [334, 286] on div "MDX-Net (Con Voci di Fondo)" at bounding box center [418, 282] width 262 height 22
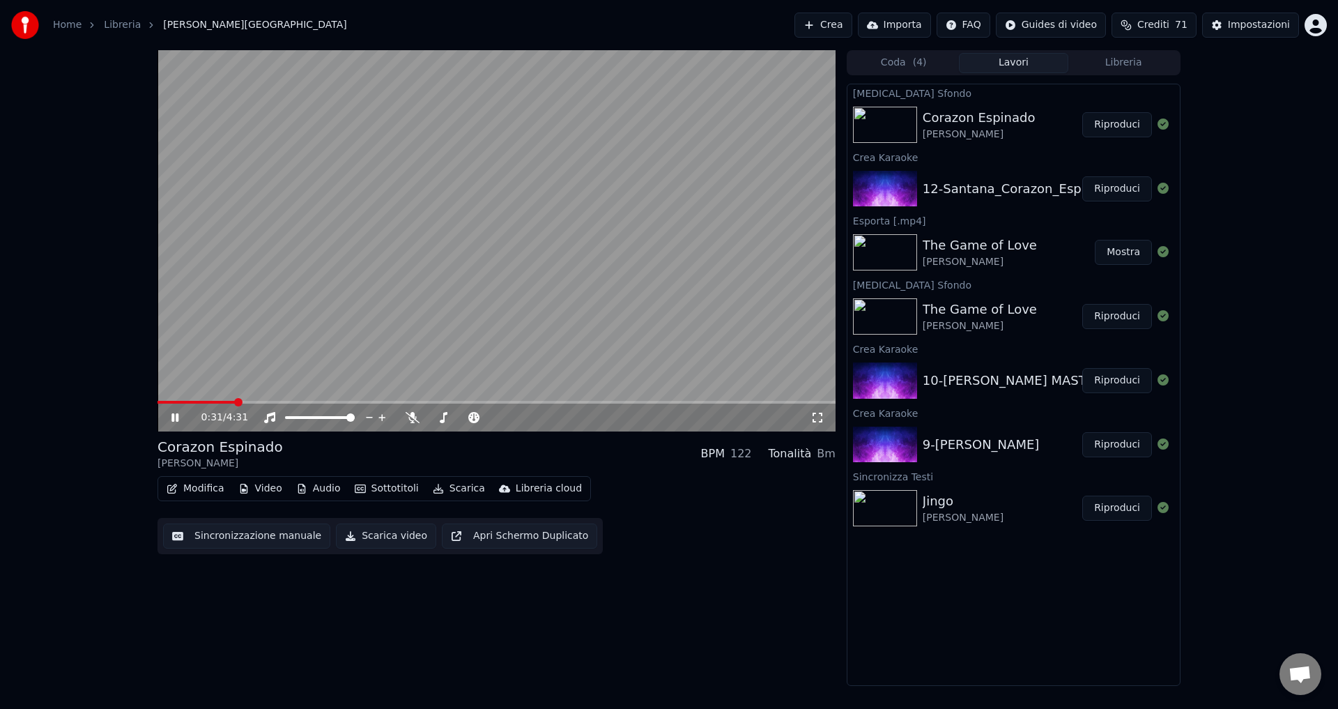
click at [175, 415] on icon at bounding box center [185, 417] width 33 height 11
click at [353, 536] on button "Scarica video" at bounding box center [386, 536] width 100 height 25
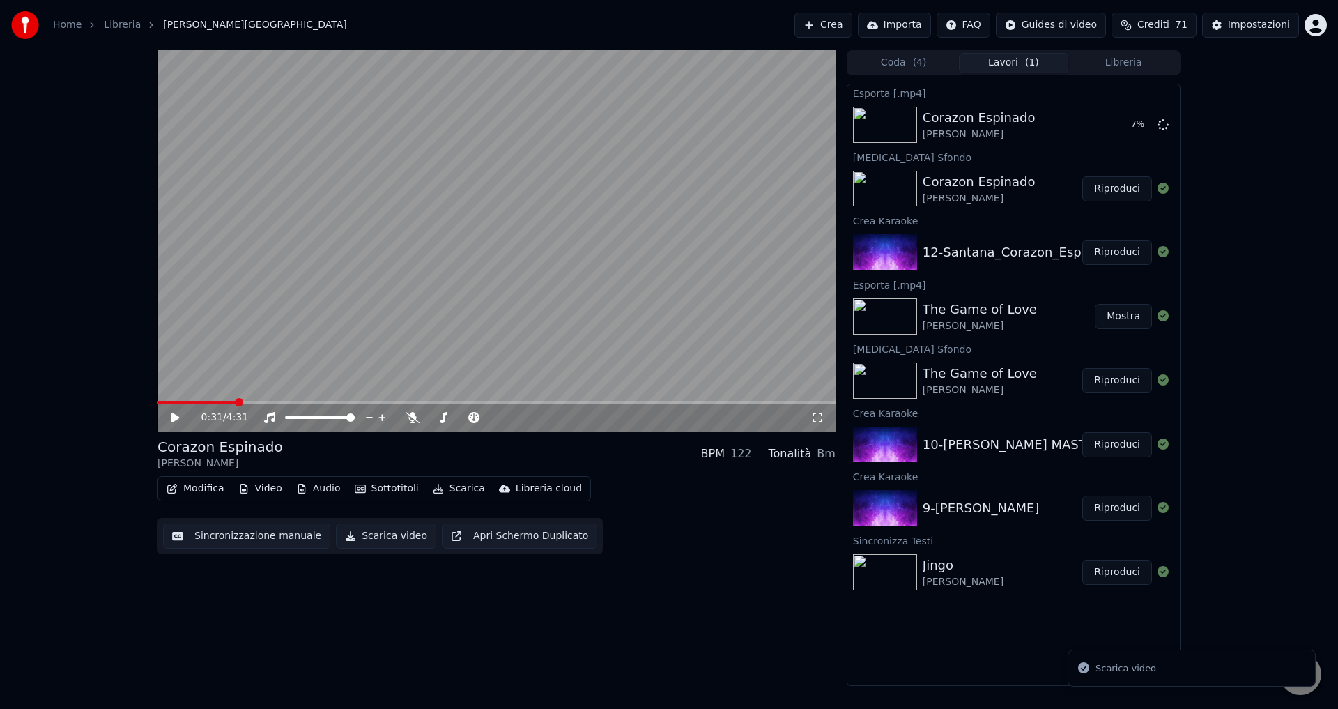
click at [834, 27] on button "Crea" at bounding box center [823, 25] width 57 height 25
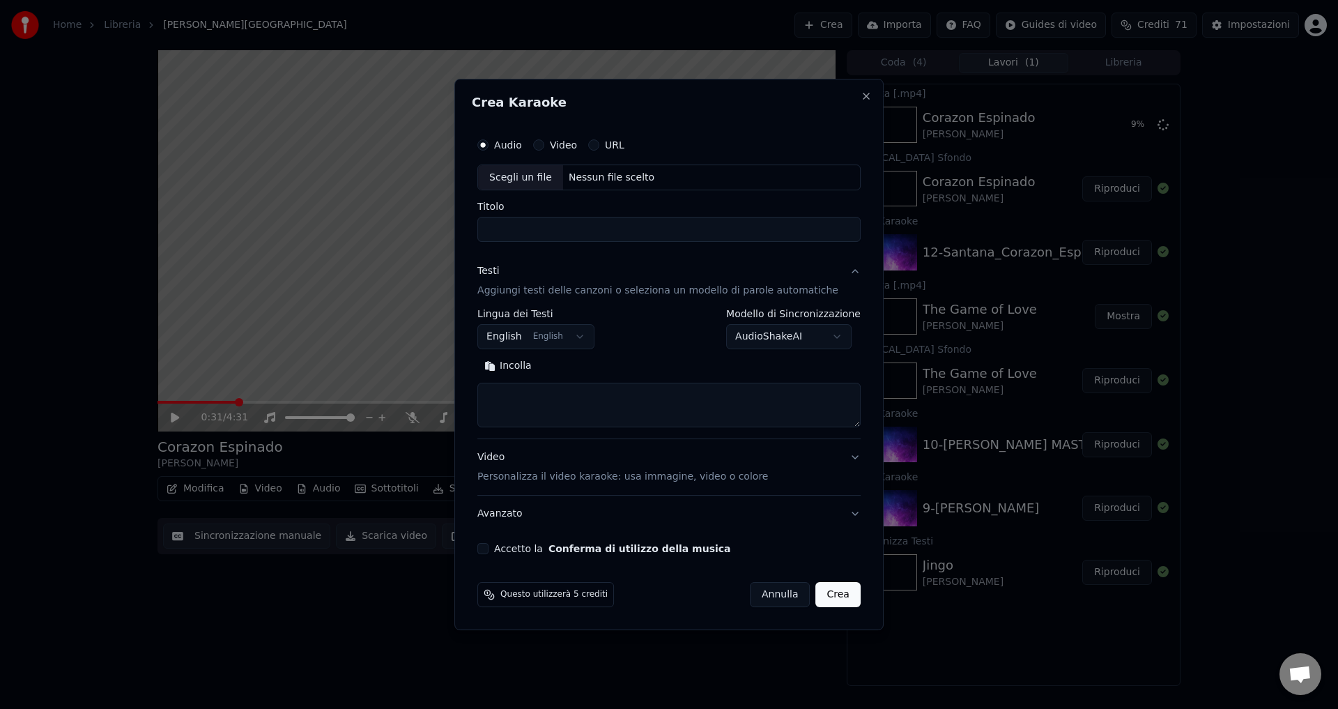
click at [588, 175] on div "Nessun file scelto" at bounding box center [611, 178] width 97 height 14
type input "**********"
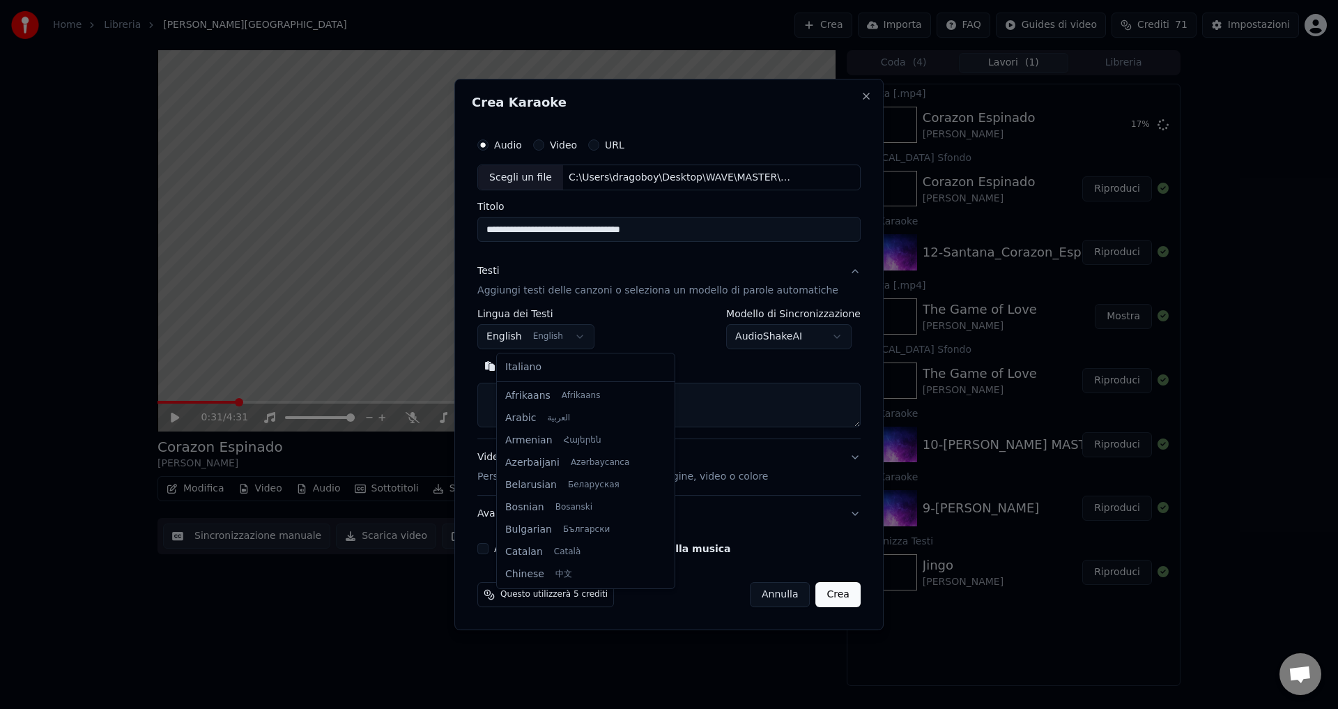
click at [535, 337] on body "Home Libreria Corazon Espinado • [PERSON_NAME] Crea Importa FAQ Guides di video…" at bounding box center [669, 354] width 1338 height 709
click at [429, 319] on div at bounding box center [669, 354] width 1338 height 709
click at [861, 95] on button "Close" at bounding box center [866, 96] width 11 height 11
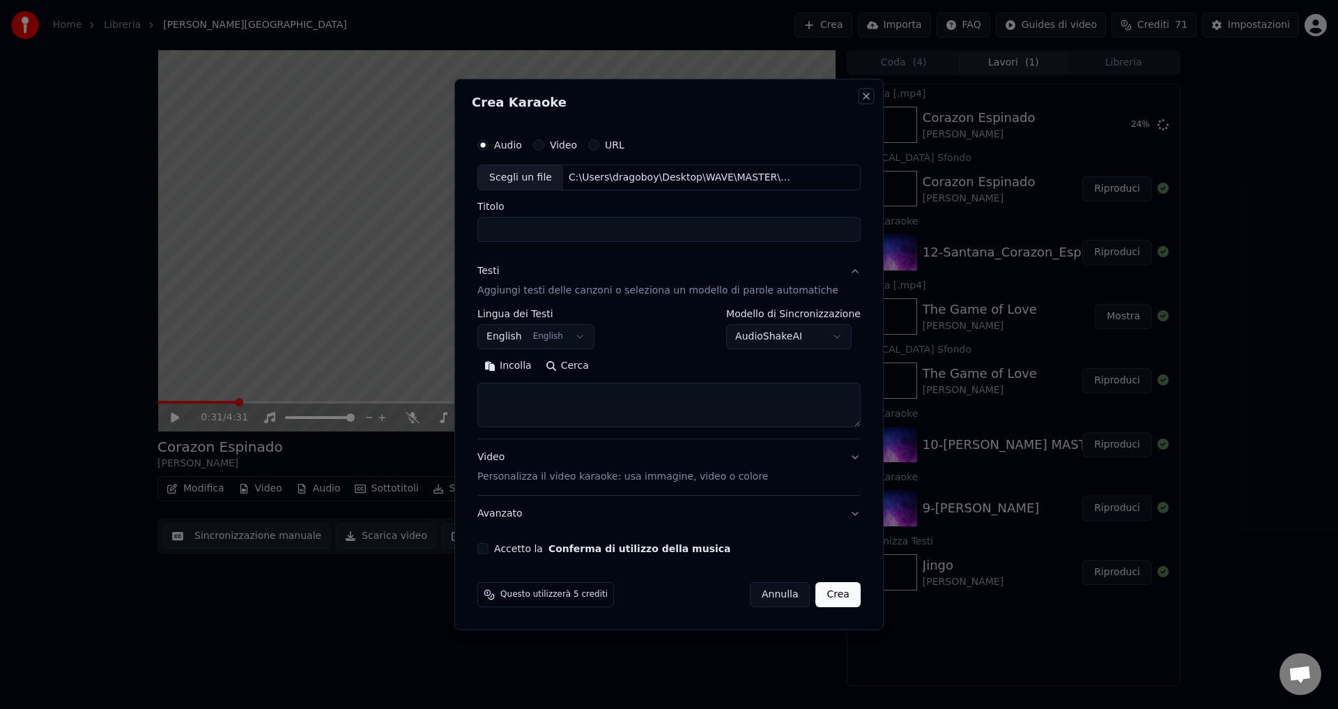
select select
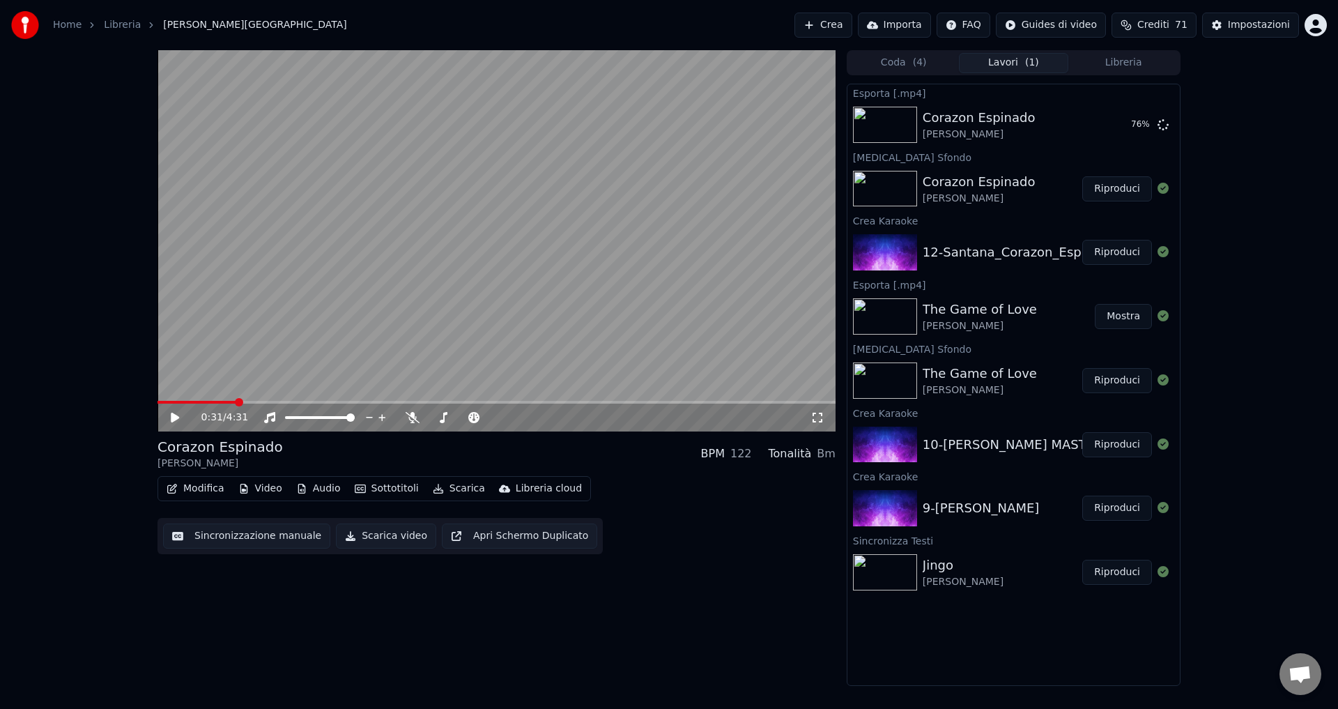
click at [843, 21] on button "Crea" at bounding box center [823, 25] width 57 height 25
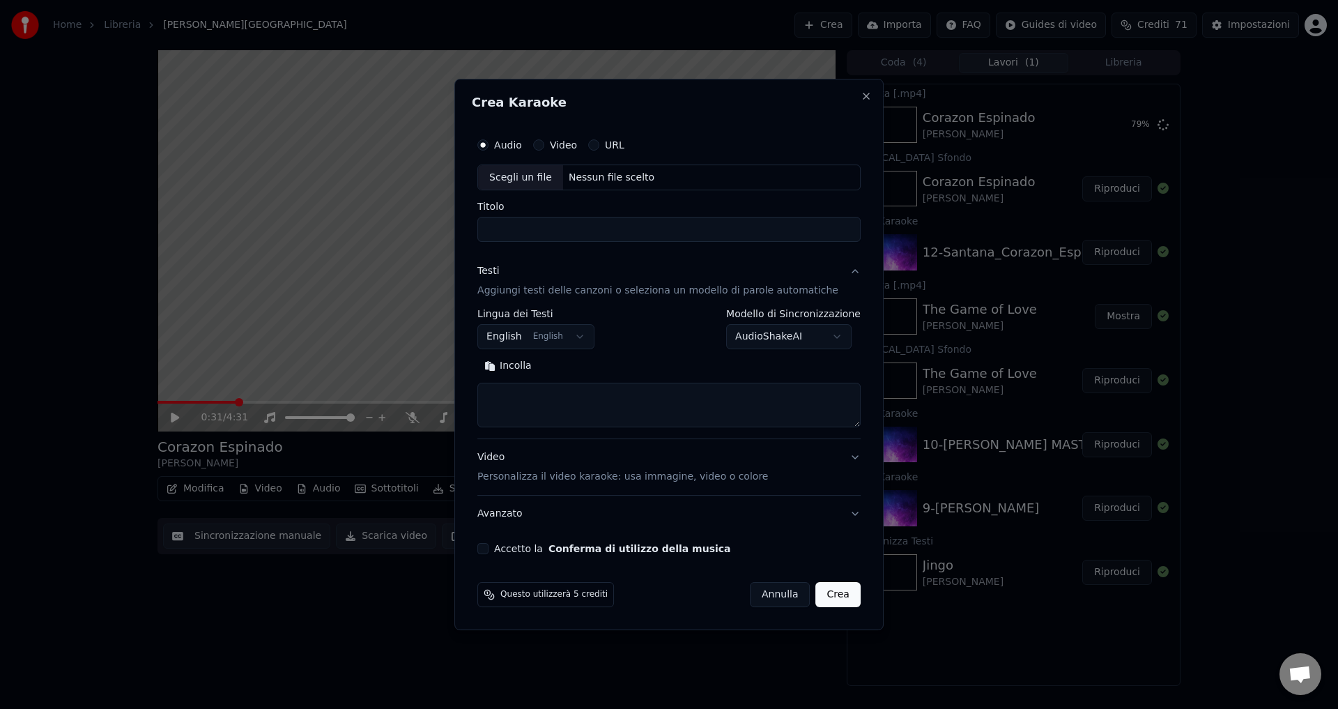
click at [618, 178] on div "Nessun file scelto" at bounding box center [611, 178] width 97 height 14
type input "**********"
click at [526, 339] on button "English English" at bounding box center [536, 337] width 117 height 25
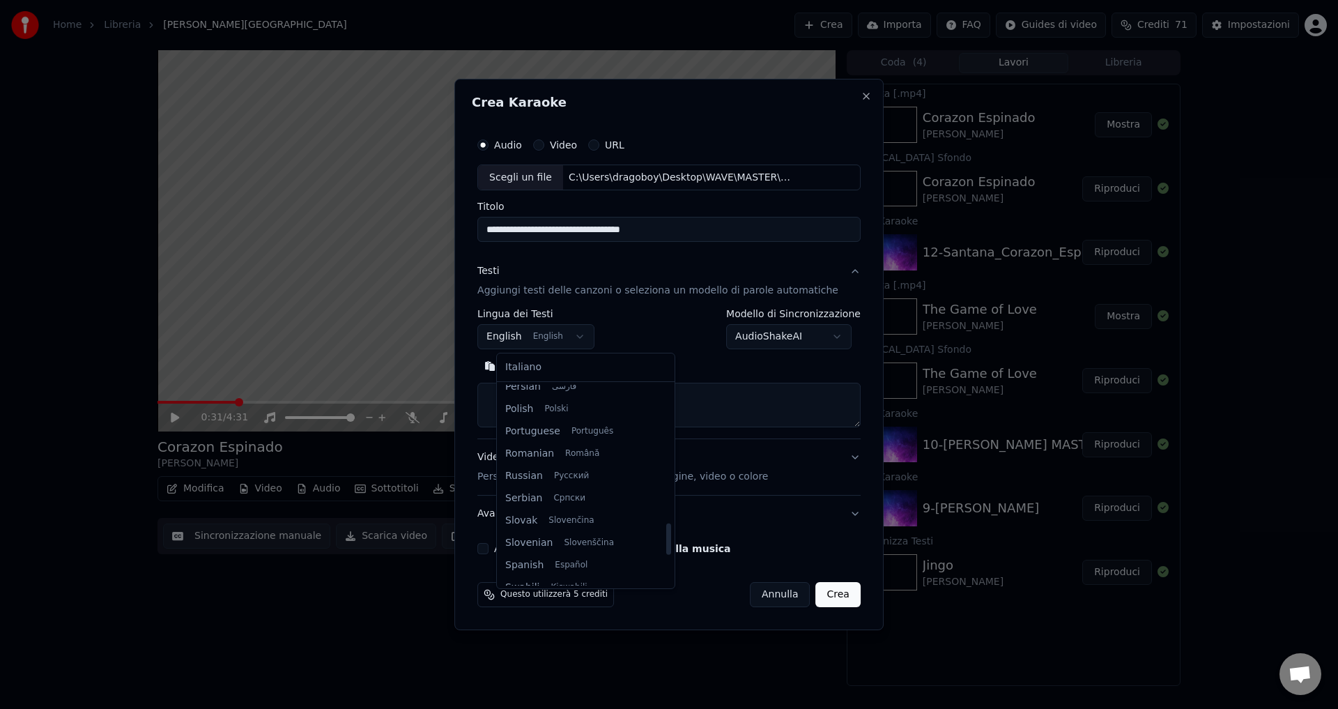
scroll to position [948, 0]
click at [525, 339] on body "Home Libreria Corazon Espinado • [PERSON_NAME] Crea Importa FAQ Guides di video…" at bounding box center [669, 354] width 1338 height 709
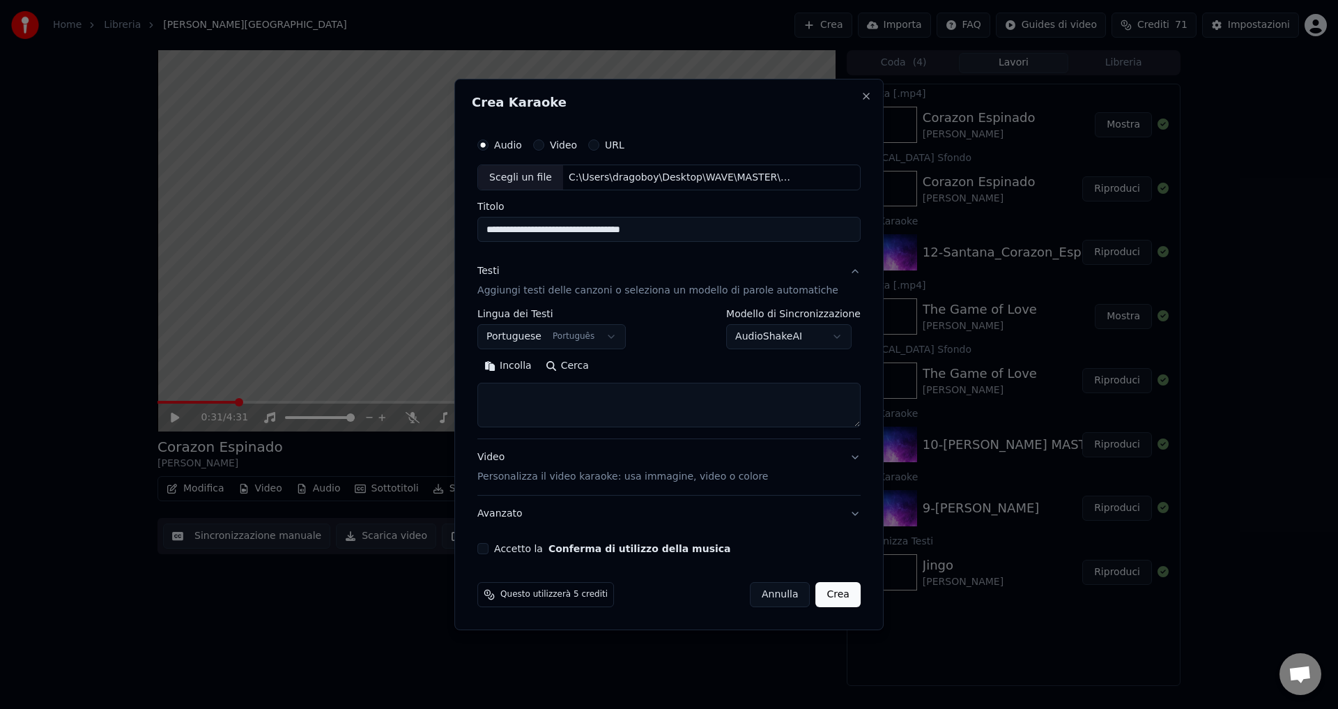
click at [782, 333] on body "Home Libreria Corazon Espinado • [PERSON_NAME] Crea Importa FAQ Guides di video…" at bounding box center [669, 354] width 1338 height 709
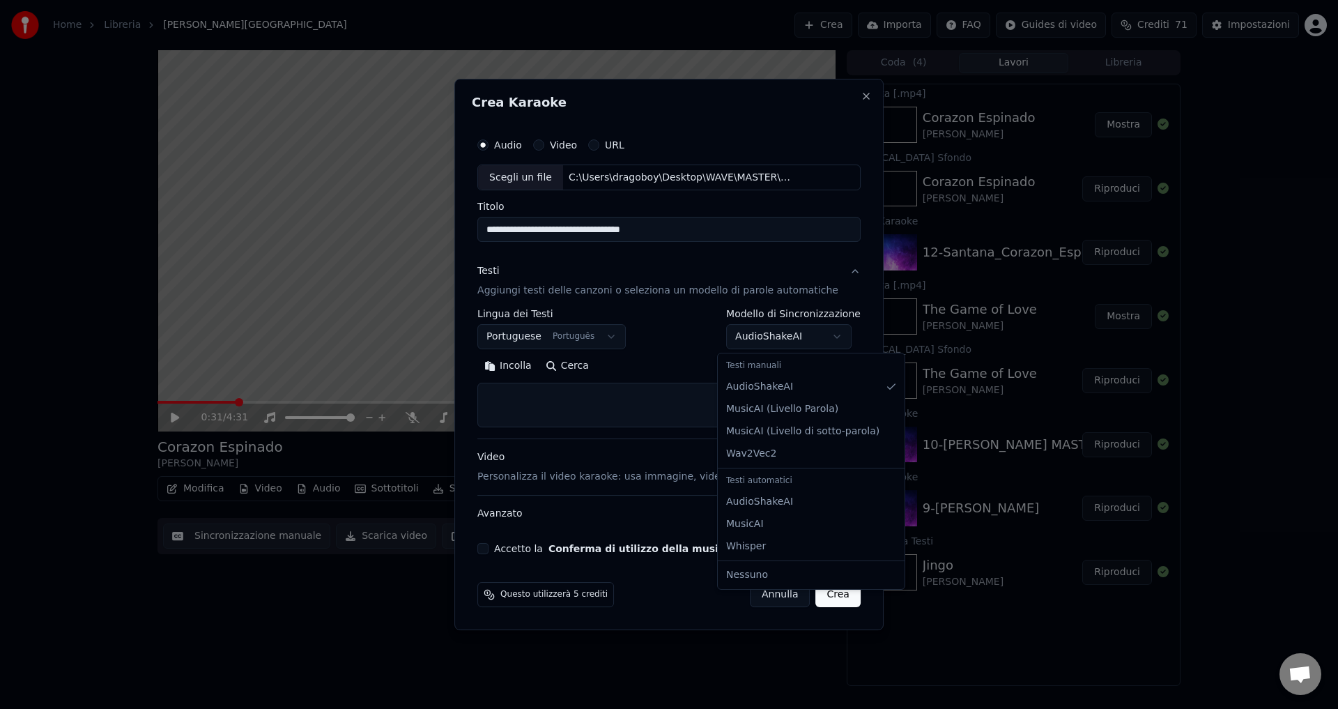
click at [512, 333] on body "Home Libreria Corazon Espinado • [PERSON_NAME] Crea Importa FAQ Guides di video…" at bounding box center [669, 354] width 1338 height 709
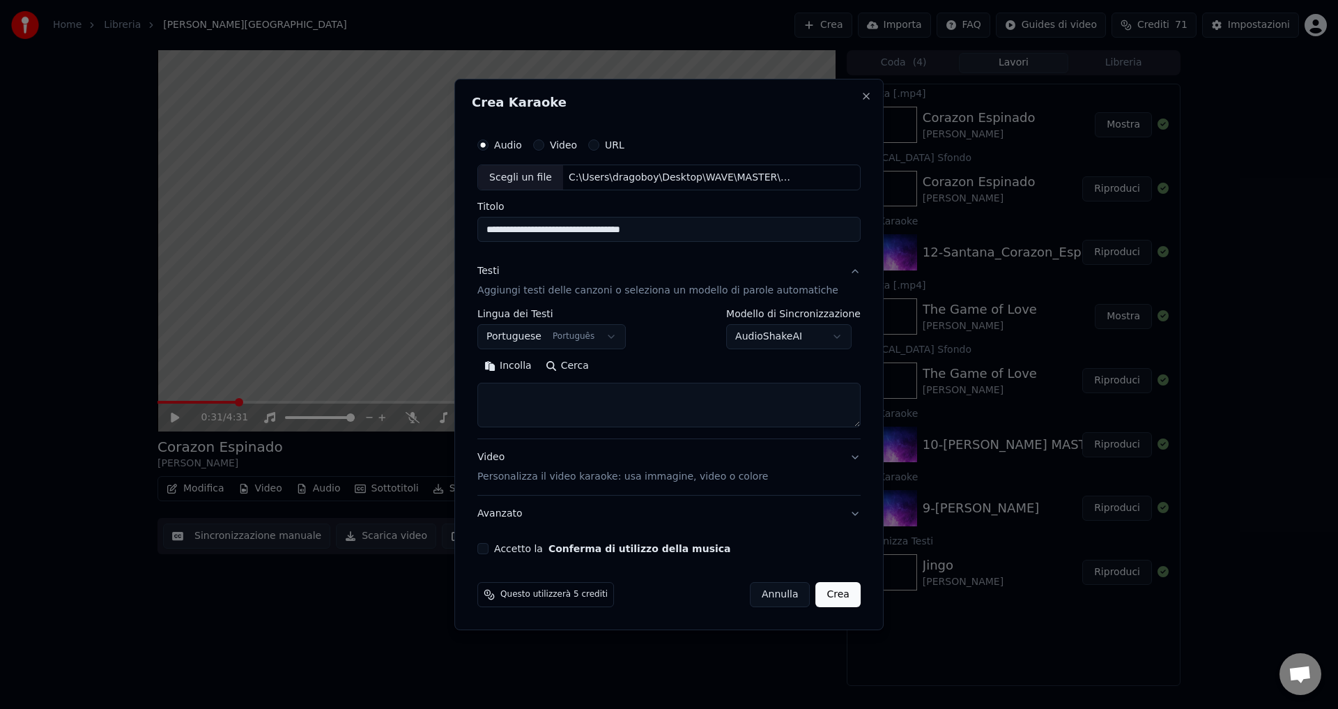
click at [512, 333] on body "Home Libreria Corazon Espinado • [PERSON_NAME] Crea Importa FAQ Guides di video…" at bounding box center [669, 354] width 1338 height 709
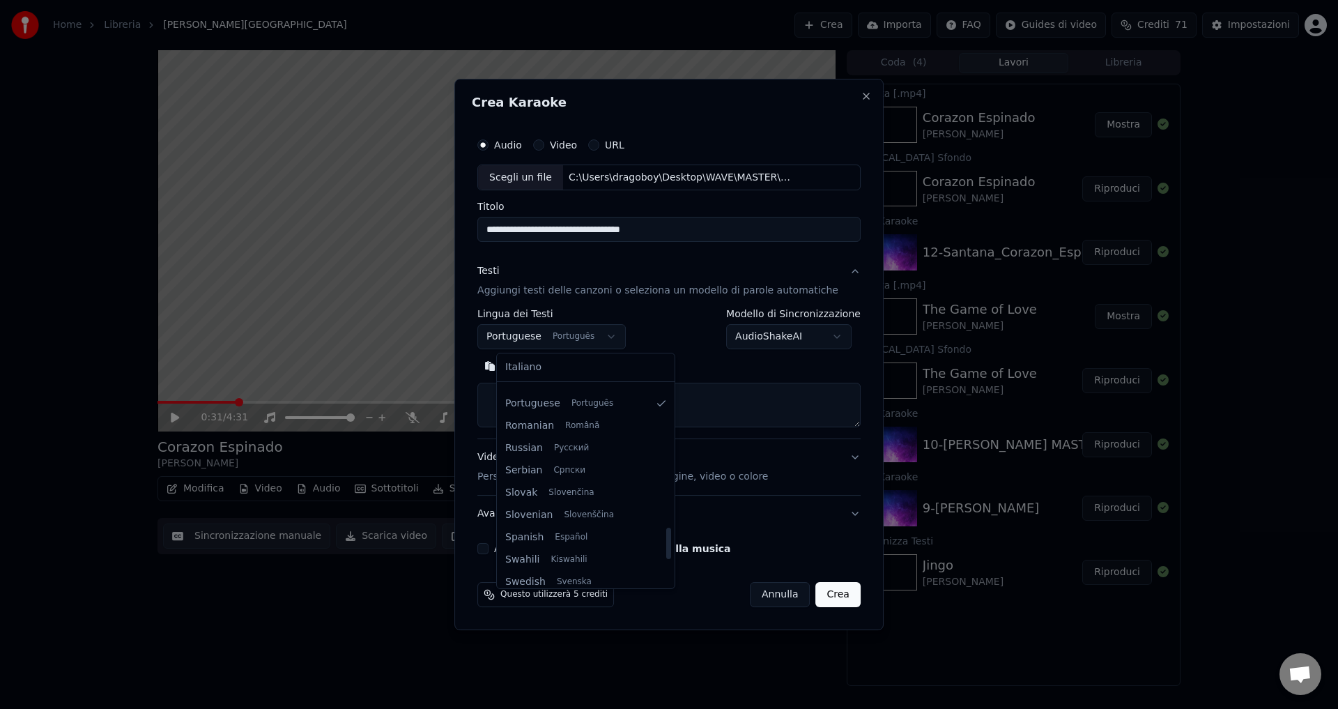
scroll to position [976, 0]
select select "**"
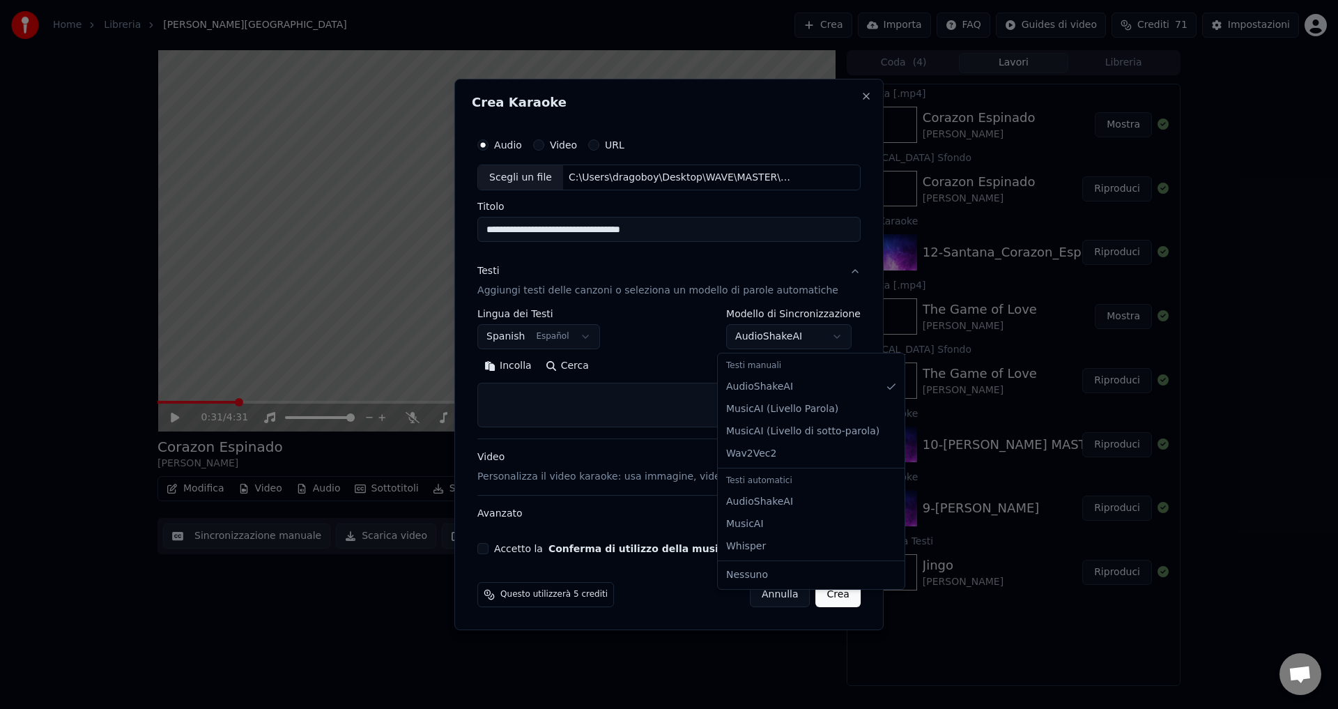
click at [772, 332] on body "Home Libreria Corazon Espinado • [PERSON_NAME] Crea Importa FAQ Guides di video…" at bounding box center [669, 354] width 1338 height 709
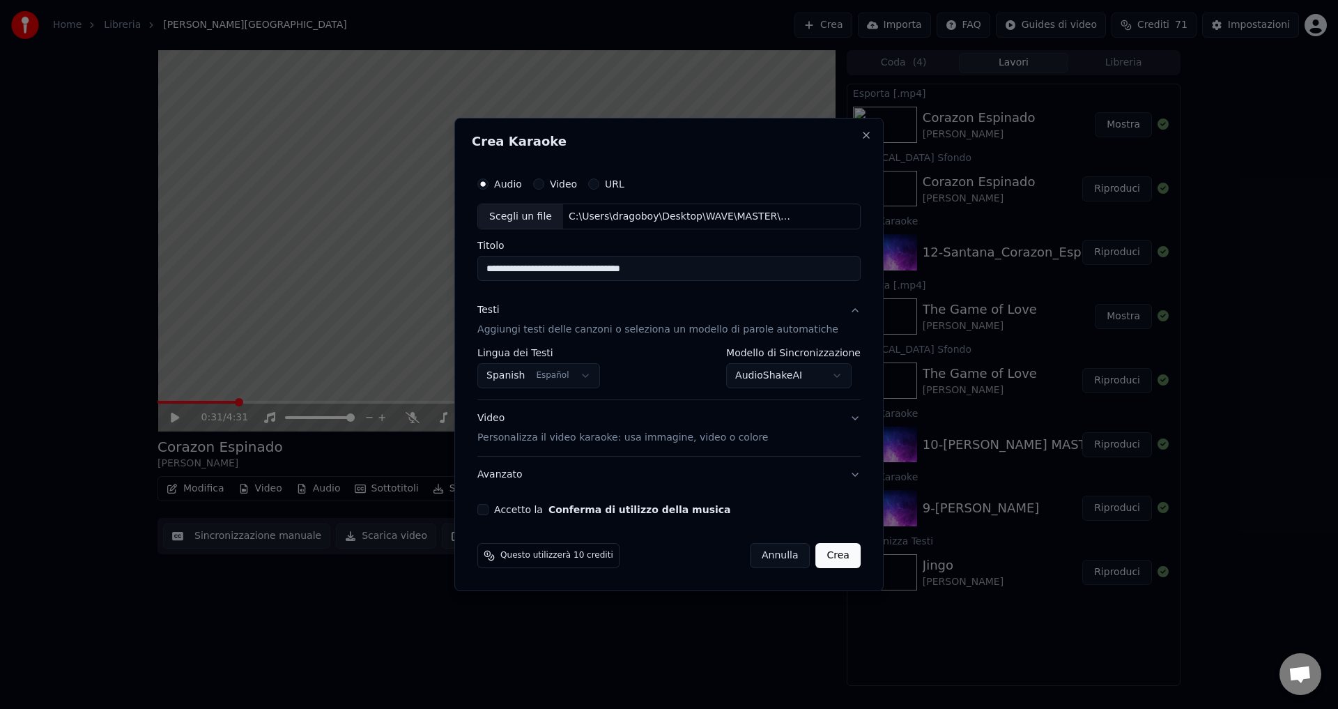
click at [489, 511] on button "Accetto la Conferma di utilizzo della musica" at bounding box center [483, 509] width 11 height 11
click at [820, 556] on button "Crea" at bounding box center [838, 555] width 45 height 25
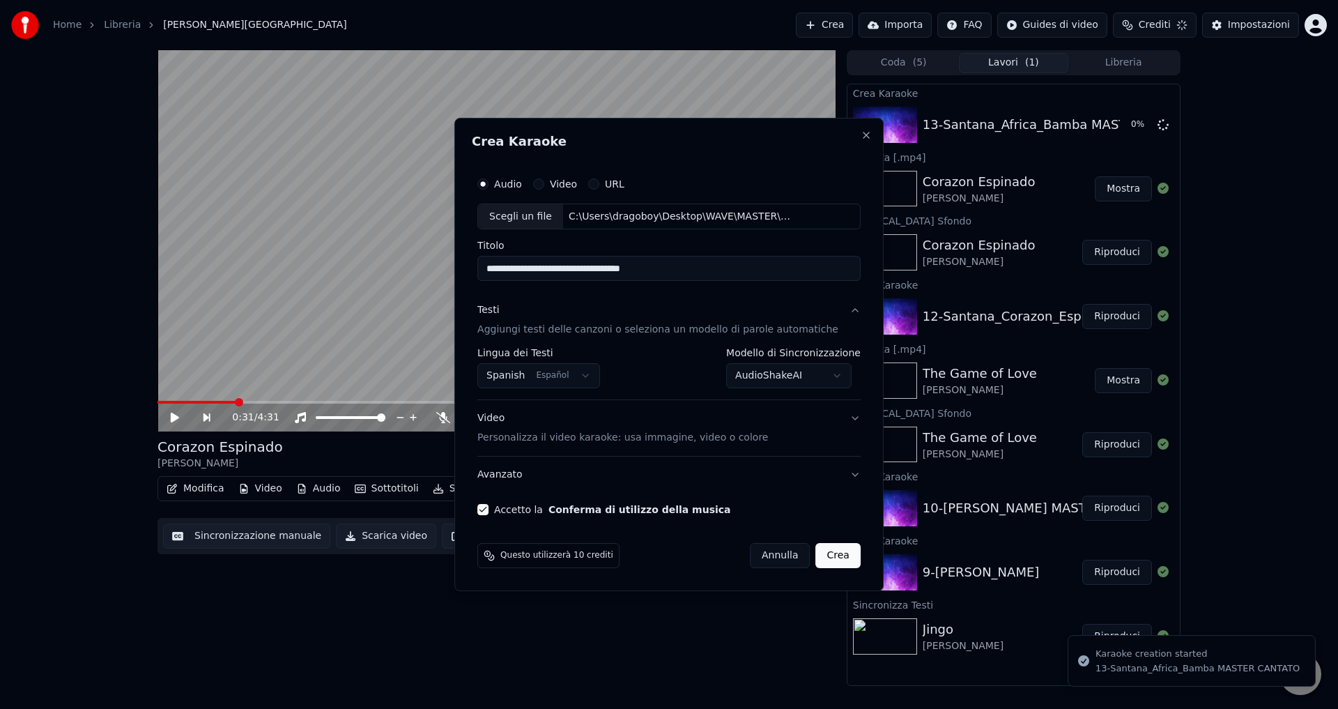
select select "**********"
select select
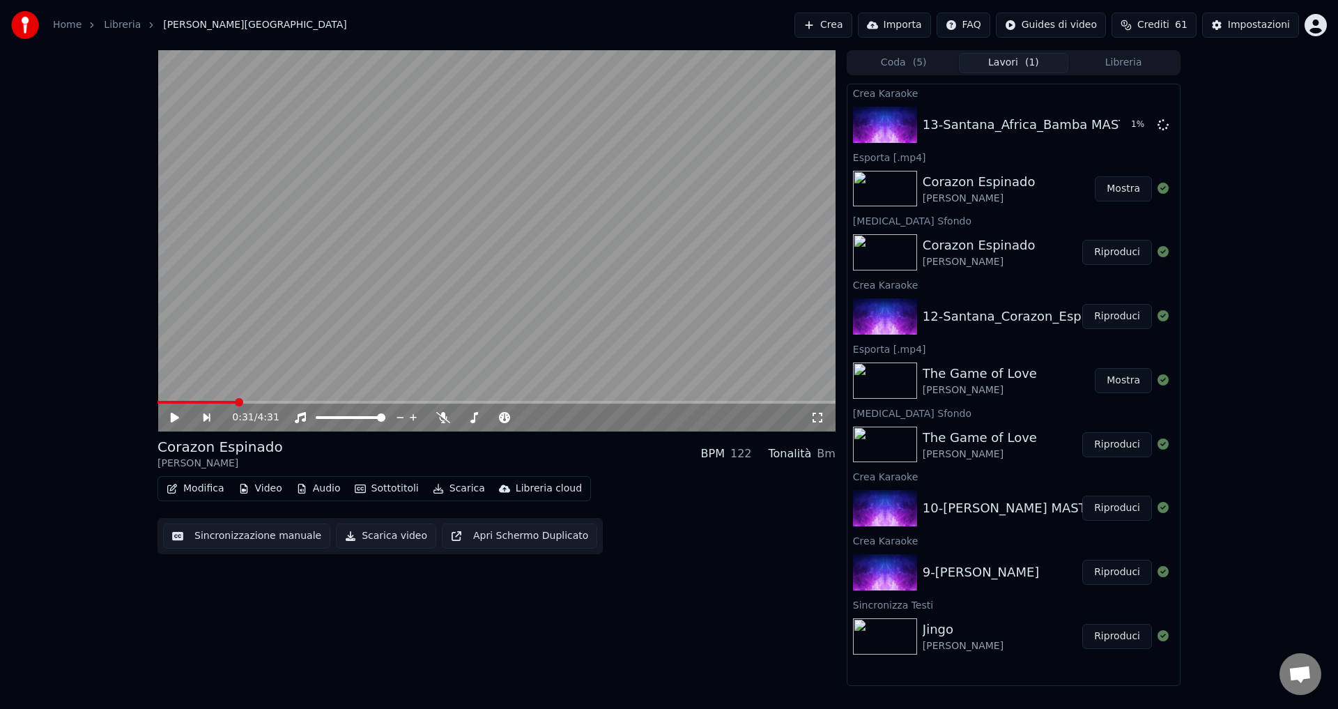
click at [1112, 188] on button "Mostra" at bounding box center [1123, 188] width 57 height 25
click at [385, 625] on div "0:31 / 4:31 Corazon Espinado [PERSON_NAME] BPM 122 Tonalità Bm Modifica Video A…" at bounding box center [497, 368] width 678 height 636
click at [1122, 124] on button "Riproduci" at bounding box center [1118, 124] width 70 height 25
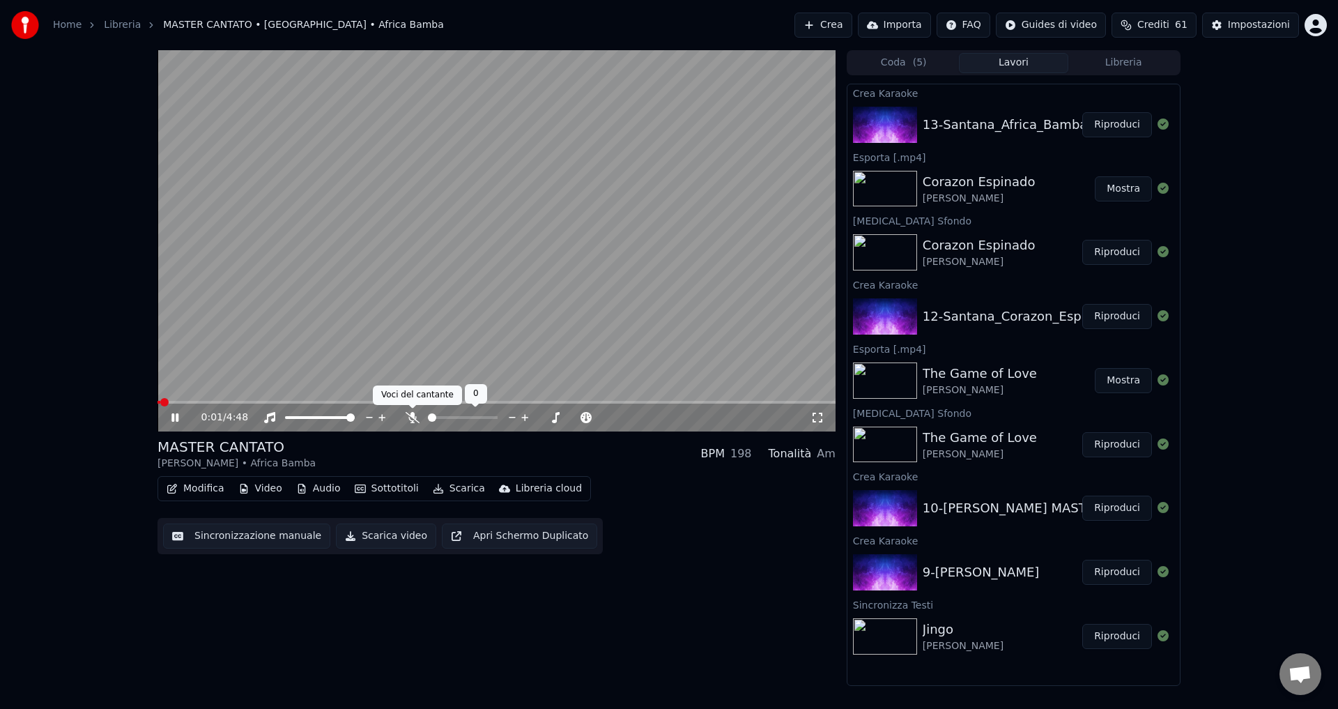
click at [412, 418] on icon at bounding box center [413, 417] width 14 height 11
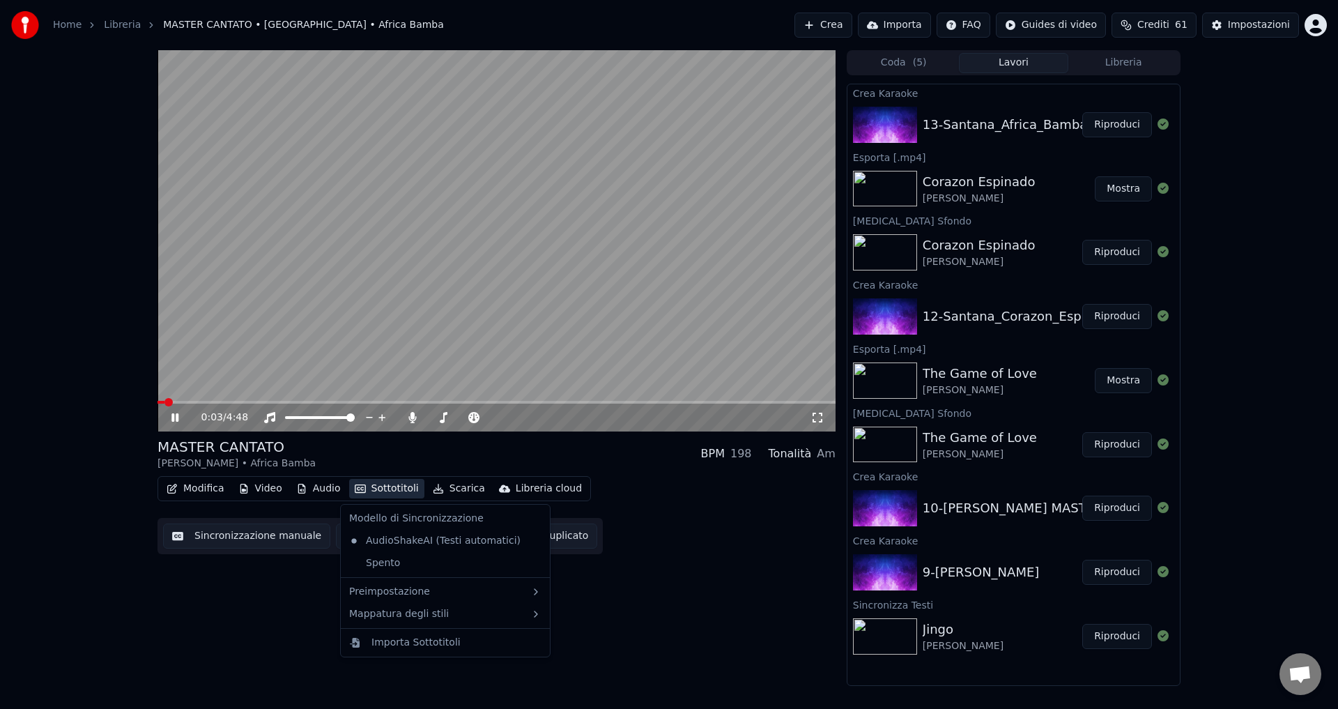
click at [379, 492] on button "Sottotitoli" at bounding box center [386, 489] width 75 height 20
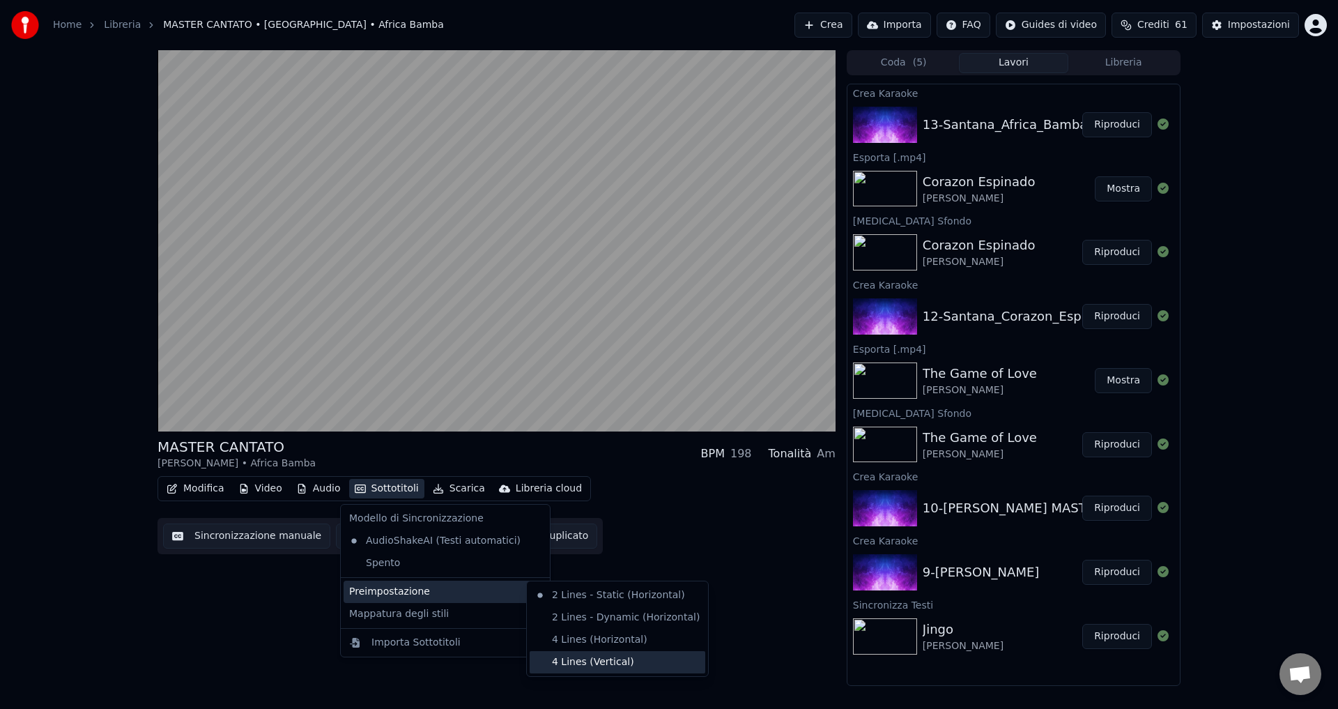
click at [581, 666] on div "4 Lines (Vertical)" at bounding box center [618, 662] width 176 height 22
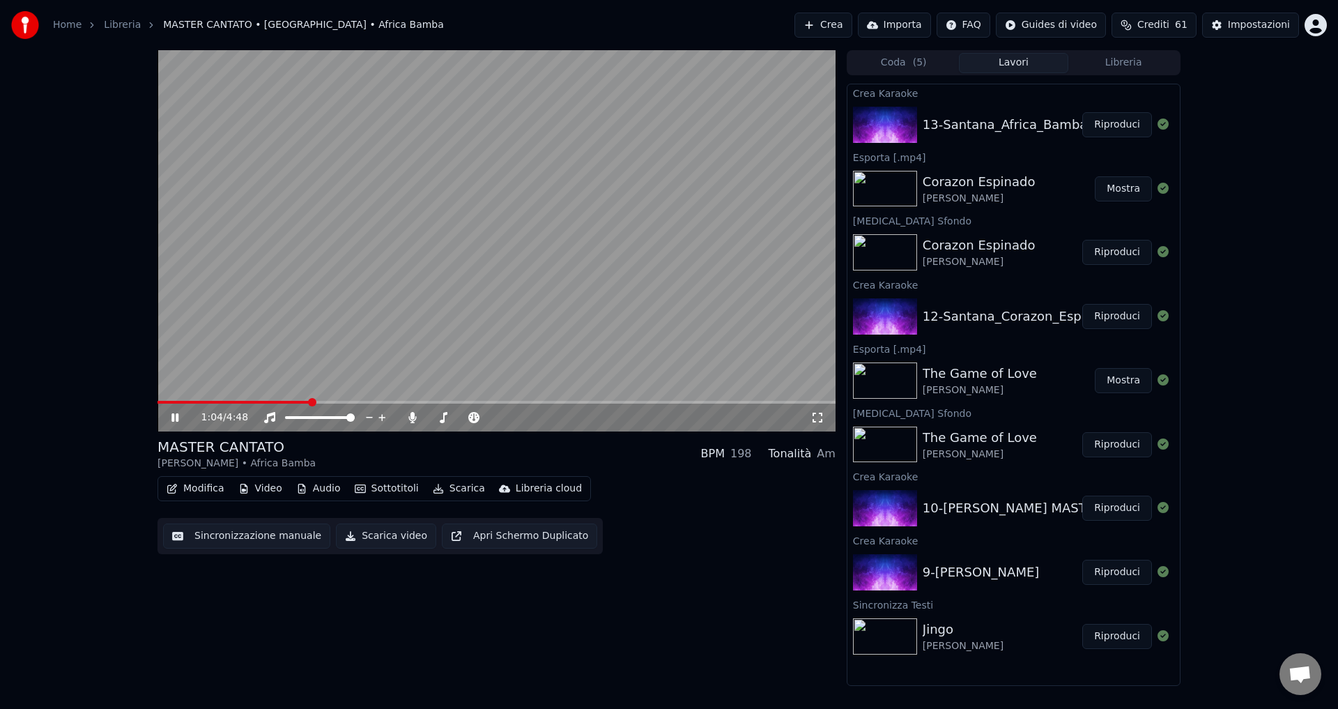
click at [176, 416] on icon at bounding box center [185, 417] width 33 height 11
click at [265, 487] on button "Video" at bounding box center [260, 489] width 55 height 20
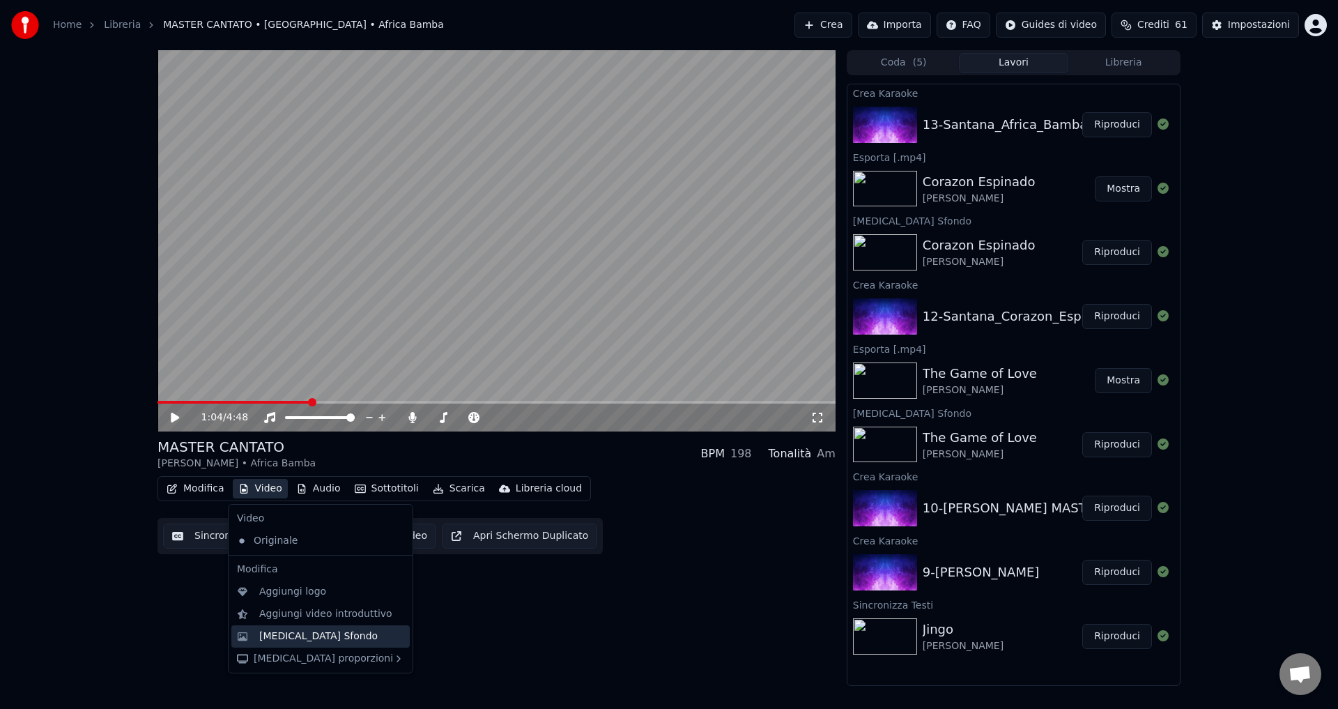
click at [324, 641] on div "[MEDICAL_DATA] Sfondo" at bounding box center [331, 636] width 145 height 14
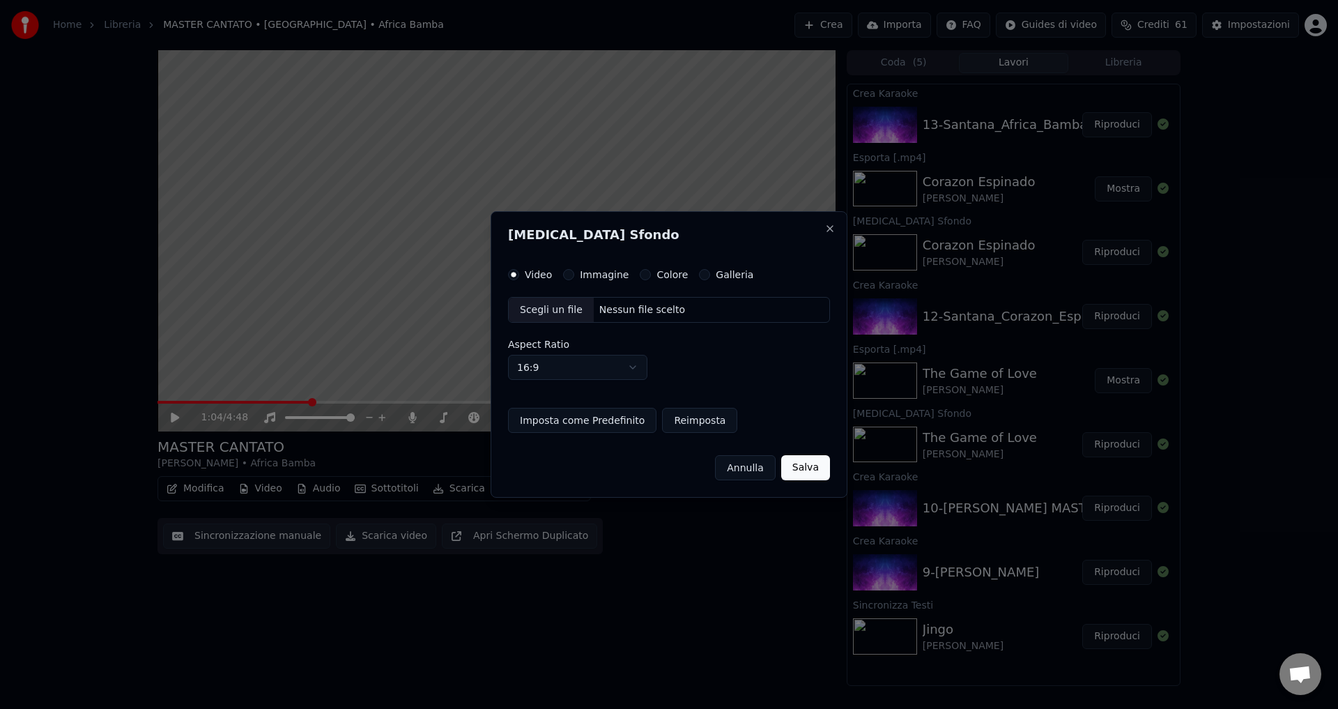
click at [640, 273] on button "Colore" at bounding box center [645, 274] width 11 height 11
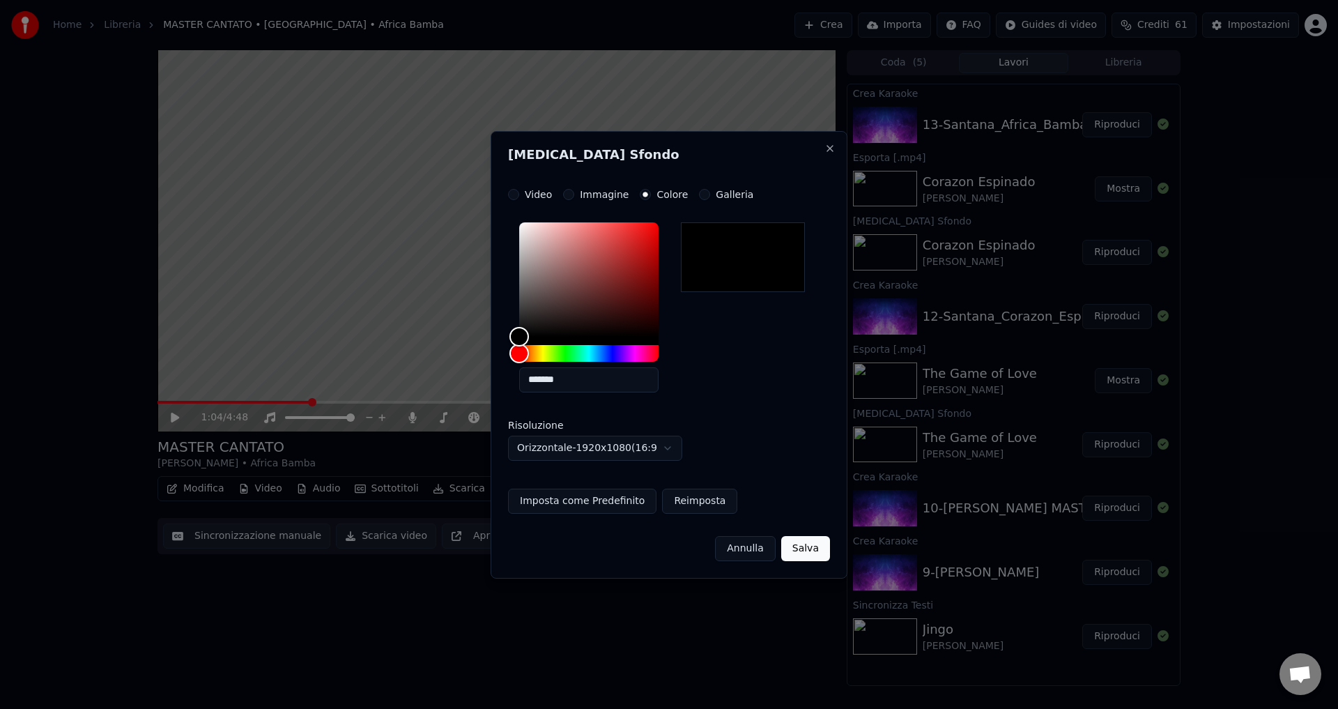
click at [804, 544] on button "Salva" at bounding box center [805, 548] width 49 height 25
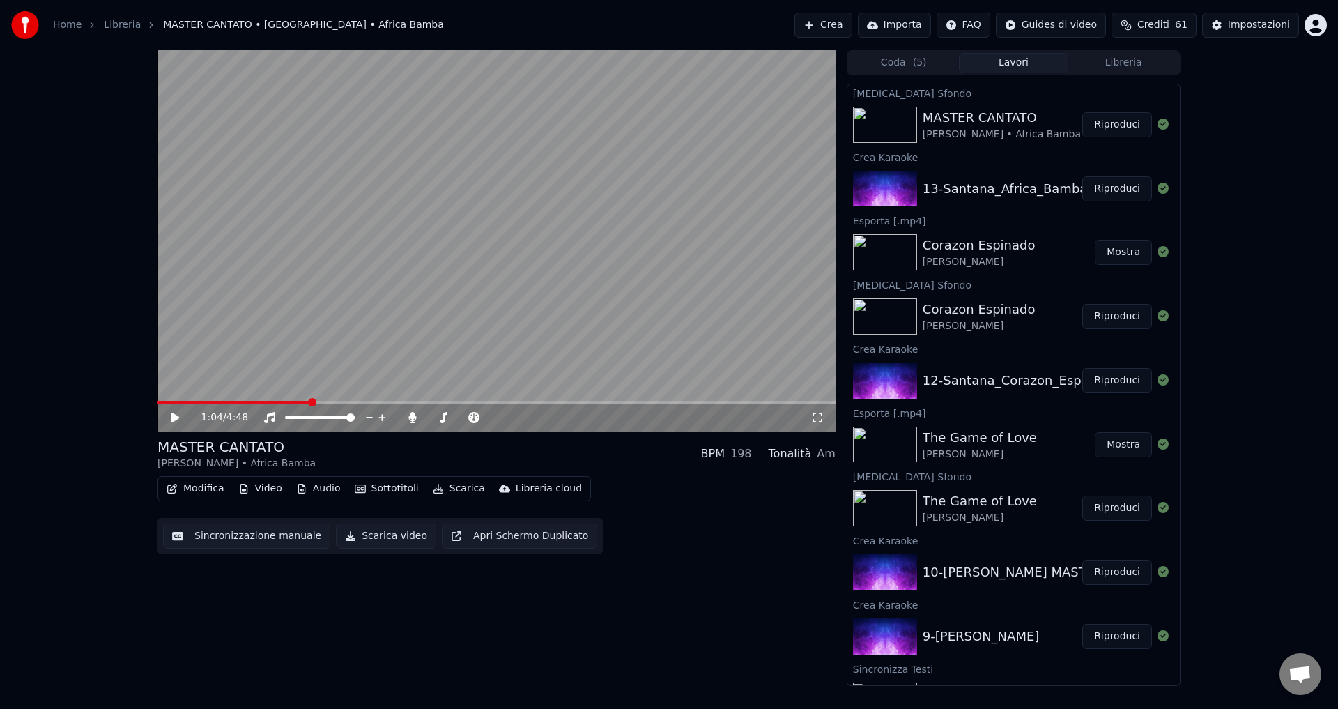
click at [1104, 188] on button "Riproduci" at bounding box center [1118, 188] width 70 height 25
click at [174, 419] on icon at bounding box center [174, 417] width 7 height 8
click at [367, 534] on button "Scarica video" at bounding box center [386, 536] width 100 height 25
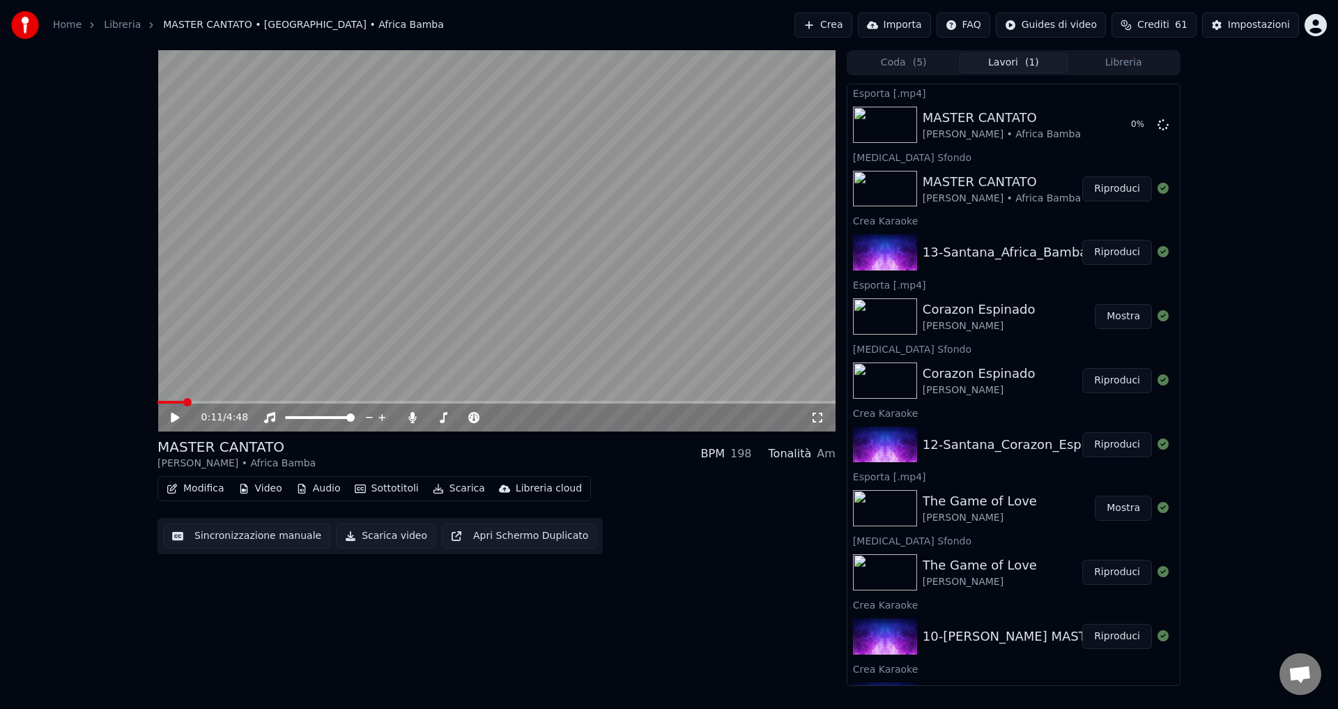
click at [848, 25] on button "Crea" at bounding box center [823, 25] width 57 height 25
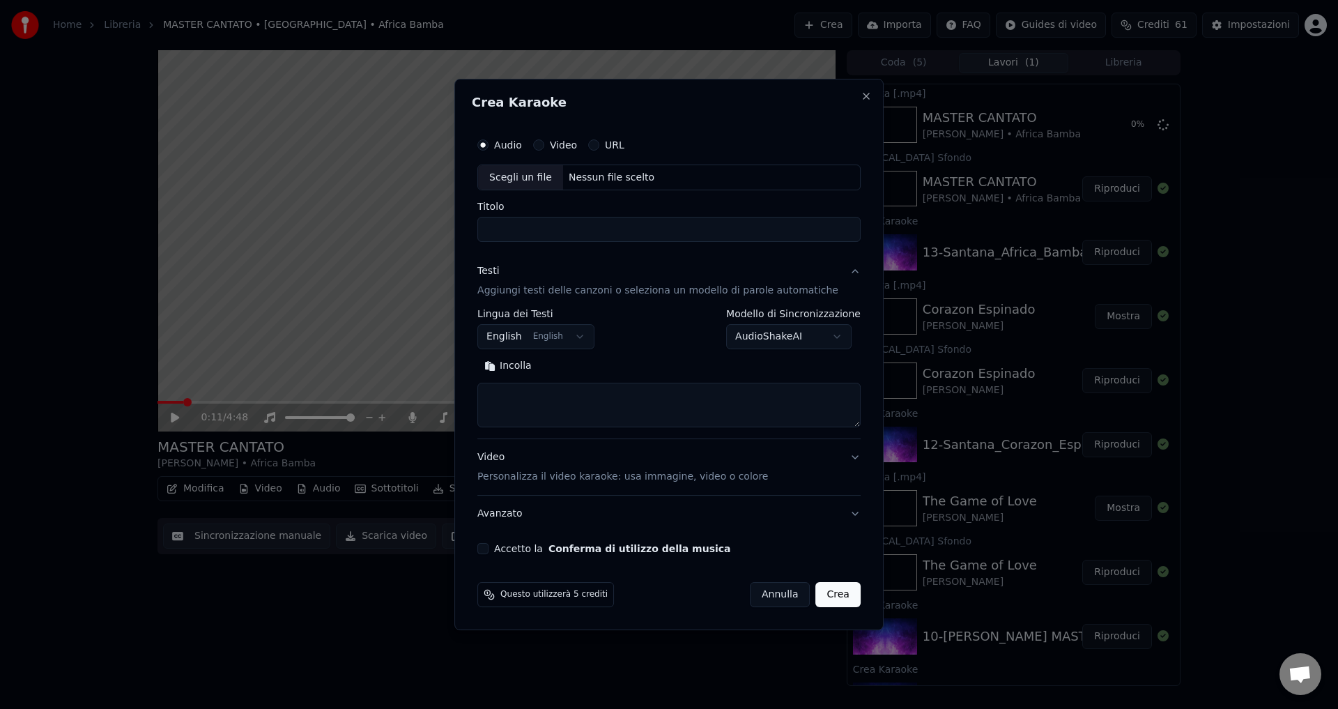
click at [591, 176] on div "Nessun file scelto" at bounding box center [611, 178] width 97 height 14
type input "**********"
click at [776, 340] on body "Home Libreria MASTER CANTATO • [GEOGRAPHIC_DATA] • Africa Bamba Crea Importa FA…" at bounding box center [669, 354] width 1338 height 709
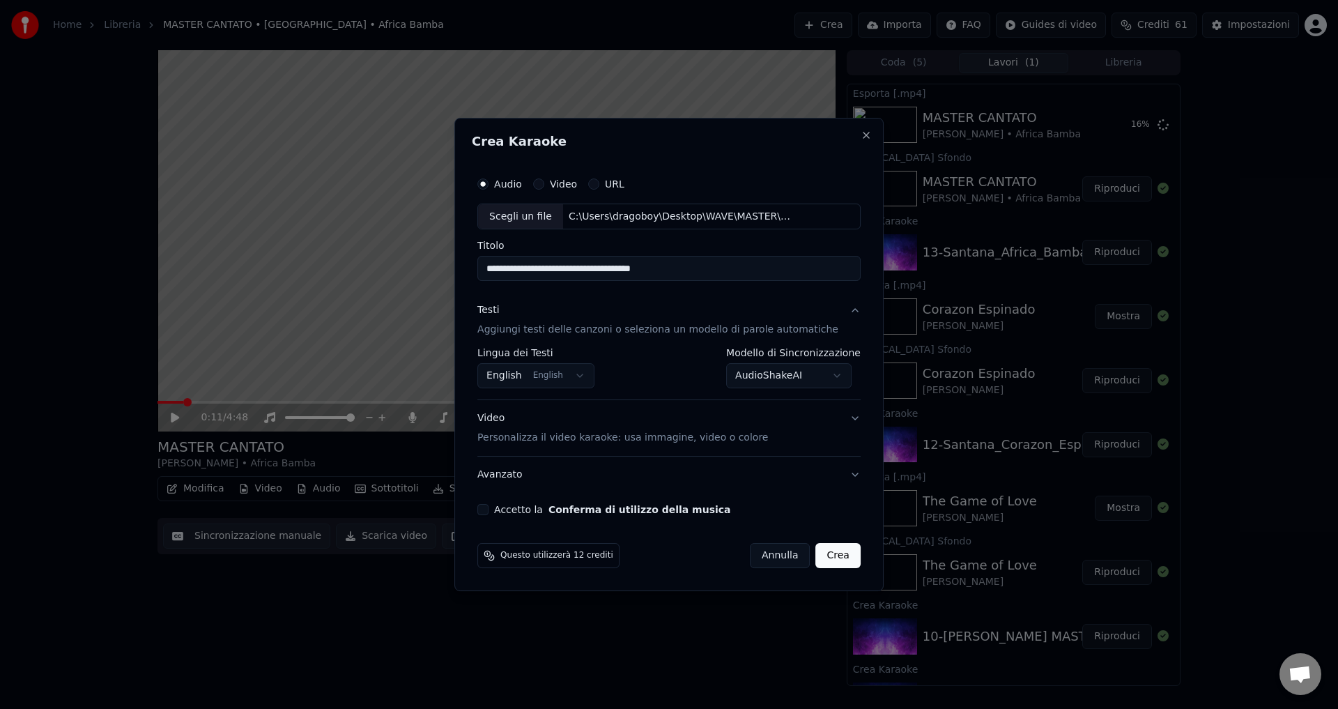
click at [489, 509] on button "Accetto la Conferma di utilizzo della musica" at bounding box center [483, 509] width 11 height 11
click at [816, 556] on button "Crea" at bounding box center [838, 555] width 45 height 25
select select "**********"
select select
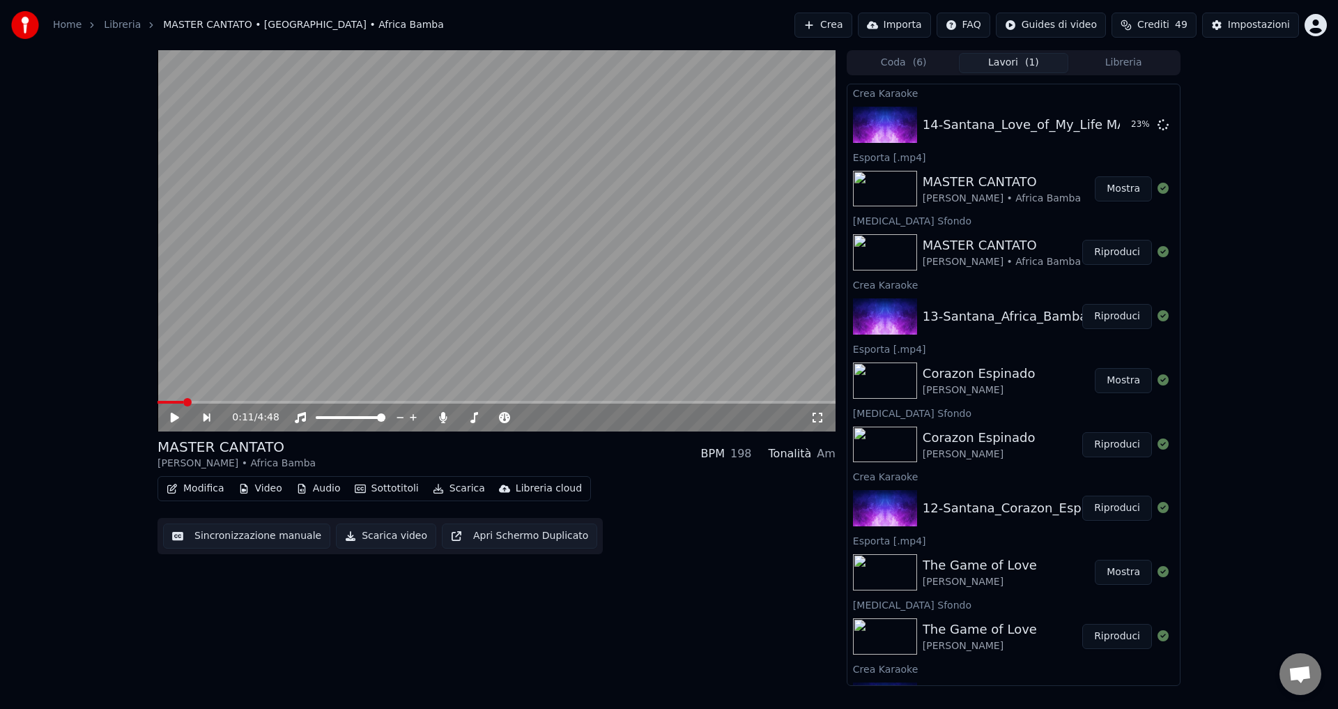
click at [1019, 192] on div "[PERSON_NAME] • Africa Bamba" at bounding box center [1002, 199] width 158 height 14
click at [1110, 190] on button "Mostra" at bounding box center [1123, 188] width 57 height 25
click at [1101, 125] on button "Riproduci" at bounding box center [1118, 124] width 70 height 25
click at [392, 489] on button "Sottotitoli" at bounding box center [386, 489] width 75 height 20
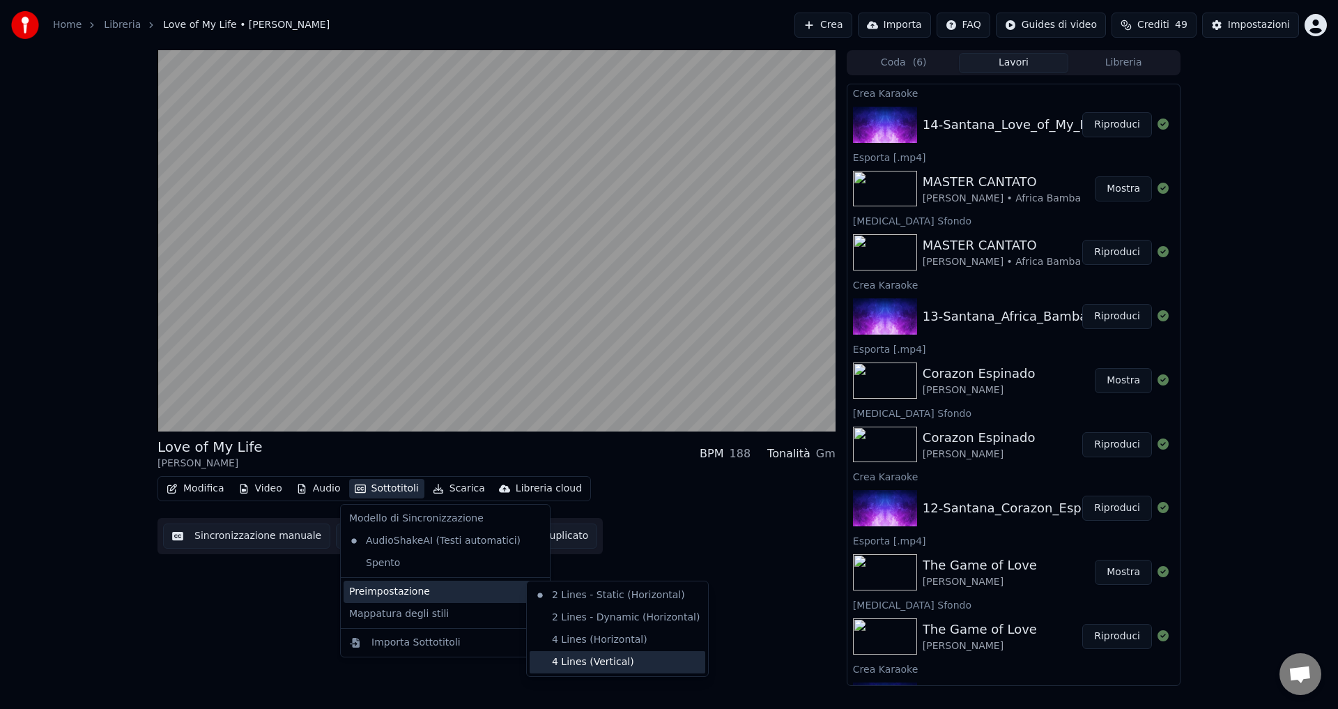
click at [598, 666] on div "4 Lines (Vertical)" at bounding box center [618, 662] width 176 height 22
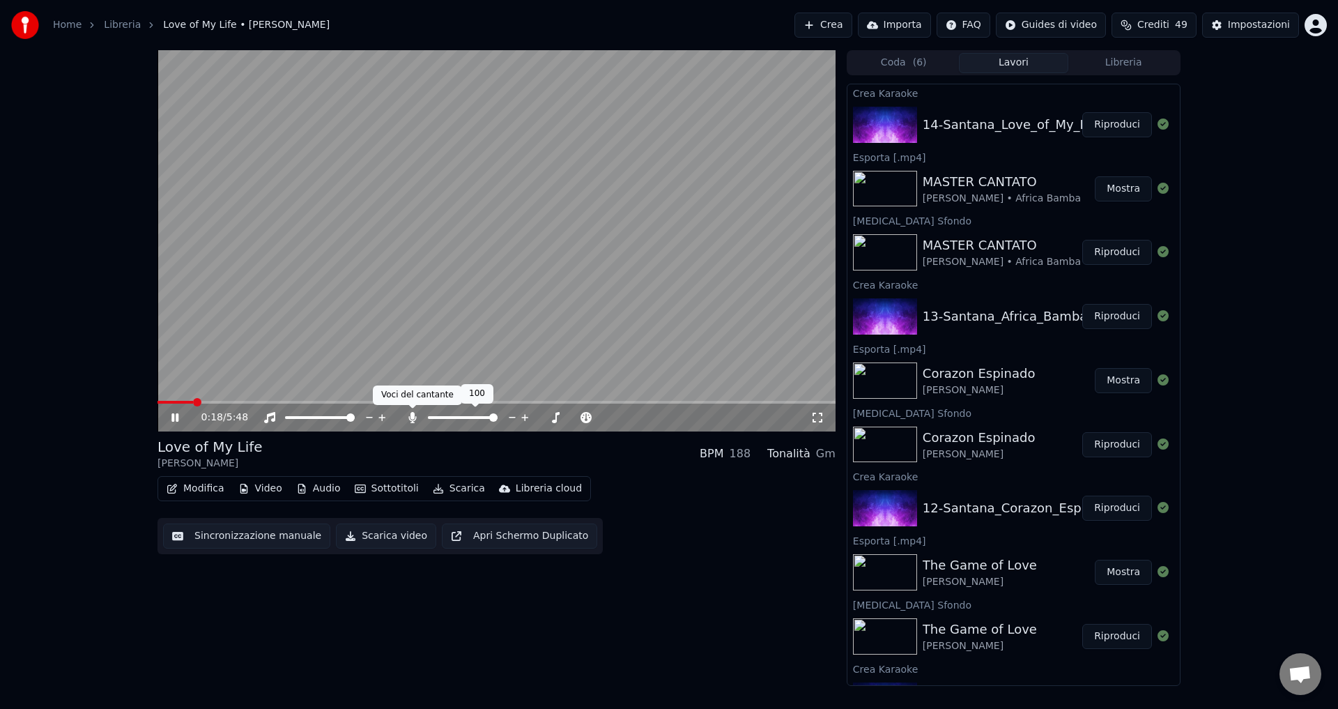
click at [413, 415] on icon at bounding box center [412, 417] width 8 height 11
click at [160, 399] on video at bounding box center [497, 240] width 678 height 381
click at [160, 403] on span at bounding box center [180, 402] width 44 height 3
click at [171, 413] on icon at bounding box center [175, 418] width 8 height 10
click at [409, 418] on icon at bounding box center [413, 417] width 14 height 11
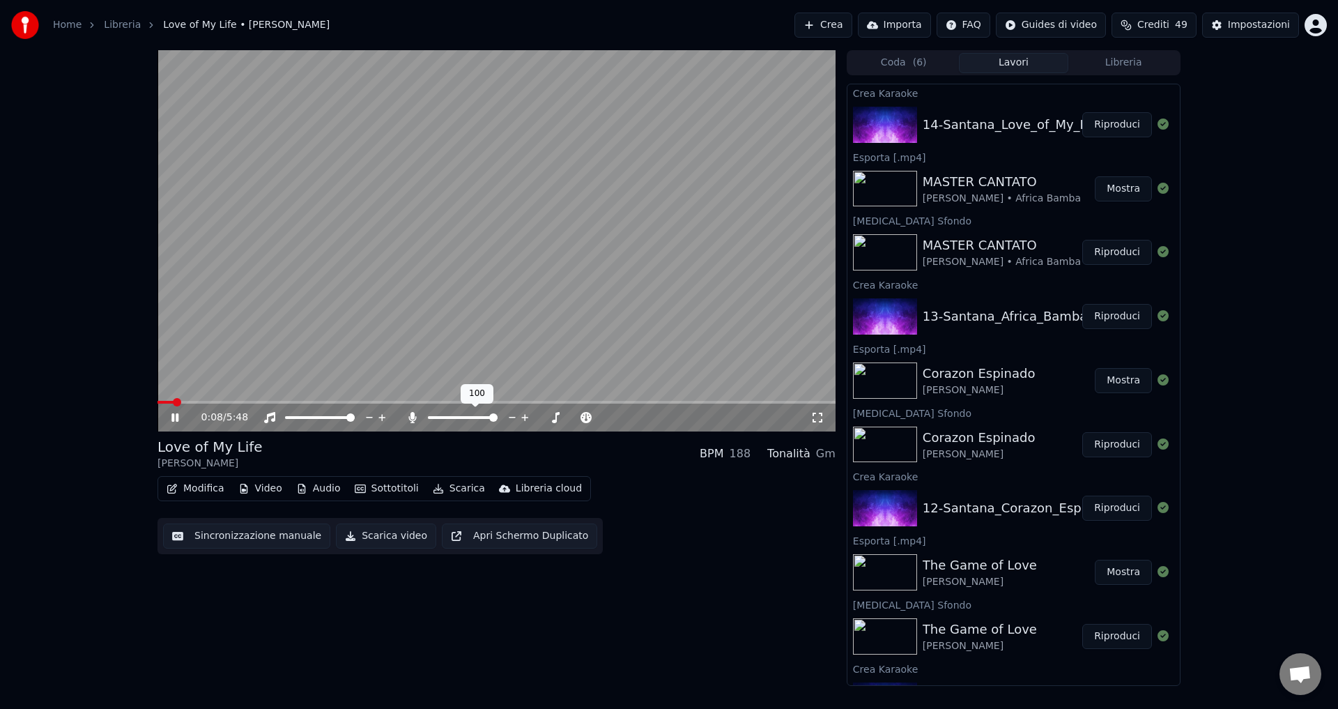
click at [409, 418] on icon at bounding box center [412, 417] width 8 height 11
click at [413, 415] on icon at bounding box center [413, 417] width 14 height 11
click at [413, 415] on icon at bounding box center [412, 417] width 8 height 11
click at [177, 414] on icon at bounding box center [174, 417] width 7 height 8
click at [247, 489] on button "Video" at bounding box center [260, 489] width 55 height 20
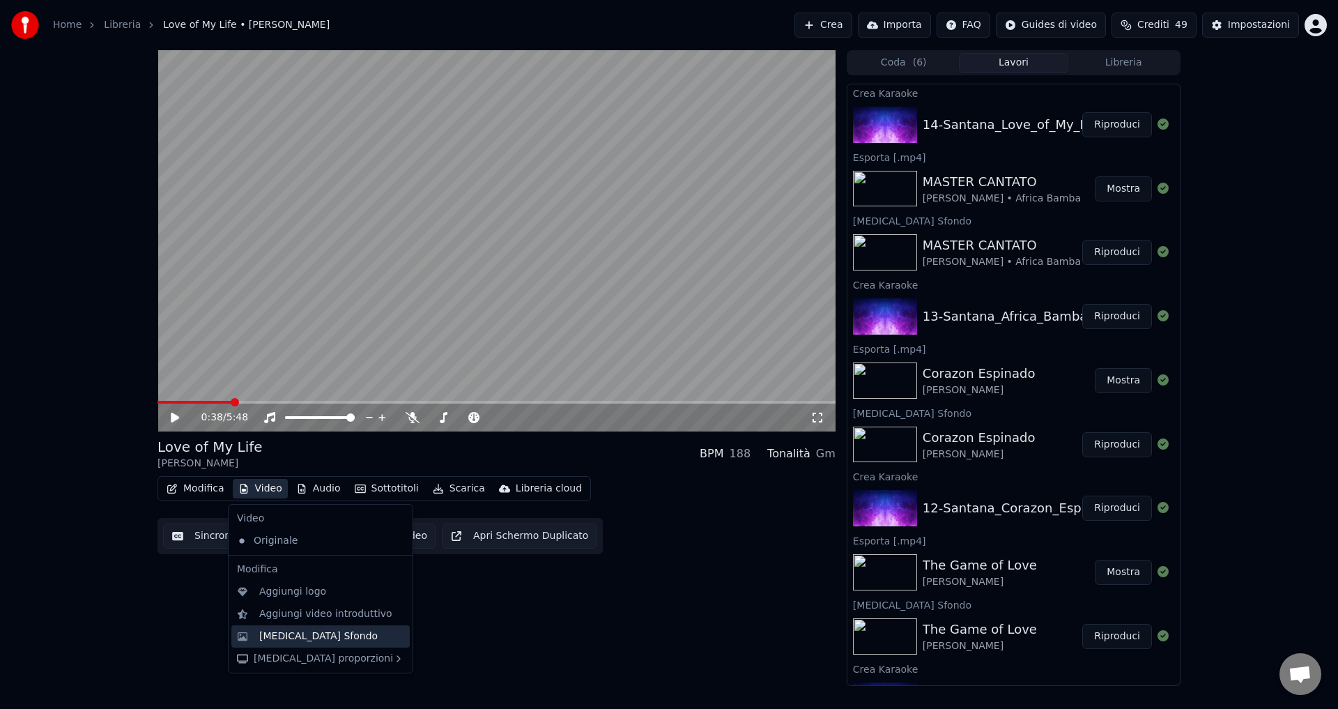
click at [290, 634] on div "[MEDICAL_DATA] Sfondo" at bounding box center [318, 636] width 119 height 14
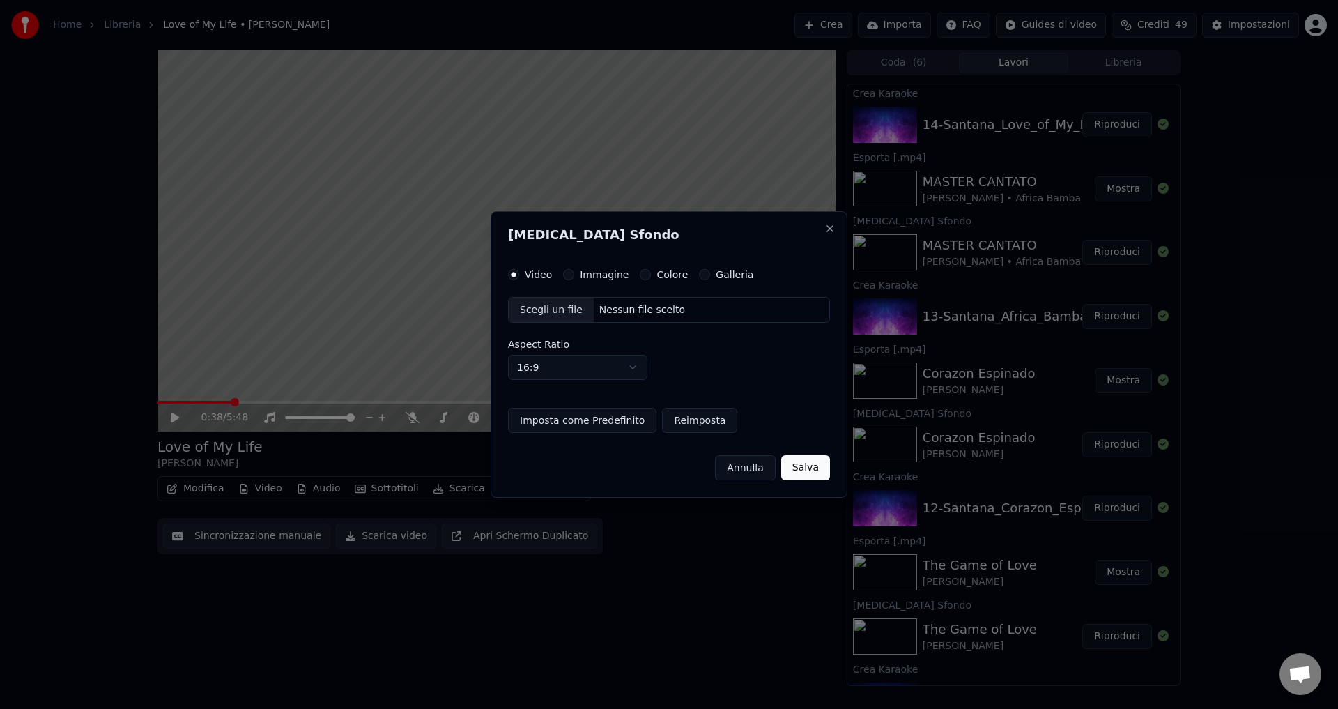
click at [640, 273] on button "Colore" at bounding box center [645, 274] width 11 height 11
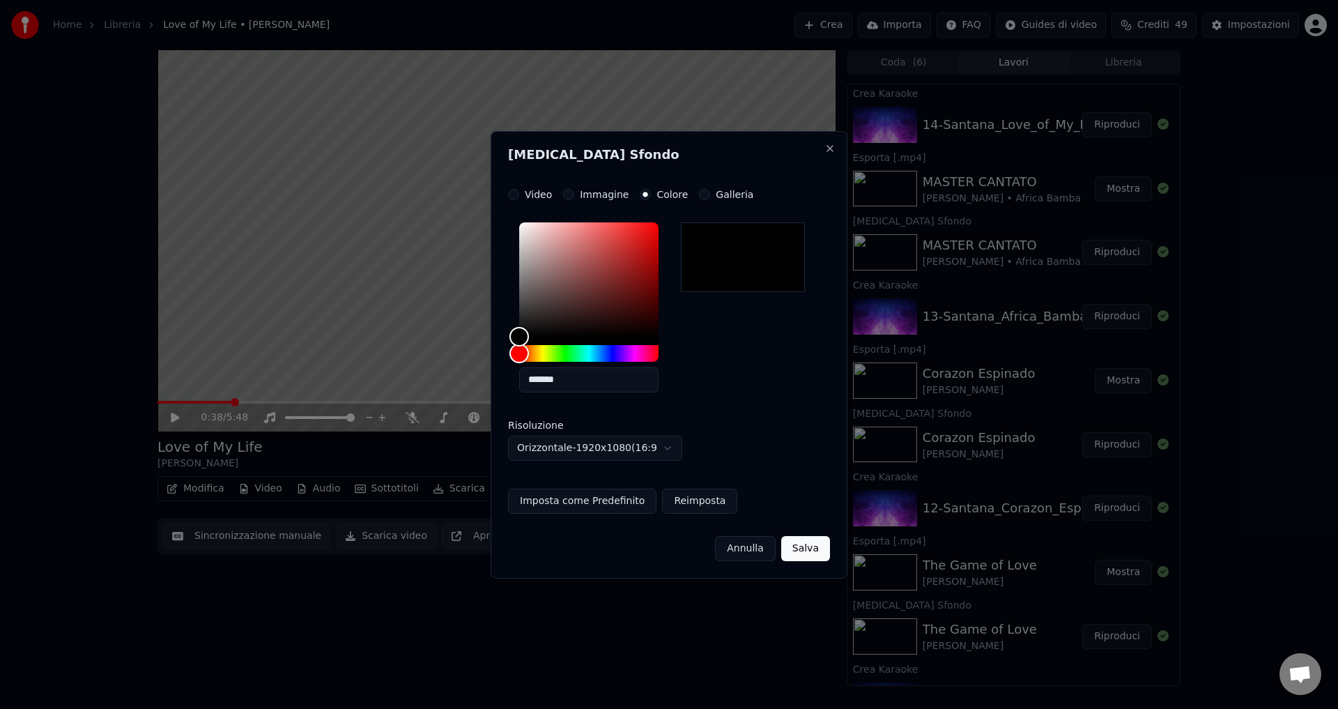
click at [802, 547] on button "Salva" at bounding box center [805, 548] width 49 height 25
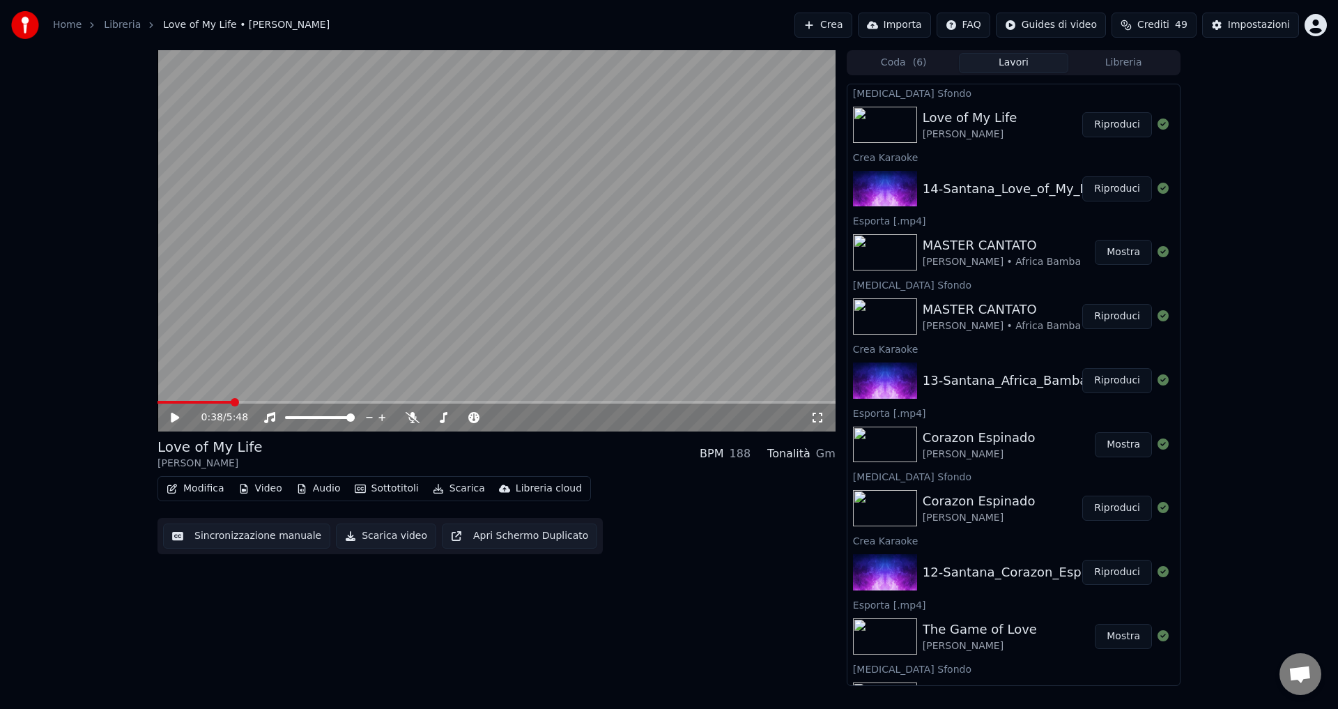
click at [1123, 135] on button "Riproduci" at bounding box center [1118, 124] width 70 height 25
click at [171, 416] on icon at bounding box center [185, 417] width 33 height 11
click at [390, 539] on button "Scarica video" at bounding box center [386, 536] width 100 height 25
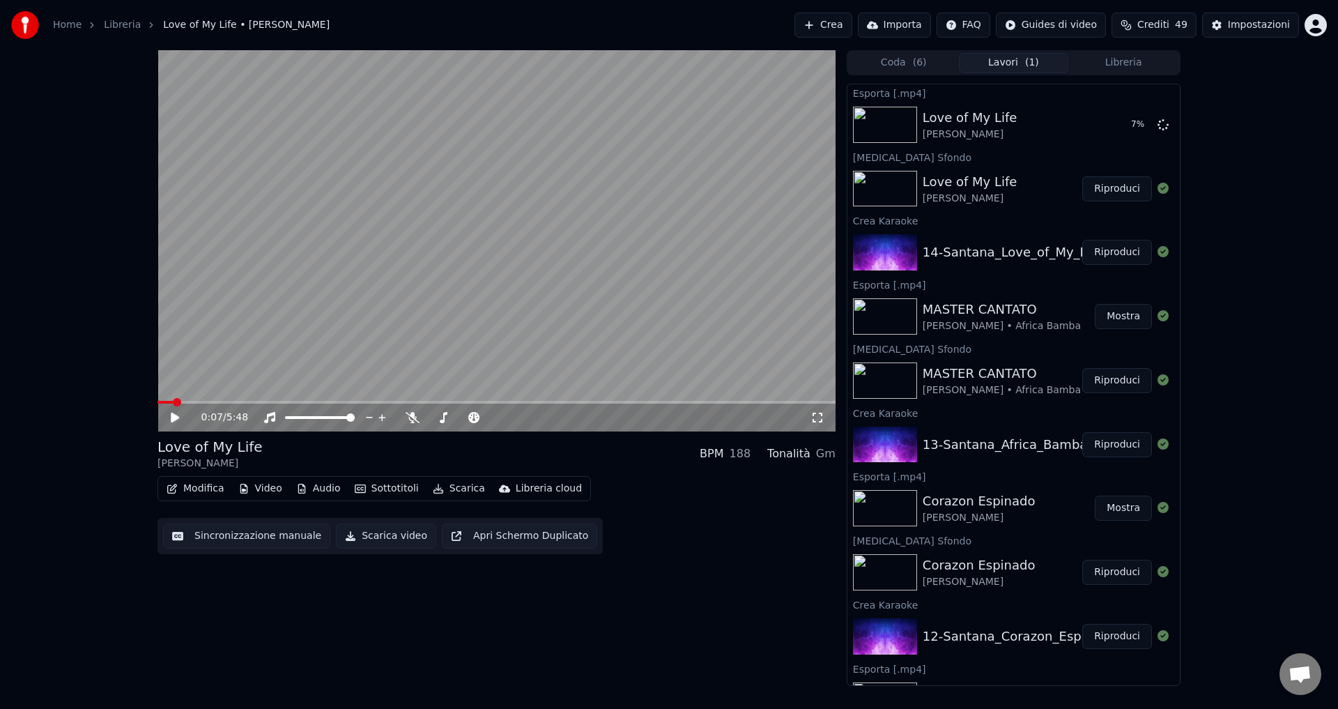
click at [1112, 316] on button "Mostra" at bounding box center [1123, 316] width 57 height 25
click at [1112, 317] on button "Mostra" at bounding box center [1123, 316] width 57 height 25
click at [1106, 382] on button "Riproduci" at bounding box center [1118, 380] width 70 height 25
click at [205, 404] on span at bounding box center [497, 402] width 678 height 3
click at [245, 403] on span at bounding box center [497, 402] width 678 height 3
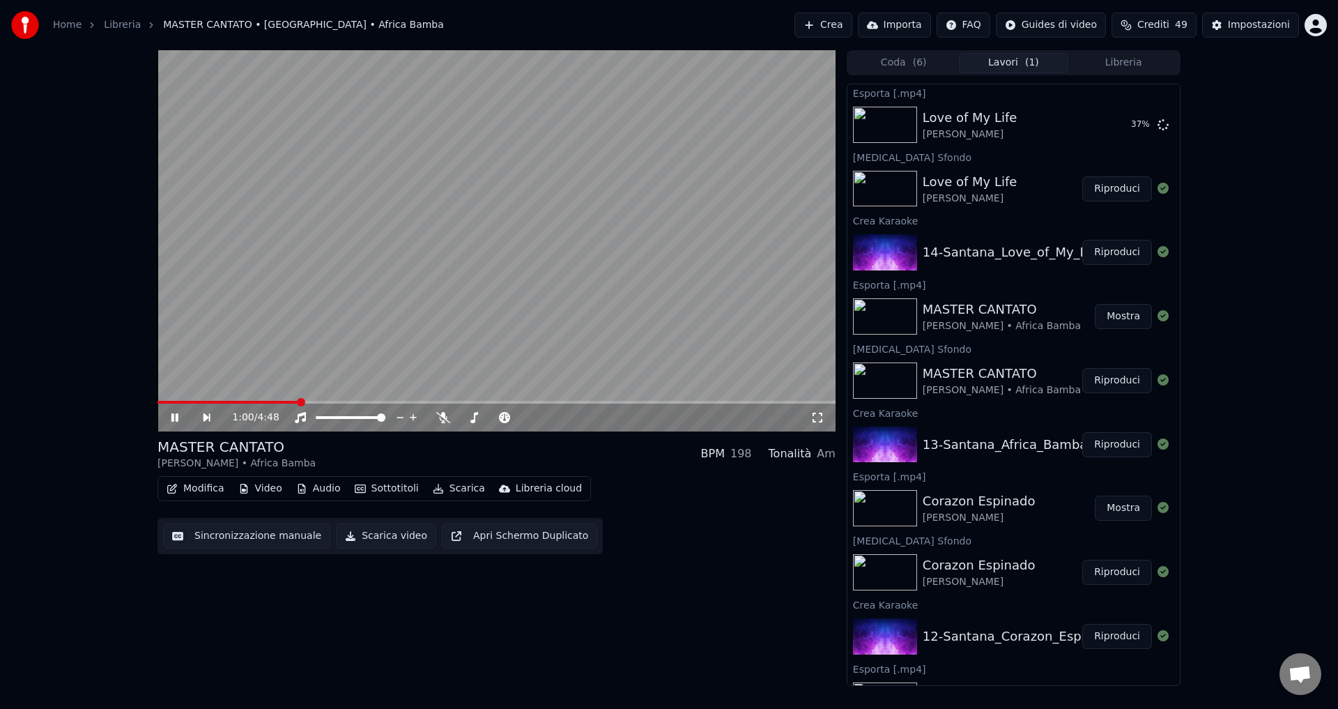
click at [298, 401] on span at bounding box center [497, 402] width 678 height 3
click at [177, 415] on icon at bounding box center [174, 417] width 7 height 8
click at [379, 533] on button "Scarica video" at bounding box center [386, 536] width 100 height 25
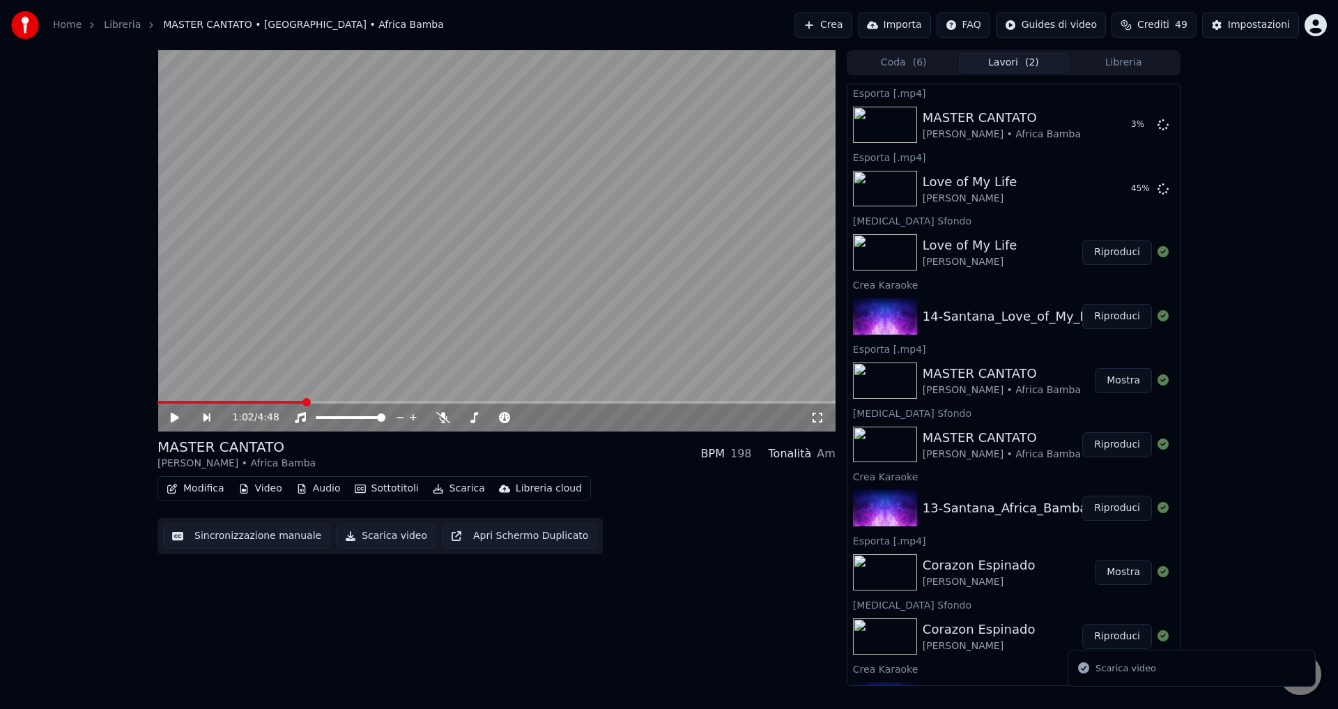
click at [841, 23] on button "Crea" at bounding box center [823, 25] width 57 height 25
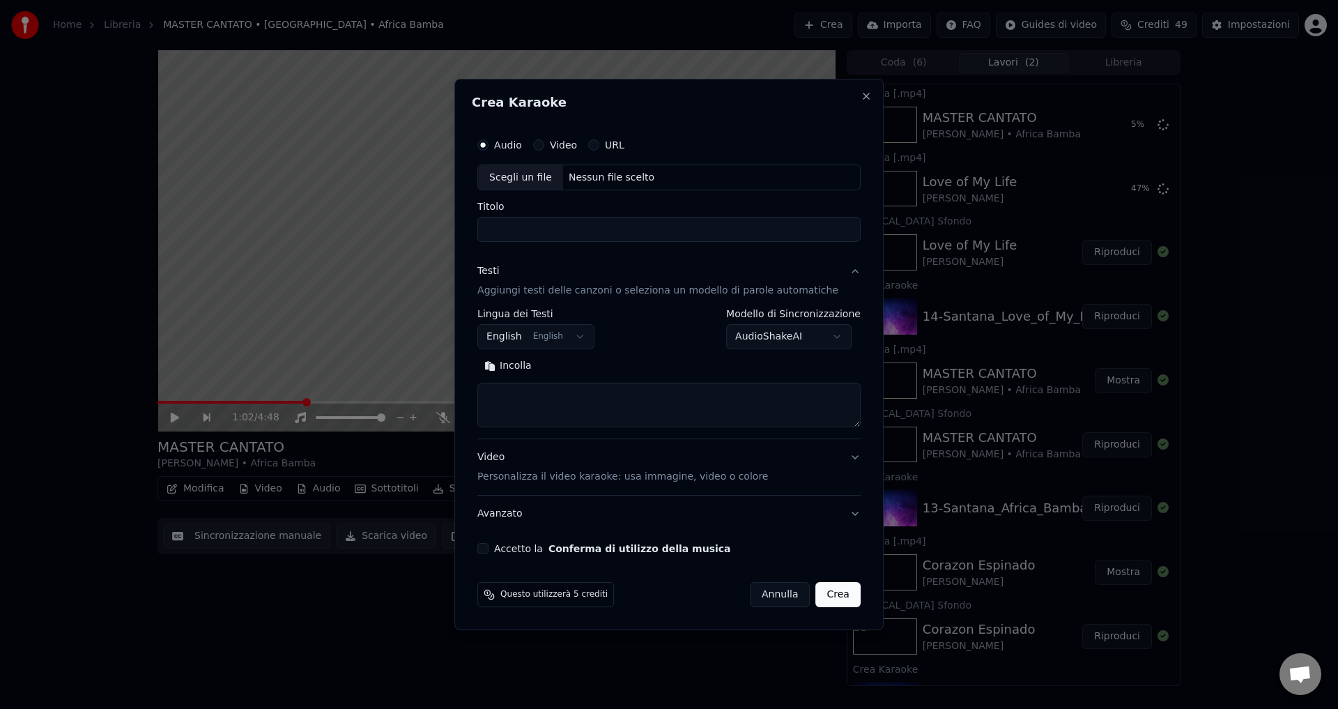
click at [592, 174] on div "Nessun file scelto" at bounding box center [611, 178] width 97 height 14
type input "**********"
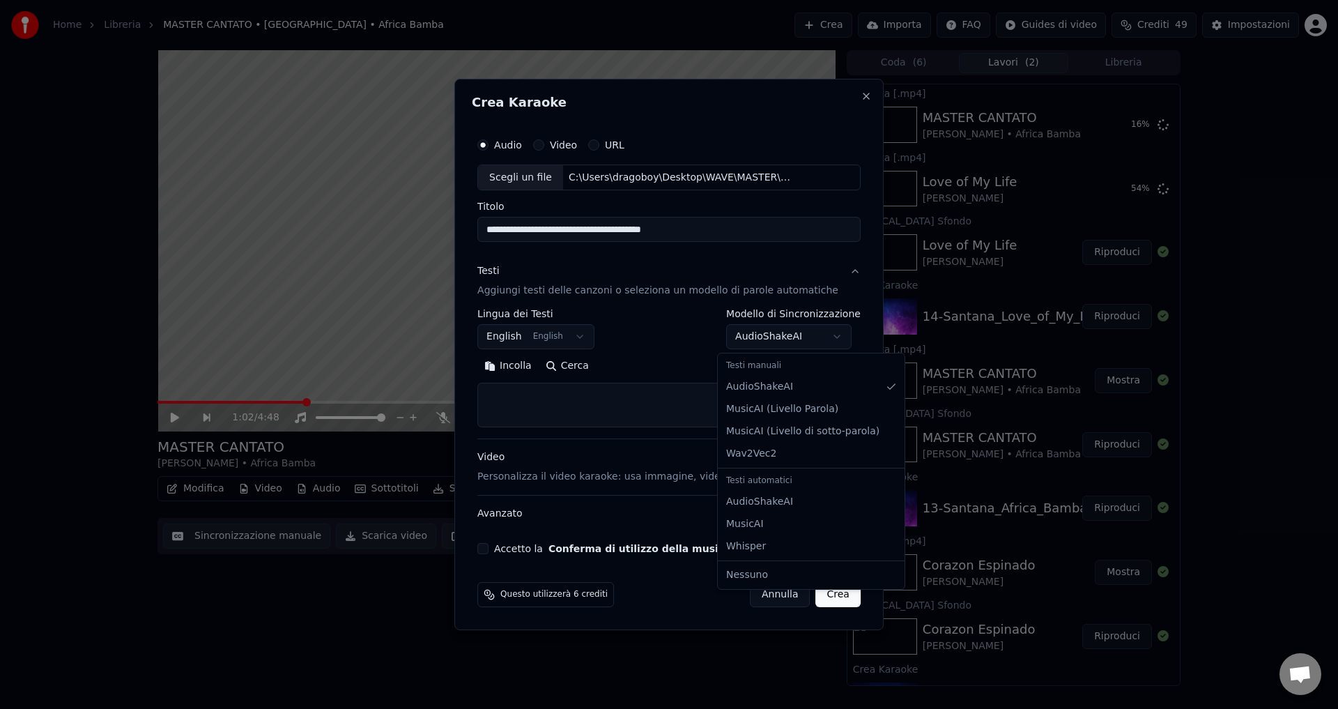
click at [748, 339] on body "Home Libreria MASTER CANTATO • [GEOGRAPHIC_DATA] • Africa Bamba Crea Importa FA…" at bounding box center [669, 354] width 1338 height 709
select select "**********"
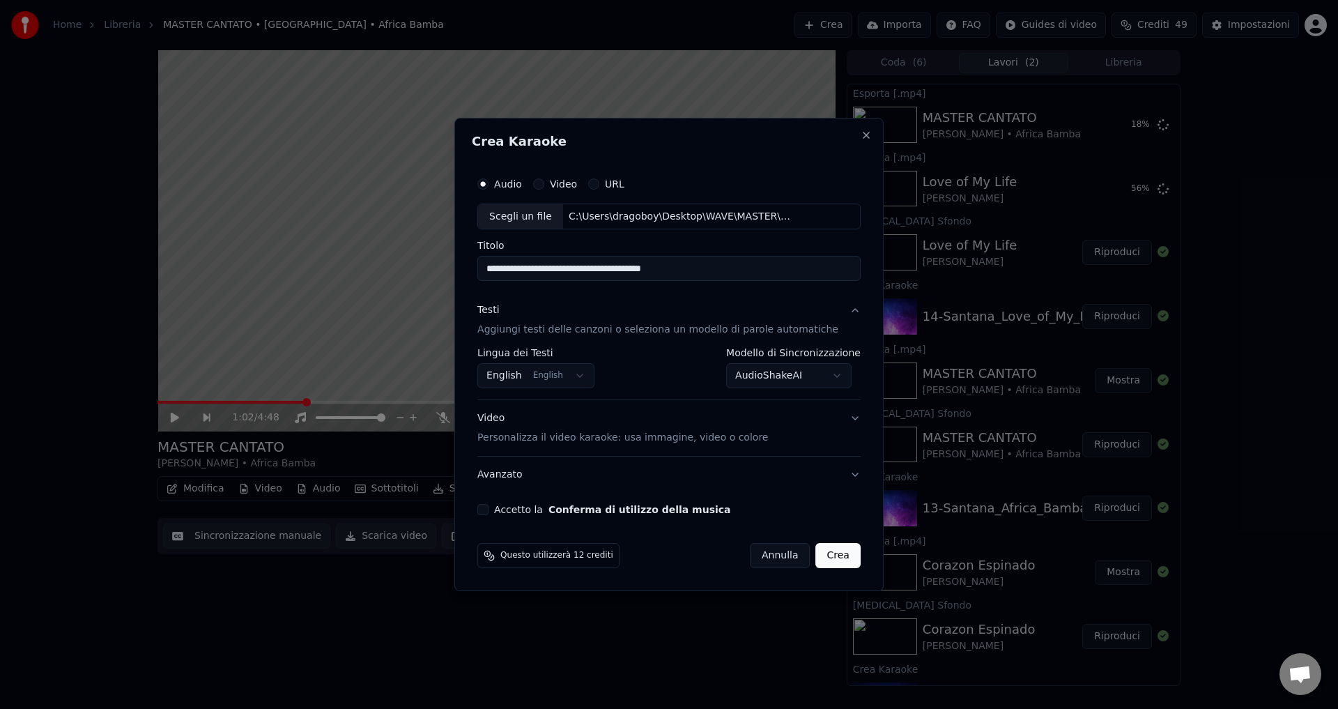
click at [489, 514] on button "Accetto la Conferma di utilizzo della musica" at bounding box center [483, 509] width 11 height 11
click at [818, 552] on button "Crea" at bounding box center [838, 555] width 45 height 25
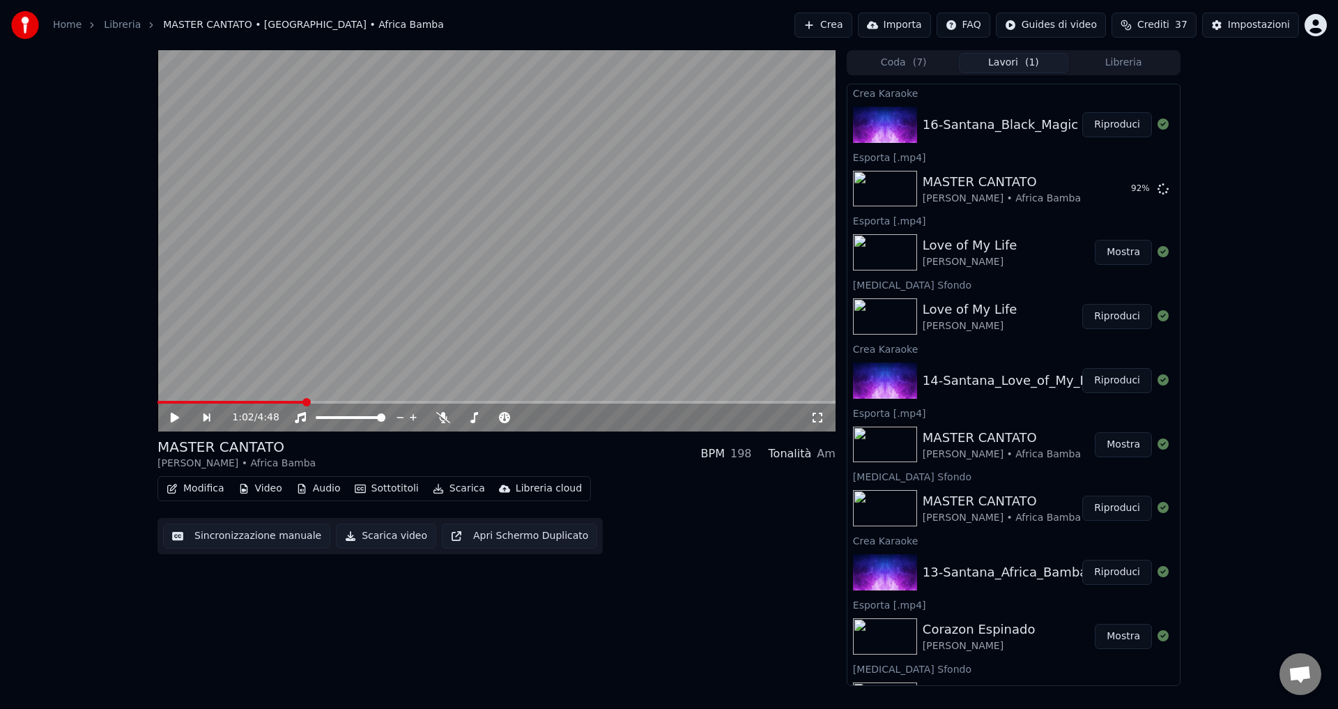
click at [1117, 128] on button "Riproduci" at bounding box center [1118, 124] width 70 height 25
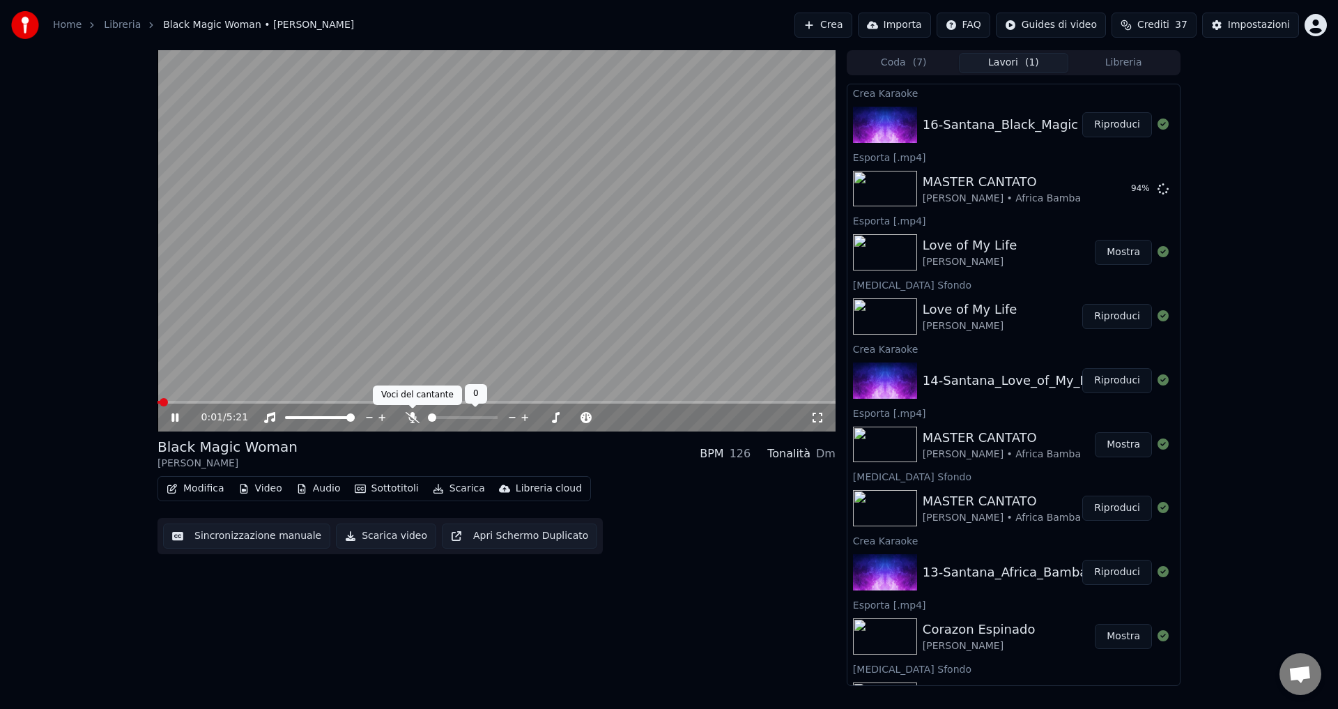
click at [410, 413] on icon at bounding box center [413, 417] width 14 height 11
click at [388, 491] on button "Sottotitoli" at bounding box center [386, 489] width 75 height 20
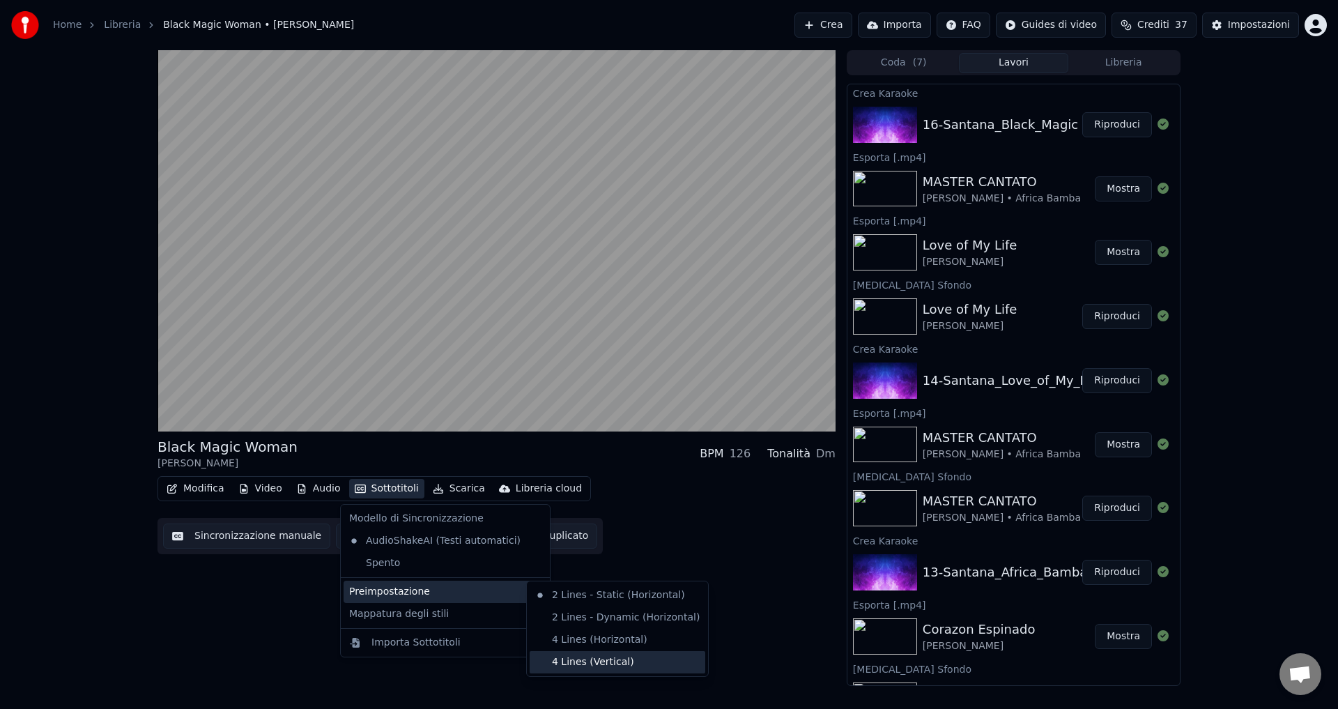
click at [567, 665] on div "4 Lines (Vertical)" at bounding box center [618, 662] width 176 height 22
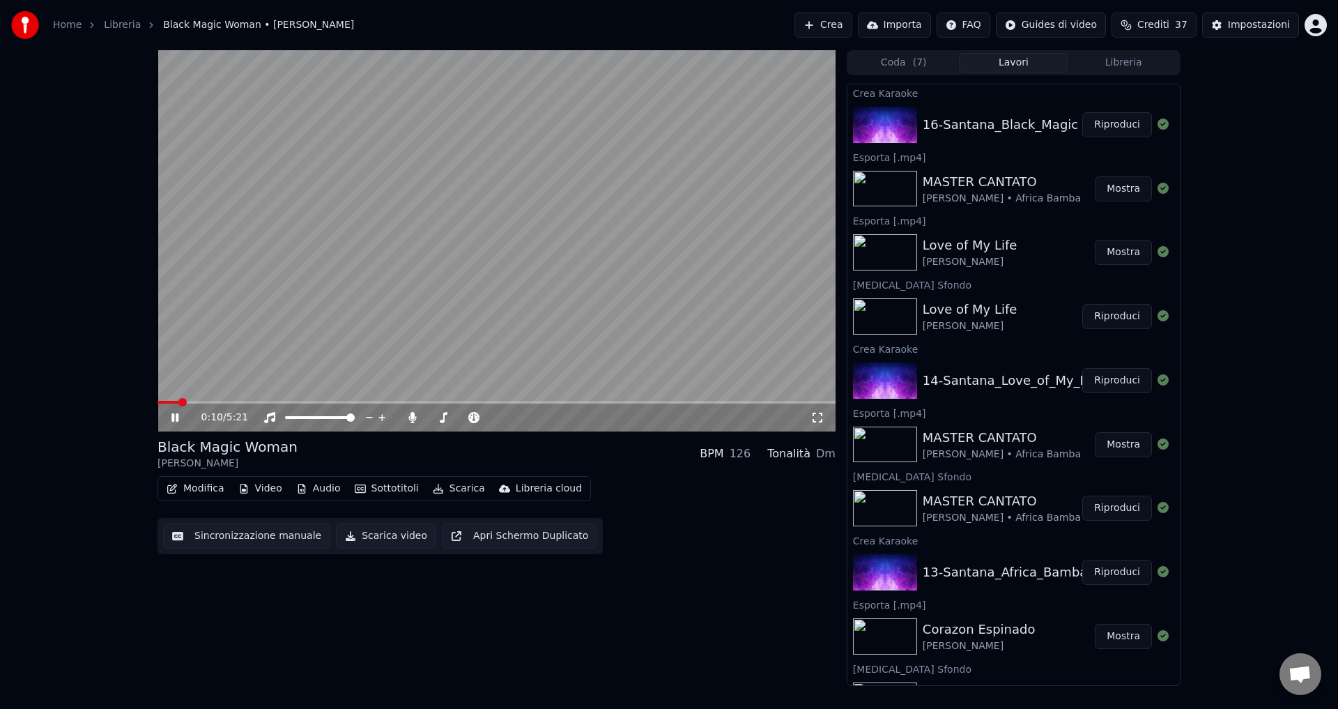
click at [200, 401] on span at bounding box center [497, 402] width 678 height 3
click at [230, 399] on video at bounding box center [497, 240] width 678 height 381
click at [230, 400] on video at bounding box center [497, 240] width 678 height 381
click at [240, 403] on span at bounding box center [497, 402] width 678 height 3
click at [266, 402] on span at bounding box center [497, 402] width 678 height 3
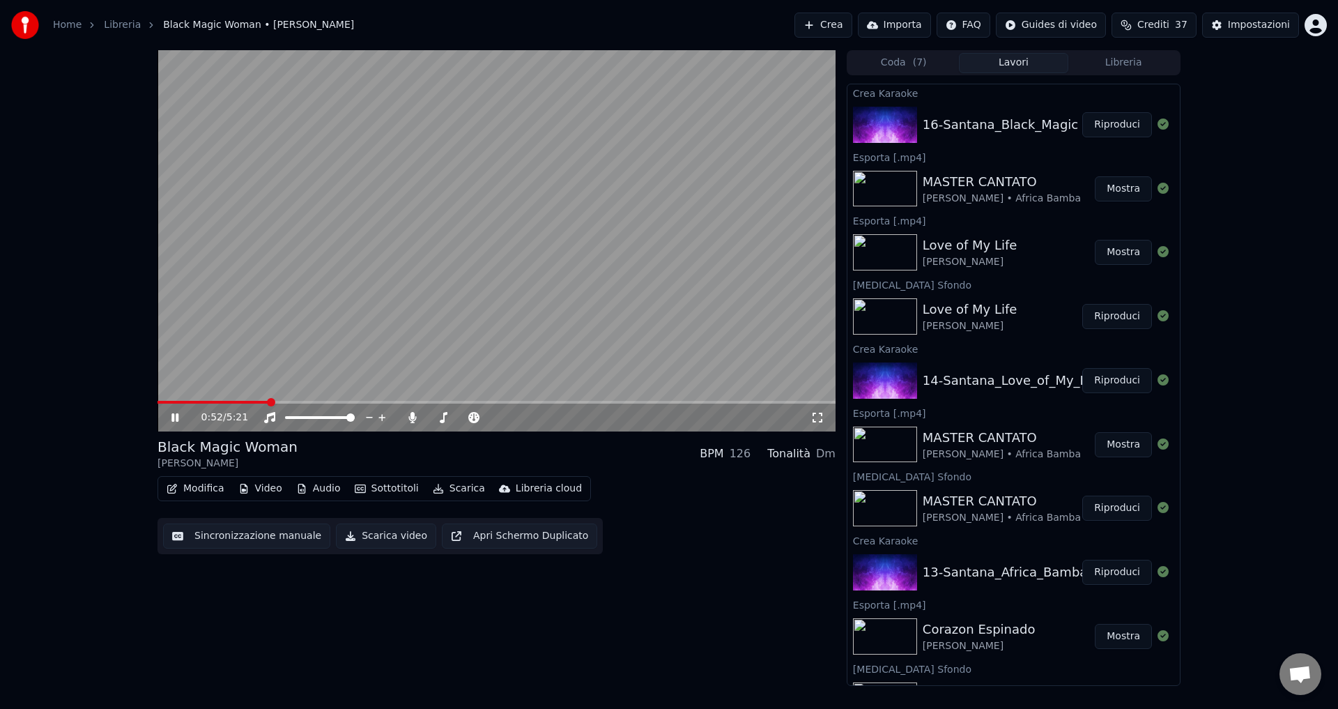
click at [291, 402] on span at bounding box center [497, 402] width 678 height 3
click at [314, 402] on span at bounding box center [497, 402] width 678 height 3
click at [330, 402] on span at bounding box center [497, 402] width 678 height 3
click at [411, 414] on icon at bounding box center [412, 417] width 8 height 11
click at [177, 414] on icon at bounding box center [174, 417] width 7 height 8
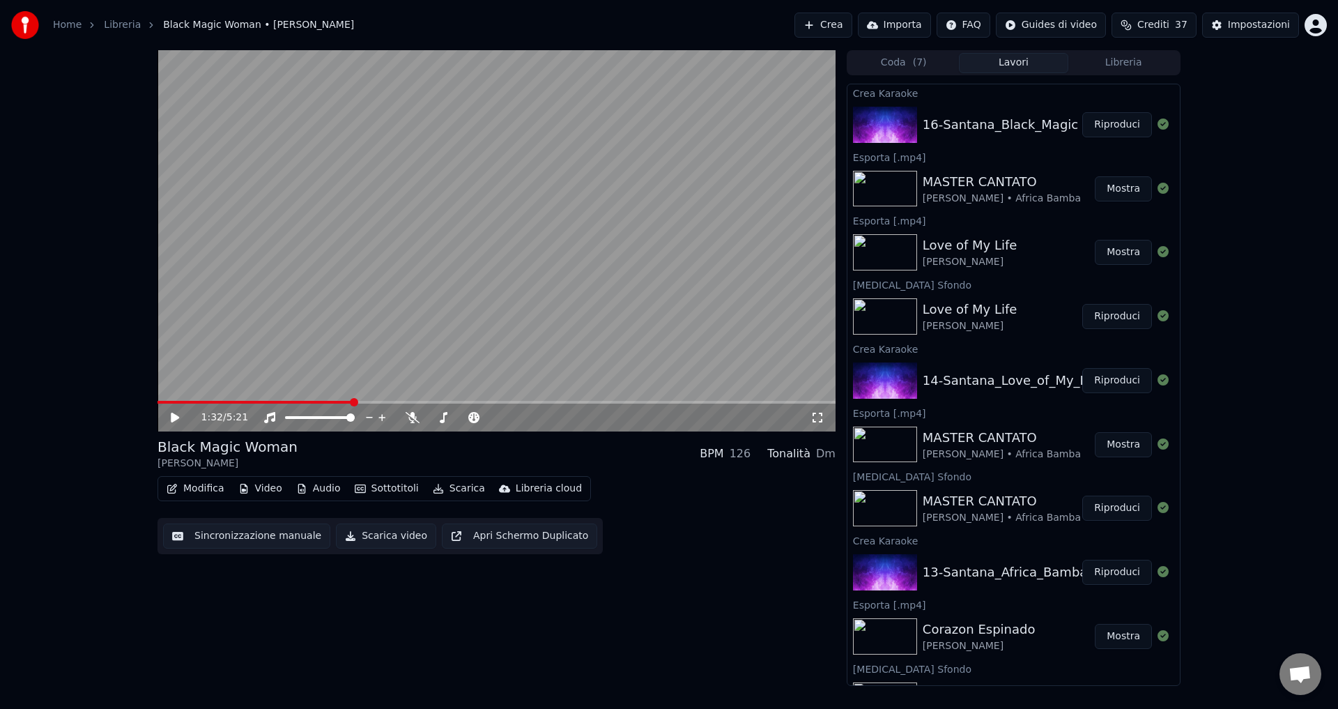
click at [273, 492] on button "Video" at bounding box center [260, 489] width 55 height 20
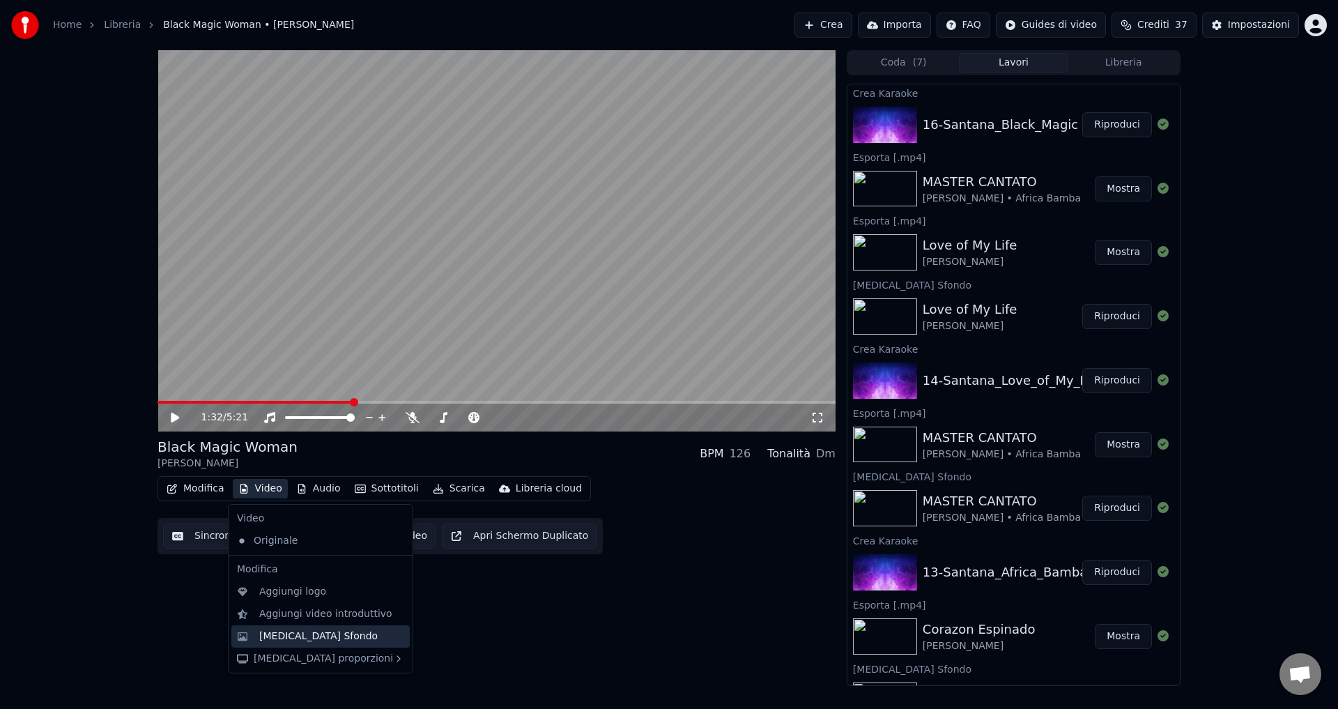
click at [334, 639] on div "[MEDICAL_DATA] Sfondo" at bounding box center [331, 636] width 145 height 14
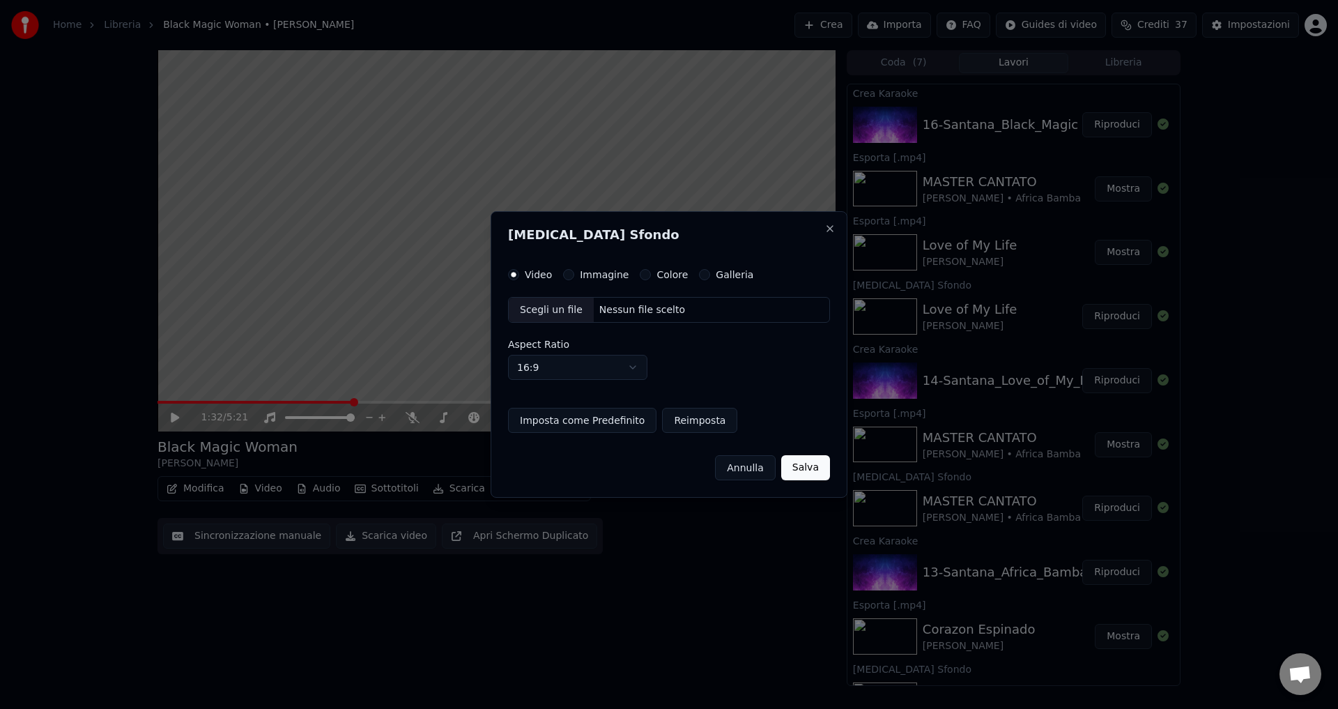
click at [640, 277] on button "Colore" at bounding box center [645, 274] width 11 height 11
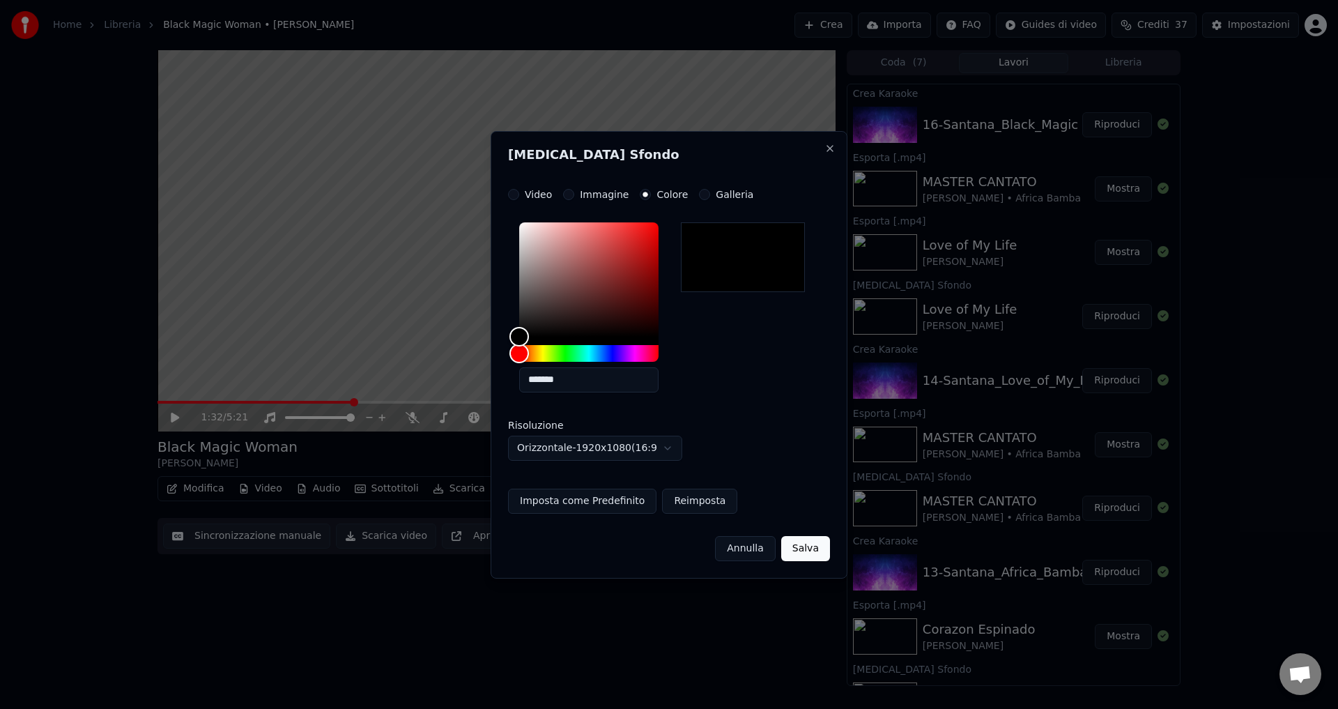
click at [802, 556] on button "Salva" at bounding box center [805, 548] width 49 height 25
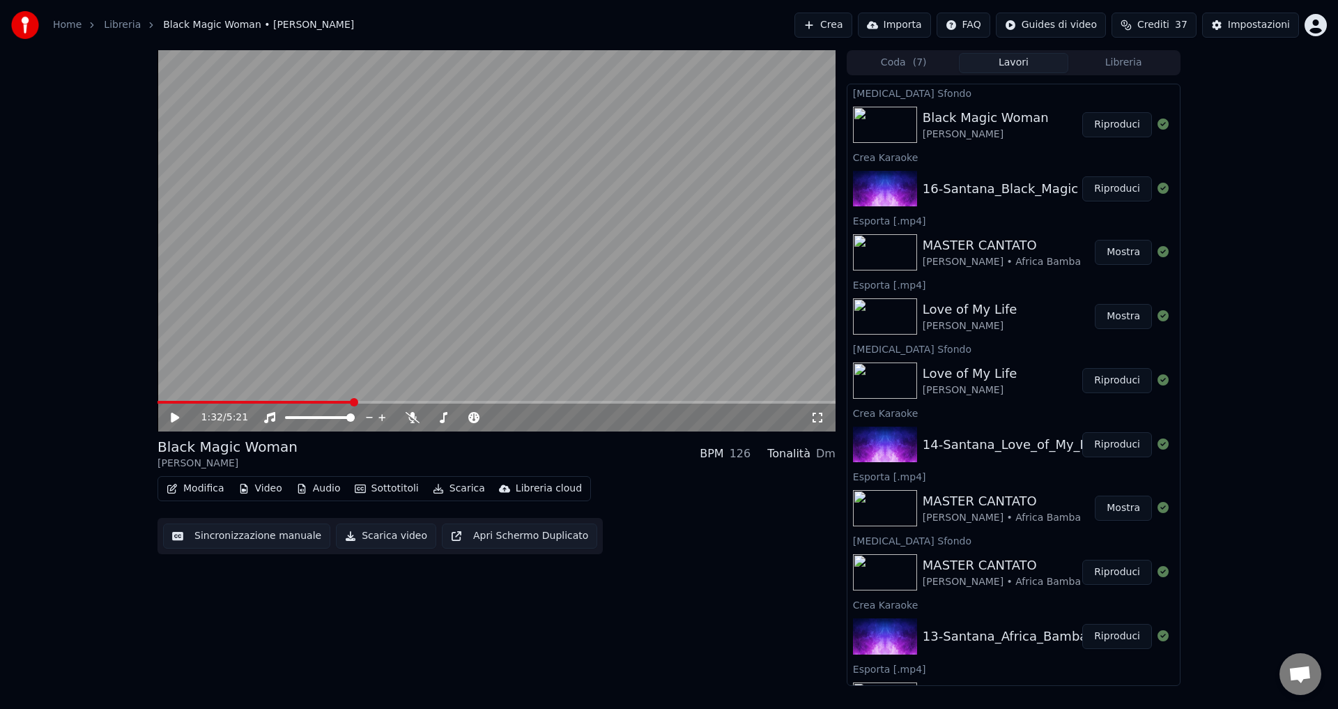
click at [1111, 314] on button "Mostra" at bounding box center [1123, 316] width 57 height 25
click at [1083, 124] on button "Riproduci" at bounding box center [1118, 124] width 70 height 25
click at [171, 418] on icon at bounding box center [185, 417] width 33 height 11
click at [357, 542] on button "Scarica video" at bounding box center [386, 536] width 100 height 25
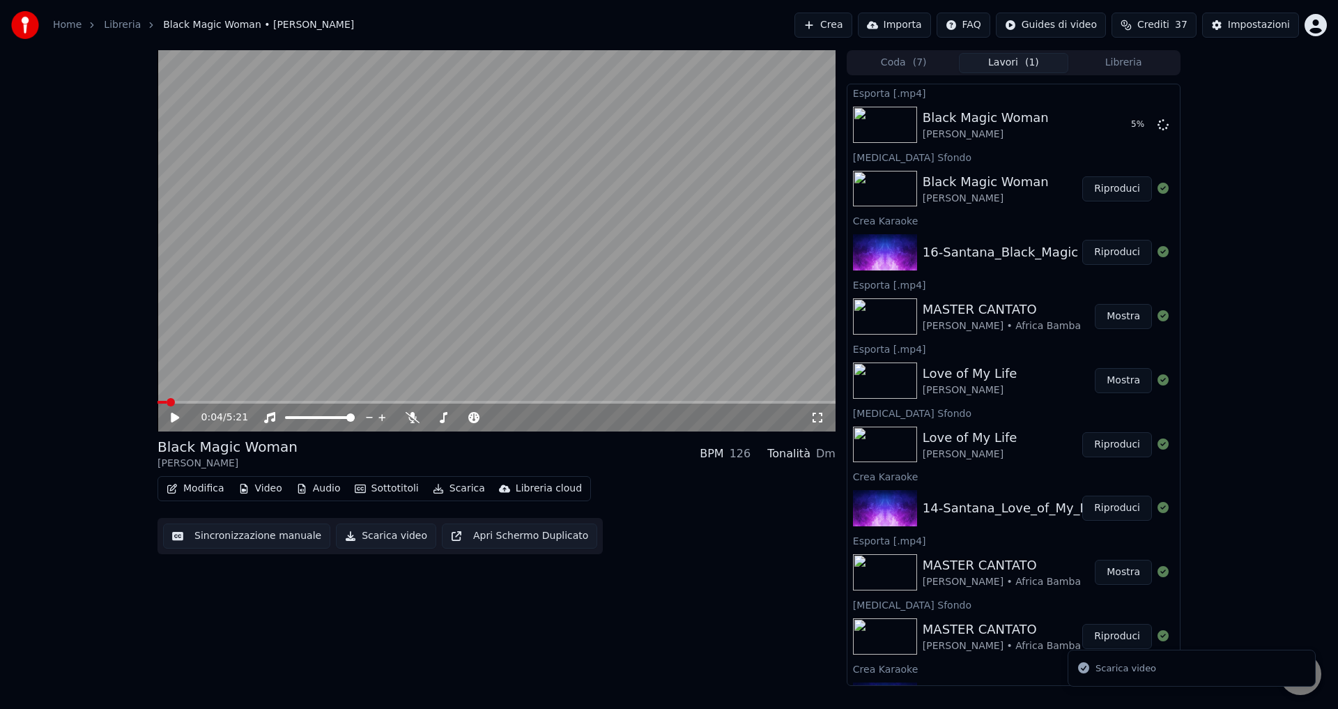
click at [852, 26] on button "Crea" at bounding box center [823, 25] width 57 height 25
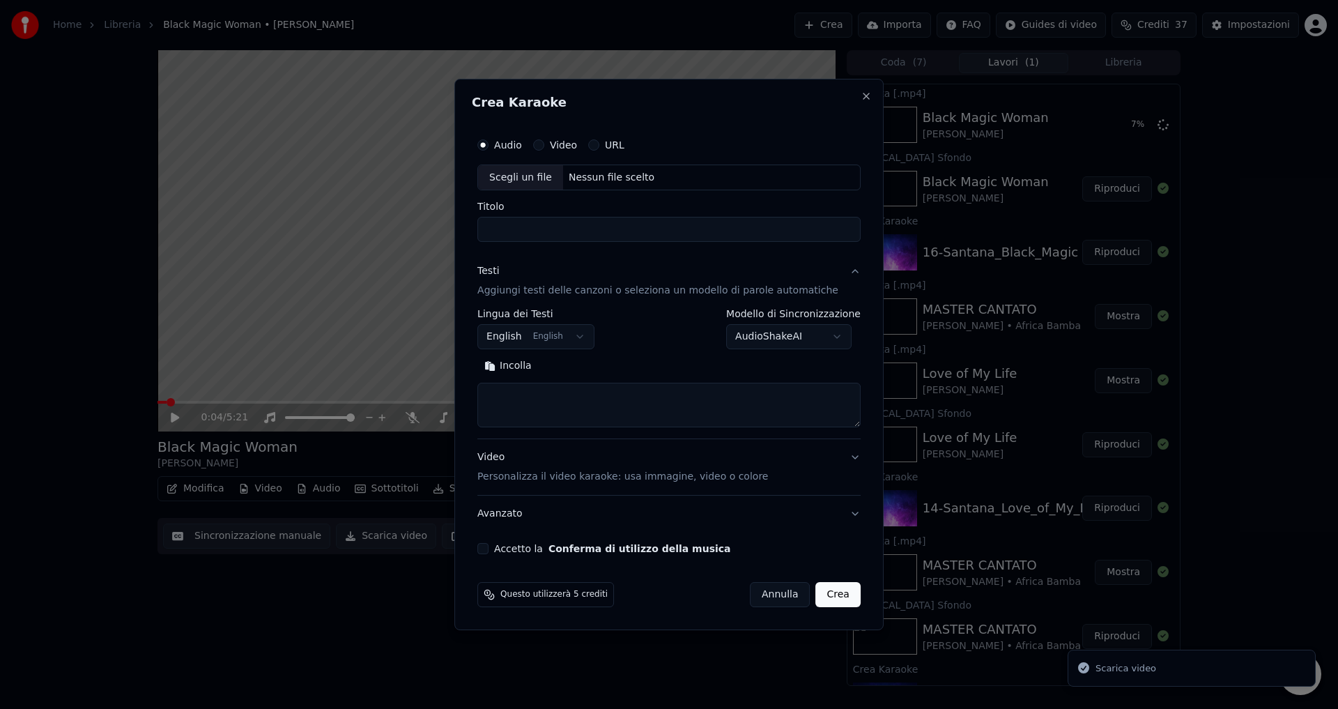
click at [588, 174] on div "Nessun file scelto" at bounding box center [611, 178] width 97 height 14
type input "**********"
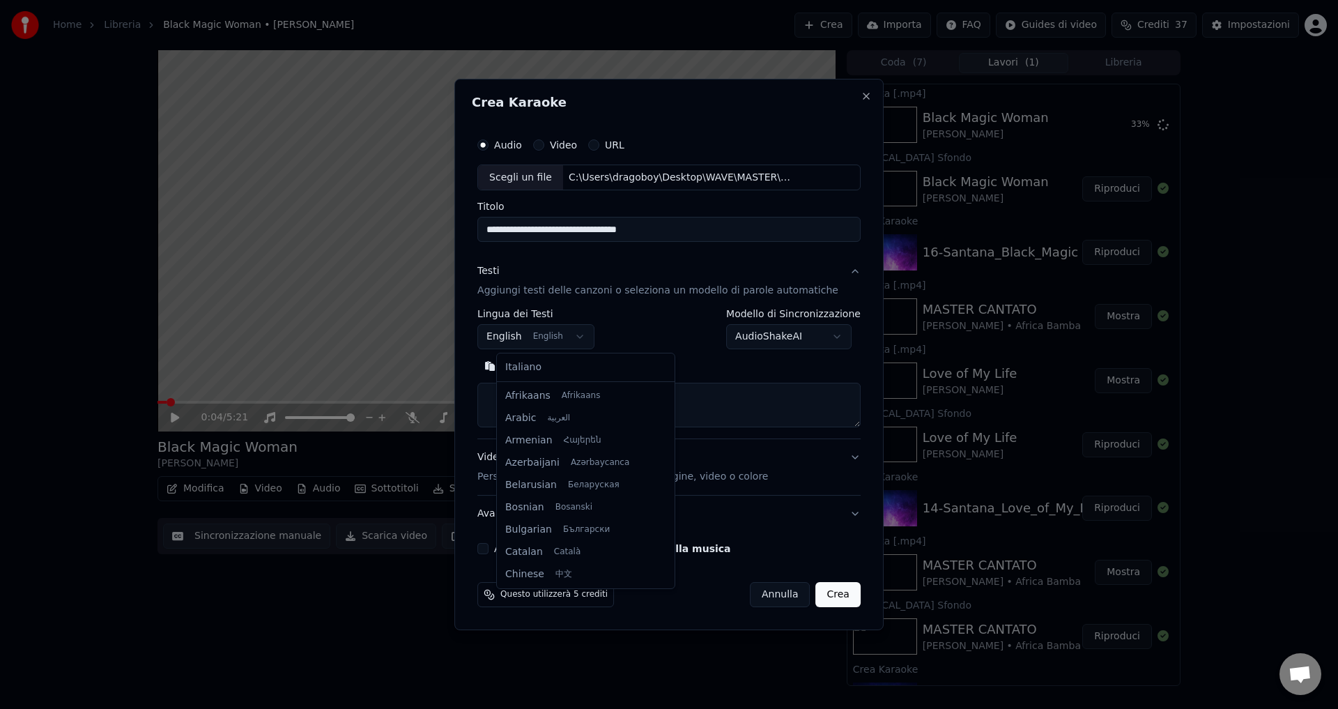
click at [529, 340] on body "Home Libreria Black Magic Woman • [PERSON_NAME] Crea Importa FAQ Guides di vide…" at bounding box center [669, 354] width 1338 height 709
select select "**"
click at [861, 99] on button "Close" at bounding box center [866, 96] width 11 height 11
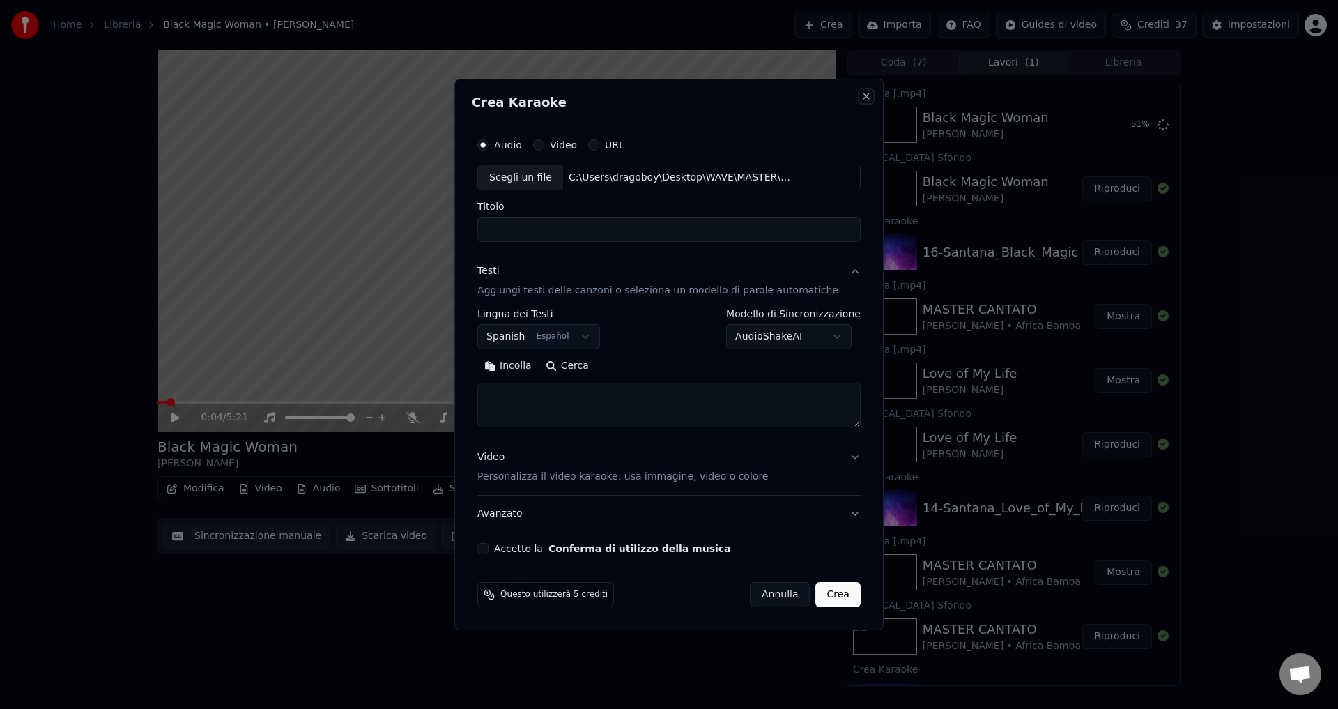
select select
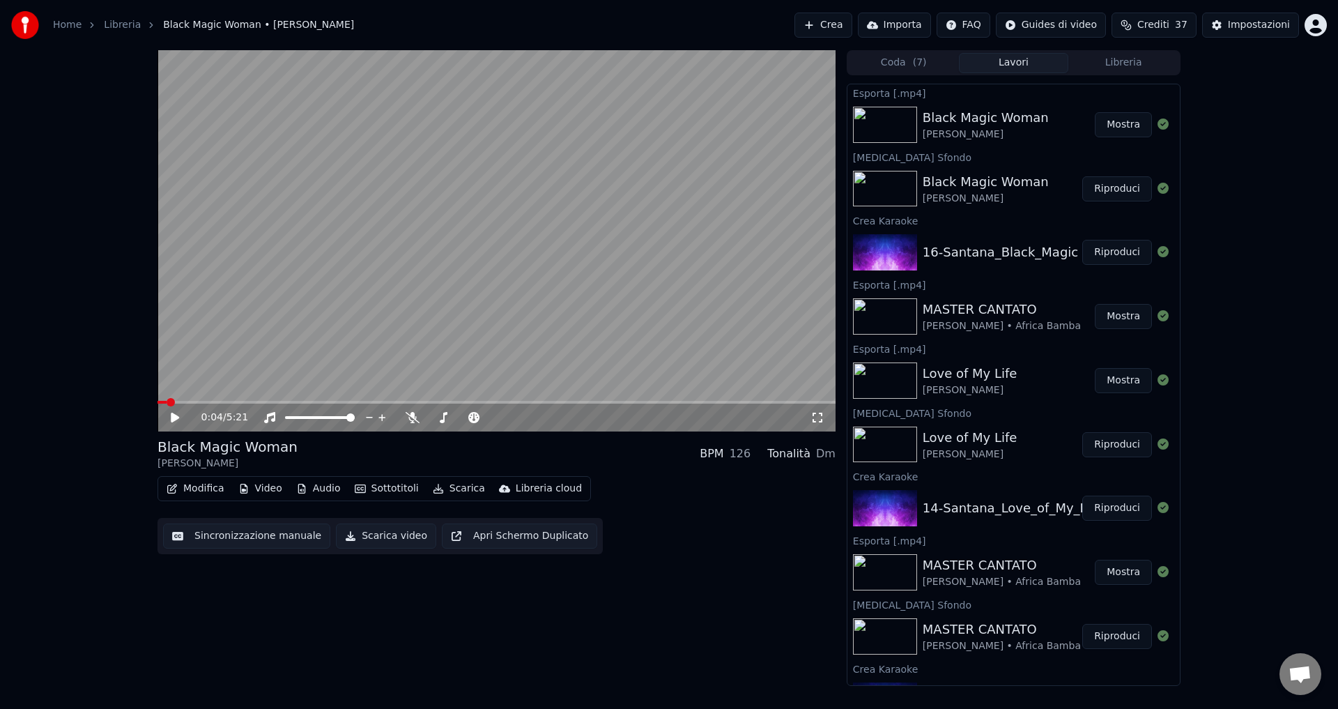
click at [852, 25] on button "Crea" at bounding box center [823, 25] width 57 height 25
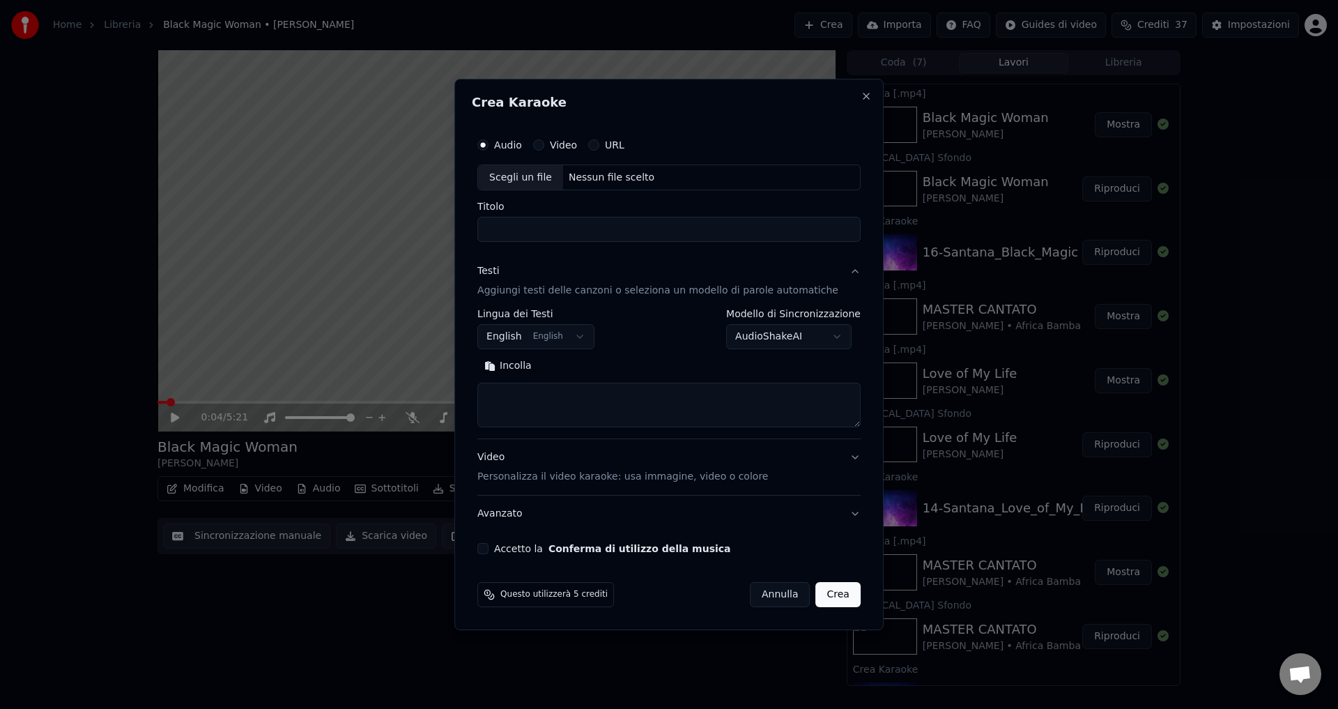
click at [611, 173] on div "Nessun file scelto" at bounding box center [611, 178] width 97 height 14
type input "**********"
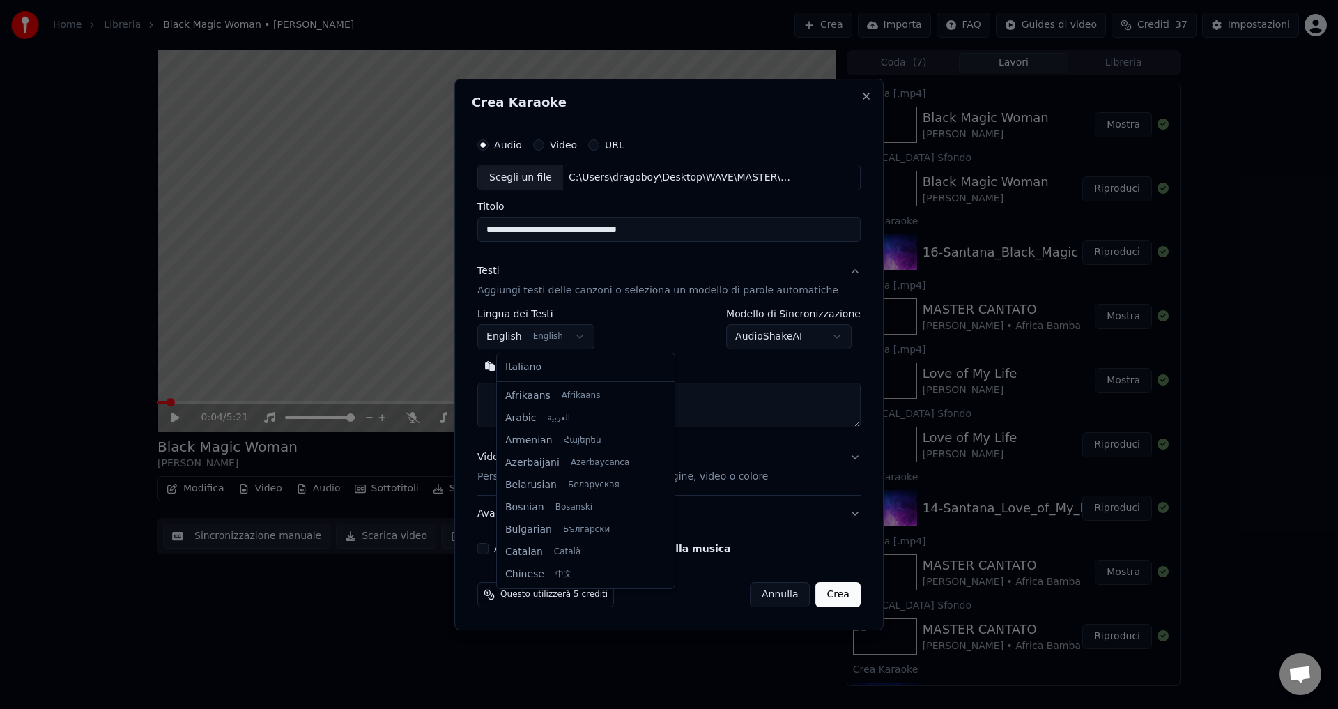
click at [530, 337] on body "Home Libreria Black Magic Woman • [PERSON_NAME] Crea Importa FAQ Guides di vide…" at bounding box center [669, 354] width 1338 height 709
select select "**"
click at [748, 338] on body "Home Libreria Black Magic Woman • [PERSON_NAME] Crea Importa FAQ Guides di vide…" at bounding box center [669, 354] width 1338 height 709
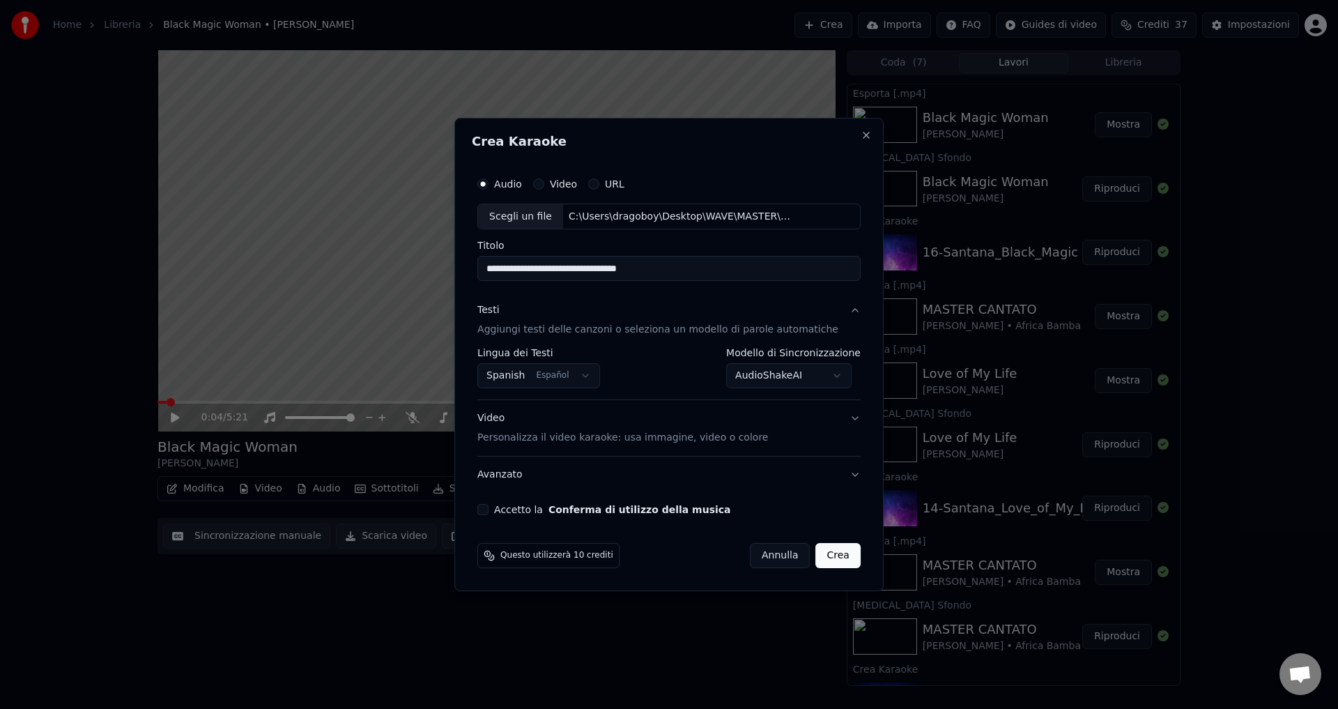
click at [489, 510] on button "Accetto la Conferma di utilizzo della musica" at bounding box center [483, 509] width 11 height 11
click at [818, 556] on button "Crea" at bounding box center [838, 555] width 45 height 25
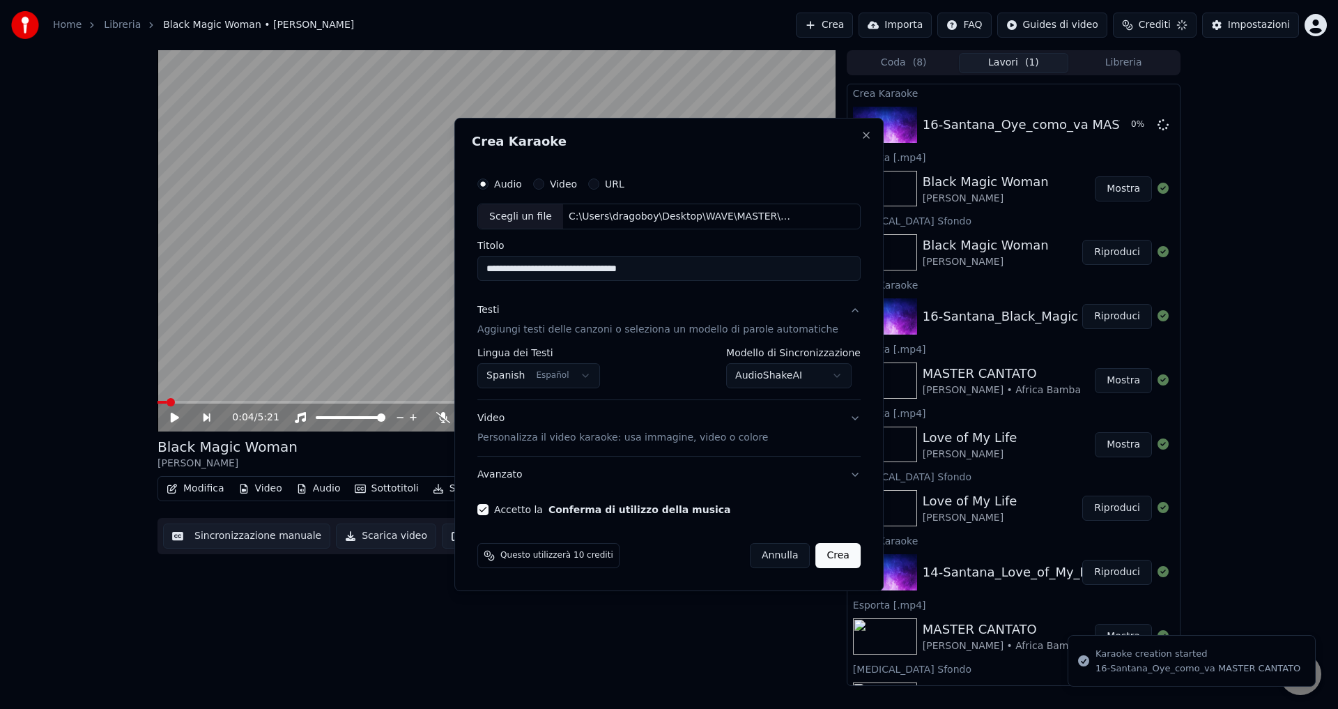
select select "**********"
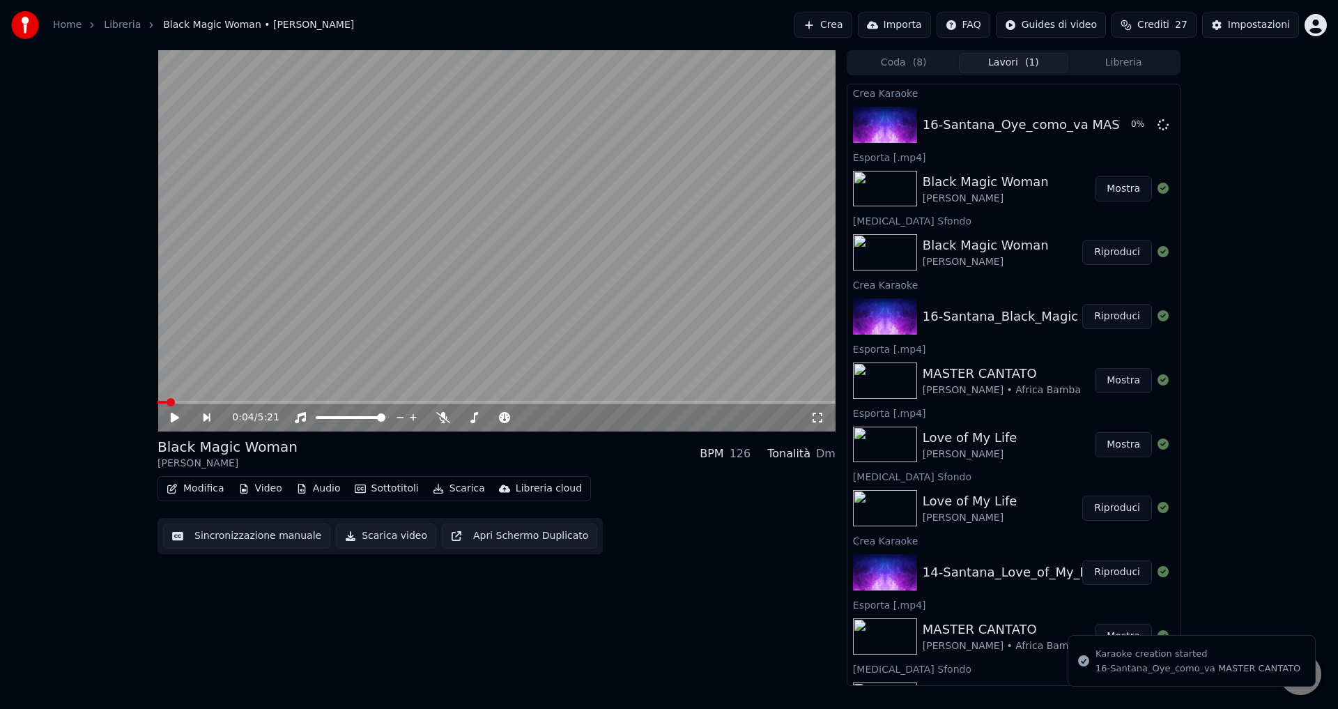
click at [1120, 196] on button "Mostra" at bounding box center [1123, 188] width 57 height 25
click at [889, 54] on button "Coda ( 8 )" at bounding box center [904, 63] width 110 height 20
click at [991, 61] on button "Lavori ( 1 )" at bounding box center [1014, 63] width 110 height 20
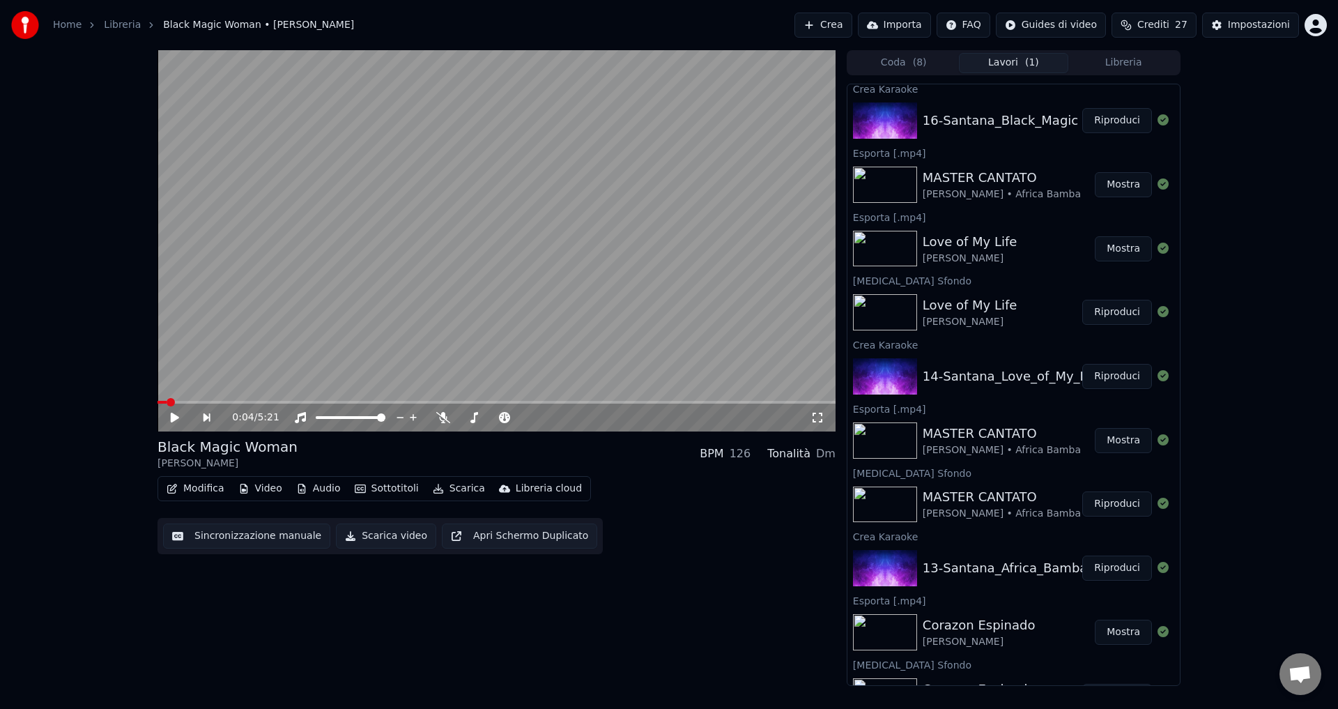
scroll to position [0, 0]
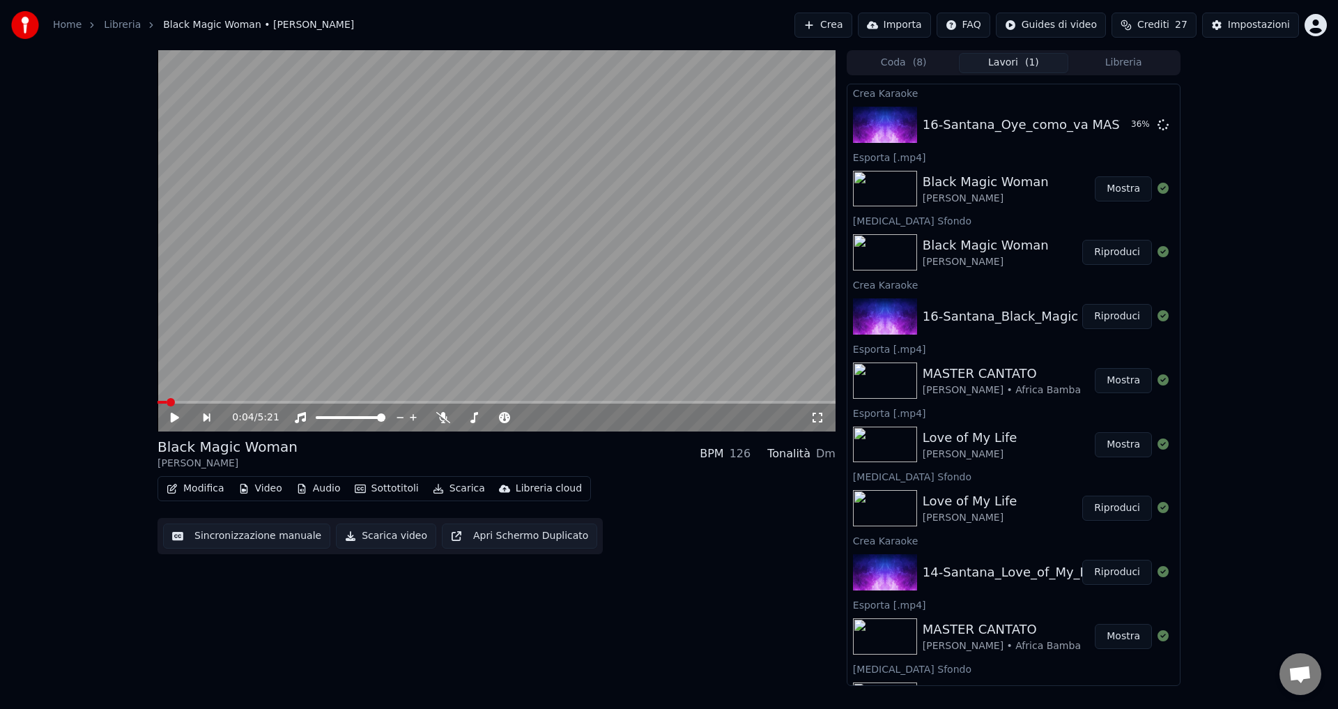
click at [885, 59] on button "Coda ( 8 )" at bounding box center [904, 63] width 110 height 20
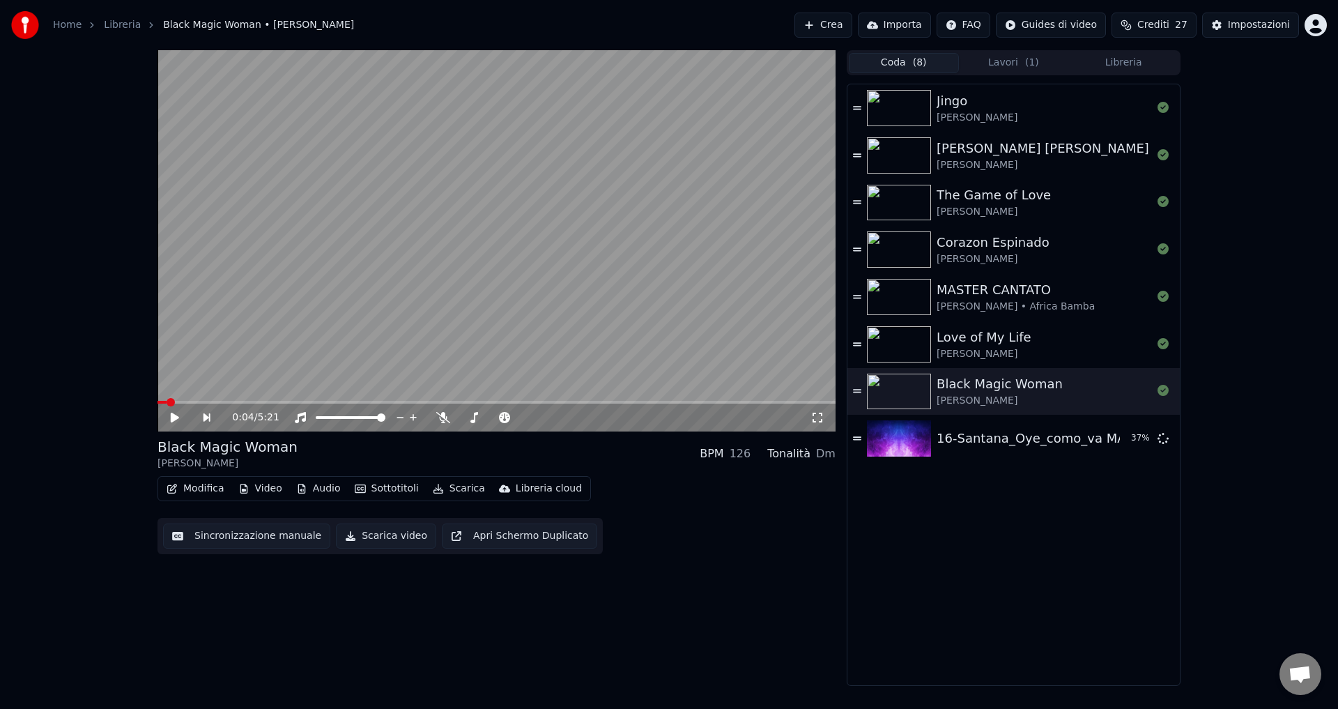
click at [1144, 66] on button "Libreria" at bounding box center [1124, 63] width 110 height 20
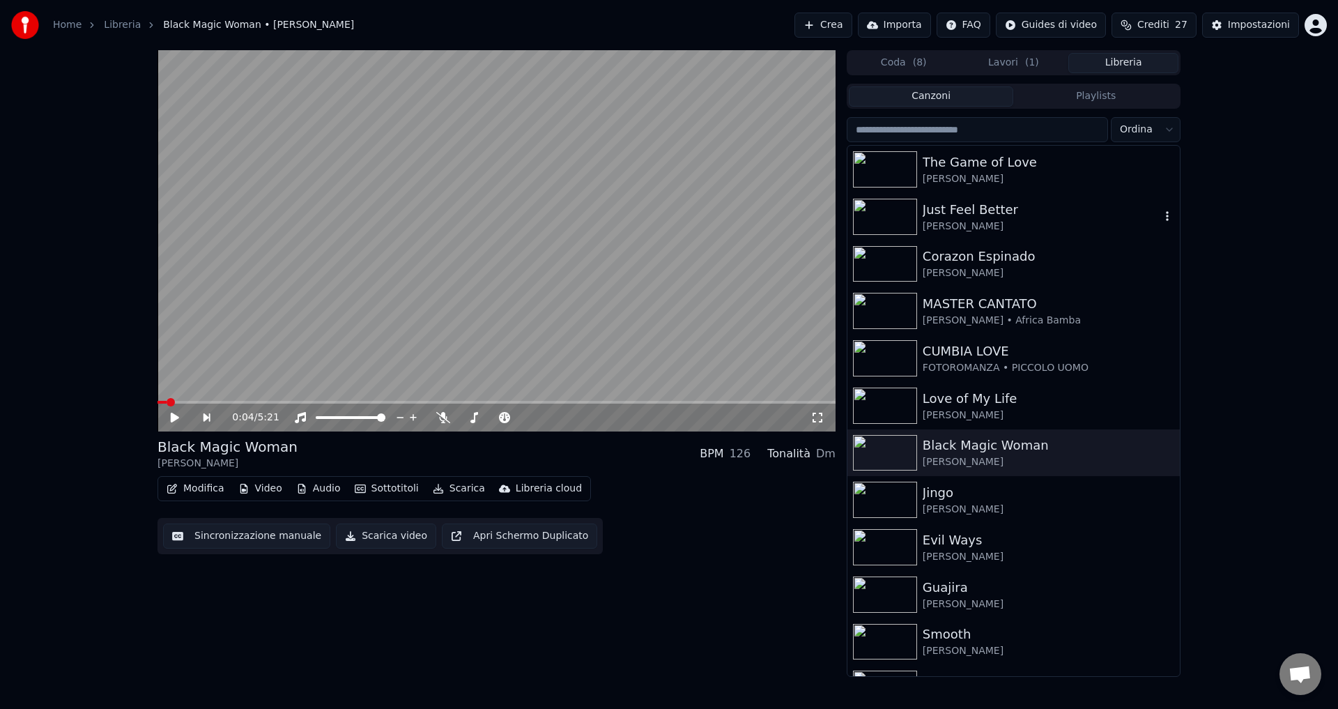
click at [934, 206] on div "Just Feel Better" at bounding box center [1042, 210] width 238 height 20
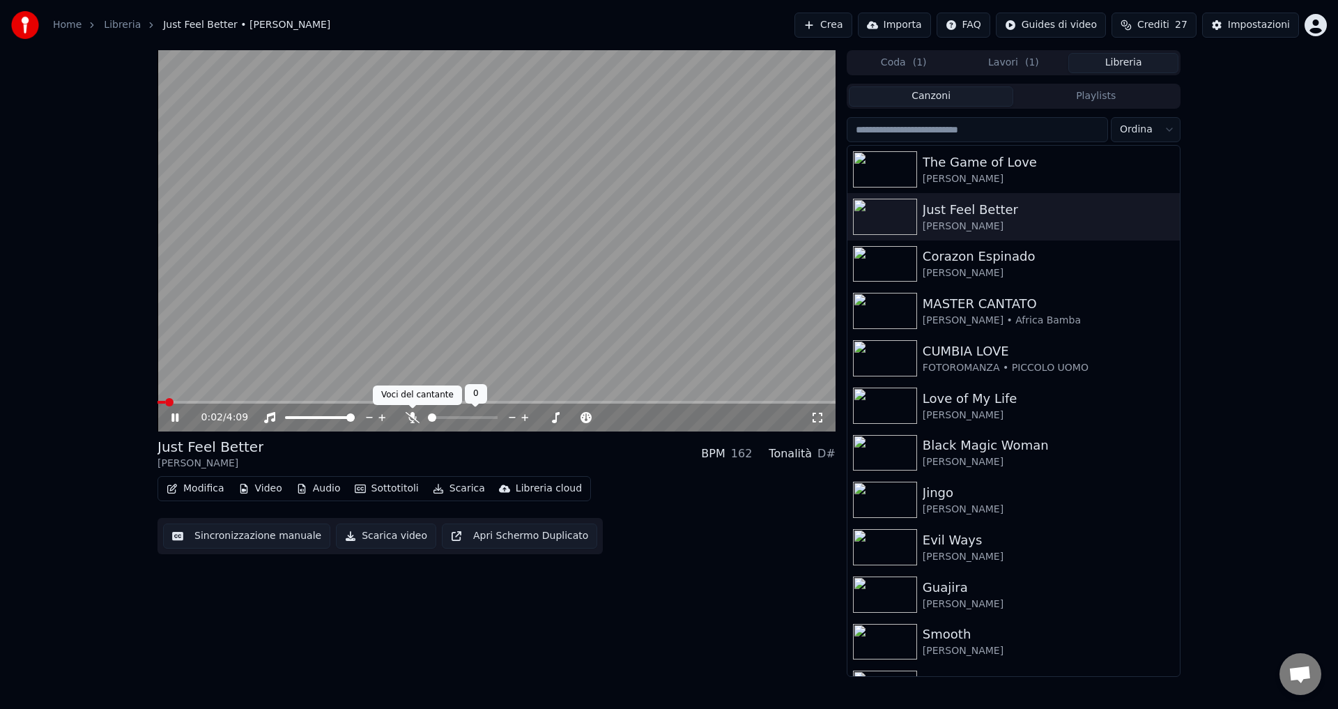
click at [412, 418] on icon at bounding box center [413, 417] width 14 height 11
click at [171, 414] on icon at bounding box center [185, 417] width 33 height 11
click at [351, 540] on button "Scarica video" at bounding box center [386, 536] width 100 height 25
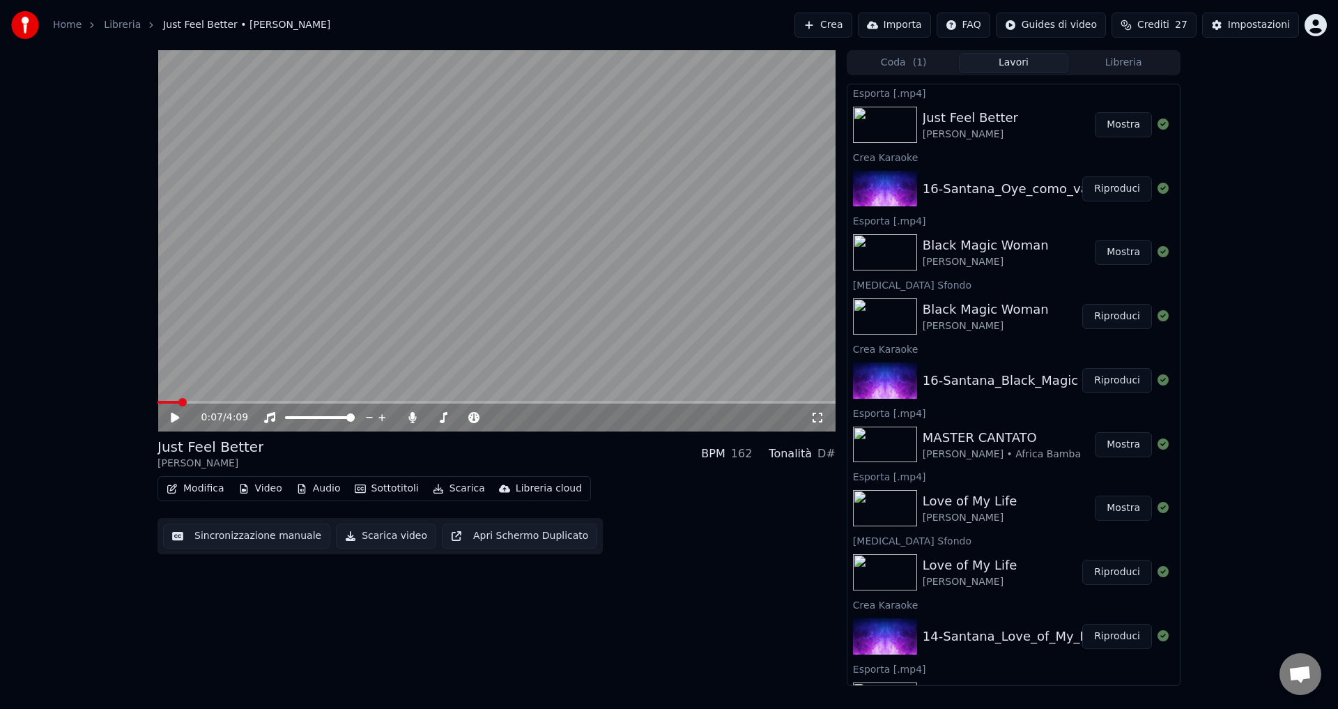
click at [1110, 123] on button "Mostra" at bounding box center [1123, 124] width 57 height 25
click at [1119, 123] on button "Mostra" at bounding box center [1123, 124] width 57 height 25
click at [1106, 189] on button "Riproduci" at bounding box center [1118, 188] width 70 height 25
click at [372, 490] on button "Sottotitoli" at bounding box center [386, 489] width 75 height 20
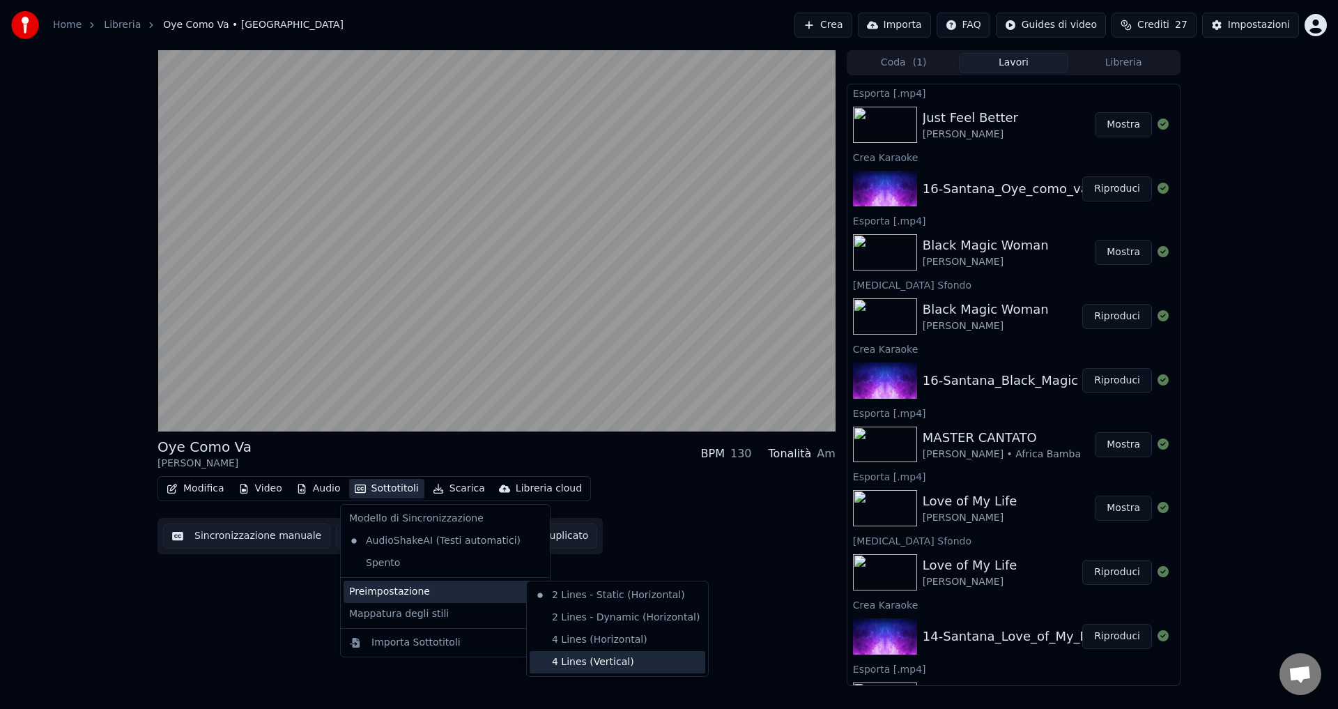
click at [581, 667] on div "4 Lines (Vertical)" at bounding box center [618, 662] width 176 height 22
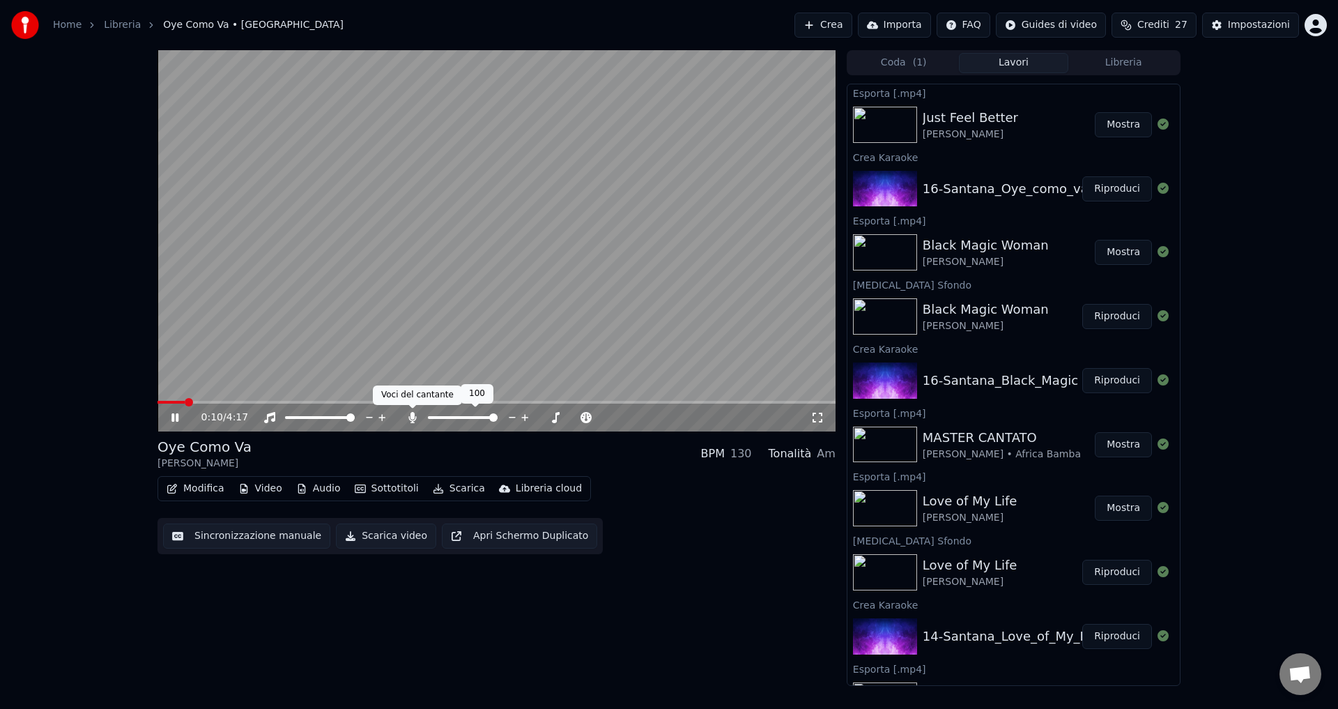
click at [412, 418] on icon at bounding box center [412, 417] width 8 height 11
click at [412, 418] on icon at bounding box center [413, 417] width 14 height 11
click at [225, 402] on span at bounding box center [497, 402] width 678 height 3
click at [263, 399] on video at bounding box center [497, 240] width 678 height 381
click at [263, 402] on span at bounding box center [497, 402] width 678 height 3
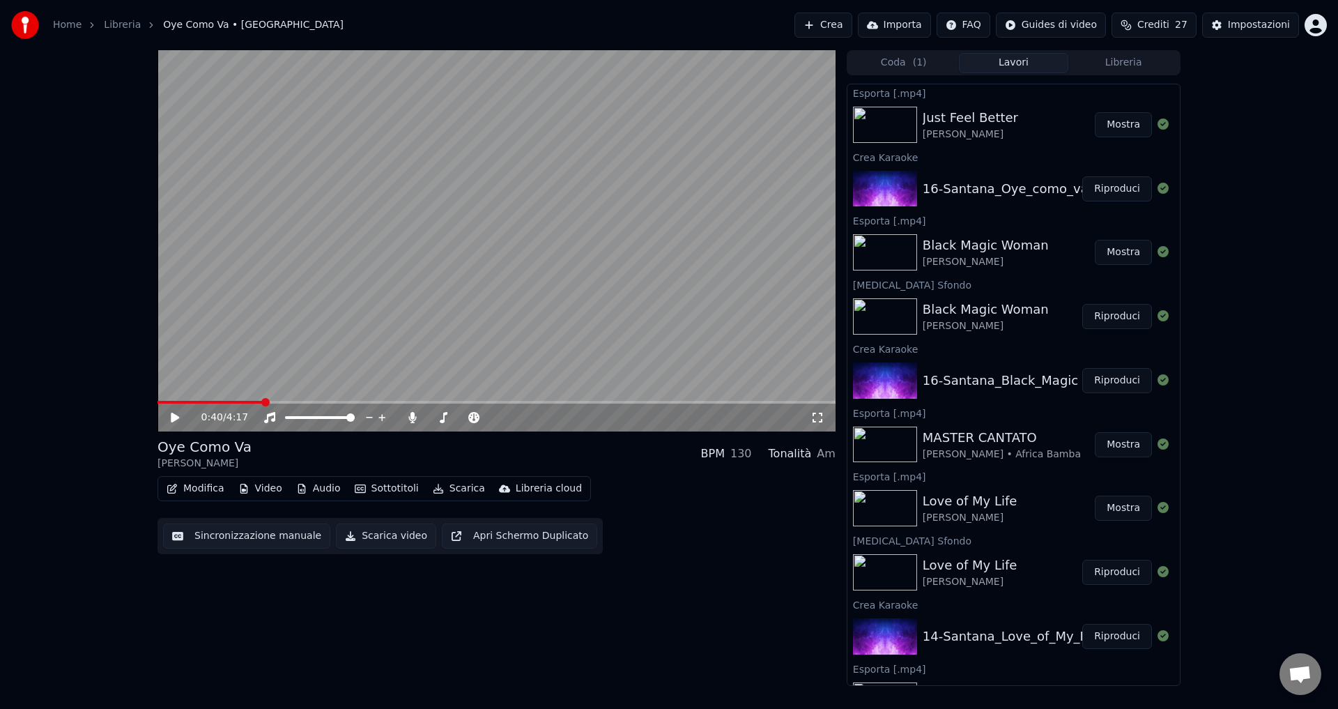
click at [175, 414] on icon at bounding box center [185, 417] width 33 height 11
click at [172, 414] on icon at bounding box center [174, 417] width 7 height 8
click at [409, 416] on icon at bounding box center [413, 417] width 14 height 11
click at [411, 613] on div "0:47 / 4:17 Oye Como Va [PERSON_NAME] BPM 130 Tonalità Am Modifica Video Audio …" at bounding box center [497, 368] width 678 height 636
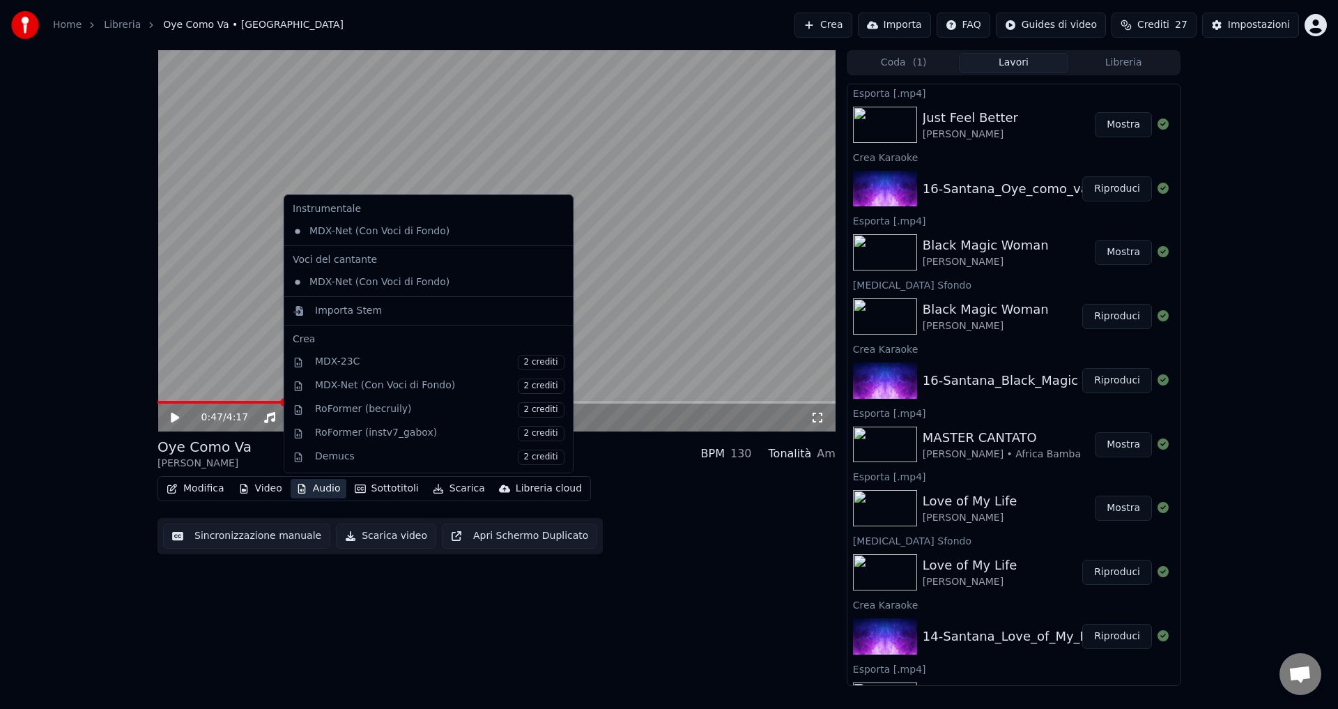
click at [300, 488] on icon "button" at bounding box center [302, 489] width 8 height 10
click at [339, 287] on div "MDX-Net (Con Voci di Fondo)" at bounding box center [418, 282] width 262 height 22
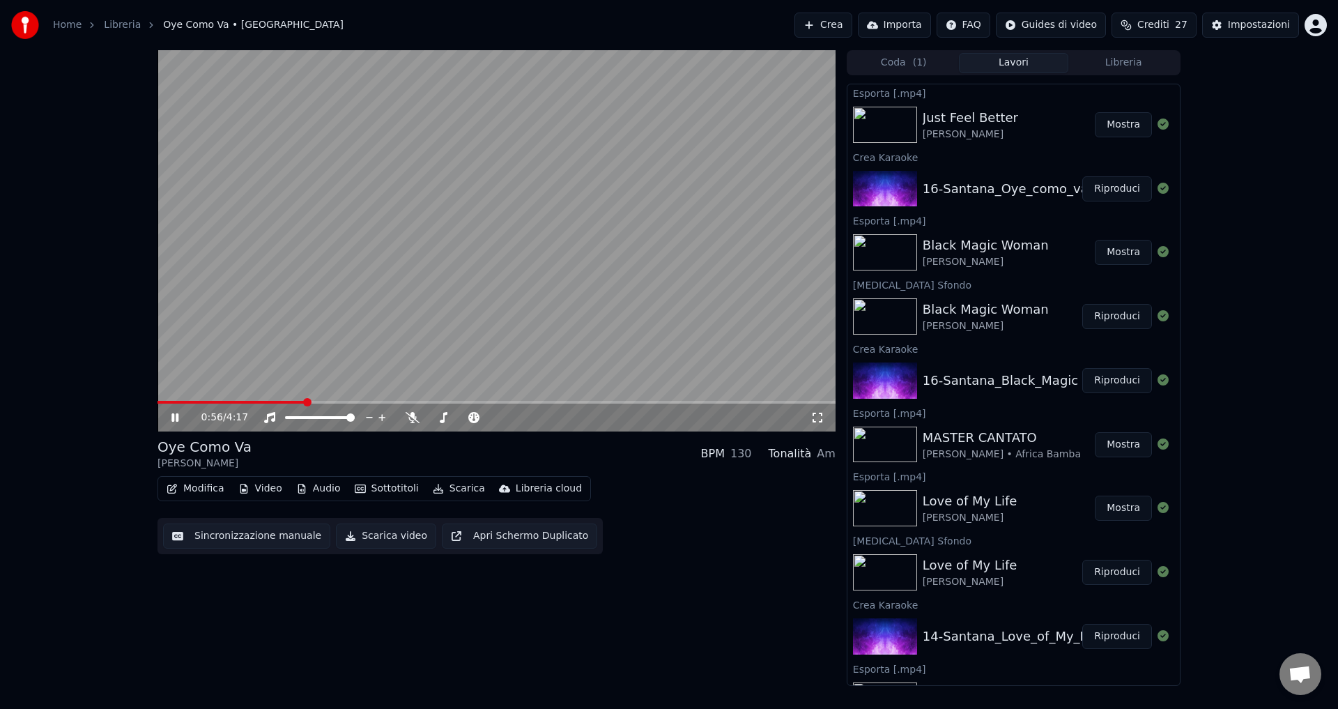
click at [182, 400] on video at bounding box center [497, 240] width 678 height 381
click at [169, 402] on span at bounding box center [232, 402] width 148 height 3
click at [178, 415] on icon at bounding box center [185, 417] width 33 height 11
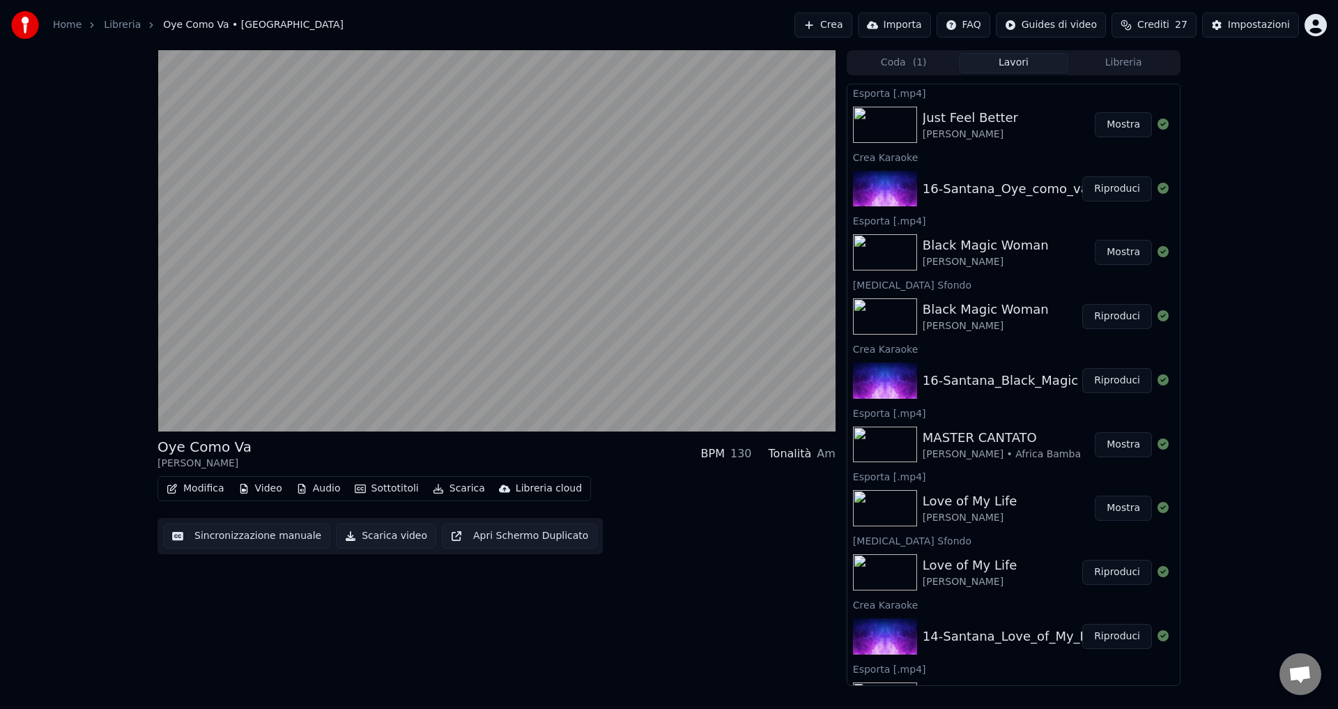
click at [249, 487] on button "Video" at bounding box center [260, 489] width 55 height 20
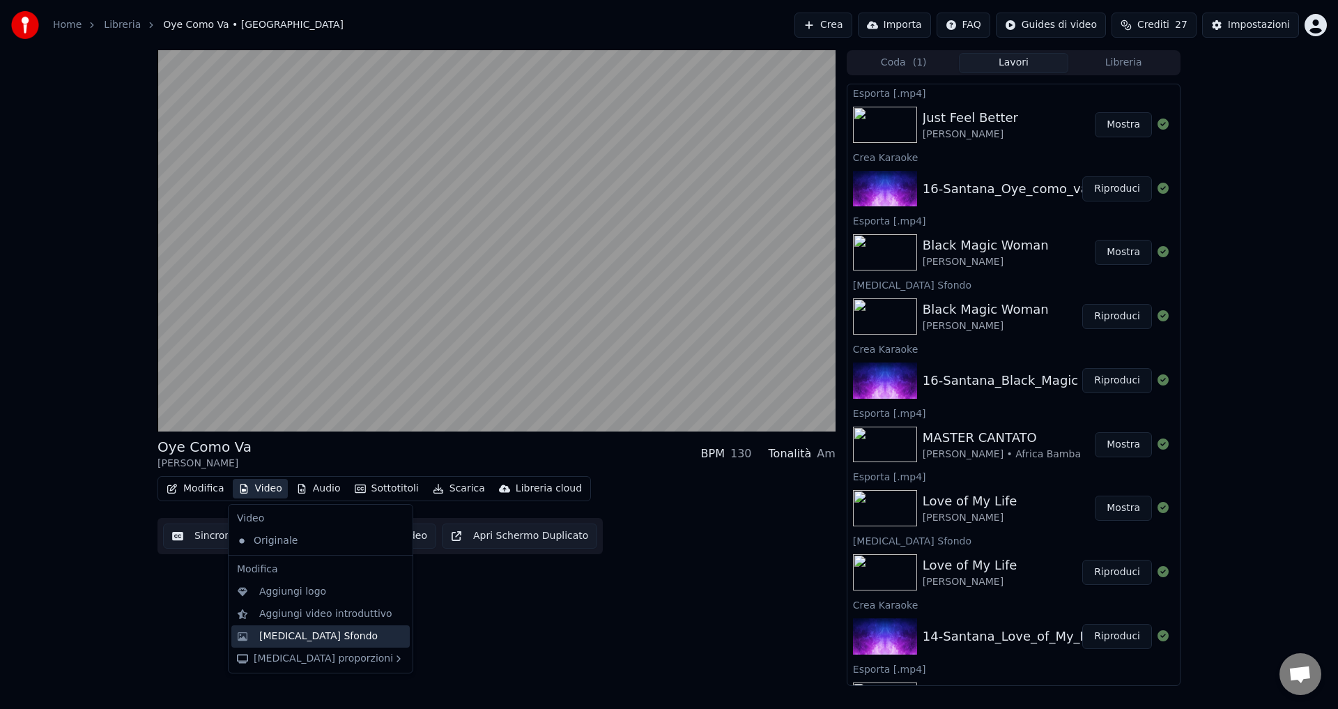
click at [286, 630] on div "[MEDICAL_DATA] Sfondo" at bounding box center [318, 636] width 119 height 14
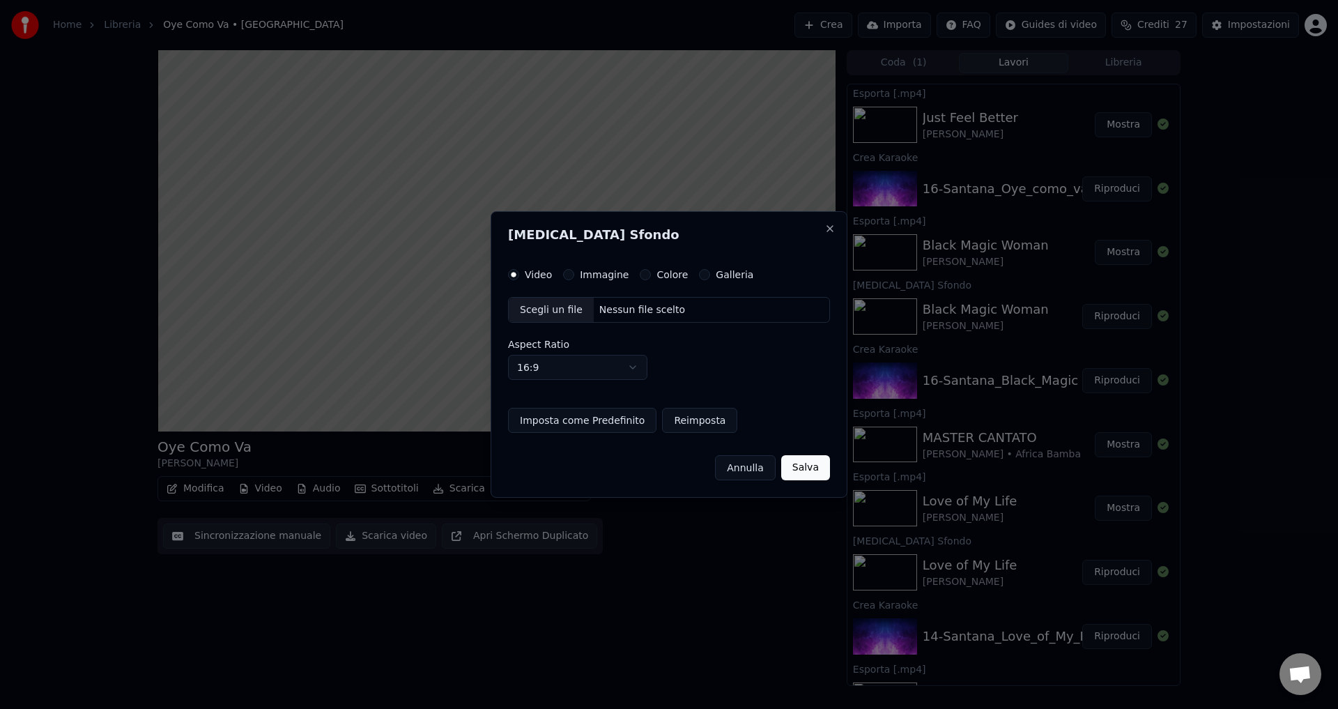
click at [641, 275] on button "Colore" at bounding box center [645, 274] width 11 height 11
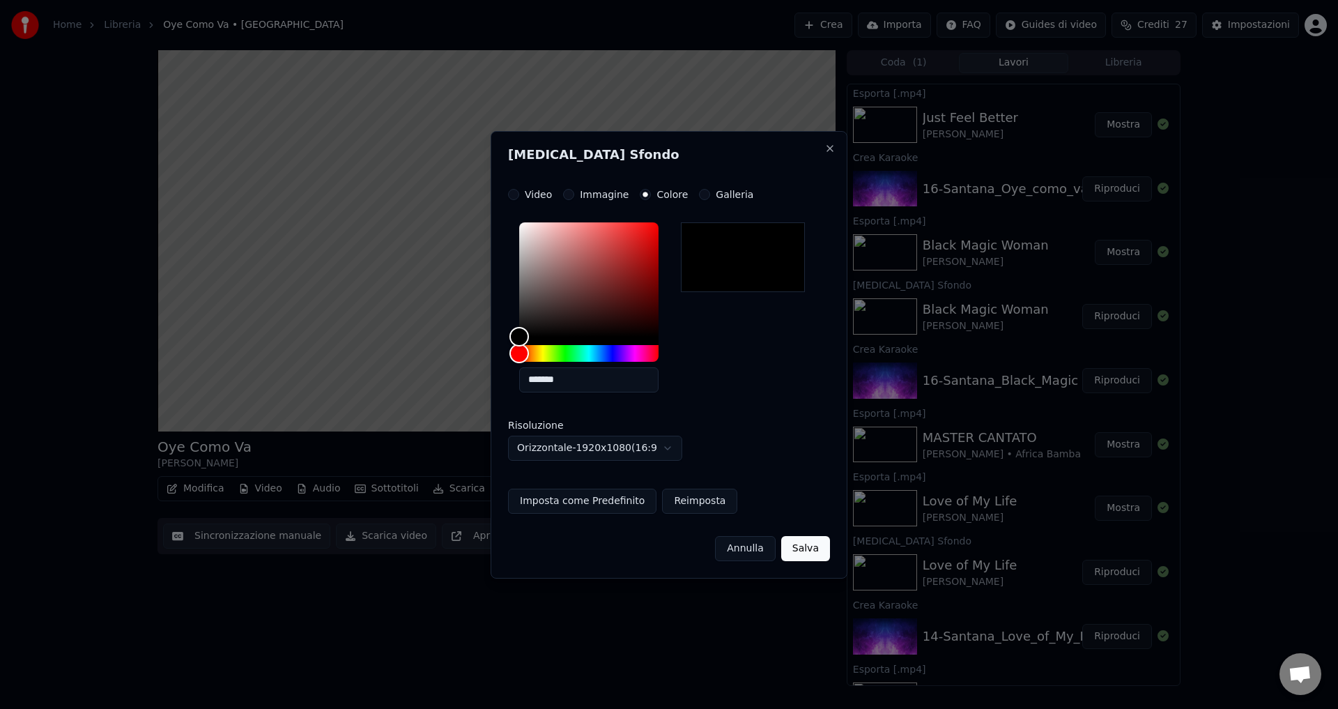
click at [809, 553] on button "Salva" at bounding box center [805, 548] width 49 height 25
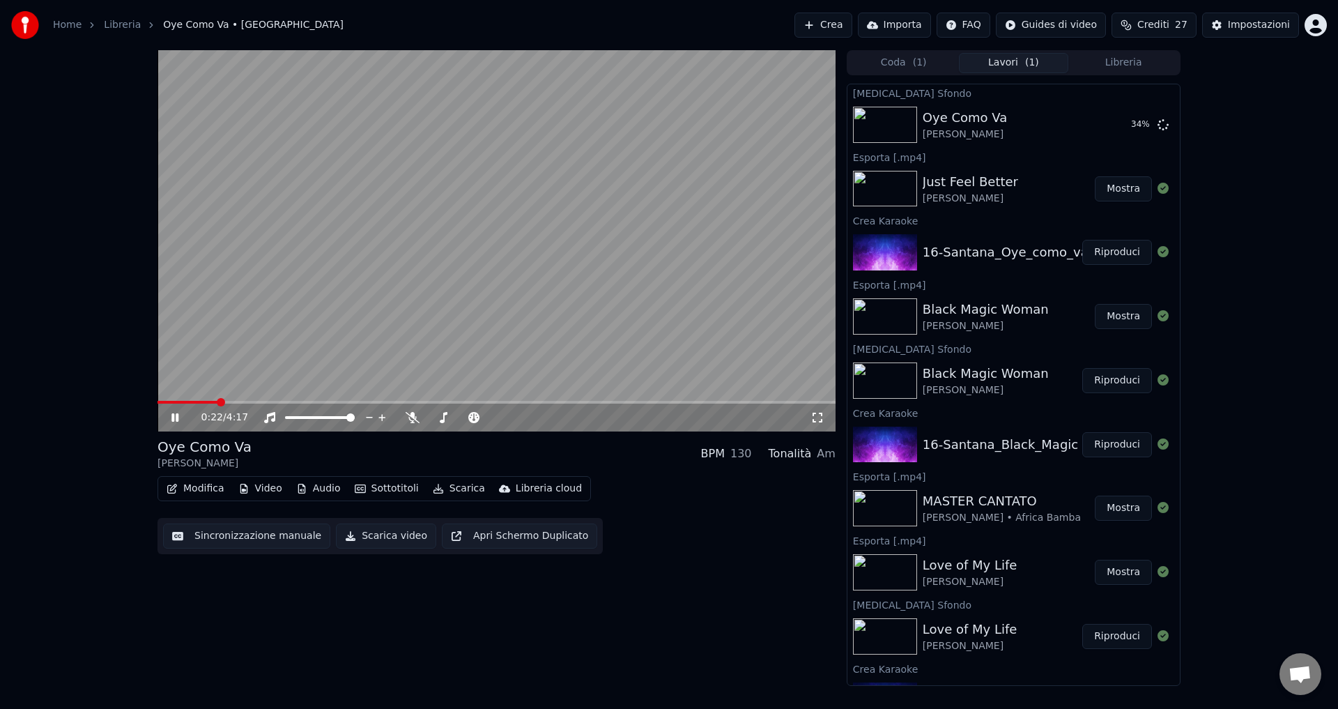
click at [240, 402] on span at bounding box center [497, 402] width 678 height 3
click at [411, 415] on icon at bounding box center [413, 417] width 14 height 11
click at [411, 415] on icon at bounding box center [412, 417] width 8 height 11
click at [176, 417] on icon at bounding box center [174, 417] width 7 height 8
click at [1098, 124] on button "Riproduci" at bounding box center [1118, 124] width 70 height 25
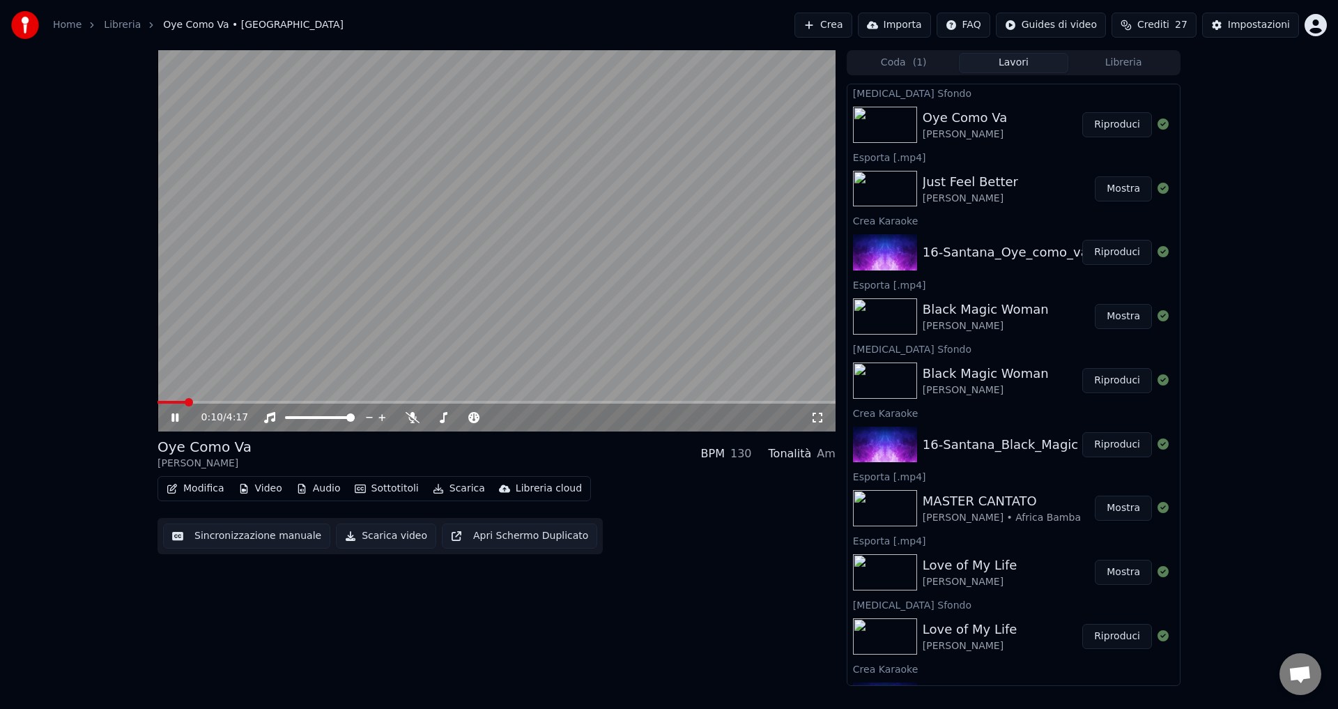
click at [170, 419] on icon at bounding box center [185, 417] width 33 height 11
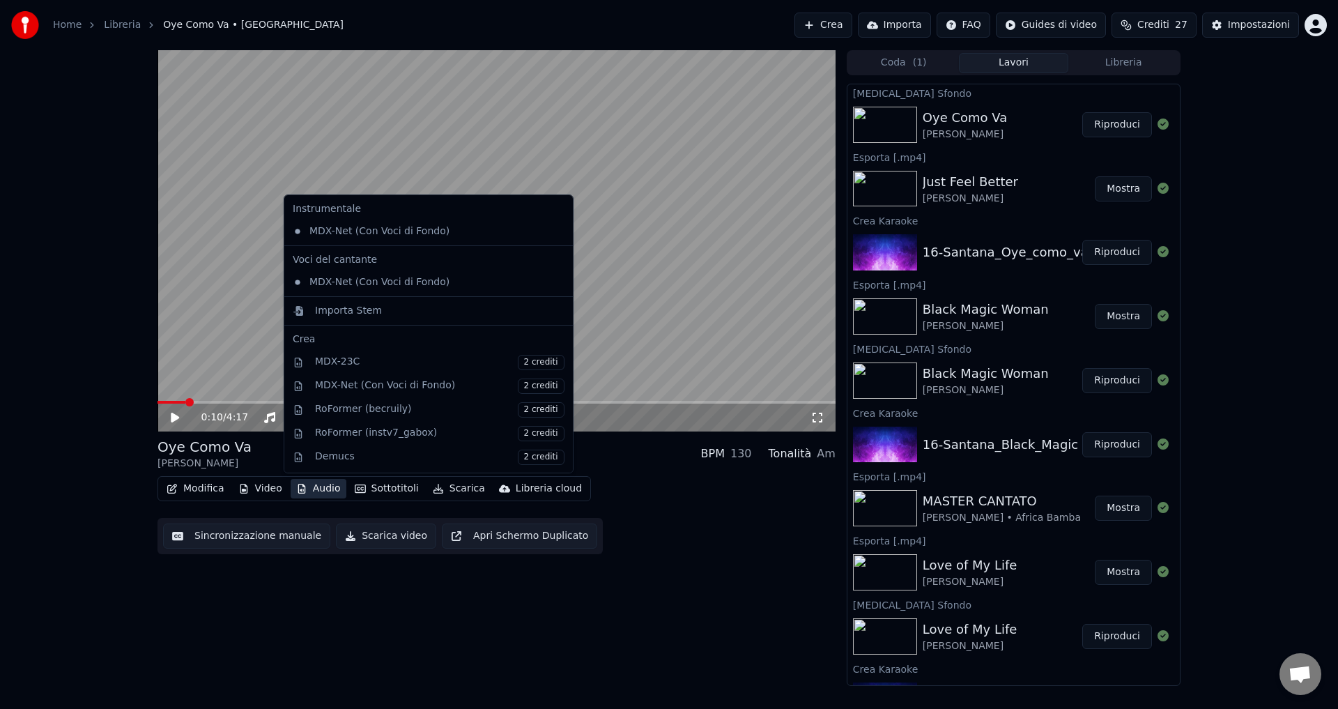
click at [307, 492] on button "Audio" at bounding box center [319, 489] width 56 height 20
click at [326, 281] on div "MDX-Net (Con Voci di Fondo)" at bounding box center [418, 282] width 262 height 22
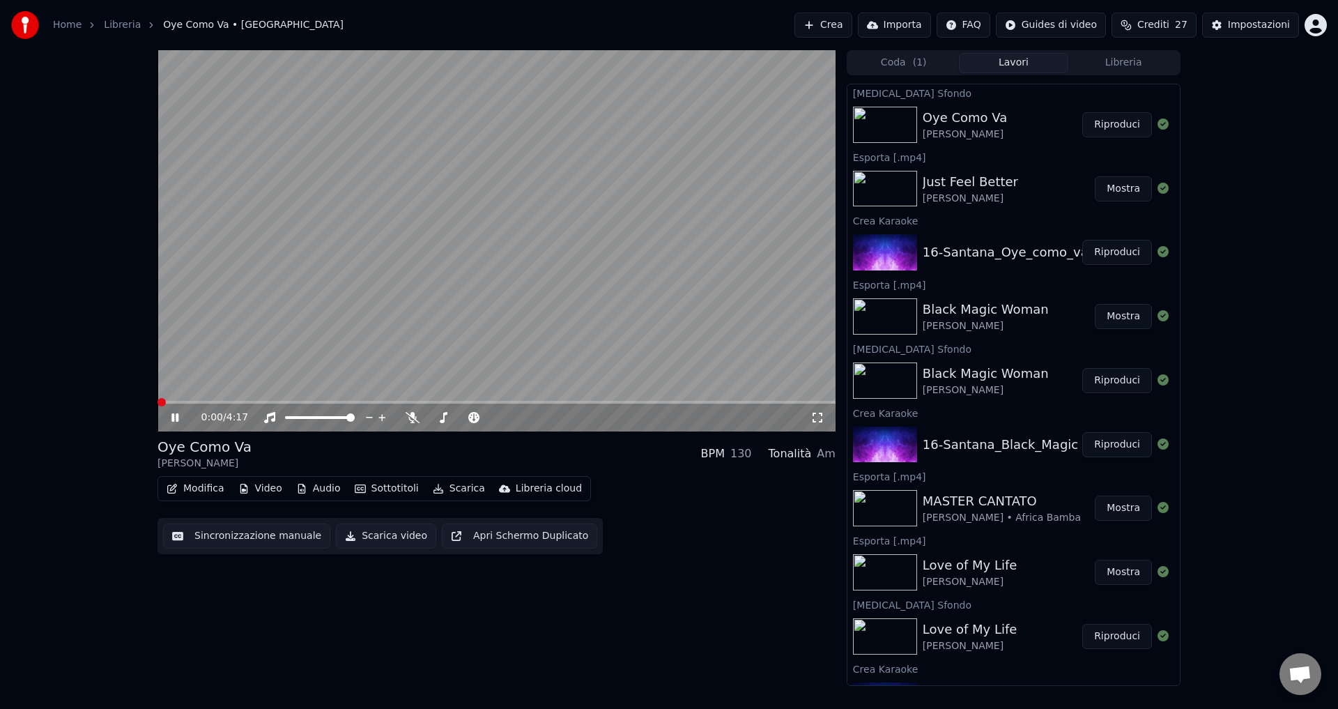
click at [158, 398] on span at bounding box center [162, 402] width 8 height 8
click at [177, 413] on icon at bounding box center [185, 417] width 33 height 11
click at [363, 531] on button "Scarica video" at bounding box center [386, 536] width 100 height 25
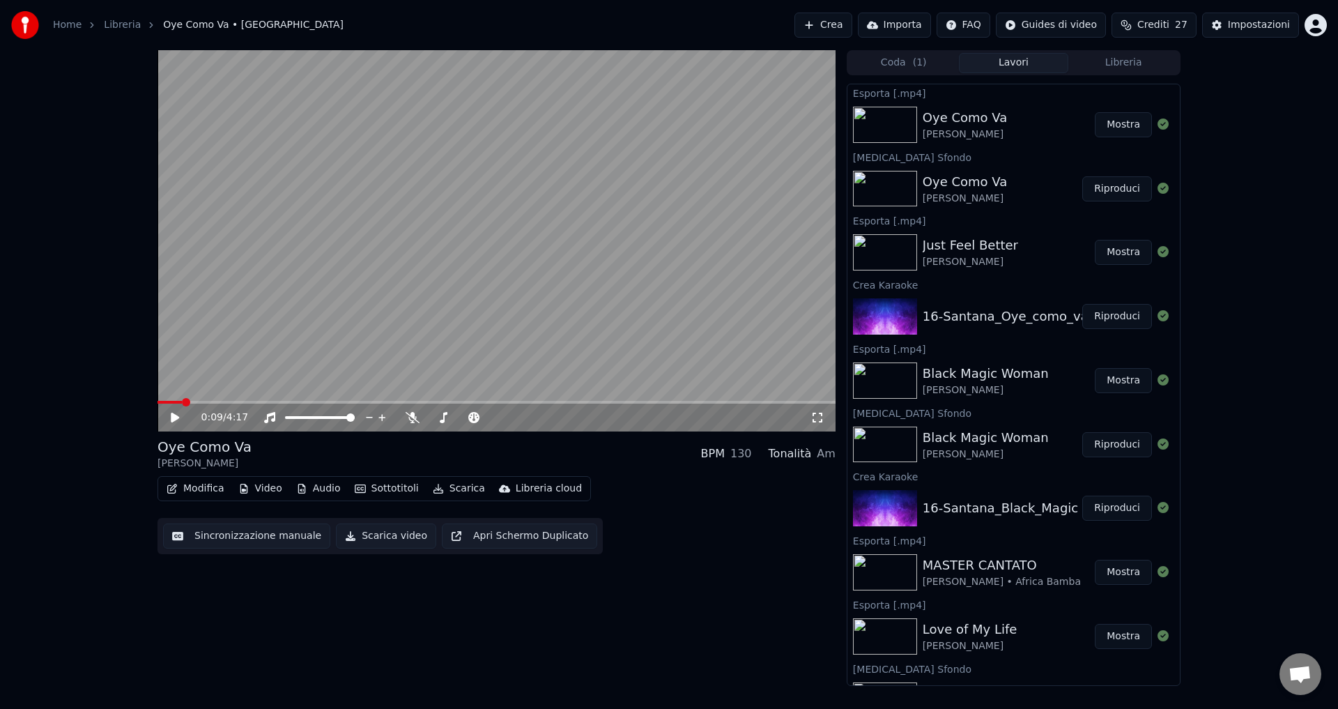
click at [1113, 114] on button "Mostra" at bounding box center [1123, 124] width 57 height 25
click at [1316, 25] on html "Home Libreria Oye Como Va • [PERSON_NAME] Crea Importa FAQ Guides di video Cred…" at bounding box center [669, 354] width 1338 height 709
click at [1228, 150] on div "Esci" at bounding box center [1255, 161] width 160 height 22
